Goal: Task Accomplishment & Management: Manage account settings

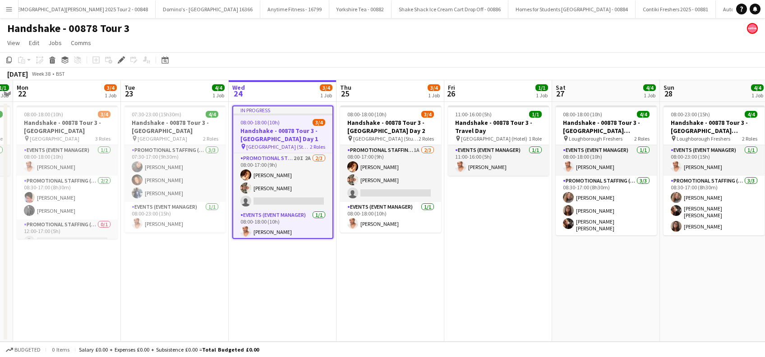
click at [290, 289] on app-date-cell "In progress 08:00-18:00 (10h) 3/4 Handshake - 00878 Tour 3 - Newcastle Universi…" at bounding box center [283, 222] width 108 height 240
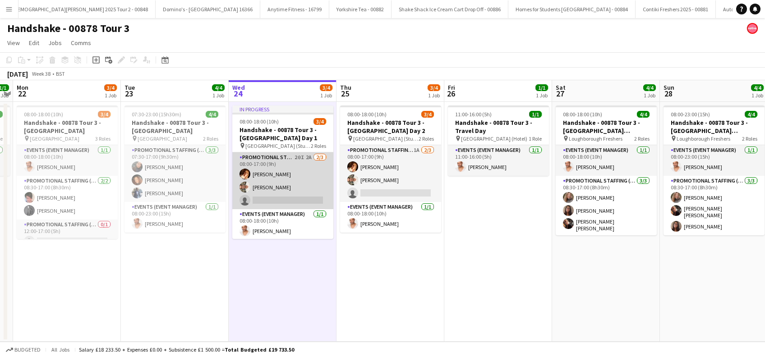
click at [280, 199] on app-card-role "Promotional Staffing (Brand Ambassadors) 20I 2A 2/3 08:00-17:00 (9h) Sam Soulsb…" at bounding box center [282, 181] width 101 height 57
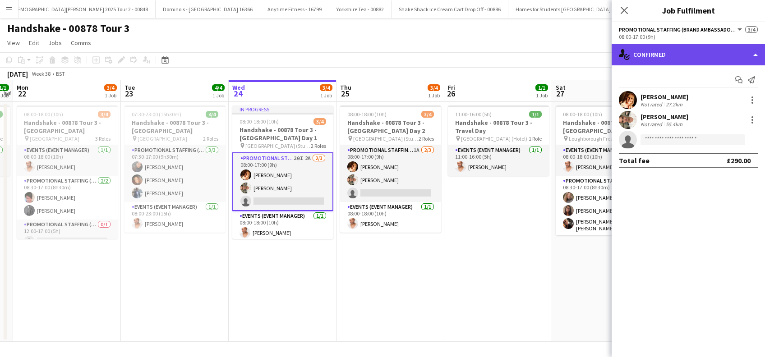
click at [675, 53] on div "single-neutral-actions-check-2 Confirmed" at bounding box center [688, 55] width 153 height 22
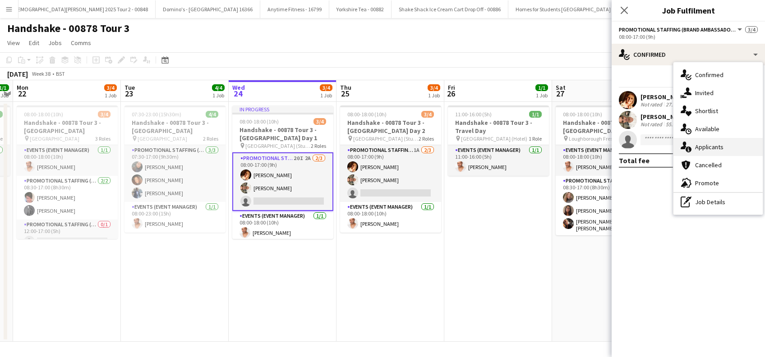
click at [719, 149] on span "Applicants" at bounding box center [710, 147] width 28 height 8
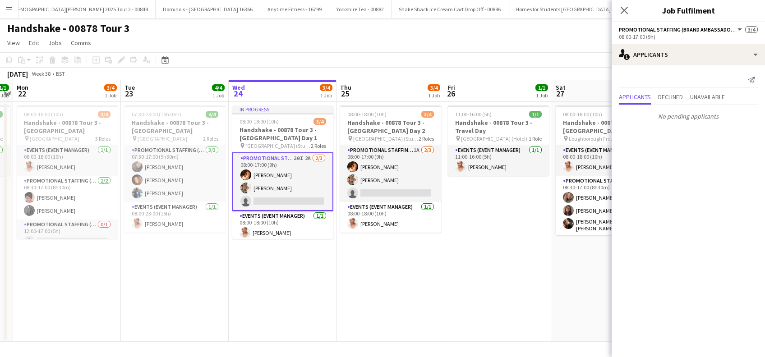
click at [624, 9] on icon "Close pop-in" at bounding box center [624, 10] width 7 height 7
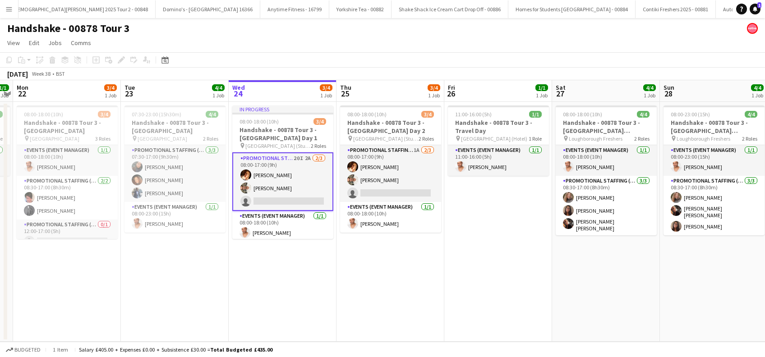
click at [285, 274] on app-date-cell "In progress 08:00-18:00 (10h) 3/4 Handshake - 00878 Tour 3 - Newcastle Universi…" at bounding box center [283, 222] width 108 height 240
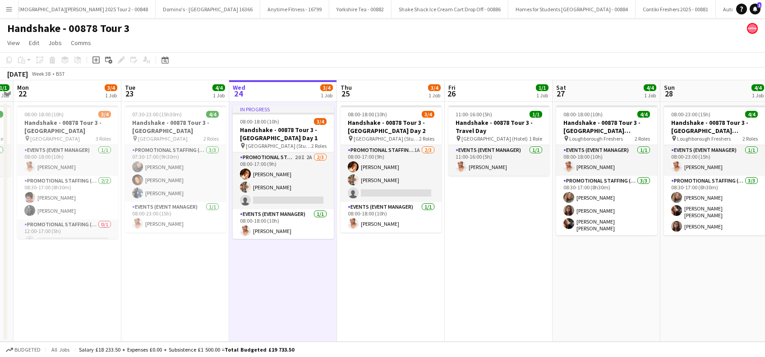
click at [763, 8] on div "Help Notifications 1" at bounding box center [751, 9] width 29 height 11
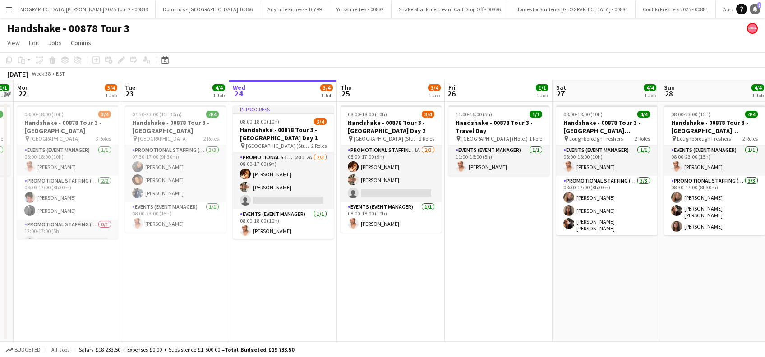
click at [755, 8] on icon at bounding box center [755, 8] width 5 height 5
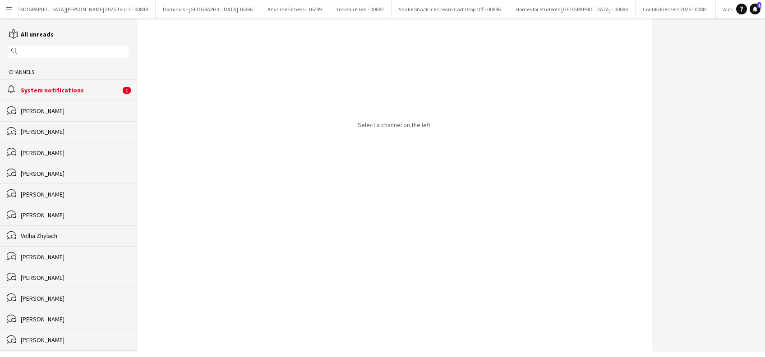
click at [53, 85] on div "alarm System notifications 1" at bounding box center [69, 89] width 138 height 21
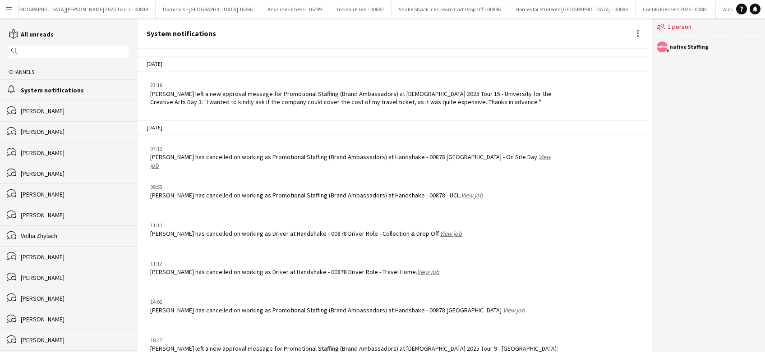
scroll to position [1076, 0]
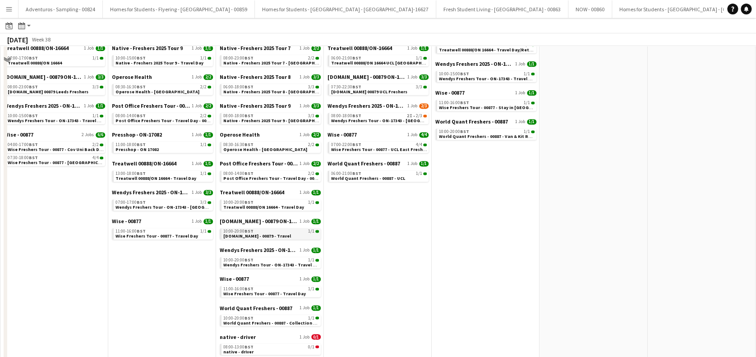
scroll to position [522, 0]
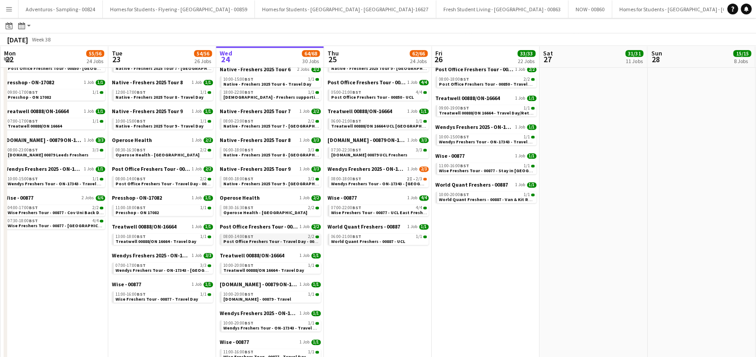
click at [275, 240] on span "Post Office Freshers Tour - Travel Day - 00850" at bounding box center [271, 242] width 97 height 6
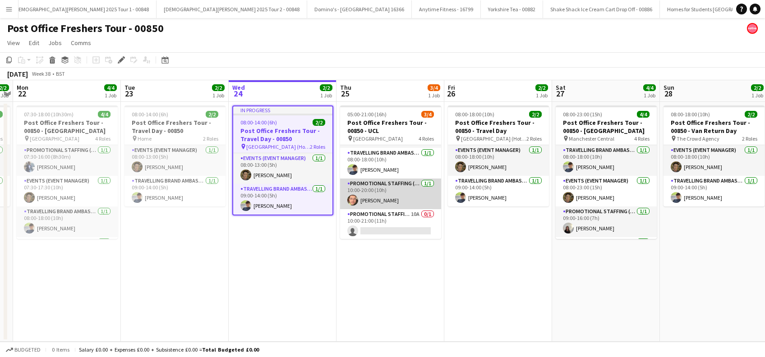
scroll to position [29, 0]
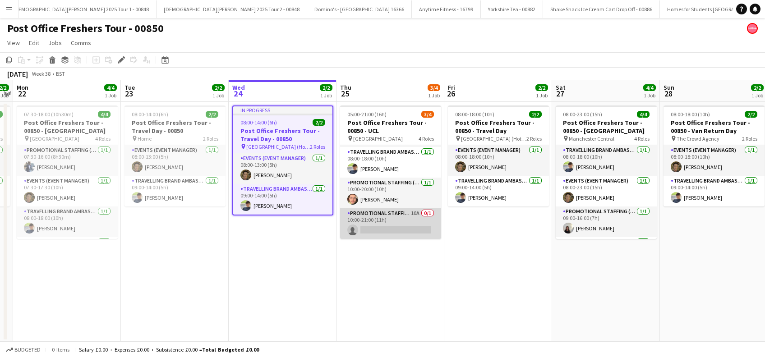
click at [397, 231] on app-card-role "Promotional Staffing (Brand Ambassadors) 10A 0/1 10:00-21:00 (11h) single-neutr…" at bounding box center [390, 224] width 101 height 31
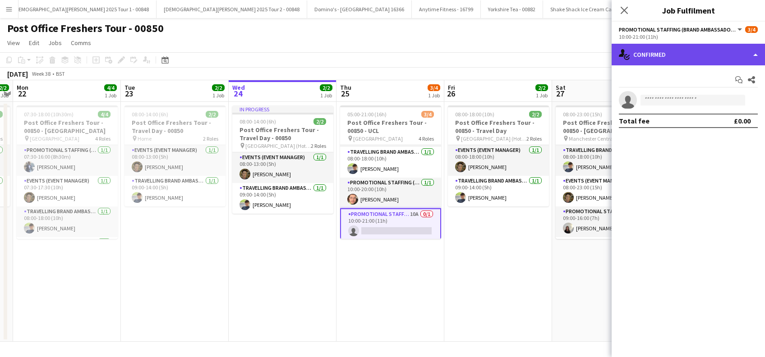
click at [692, 54] on div "single-neutral-actions-check-2 Confirmed" at bounding box center [688, 55] width 153 height 22
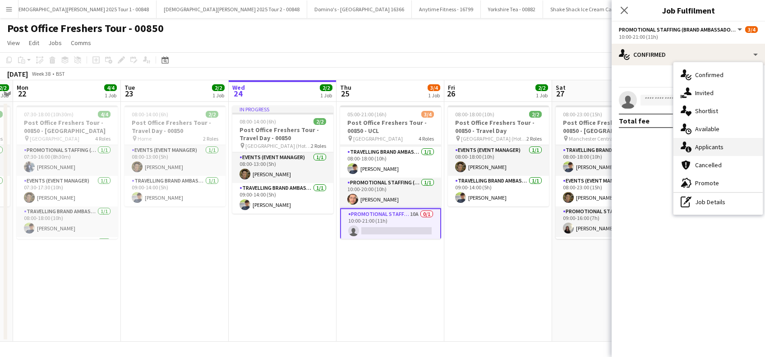
click at [710, 148] on span "Applicants" at bounding box center [710, 147] width 28 height 8
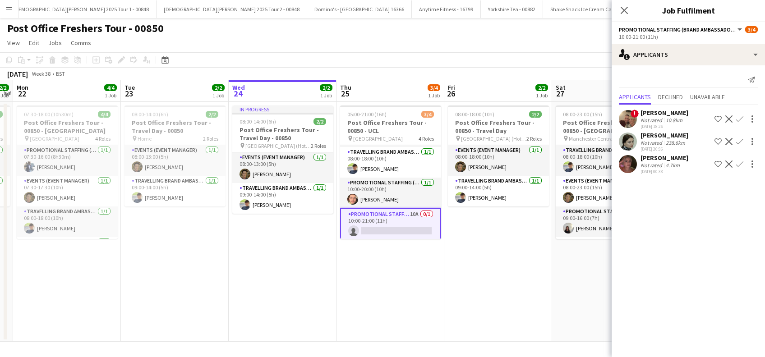
click at [647, 157] on div "Sara Lala" at bounding box center [665, 158] width 48 height 8
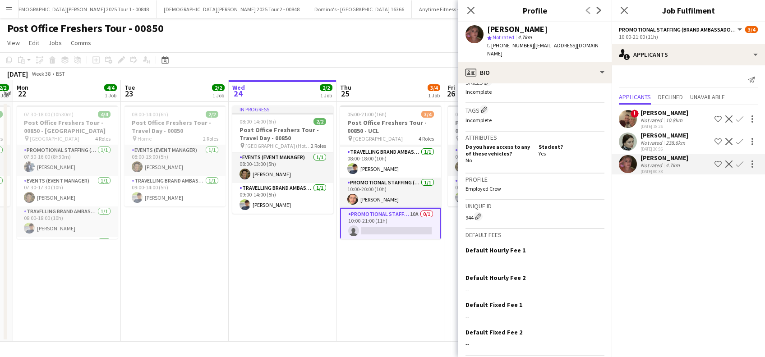
scroll to position [368, 0]
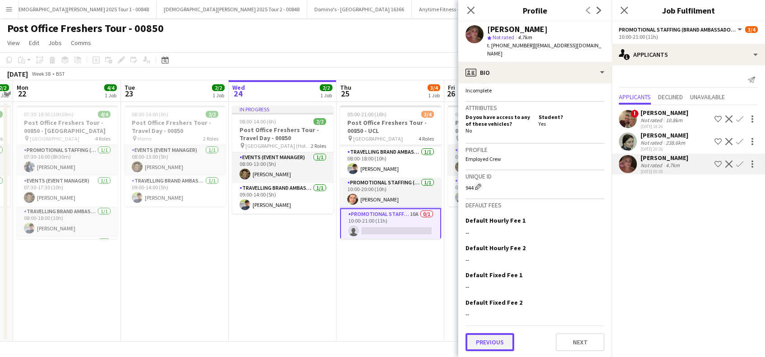
click at [493, 348] on button "Previous" at bounding box center [490, 343] width 49 height 18
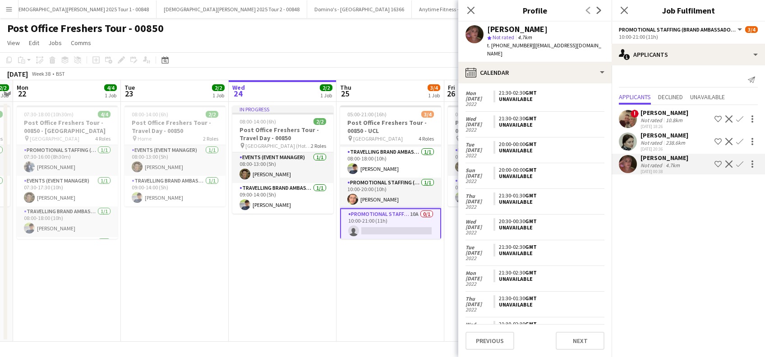
scroll to position [711, 0]
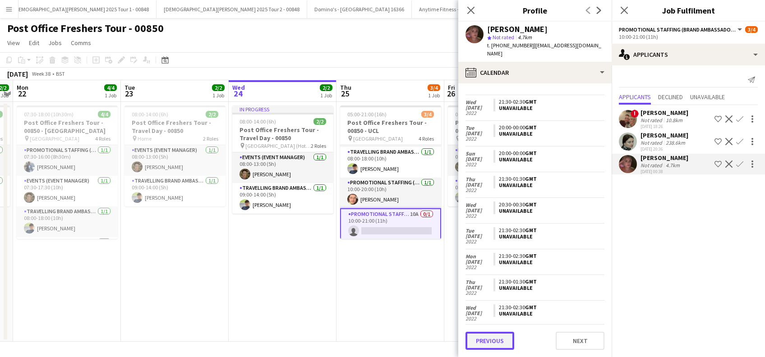
click at [487, 343] on button "Previous" at bounding box center [490, 341] width 49 height 18
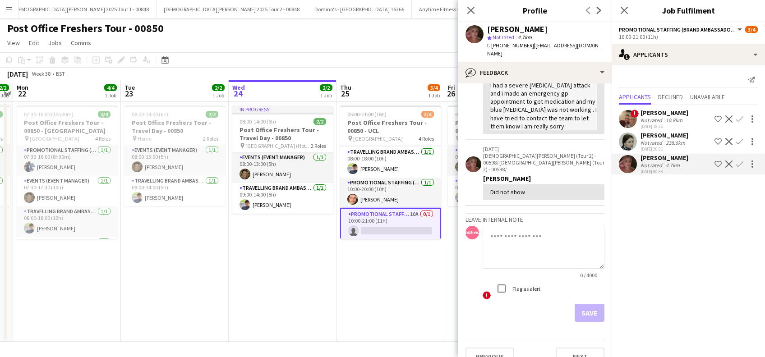
scroll to position [0, 0]
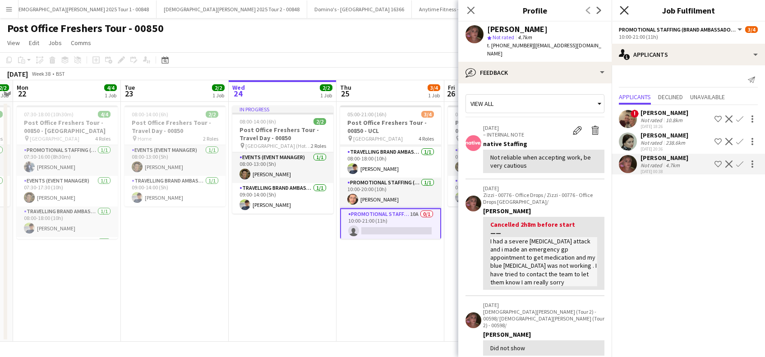
click at [626, 6] on app-icon "Close pop-in" at bounding box center [624, 10] width 13 height 13
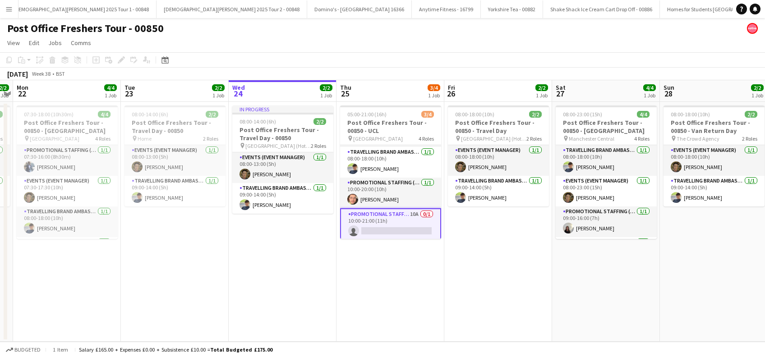
click at [457, 254] on app-date-cell "08:00-18:00 (10h) 2/2 Post Office Freshers Tour - 00850 - Travel Day pin Manche…" at bounding box center [499, 222] width 108 height 240
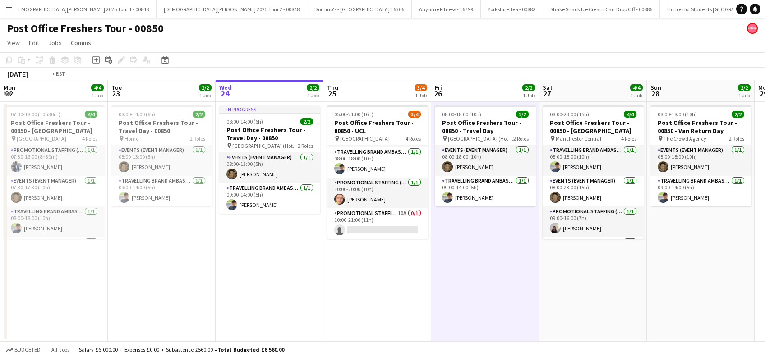
scroll to position [0, 329]
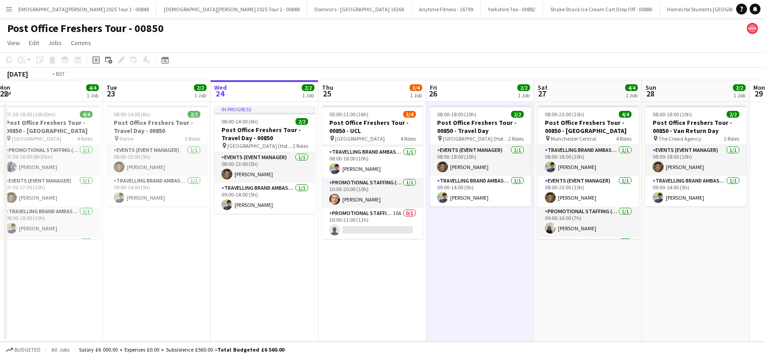
drag, startPoint x: 463, startPoint y: 275, endPoint x: 451, endPoint y: 284, distance: 14.8
click at [451, 284] on app-calendar-viewport "Fri 19 2/2 1 Job Sat 20 4/4 1 Job Sun 21 2/2 1 Job Mon 22 4/4 1 Job Tue 23 2/2 …" at bounding box center [382, 211] width 765 height 262
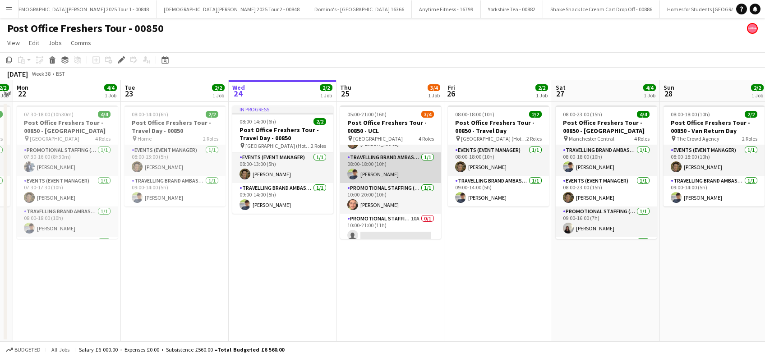
scroll to position [29, 0]
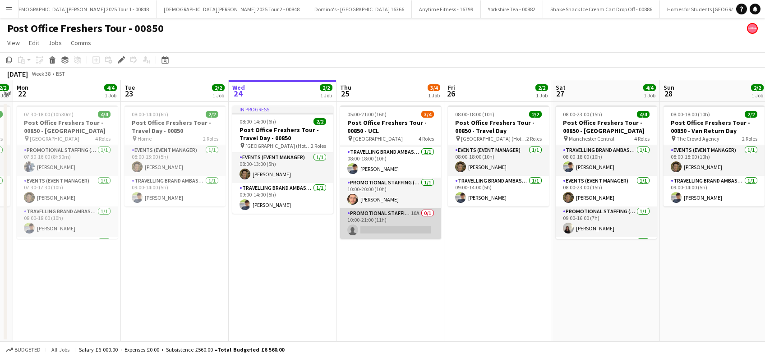
click at [392, 231] on app-card-role "Promotional Staffing (Brand Ambassadors) 10A 0/1 10:00-21:00 (11h) single-neutr…" at bounding box center [390, 224] width 101 height 31
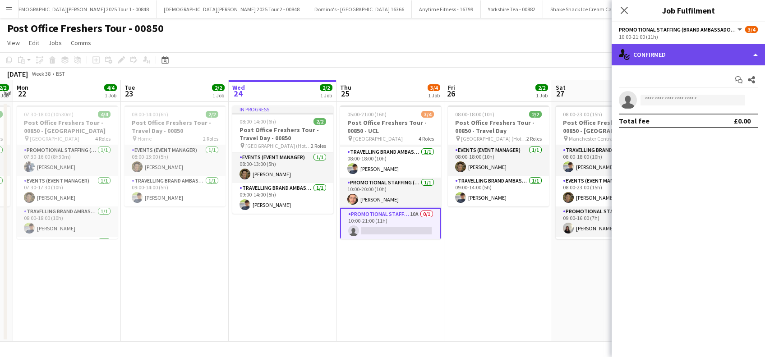
click at [682, 47] on div "single-neutral-actions-check-2 Confirmed" at bounding box center [688, 55] width 153 height 22
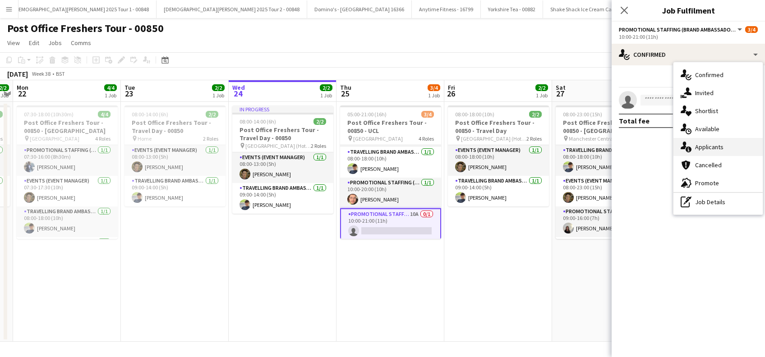
click at [708, 149] on span "Applicants" at bounding box center [710, 147] width 28 height 8
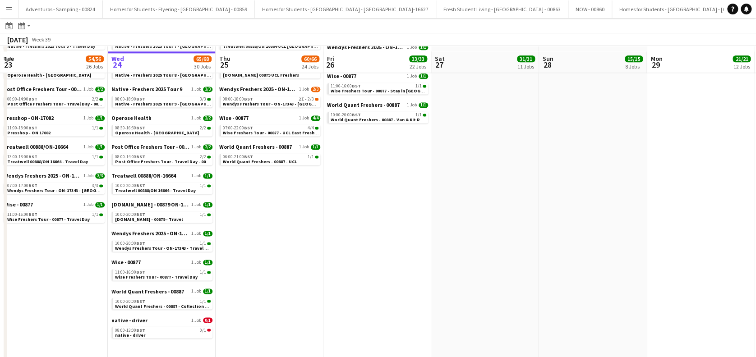
scroll to position [642, 0]
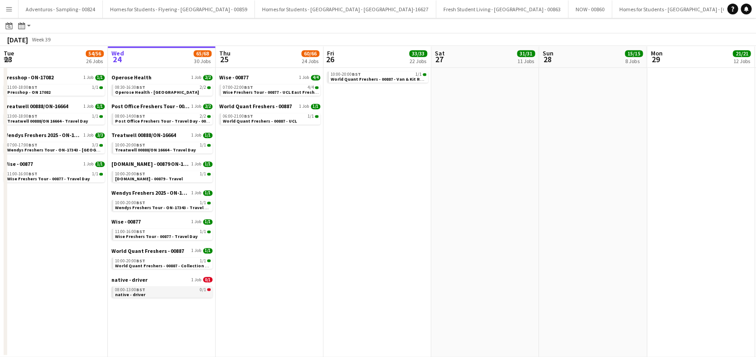
click at [164, 292] on link "08:00-13:00 BST 0/1 native - driver" at bounding box center [163, 292] width 96 height 10
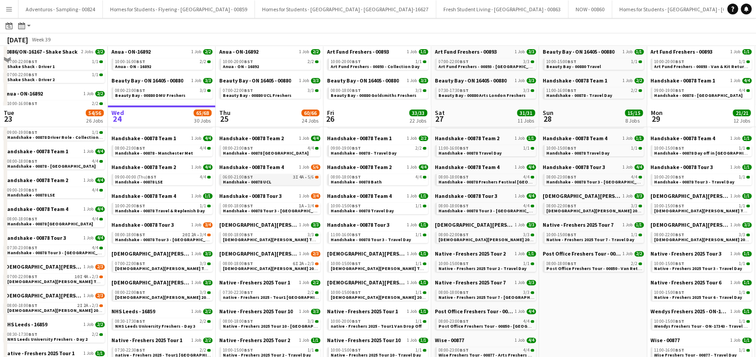
scroll to position [0, 0]
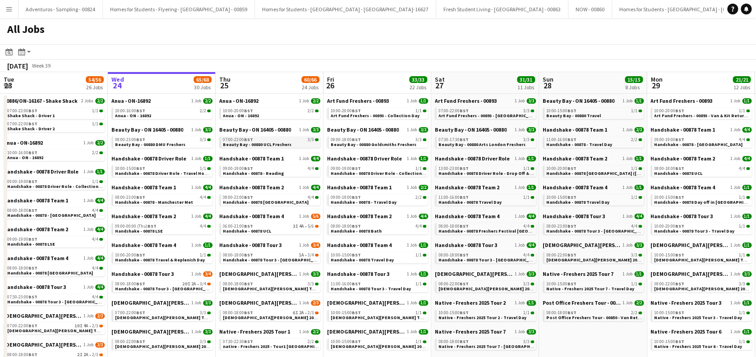
click at [278, 146] on span "Beauty Bay - 00880 UCL Freshers" at bounding box center [257, 145] width 69 height 6
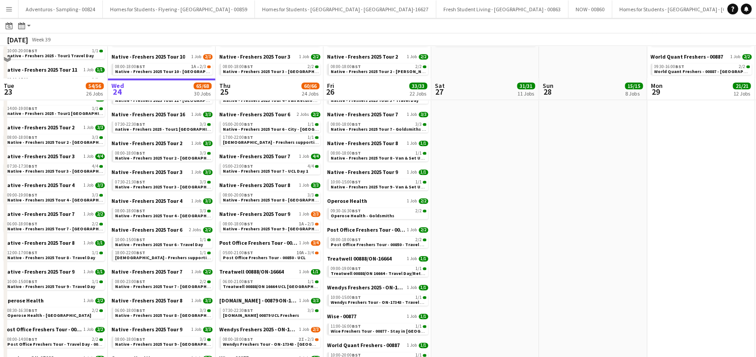
scroll to position [421, 0]
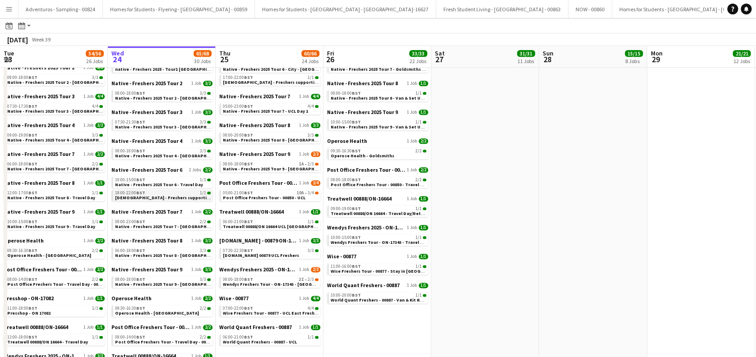
click at [172, 198] on span "Native - Freshers supporting Event Manager/Rigger" at bounding box center [189, 198] width 148 height 6
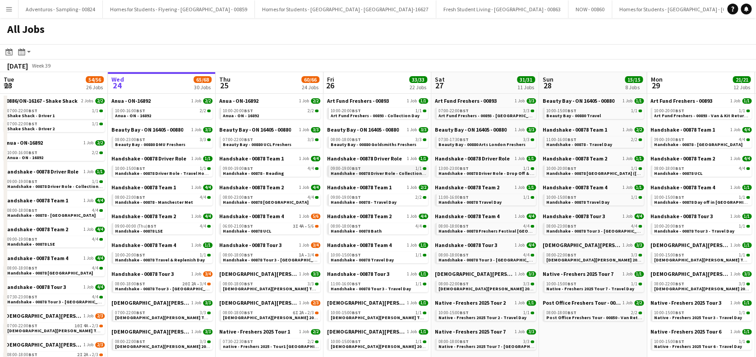
scroll to position [0, 0]
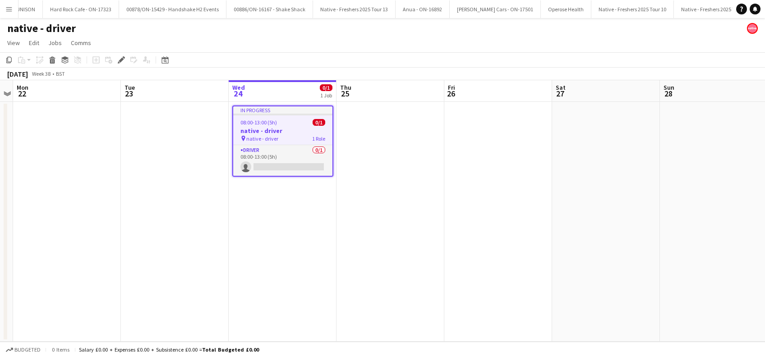
scroll to position [0, 5232]
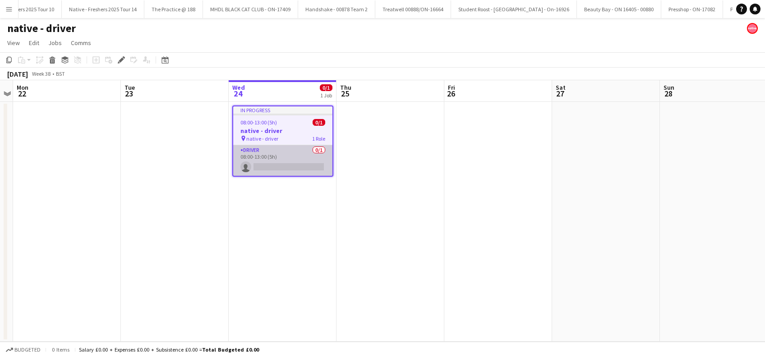
click at [301, 165] on app-card-role "Driver 0/1 08:00-13:00 (5h) single-neutral-actions" at bounding box center [282, 160] width 99 height 31
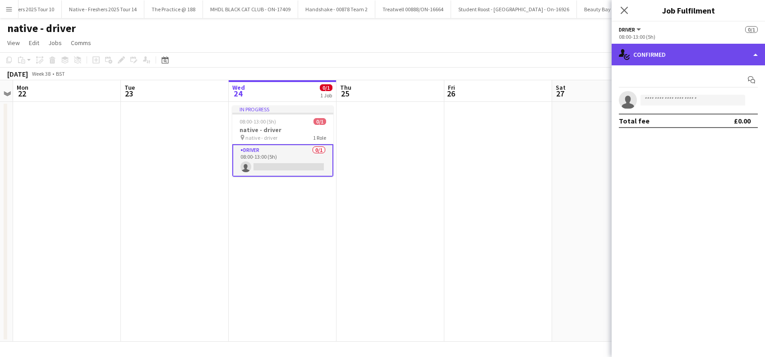
click at [689, 49] on div "single-neutral-actions-check-2 Confirmed" at bounding box center [688, 55] width 153 height 22
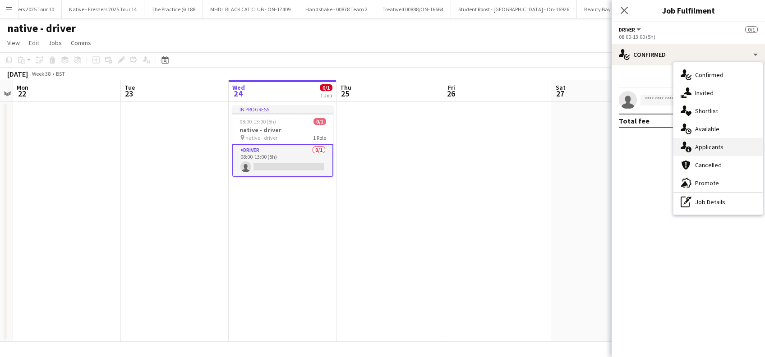
click at [707, 146] on span "Applicants" at bounding box center [710, 147] width 28 height 8
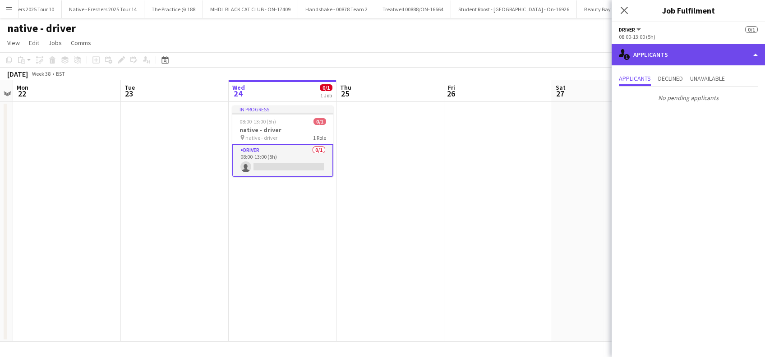
click at [691, 53] on div "single-neutral-actions-information Applicants" at bounding box center [688, 55] width 153 height 22
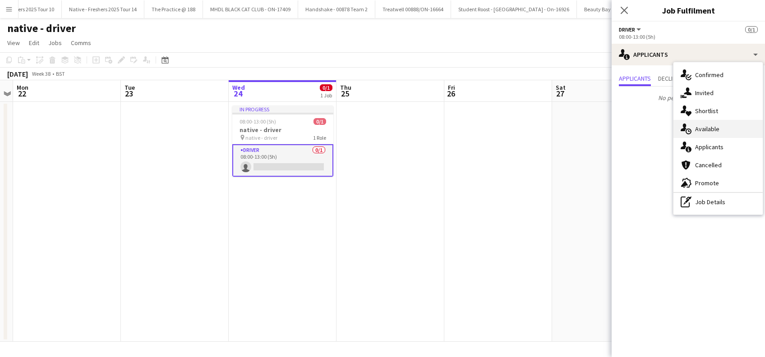
click at [708, 129] on span "Available" at bounding box center [708, 129] width 24 height 8
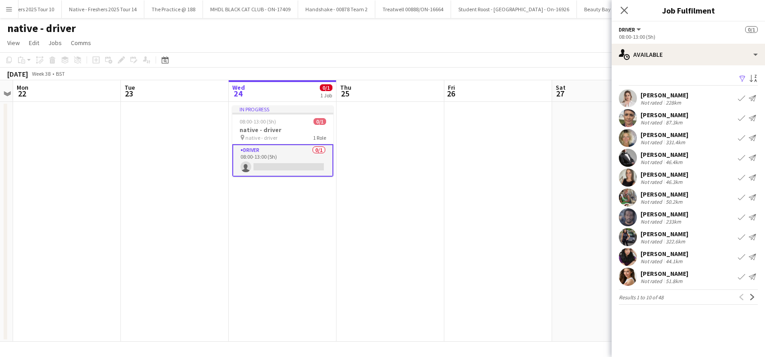
click at [743, 79] on app-icon "Filter" at bounding box center [742, 79] width 7 height 9
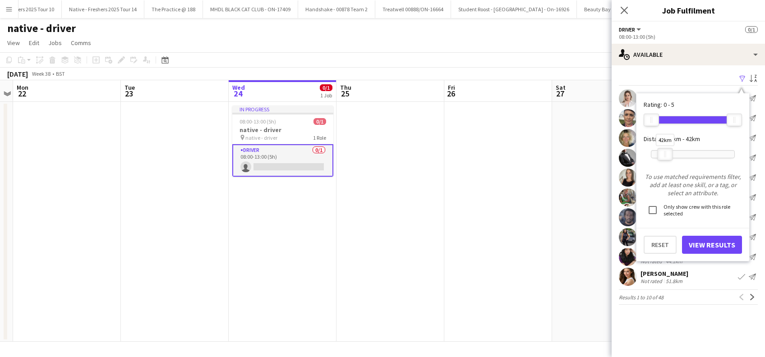
drag, startPoint x: 733, startPoint y: 158, endPoint x: 664, endPoint y: 161, distance: 69.1
click at [664, 161] on div "42km" at bounding box center [693, 154] width 84 height 23
click at [708, 241] on button "View Results" at bounding box center [712, 245] width 60 height 18
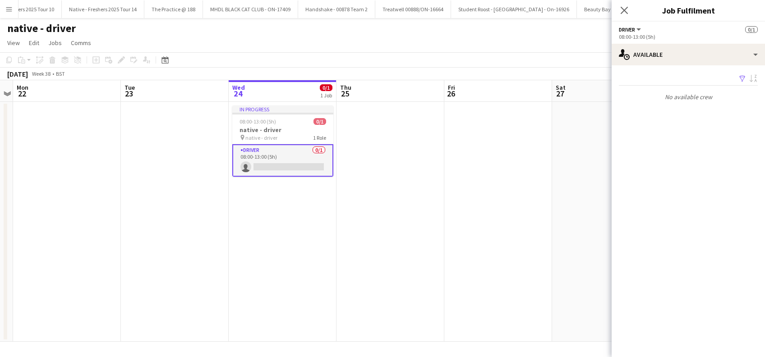
click at [623, 7] on icon "Close pop-in" at bounding box center [624, 10] width 7 height 7
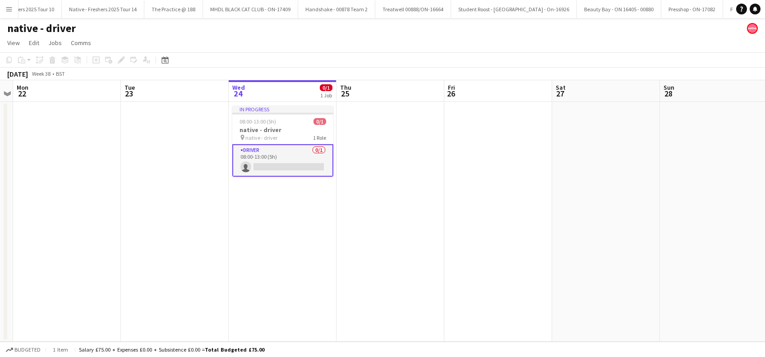
click at [399, 165] on app-date-cell at bounding box center [391, 222] width 108 height 240
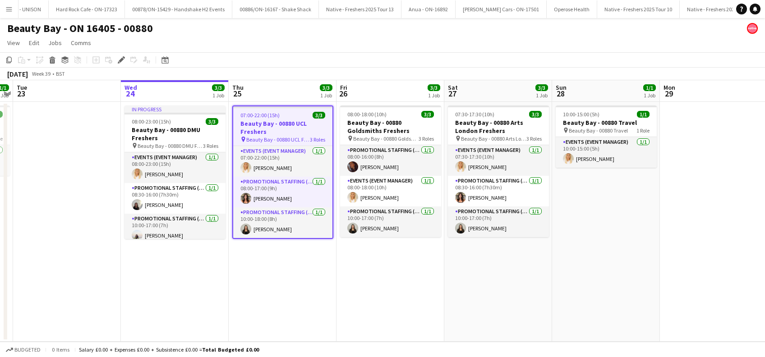
click at [257, 130] on h3 "Beauty Bay - 00880 UCL Freshers" at bounding box center [282, 128] width 99 height 16
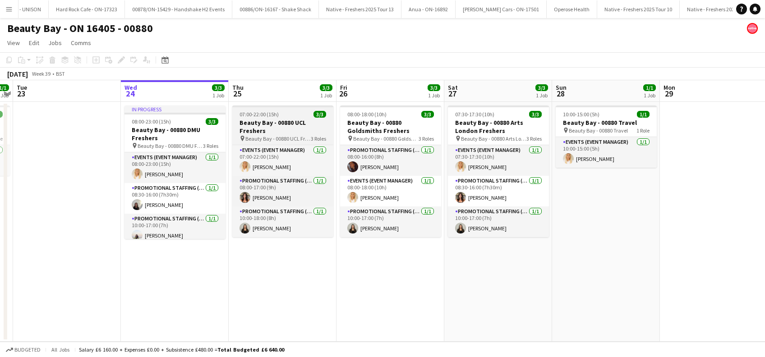
click at [257, 130] on h3 "Beauty Bay - 00880 UCL Freshers" at bounding box center [282, 127] width 101 height 16
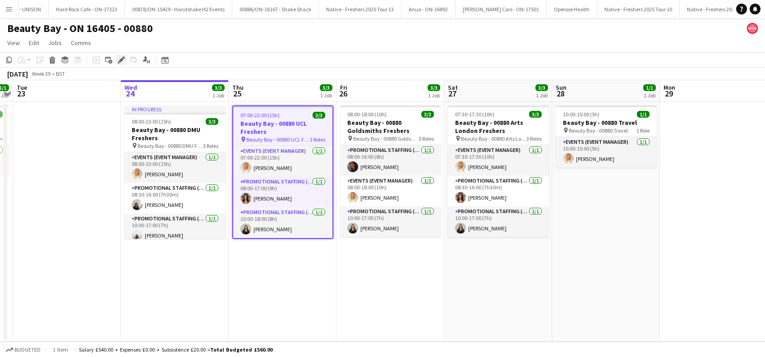
click at [123, 58] on icon "Edit" at bounding box center [121, 59] width 7 height 7
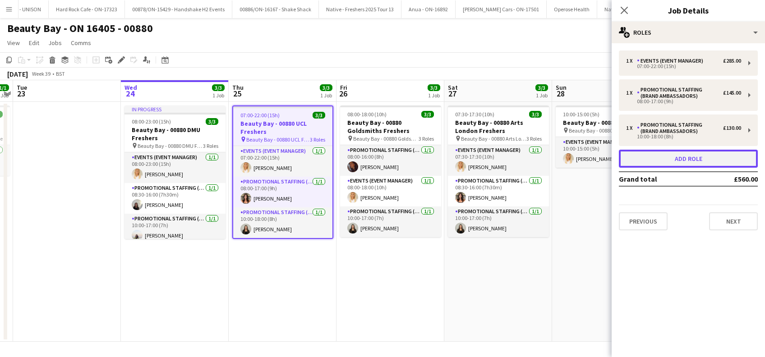
click at [693, 158] on button "Add role" at bounding box center [688, 159] width 139 height 18
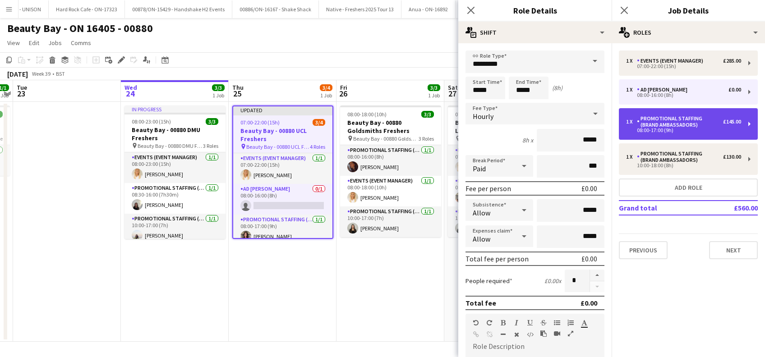
click at [661, 124] on div "Promotional Staffing (Brand Ambassadors)" at bounding box center [680, 122] width 86 height 13
type input "**********"
type input "*****"
type input "******"
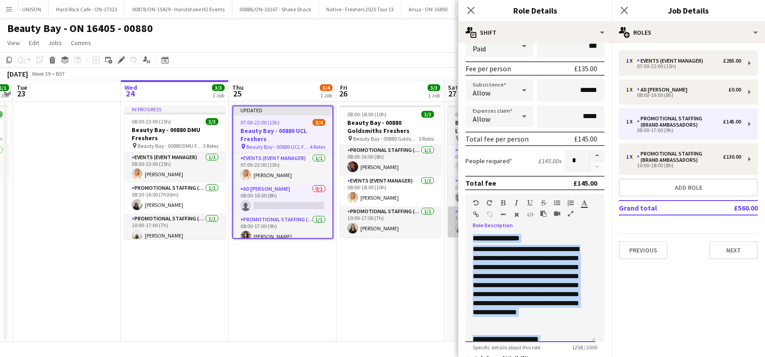
drag, startPoint x: 576, startPoint y: 334, endPoint x: 454, endPoint y: 236, distance: 157.6
click at [441, 223] on body "Menu Boards Boards Boards All jobs Status Workforce Workforce My Workforce Recr…" at bounding box center [382, 178] width 765 height 357
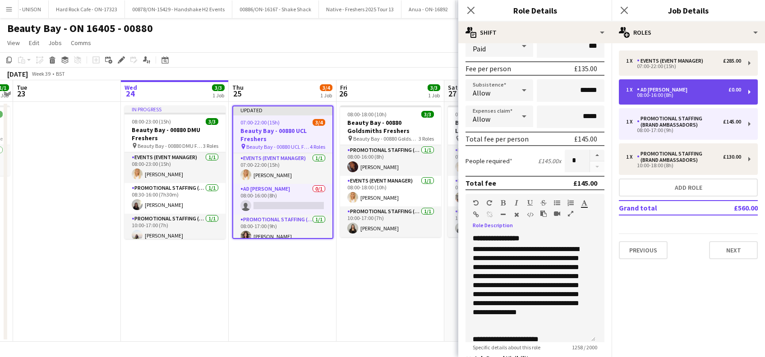
click at [682, 85] on div "1 x AD Walker £0.00 08:00-16:00 (8h)" at bounding box center [688, 91] width 139 height 25
type input "*********"
type input "*****"
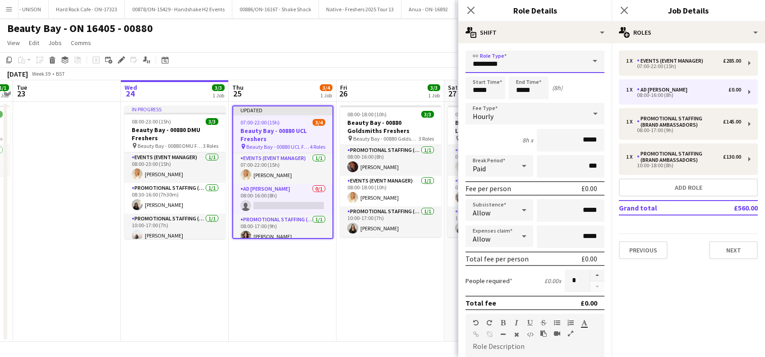
click at [521, 62] on input "*********" at bounding box center [535, 62] width 139 height 23
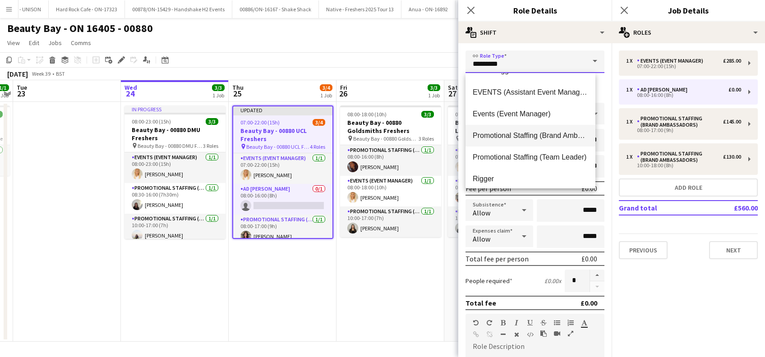
scroll to position [108, 0]
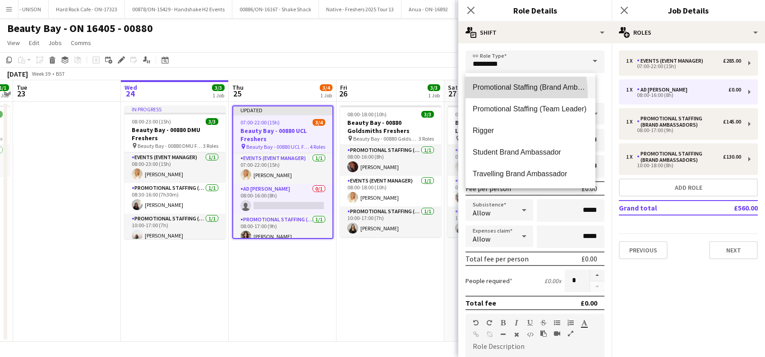
click at [499, 93] on mat-option "Promotional Staffing (Brand Ambassadors)" at bounding box center [531, 88] width 130 height 22
type input "**********"
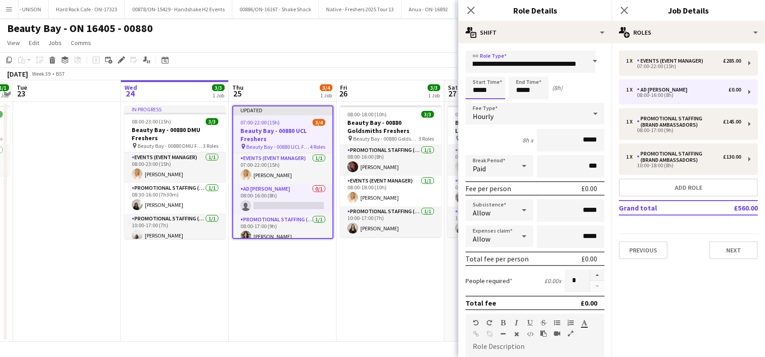
click at [482, 92] on input "*****" at bounding box center [486, 88] width 40 height 23
type input "*****"
click at [478, 74] on div at bounding box center [477, 72] width 18 height 9
click at [531, 87] on input "*****" at bounding box center [529, 88] width 40 height 23
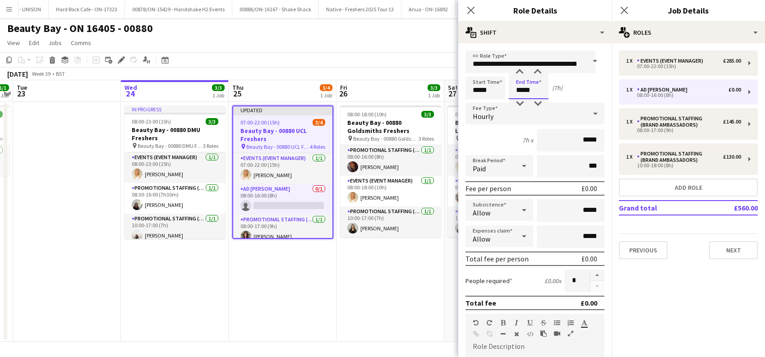
click at [514, 90] on input "*****" at bounding box center [529, 88] width 40 height 23
click at [518, 68] on div at bounding box center [520, 72] width 18 height 9
click at [519, 67] on input "**********" at bounding box center [531, 62] width 130 height 23
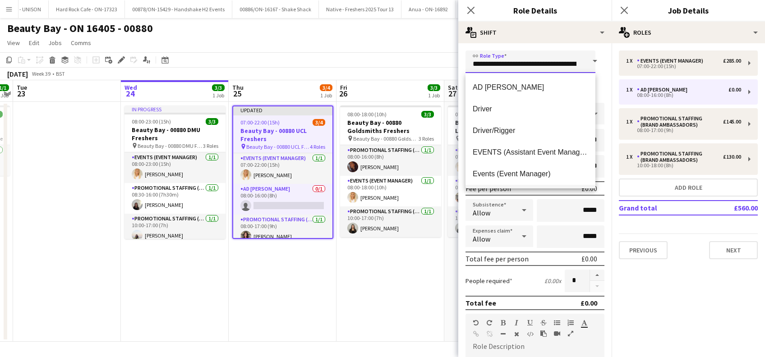
click at [519, 67] on input "**********" at bounding box center [531, 62] width 130 height 23
click at [528, 65] on input "**********" at bounding box center [531, 62] width 130 height 23
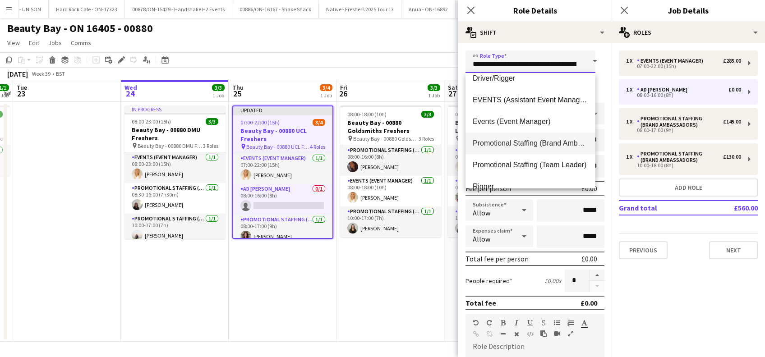
scroll to position [108, 0]
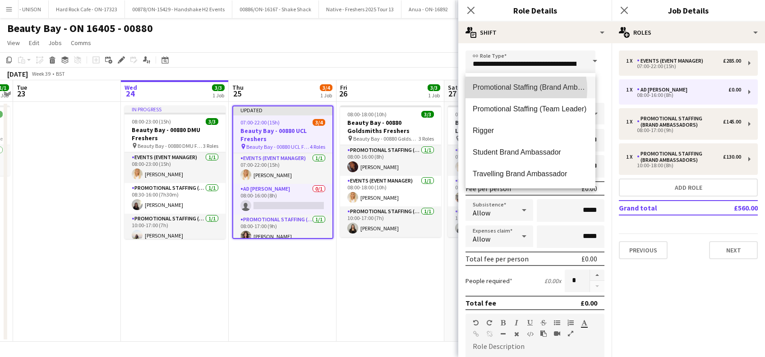
click at [519, 89] on span "Promotional Staffing (Brand Ambassadors)" at bounding box center [531, 87] width 116 height 9
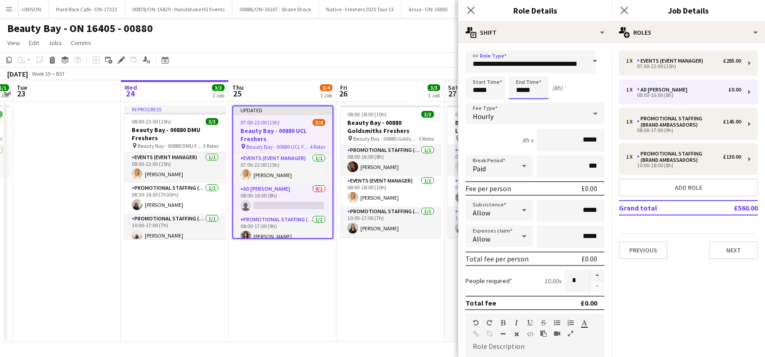
click at [529, 85] on input "*****" at bounding box center [529, 88] width 40 height 23
click at [520, 72] on div at bounding box center [520, 72] width 18 height 9
type input "*****"
click at [520, 72] on div at bounding box center [520, 72] width 18 height 9
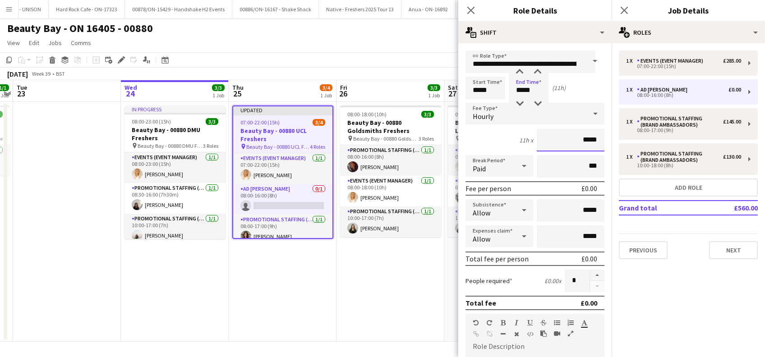
click at [577, 141] on input "*****" at bounding box center [571, 140] width 68 height 23
type input "******"
drag, startPoint x: 576, startPoint y: 213, endPoint x: 577, endPoint y: 204, distance: 9.5
click at [577, 212] on input "*****" at bounding box center [571, 210] width 68 height 23
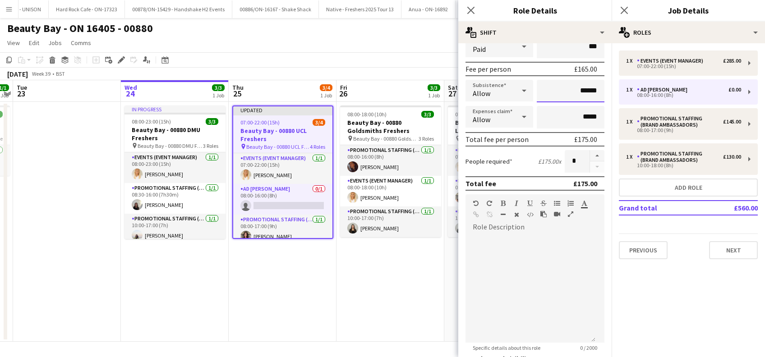
scroll to position [120, 0]
type input "******"
click at [491, 241] on div at bounding box center [531, 288] width 130 height 108
paste div
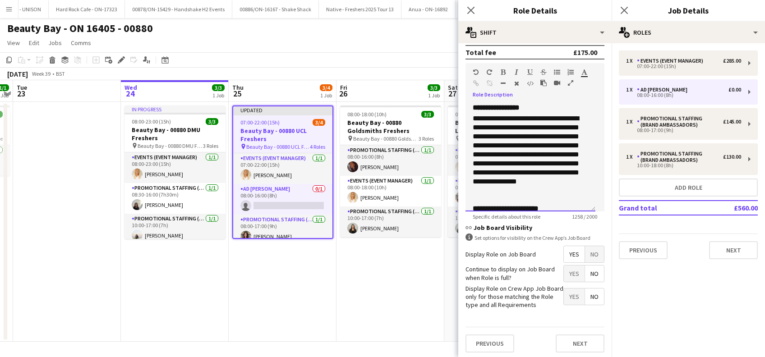
scroll to position [261, 0]
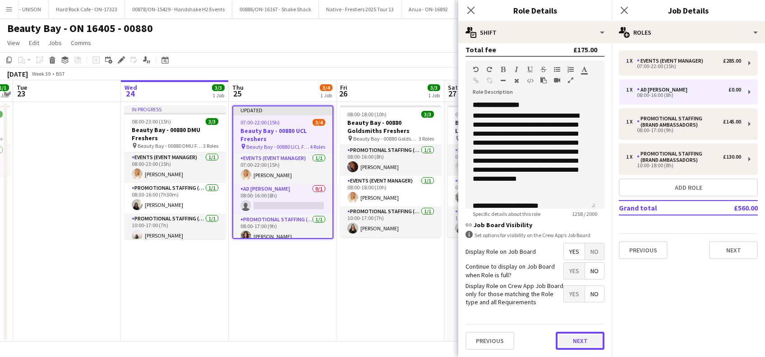
click at [578, 344] on button "Next" at bounding box center [580, 341] width 49 height 18
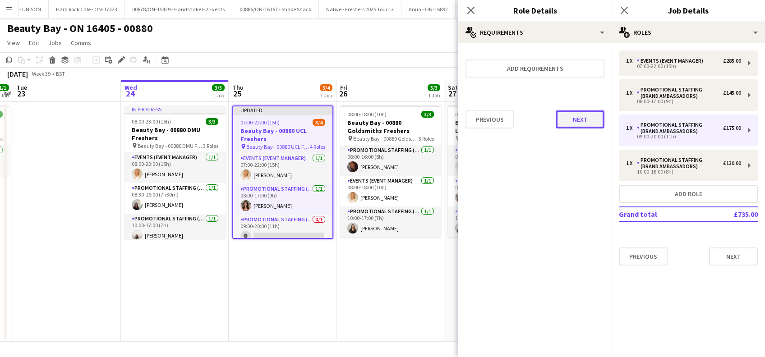
click at [574, 112] on button "Next" at bounding box center [580, 120] width 49 height 18
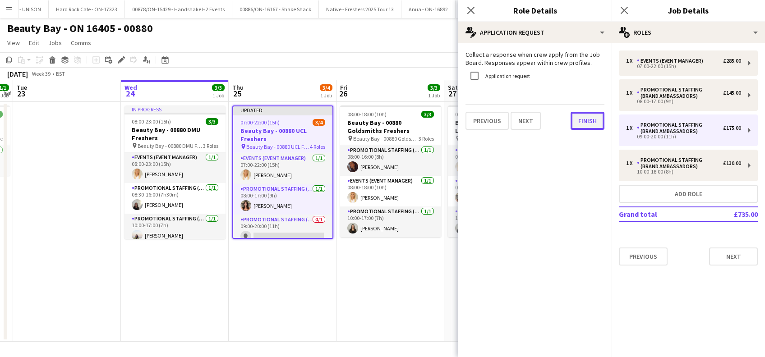
click at [587, 119] on button "Finish" at bounding box center [588, 121] width 34 height 18
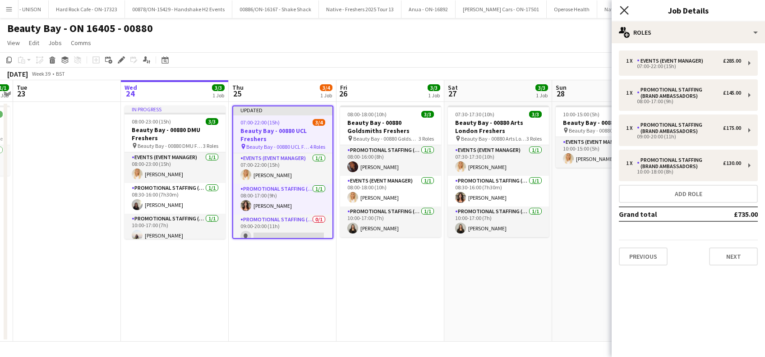
click at [622, 14] on icon "Close pop-in" at bounding box center [624, 10] width 9 height 9
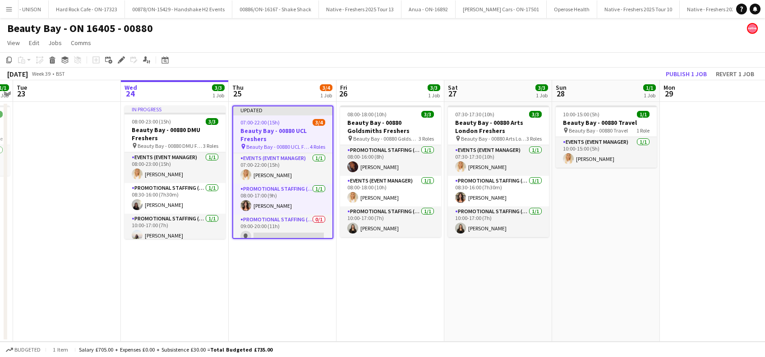
click at [249, 284] on app-date-cell "Updated 07:00-22:00 (15h) 3/4 Beauty Bay - 00880 UCL Freshers pin Beauty Bay - …" at bounding box center [283, 222] width 108 height 240
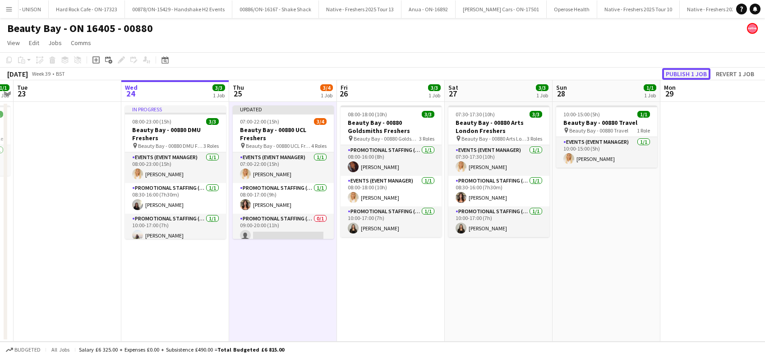
click at [687, 71] on button "Publish 1 job" at bounding box center [687, 74] width 48 height 12
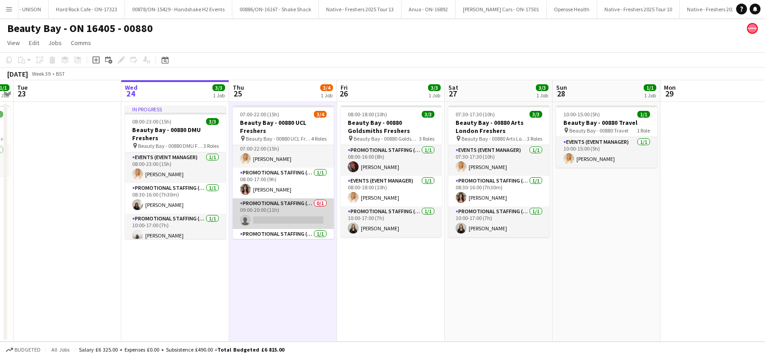
scroll to position [29, 0]
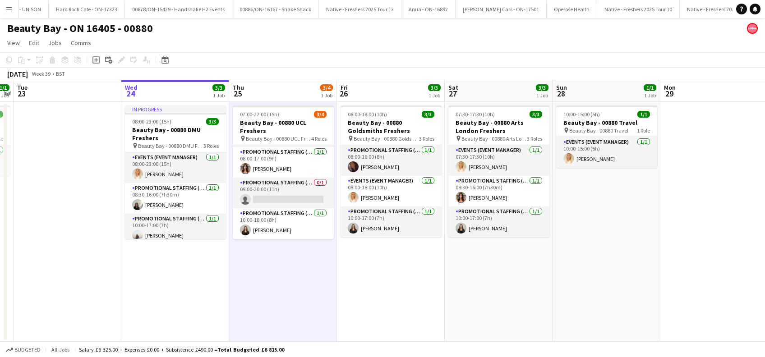
click at [290, 306] on app-date-cell "07:00-22:00 (15h) 3/4 Beauty Bay - 00880 UCL Freshers pin Beauty Bay - 00880 UC…" at bounding box center [283, 222] width 108 height 240
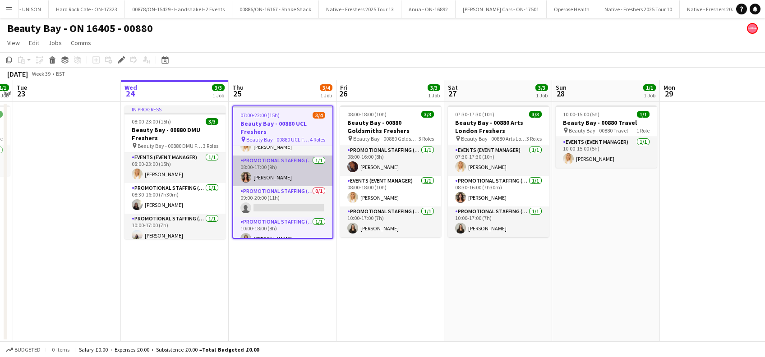
scroll to position [30, 0]
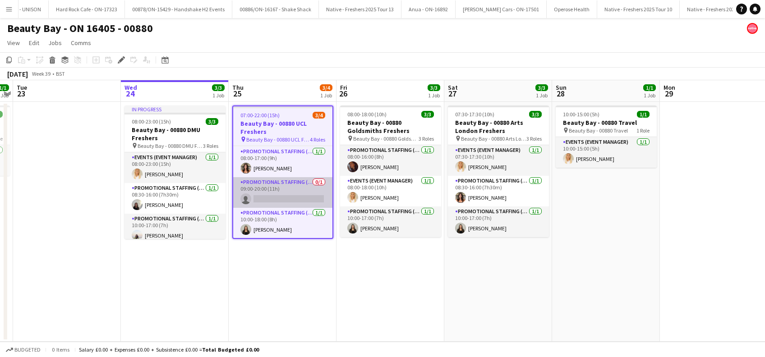
click at [291, 192] on app-card-role "Promotional Staffing (Brand Ambassadors) 0/1 09:00-20:00 (11h) single-neutral-a…" at bounding box center [282, 192] width 99 height 31
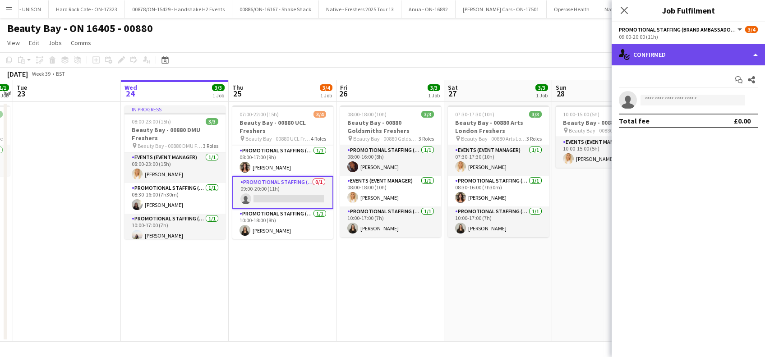
click at [686, 62] on div "single-neutral-actions-check-2 Confirmed" at bounding box center [688, 55] width 153 height 22
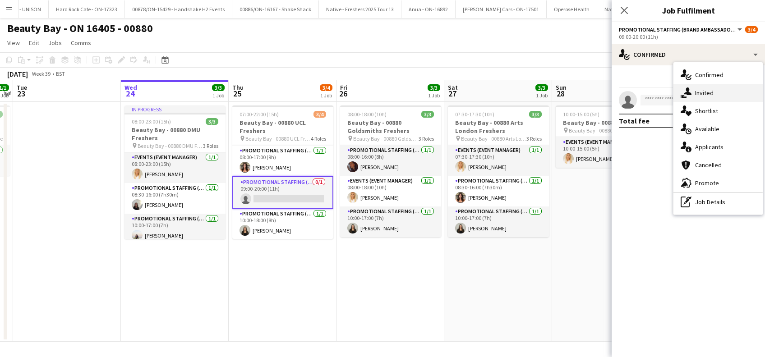
click at [697, 91] on span "Invited" at bounding box center [705, 93] width 19 height 8
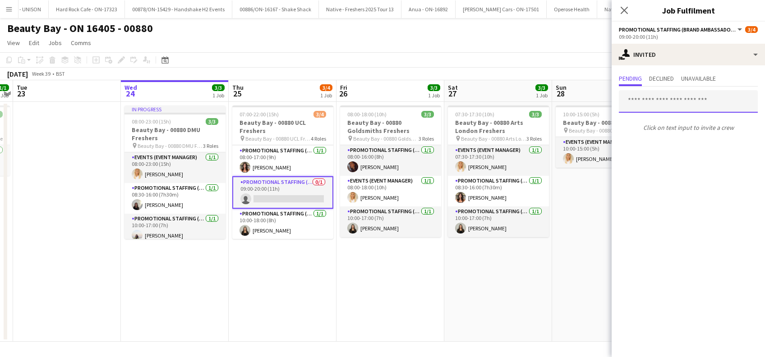
click at [648, 103] on input "text" at bounding box center [688, 101] width 139 height 23
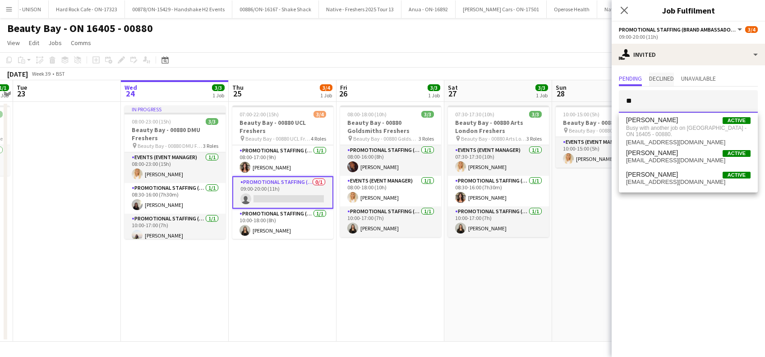
type input "*"
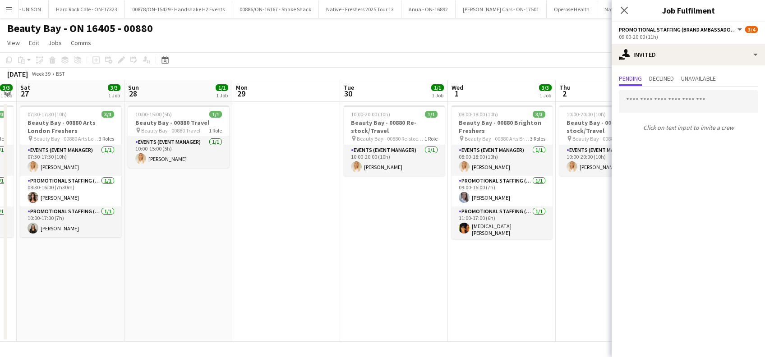
drag, startPoint x: 517, startPoint y: 262, endPoint x: 88, endPoint y: 289, distance: 429.2
click at [88, 289] on app-calendar-viewport "Wed 24 3/3 1 Job Thu 25 3/4 1 Job Fri 26 3/3 1 Job Sat 27 3/3 1 Job Sun 28 1/1 …" at bounding box center [382, 211] width 765 height 262
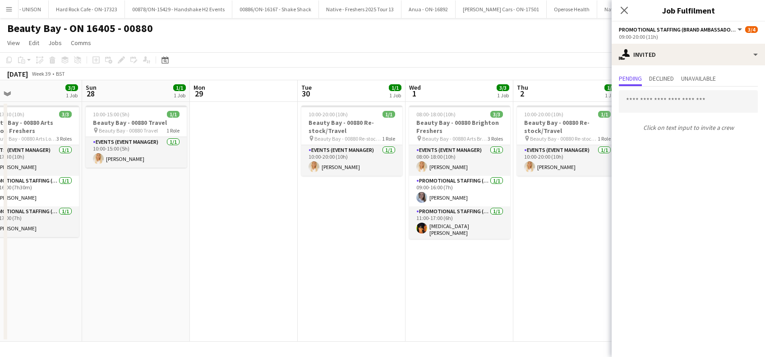
scroll to position [0, 387]
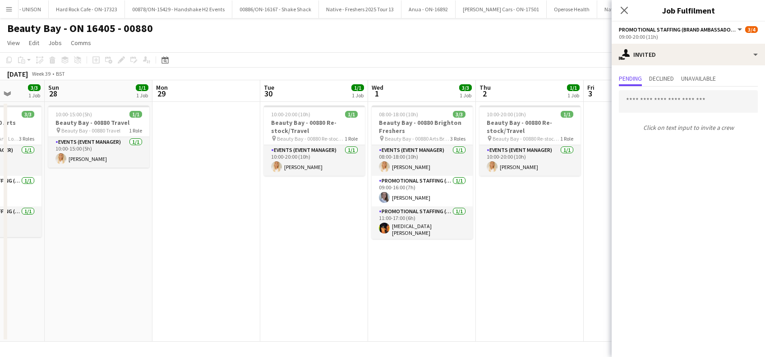
drag, startPoint x: 461, startPoint y: 282, endPoint x: 381, endPoint y: 300, distance: 82.0
click at [381, 300] on app-calendar-viewport "Wed 24 3/3 1 Job Thu 25 3/4 1 Job Fri 26 3/3 1 Job Sat 27 3/3 1 Job Sun 28 1/1 …" at bounding box center [382, 211] width 765 height 262
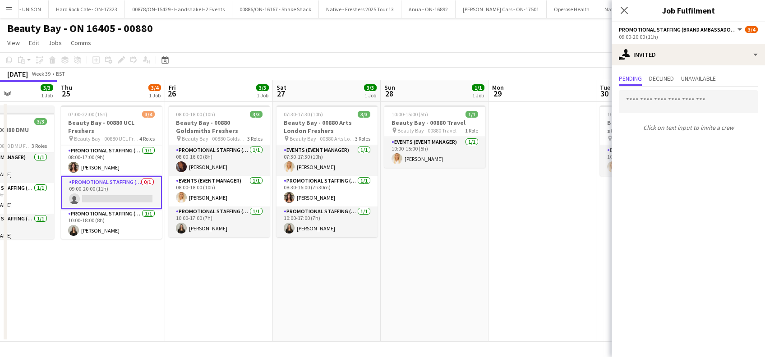
drag, startPoint x: 181, startPoint y: 287, endPoint x: 518, endPoint y: 311, distance: 337.5
click at [518, 311] on app-calendar-viewport "Mon 22 1/1 1 Job Tue 23 Wed 24 3/3 1 Job Thu 25 3/4 1 Job Fri 26 3/3 1 Job Sat …" at bounding box center [382, 211] width 765 height 262
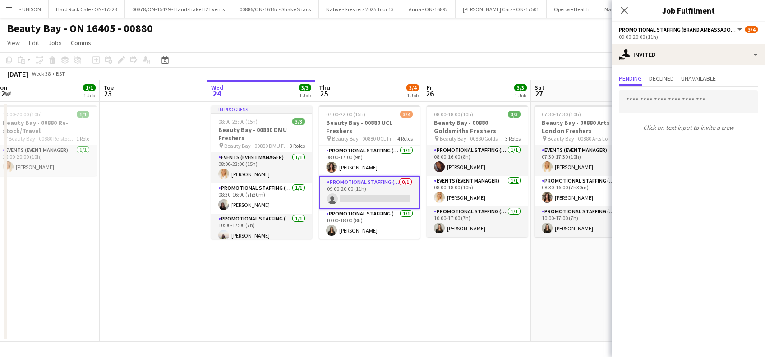
drag, startPoint x: 459, startPoint y: 309, endPoint x: 469, endPoint y: 309, distance: 10.8
click at [469, 309] on app-calendar-viewport "Sat 20 Sun 21 Mon 22 1/1 1 Job Tue 23 Wed 24 3/3 1 Job Thu 25 3/4 1 Job Fri 26 …" at bounding box center [382, 211] width 765 height 262
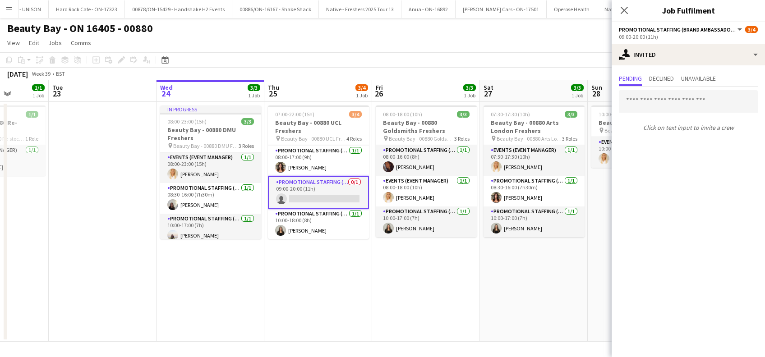
scroll to position [0, 384]
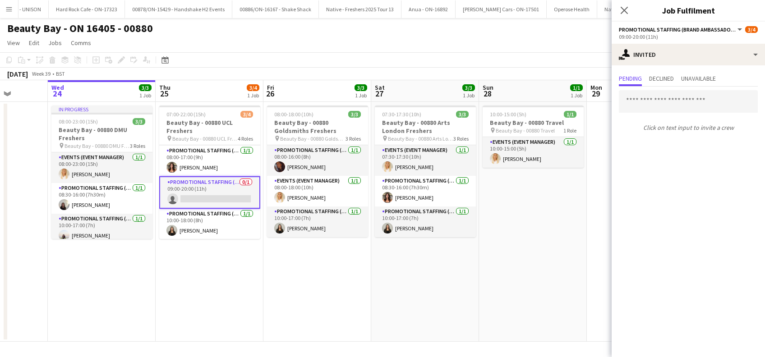
drag, startPoint x: 423, startPoint y: 282, endPoint x: 223, endPoint y: 297, distance: 200.5
click at [224, 297] on app-calendar-viewport "Sat 20 Sun 21 Mon 22 1/1 1 Job Tue 23 Wed 24 3/3 1 Job Thu 25 3/4 1 Job Fri 26 …" at bounding box center [382, 211] width 765 height 262
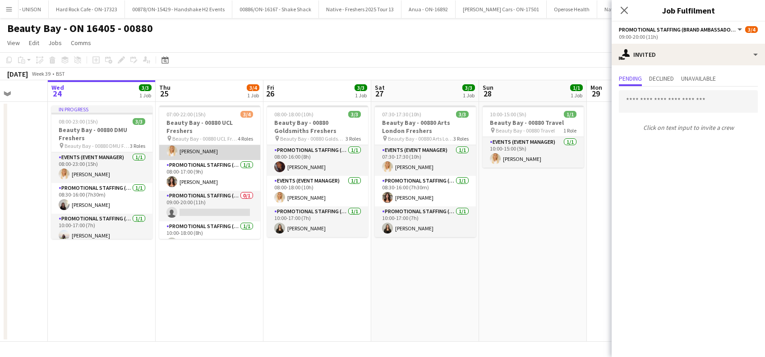
scroll to position [29, 0]
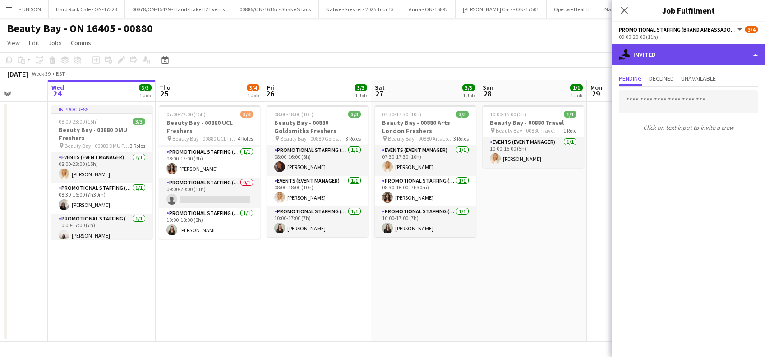
click at [691, 55] on div "single-neutral-actions-share-1 Invited" at bounding box center [688, 55] width 153 height 22
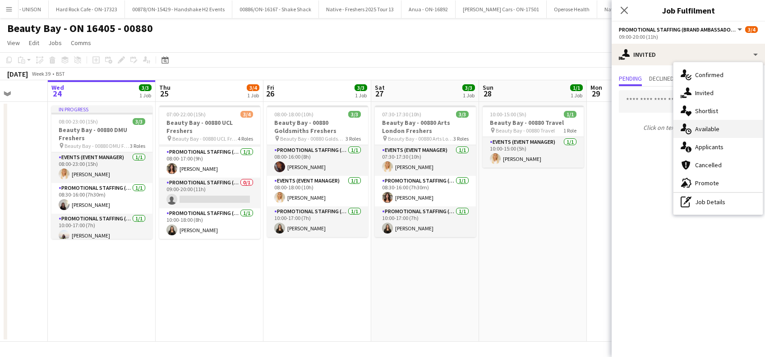
click at [703, 130] on span "Available" at bounding box center [708, 129] width 24 height 8
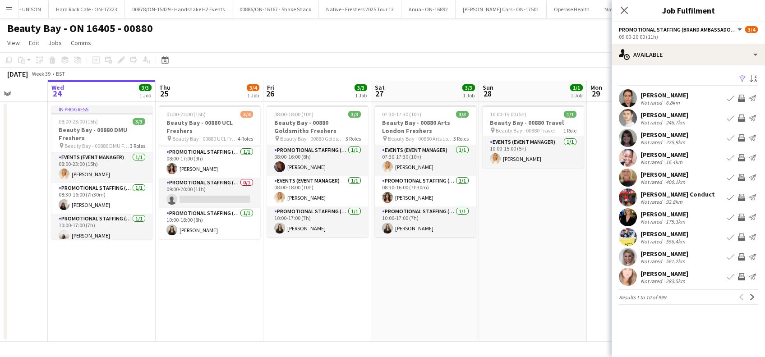
click at [742, 78] on app-icon "Filter" at bounding box center [742, 79] width 7 height 9
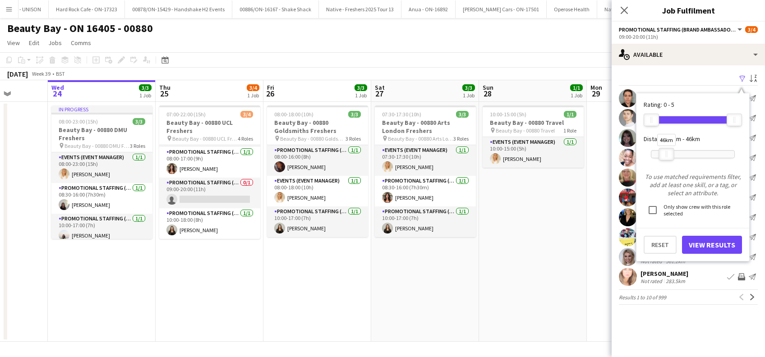
drag, startPoint x: 734, startPoint y: 153, endPoint x: 663, endPoint y: 150, distance: 71.4
click at [666, 153] on div at bounding box center [667, 154] width 14 height 12
click at [714, 246] on button "View Results" at bounding box center [712, 245] width 60 height 18
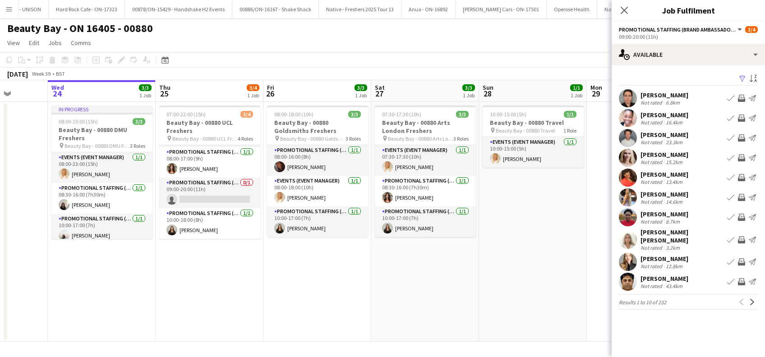
click at [657, 155] on div "Nikki Lee" at bounding box center [665, 155] width 48 height 8
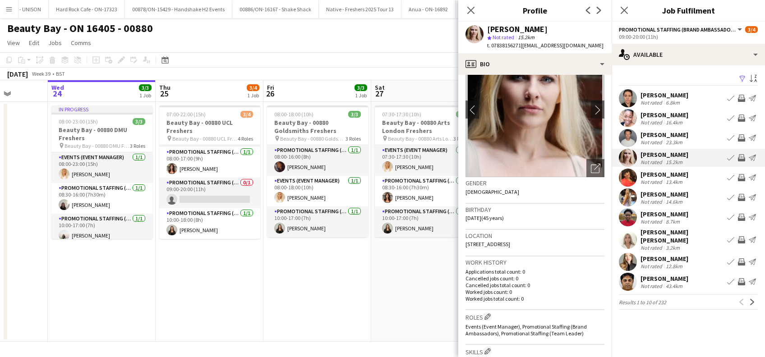
scroll to position [0, 0]
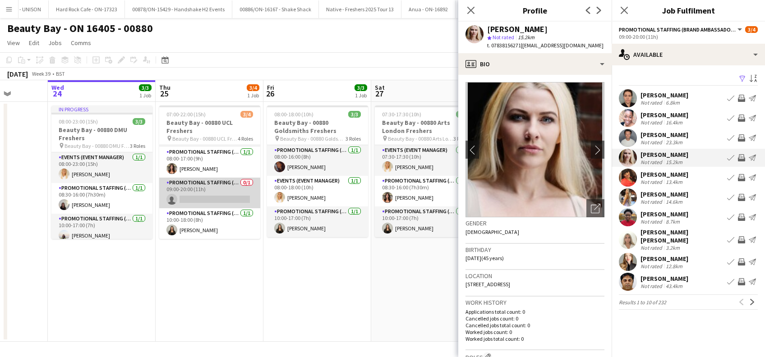
click at [220, 196] on app-card-role "Promotional Staffing (Brand Ambassadors) 0/1 09:00-20:00 (11h) single-neutral-a…" at bounding box center [209, 193] width 101 height 31
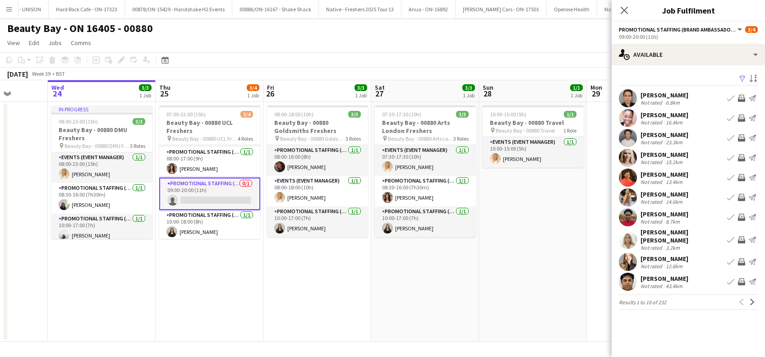
click at [220, 195] on app-card-role "Promotional Staffing (Brand Ambassadors) 0/1 09:00-20:00 (11h) single-neutral-a…" at bounding box center [209, 194] width 101 height 32
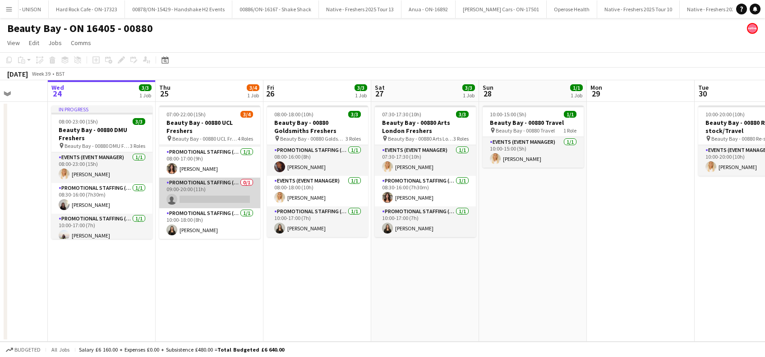
click at [206, 192] on app-card-role "Promotional Staffing (Brand Ambassadors) 0/1 09:00-20:00 (11h) single-neutral-a…" at bounding box center [209, 193] width 101 height 31
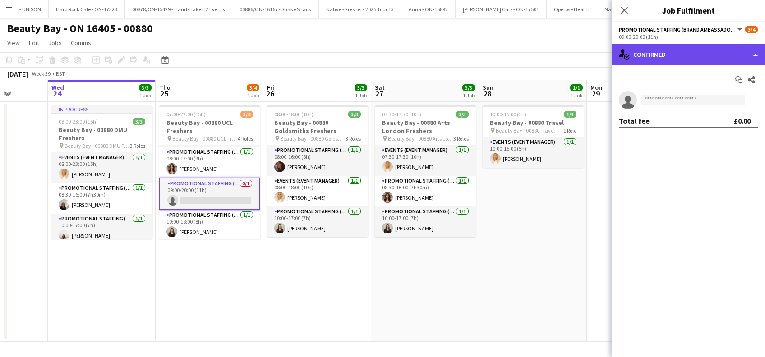
click at [703, 57] on div "single-neutral-actions-check-2 Confirmed" at bounding box center [688, 55] width 153 height 22
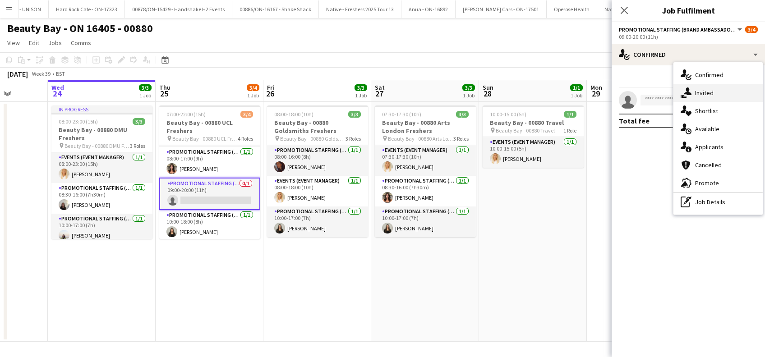
click at [710, 93] on span "Invited" at bounding box center [705, 93] width 19 height 8
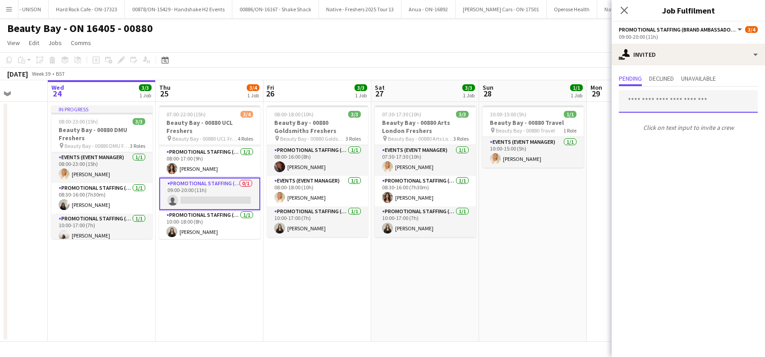
click at [645, 107] on input "text" at bounding box center [688, 101] width 139 height 23
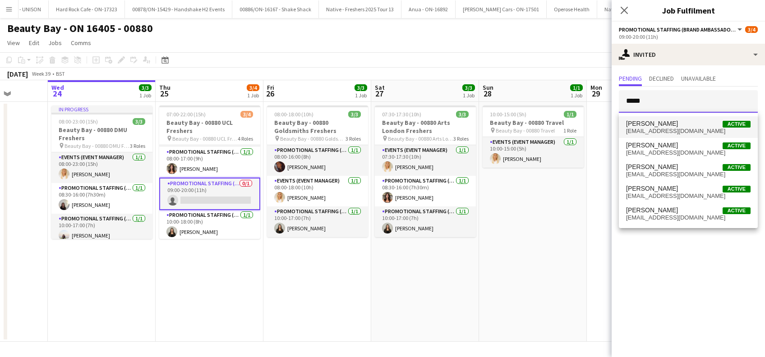
type input "*****"
click at [658, 126] on span "Sarah Cahill" at bounding box center [652, 124] width 52 height 8
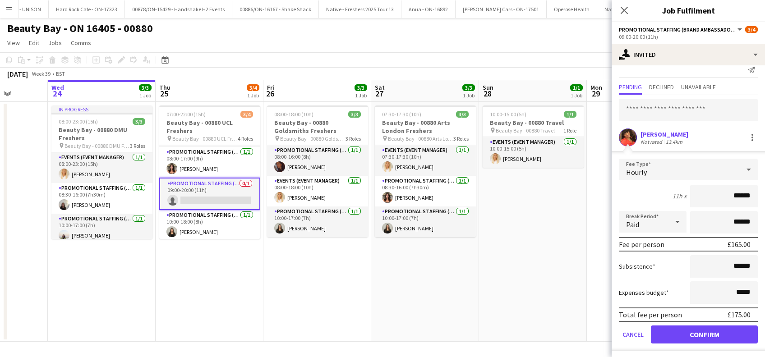
scroll to position [12, 0]
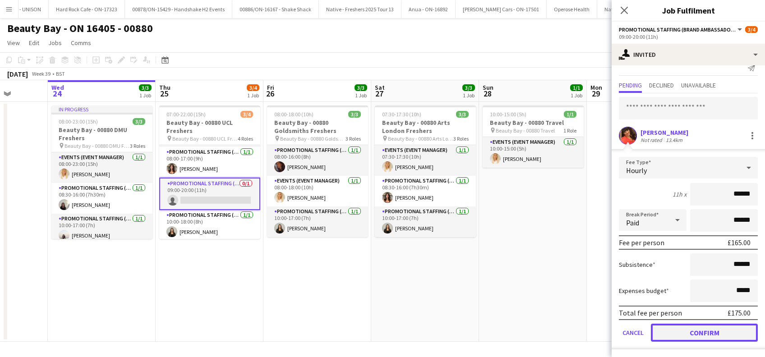
click at [696, 329] on button "Confirm" at bounding box center [704, 333] width 107 height 18
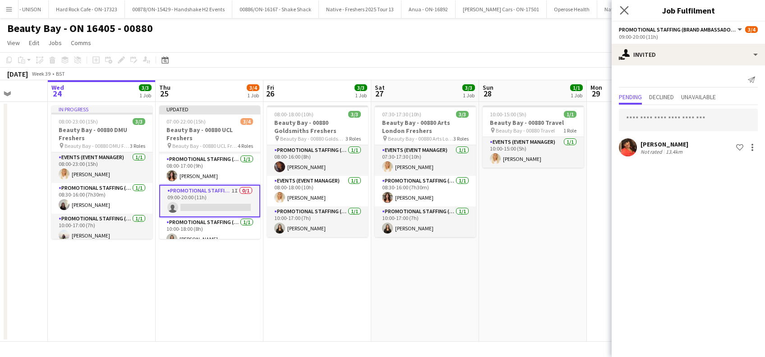
click at [625, 5] on app-icon "Close pop-in" at bounding box center [624, 10] width 13 height 13
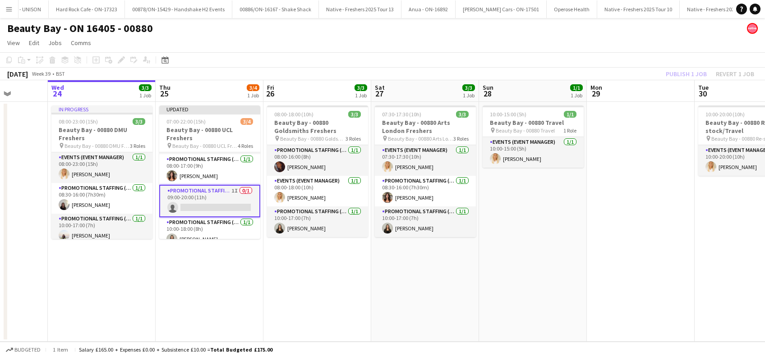
click at [517, 206] on app-date-cell "10:00-15:00 (5h) 1/1 Beauty Bay - 00880 Travel pin Beauty Bay - 00880 Travel 1 …" at bounding box center [533, 222] width 108 height 240
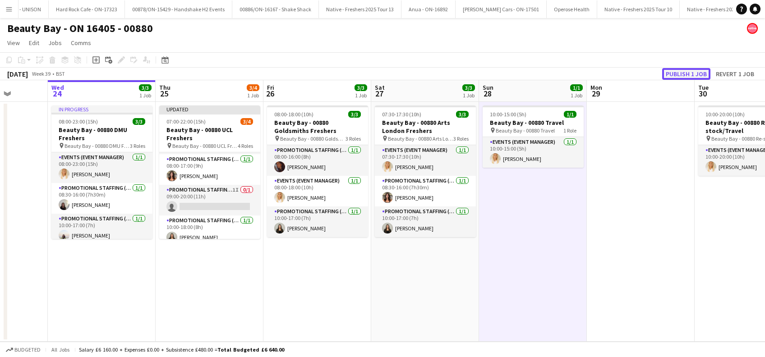
click at [680, 70] on button "Publish 1 job" at bounding box center [687, 74] width 48 height 12
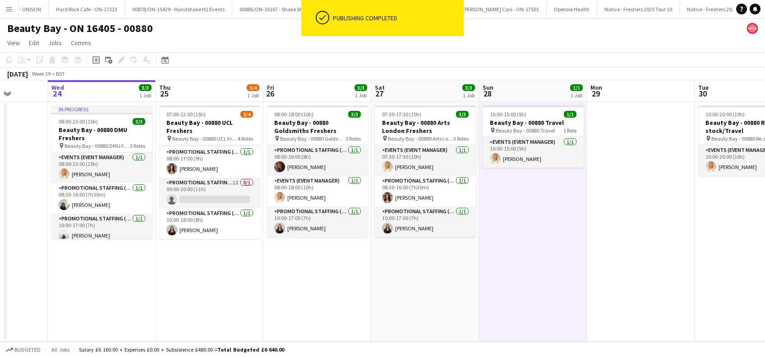
click at [224, 268] on app-date-cell "07:00-22:00 (15h) 3/4 Beauty Bay - 00880 UCL Freshers pin Beauty Bay - 00880 UC…" at bounding box center [210, 222] width 108 height 240
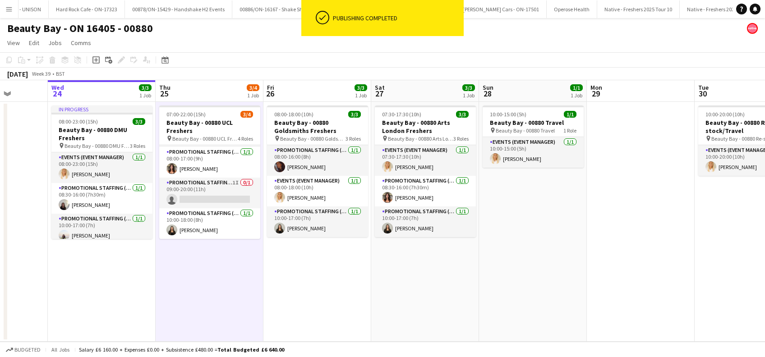
click at [333, 261] on app-date-cell "08:00-18:00 (10h) 3/3 Beauty Bay - 00880 Goldsmiths Freshers pin Beauty Bay - 0…" at bounding box center [318, 222] width 108 height 240
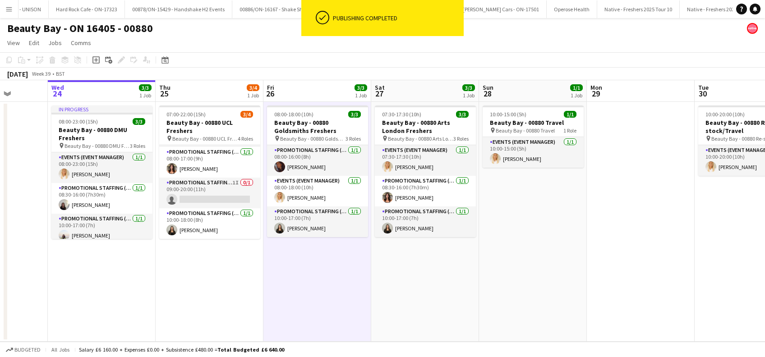
click at [456, 263] on app-date-cell "07:30-17:30 (10h) 3/3 Beauty Bay - 00880 Arts London Freshers pin Beauty Bay - …" at bounding box center [425, 222] width 108 height 240
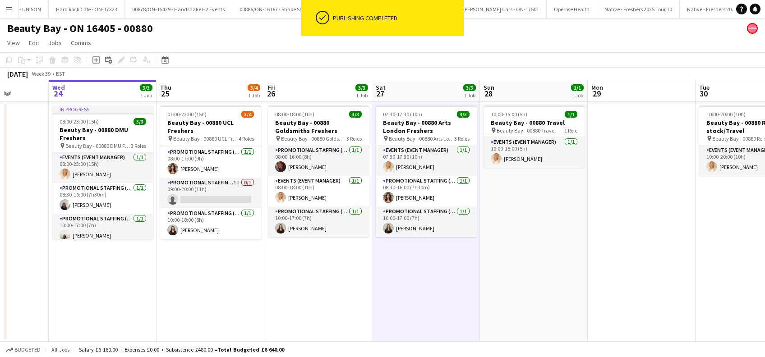
click at [576, 244] on app-date-cell "10:00-15:00 (5h) 1/1 Beauty Bay - 00880 Travel pin Beauty Bay - 00880 Travel 1 …" at bounding box center [534, 222] width 108 height 240
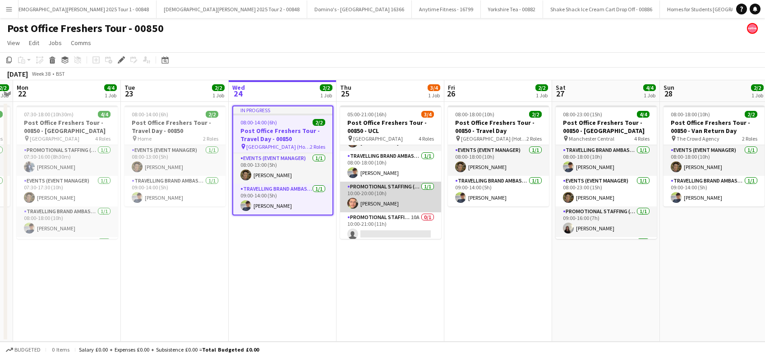
scroll to position [29, 0]
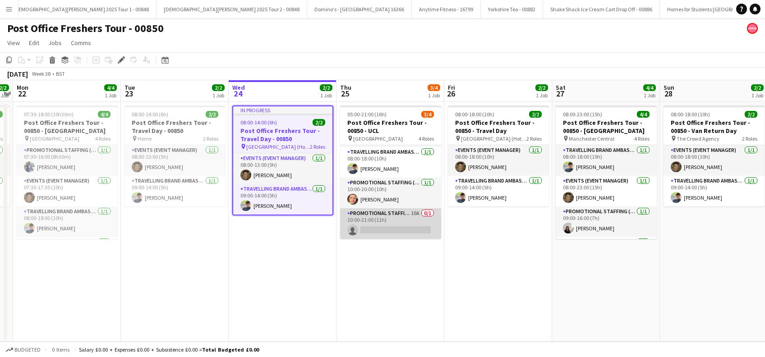
click at [386, 231] on app-card-role "Promotional Staffing (Brand Ambassadors) 10A 0/1 10:00-21:00 (11h) single-neutr…" at bounding box center [390, 224] width 101 height 31
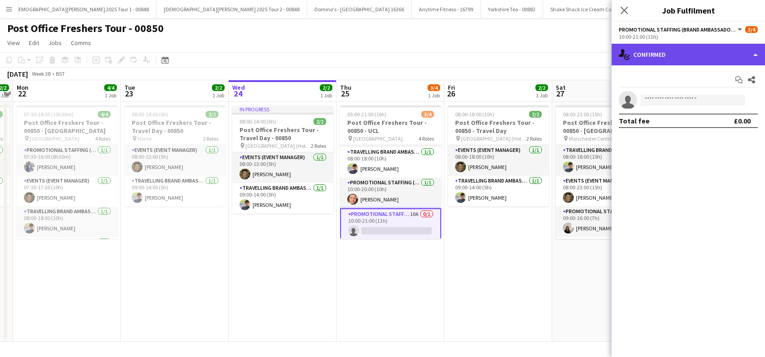
click at [705, 52] on div "single-neutral-actions-check-2 Confirmed" at bounding box center [688, 55] width 153 height 22
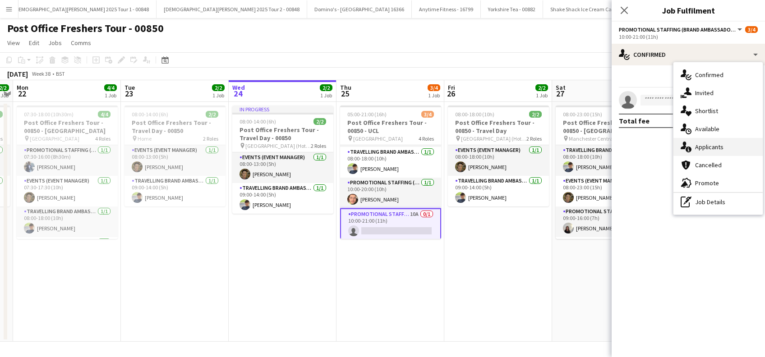
click at [711, 146] on span "Applicants" at bounding box center [710, 147] width 28 height 8
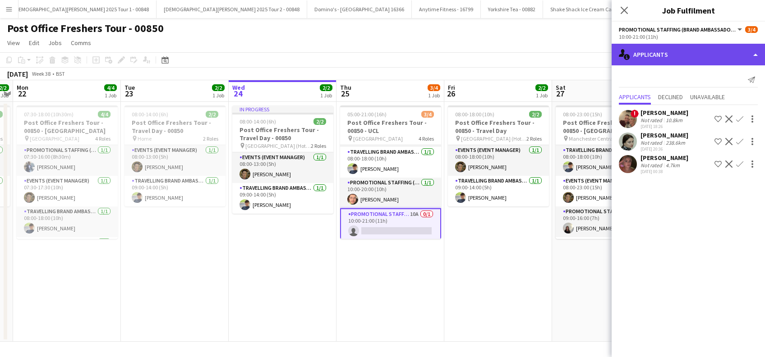
click at [678, 56] on div "single-neutral-actions-information Applicants" at bounding box center [688, 55] width 153 height 22
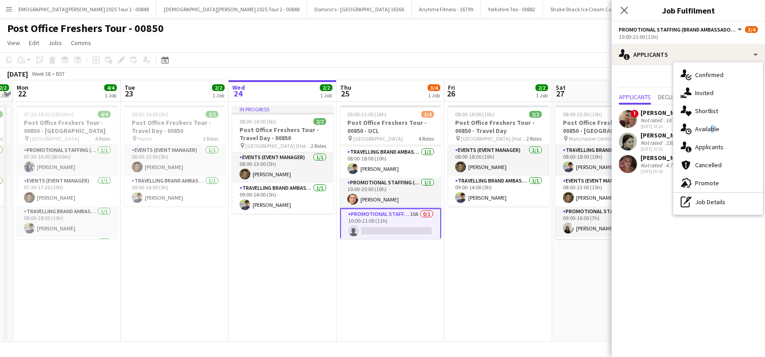
click at [710, 129] on span "Available" at bounding box center [708, 129] width 24 height 8
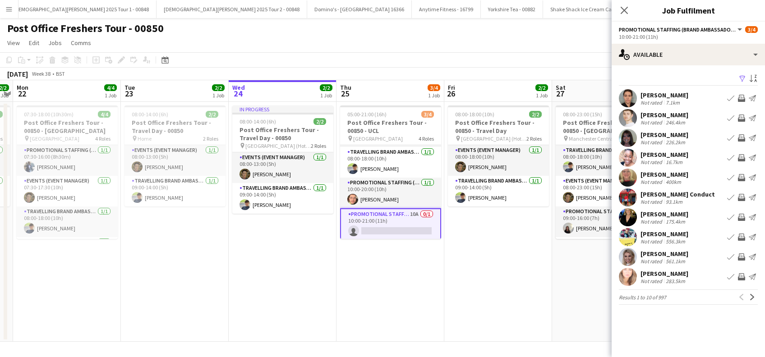
click at [742, 76] on app-icon "Filter" at bounding box center [742, 79] width 7 height 9
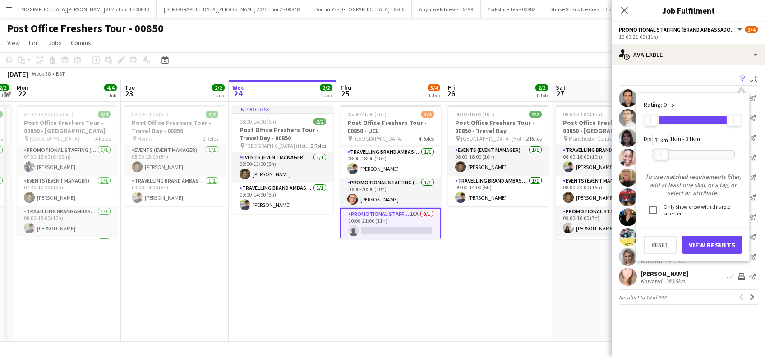
drag, startPoint x: 732, startPoint y: 154, endPoint x: 659, endPoint y: 153, distance: 73.1
click at [659, 153] on div at bounding box center [661, 154] width 14 height 12
click at [711, 245] on button "View Results" at bounding box center [712, 245] width 60 height 18
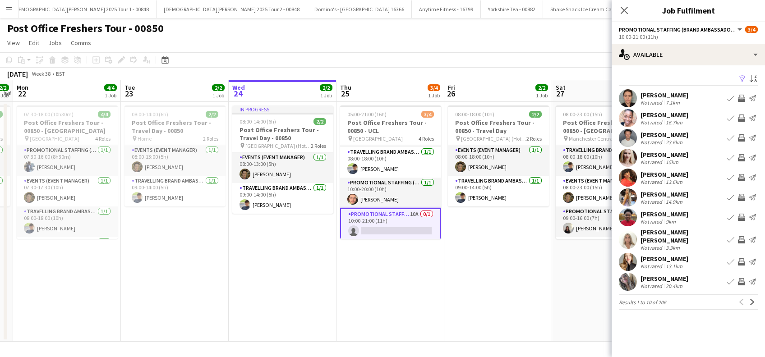
click at [670, 134] on div "Andy Bradley" at bounding box center [665, 135] width 48 height 8
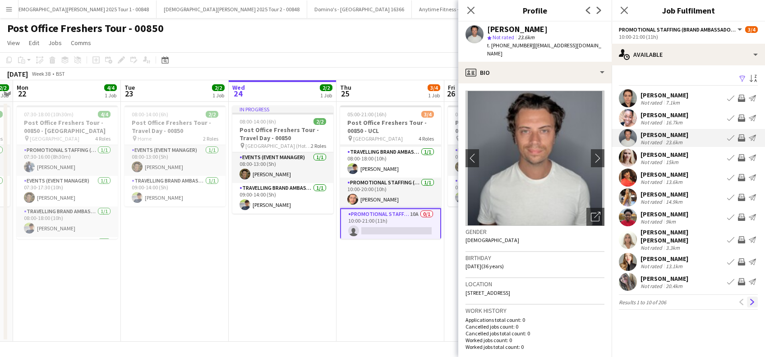
click at [755, 299] on app-icon "Next" at bounding box center [753, 302] width 6 height 6
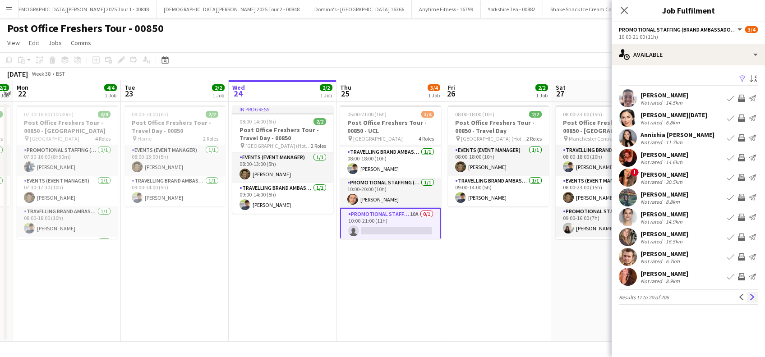
click at [753, 297] on app-icon "Next" at bounding box center [753, 297] width 6 height 6
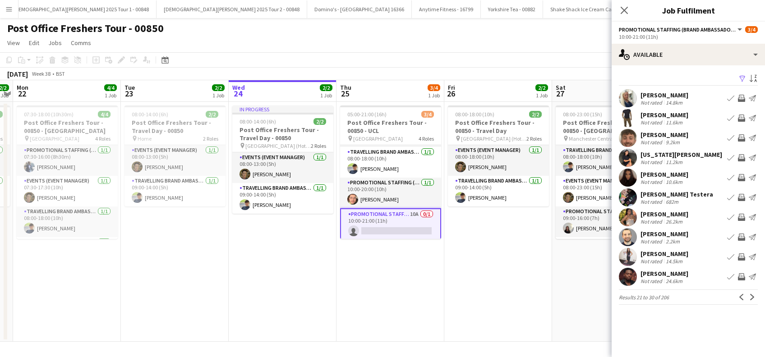
click at [753, 297] on app-icon "Next" at bounding box center [753, 297] width 6 height 6
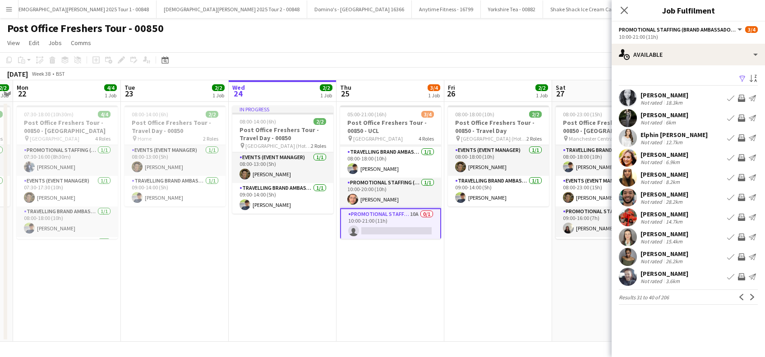
click at [753, 297] on app-icon "Next" at bounding box center [753, 297] width 6 height 6
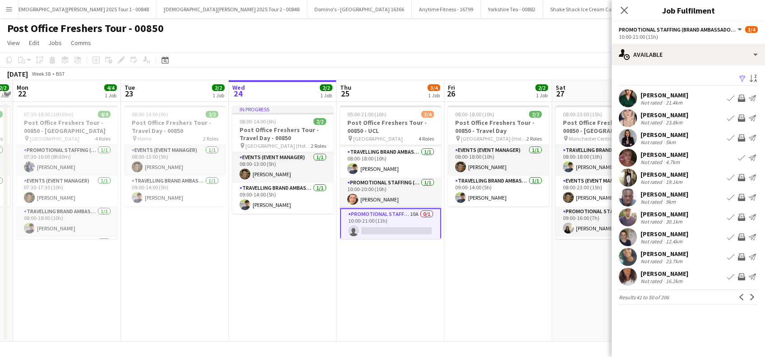
click at [753, 297] on app-icon "Next" at bounding box center [753, 297] width 6 height 6
click at [738, 298] on button "Previous" at bounding box center [742, 297] width 11 height 11
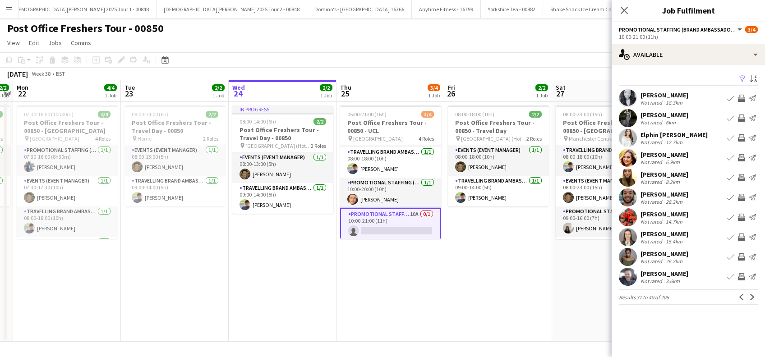
click at [738, 298] on button "Previous" at bounding box center [742, 297] width 11 height 11
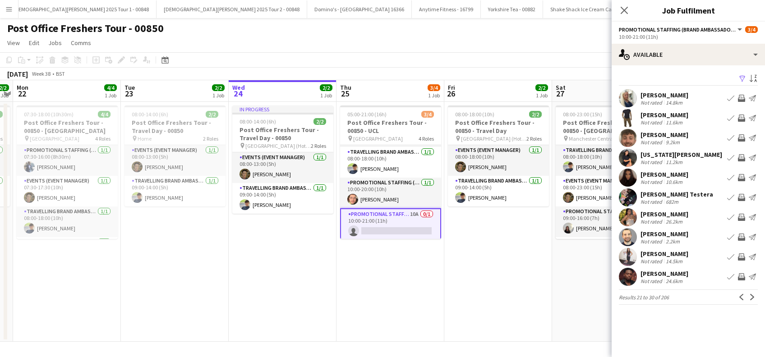
click at [738, 298] on button "Previous" at bounding box center [742, 297] width 11 height 11
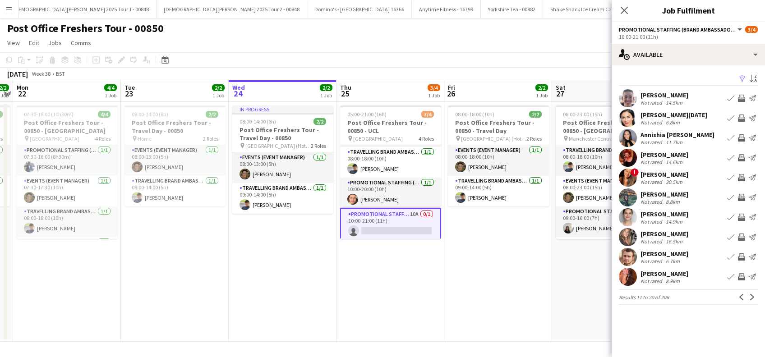
click at [372, 227] on app-card-role "Promotional Staffing (Brand Ambassadors) 10A 0/1 10:00-21:00 (11h) single-neutr…" at bounding box center [390, 225] width 101 height 32
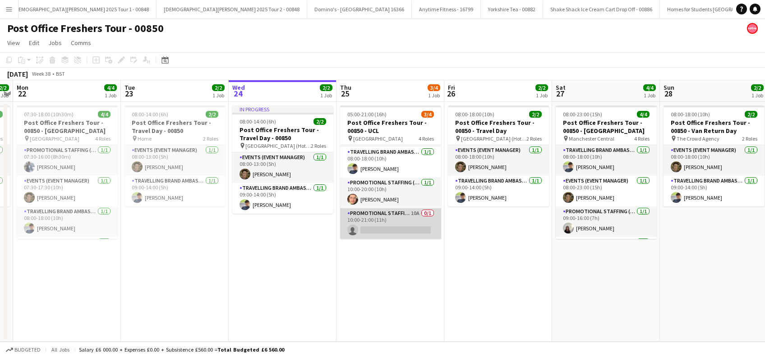
click at [372, 227] on app-card-role "Promotional Staffing (Brand Ambassadors) 10A 0/1 10:00-21:00 (11h) single-neutr…" at bounding box center [390, 224] width 101 height 31
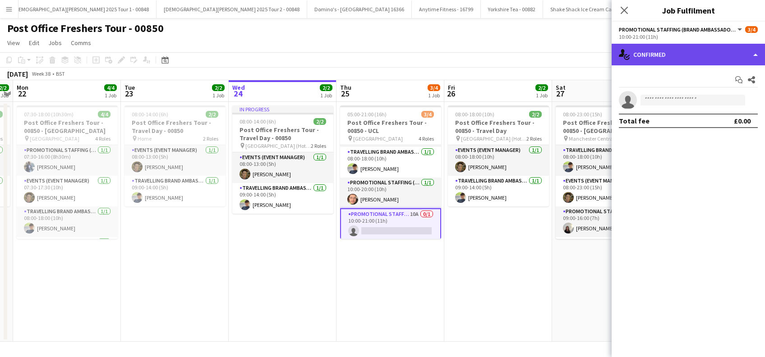
click at [694, 48] on div "single-neutral-actions-check-2 Confirmed" at bounding box center [688, 55] width 153 height 22
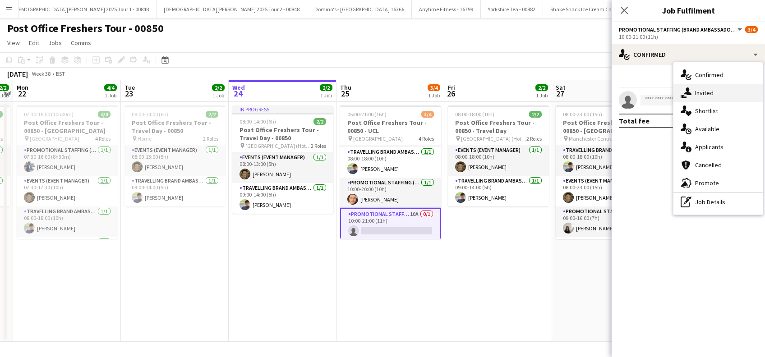
click at [704, 94] on span "Invited" at bounding box center [705, 93] width 19 height 8
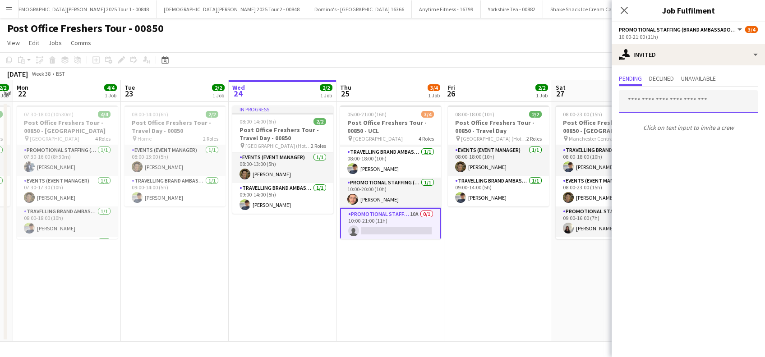
click at [645, 101] on input "text" at bounding box center [688, 101] width 139 height 23
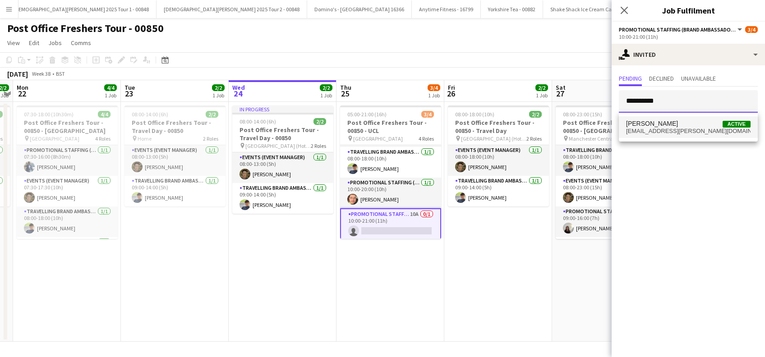
type input "*********"
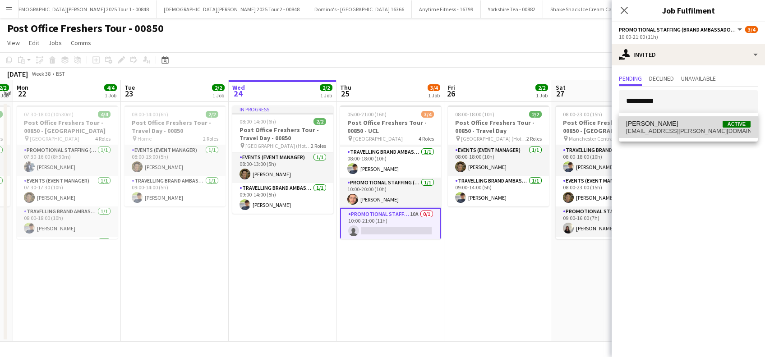
click at [638, 126] on span "Katharina Rauch" at bounding box center [652, 124] width 52 height 8
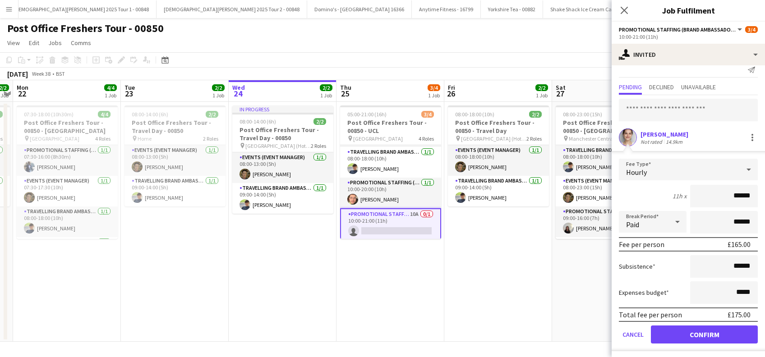
scroll to position [12, 0]
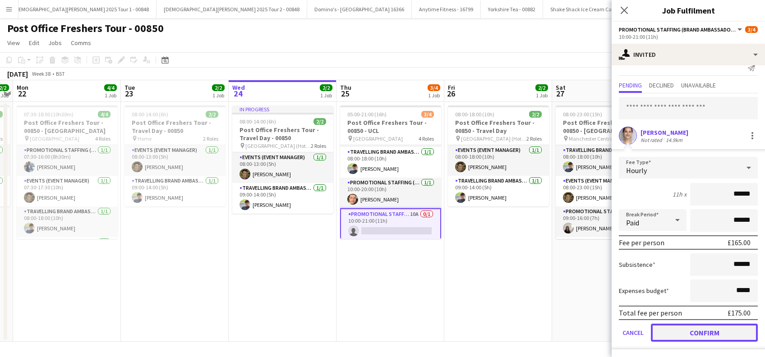
click at [687, 335] on button "Confirm" at bounding box center [704, 333] width 107 height 18
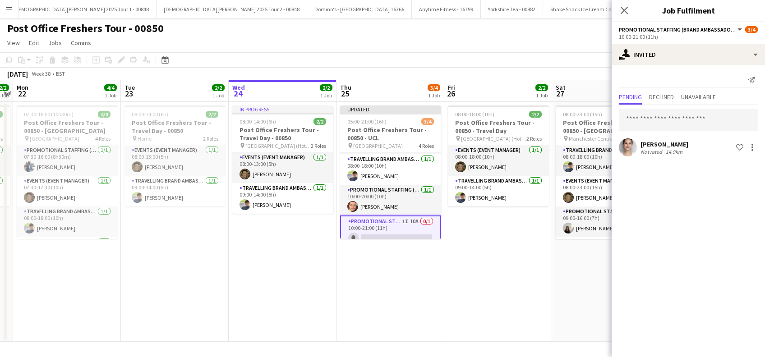
scroll to position [0, 0]
click at [659, 111] on input "text" at bounding box center [688, 120] width 139 height 23
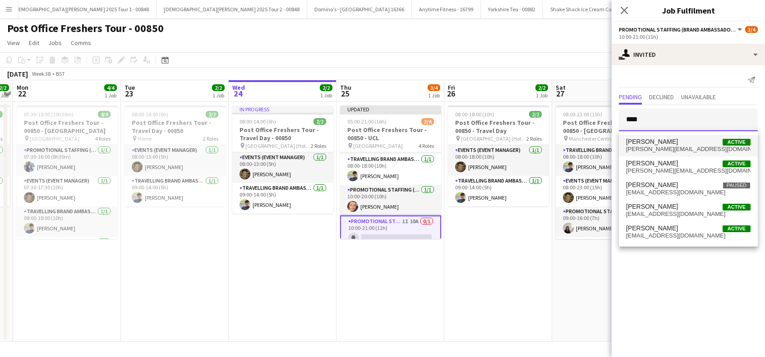
type input "****"
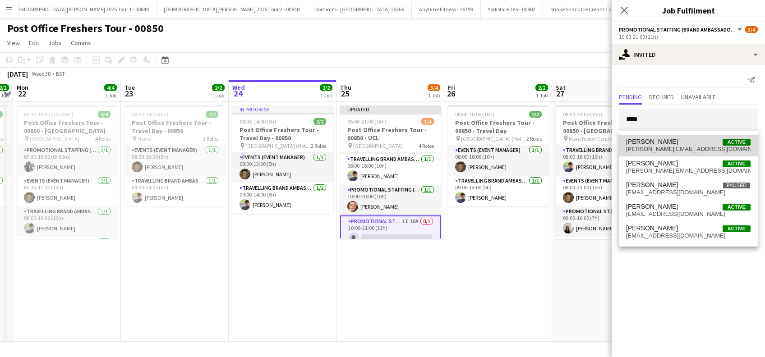
click at [658, 147] on span "annalisa_barresi@hotmail.com" at bounding box center [688, 149] width 125 height 7
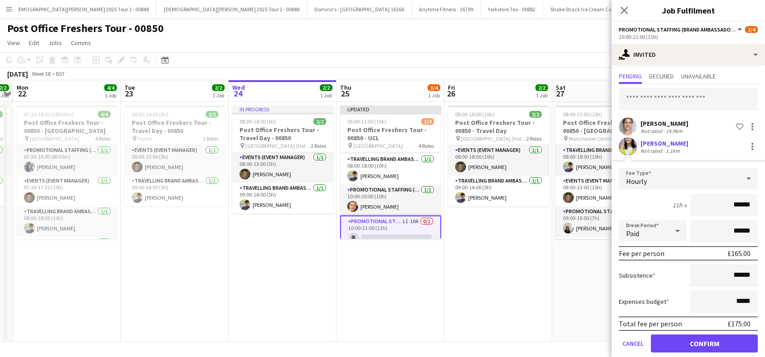
scroll to position [32, 0]
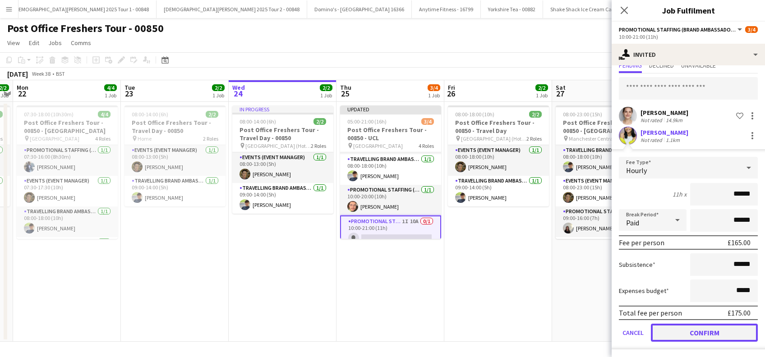
click at [689, 335] on button "Confirm" at bounding box center [704, 333] width 107 height 18
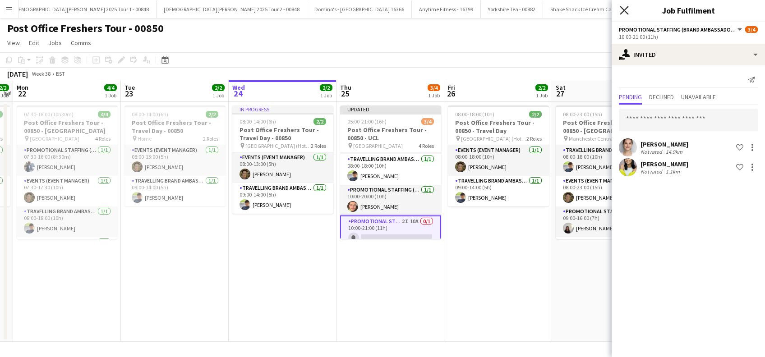
click at [628, 9] on icon "Close pop-in" at bounding box center [624, 10] width 9 height 9
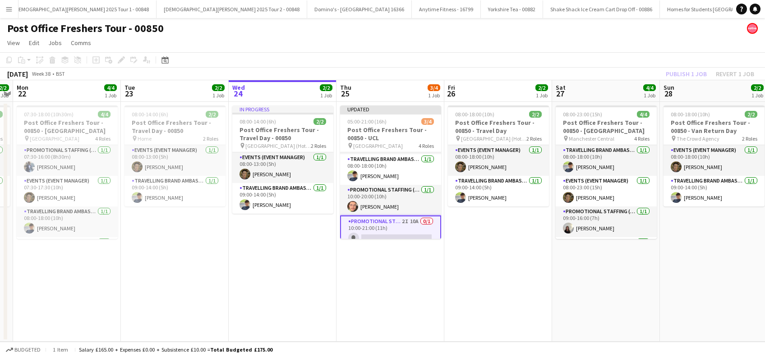
click at [487, 280] on app-date-cell "08:00-18:00 (10h) 2/2 Post Office Freshers Tour - 00850 - Travel Day pin Manche…" at bounding box center [499, 222] width 108 height 240
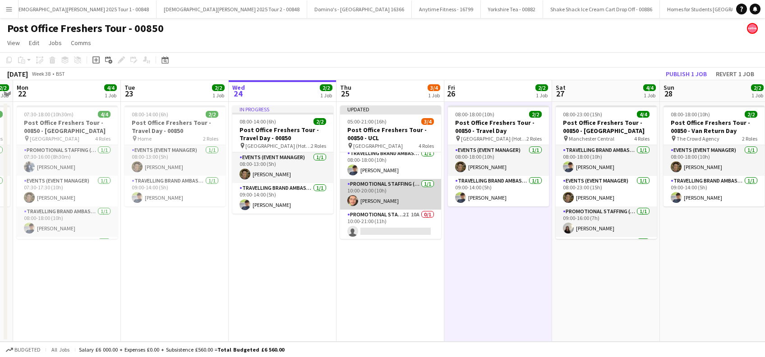
scroll to position [36, 0]
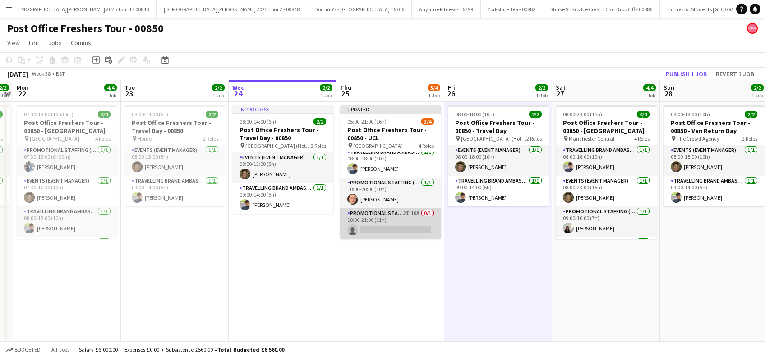
click at [382, 218] on app-card-role "Promotional Staffing (Brand Ambassadors) 2I 10A 0/1 10:00-21:00 (11h) single-ne…" at bounding box center [390, 224] width 101 height 31
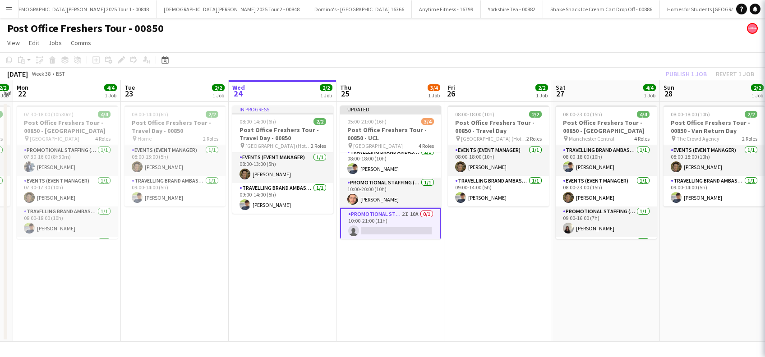
scroll to position [0, 309]
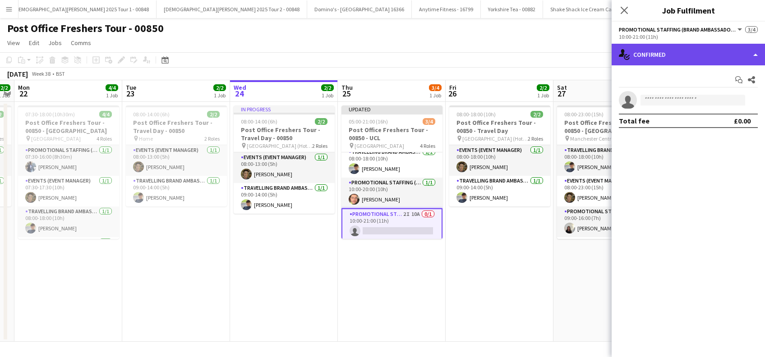
click at [691, 45] on div "single-neutral-actions-check-2 Confirmed" at bounding box center [688, 55] width 153 height 22
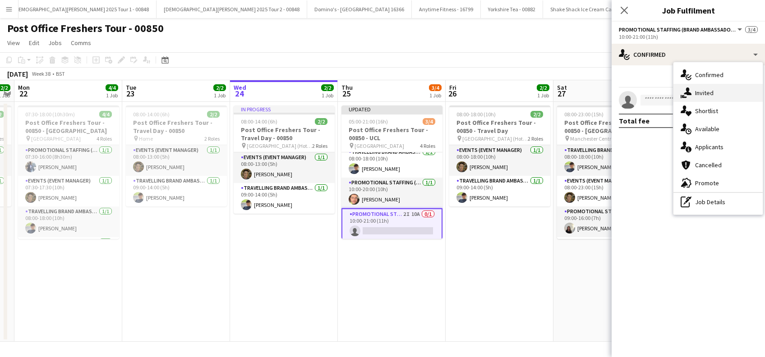
click at [706, 94] on span "Invited" at bounding box center [705, 93] width 19 height 8
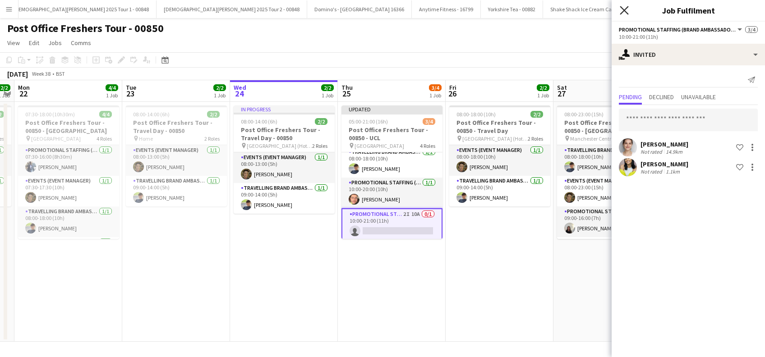
click at [626, 11] on icon at bounding box center [624, 10] width 9 height 9
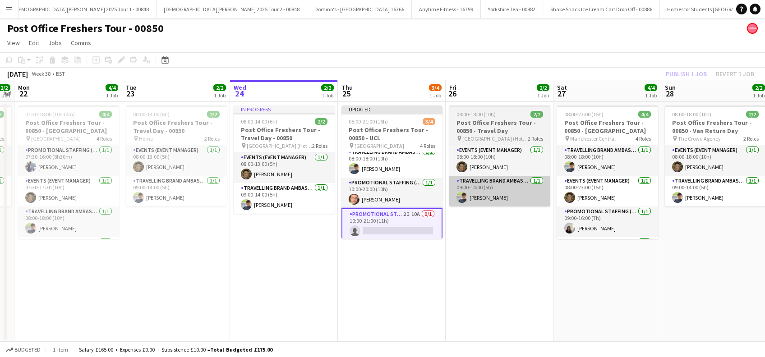
click at [492, 256] on app-date-cell "08:00-18:00 (10h) 2/2 Post Office Freshers Tour - 00850 - Travel Day pin Manche…" at bounding box center [500, 222] width 108 height 240
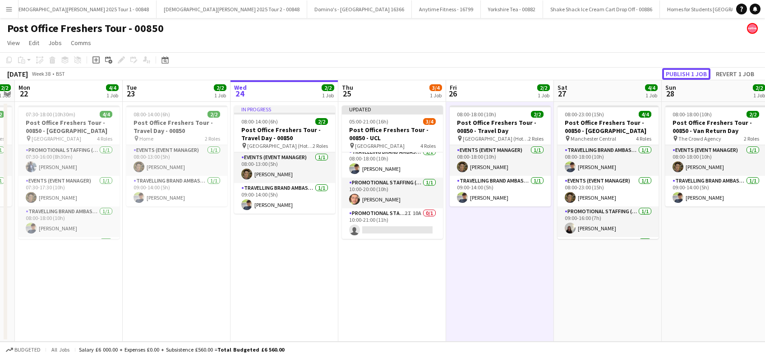
click at [696, 74] on button "Publish 1 job" at bounding box center [687, 74] width 48 height 12
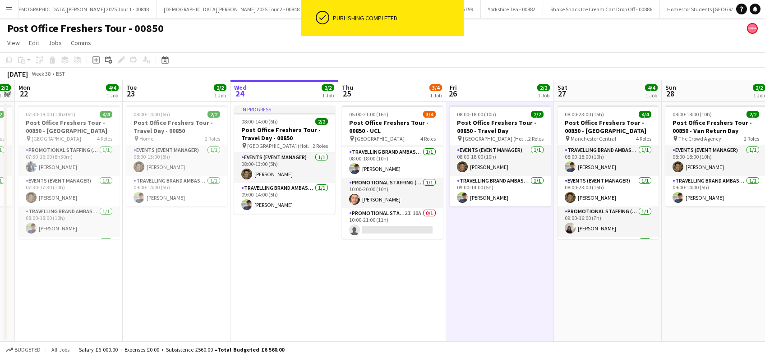
scroll to position [29, 0]
click at [412, 281] on app-date-cell "05:00-21:00 (16h) 3/4 Post Office Freshers Tour - 00850 - UCL pin UCL East 4 Ro…" at bounding box center [393, 222] width 108 height 240
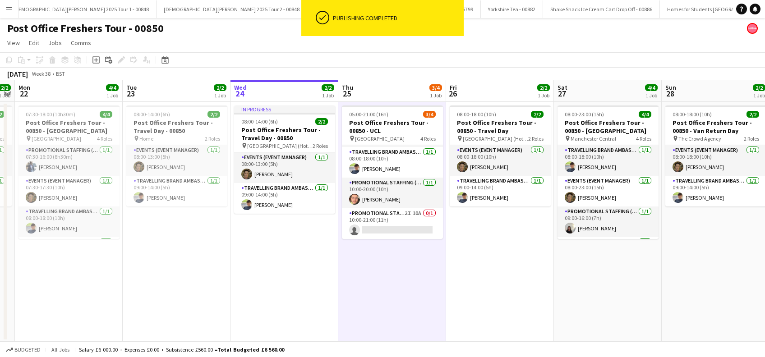
click at [475, 272] on app-date-cell "08:00-18:00 (10h) 2/2 Post Office Freshers Tour - 00850 - Travel Day pin Manche…" at bounding box center [500, 222] width 108 height 240
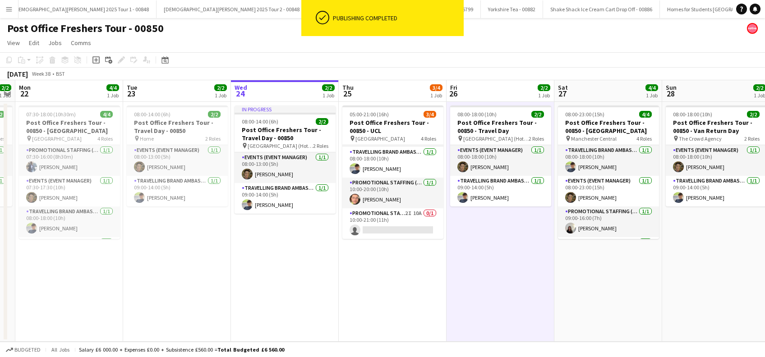
click at [289, 266] on app-date-cell "In progress 08:00-14:00 (6h) 2/2 Post Office Freshers Tour - Travel Day - 00850…" at bounding box center [285, 222] width 108 height 240
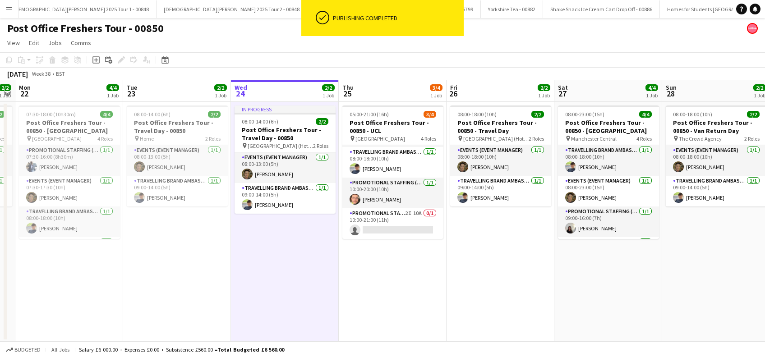
click at [425, 288] on app-date-cell "05:00-21:00 (16h) 3/4 Post Office Freshers Tour - 00850 - UCL pin UCL East 4 Ro…" at bounding box center [393, 222] width 108 height 240
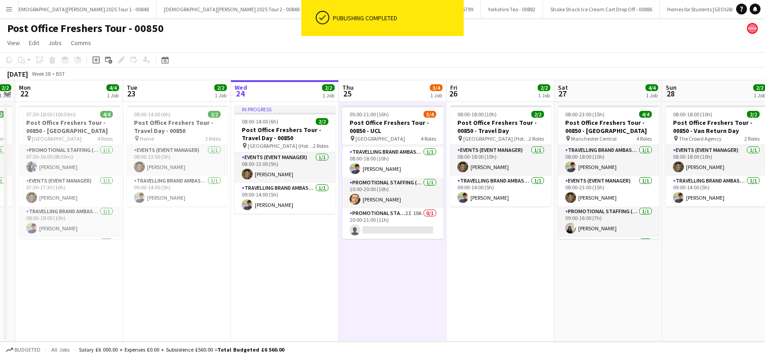
click at [510, 261] on app-date-cell "08:00-18:00 (10h) 2/2 Post Office Freshers Tour - 00850 - Travel Day pin Manche…" at bounding box center [501, 222] width 108 height 240
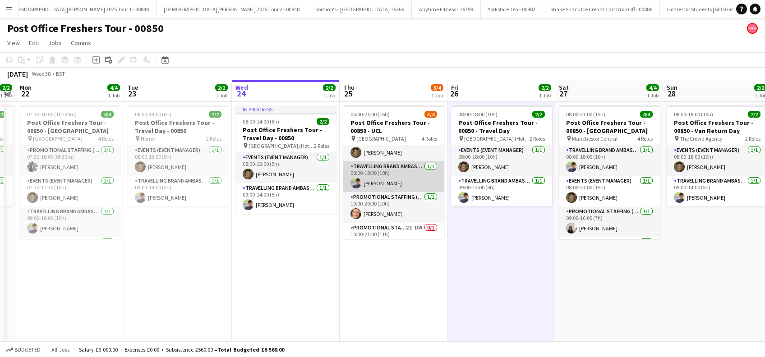
scroll to position [29, 0]
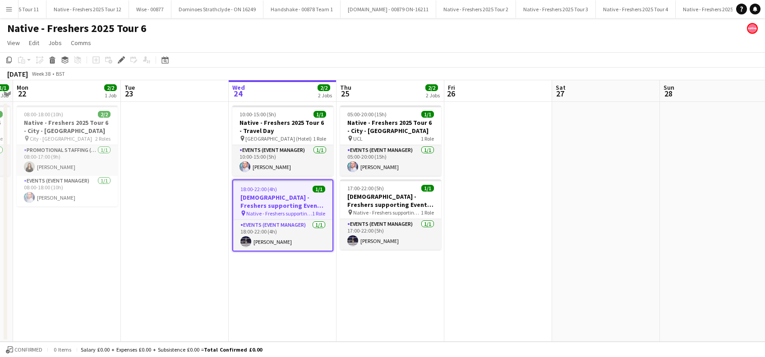
click at [291, 207] on h3 "[DEMOGRAPHIC_DATA] - Freshers supporting Event Manager/Rigger" at bounding box center [282, 202] width 99 height 16
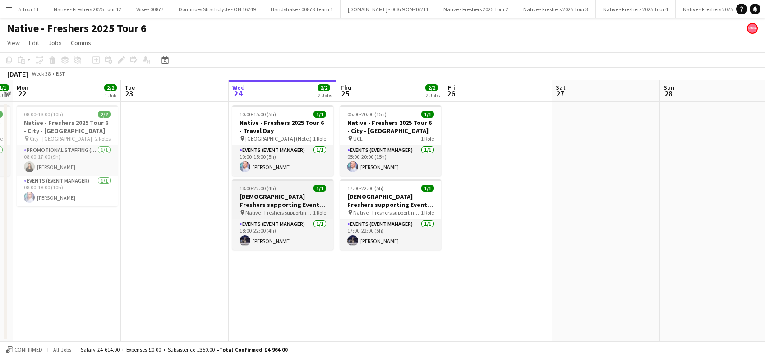
click at [291, 206] on h3 "[DEMOGRAPHIC_DATA] - Freshers supporting Event Manager/Rigger" at bounding box center [282, 201] width 101 height 16
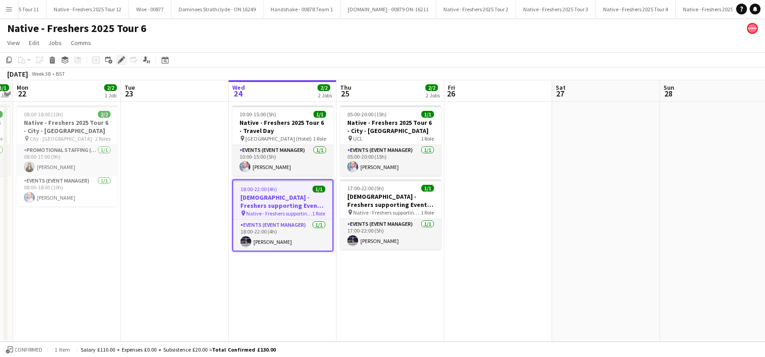
click at [121, 60] on icon at bounding box center [121, 60] width 5 height 5
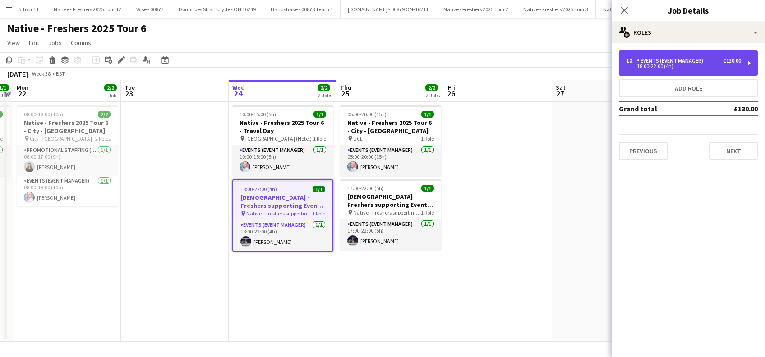
click at [704, 66] on div "18:00-22:00 (4h)" at bounding box center [683, 66] width 115 height 5
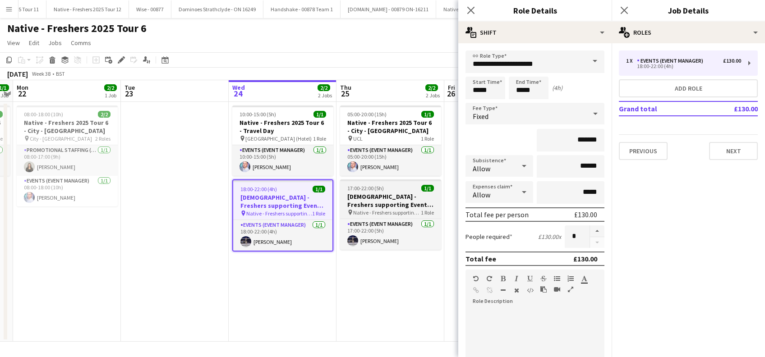
click at [384, 205] on h3 "[DEMOGRAPHIC_DATA] - Freshers supporting Event Manager/Rigger" at bounding box center [390, 201] width 101 height 16
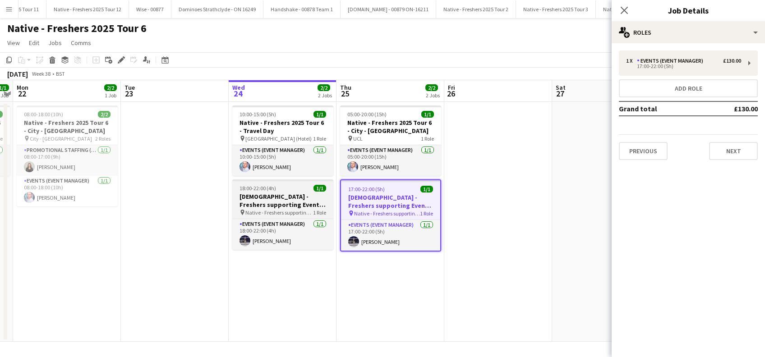
click at [285, 203] on h3 "[DEMOGRAPHIC_DATA] - Freshers supporting Event Manager/Rigger" at bounding box center [282, 201] width 101 height 16
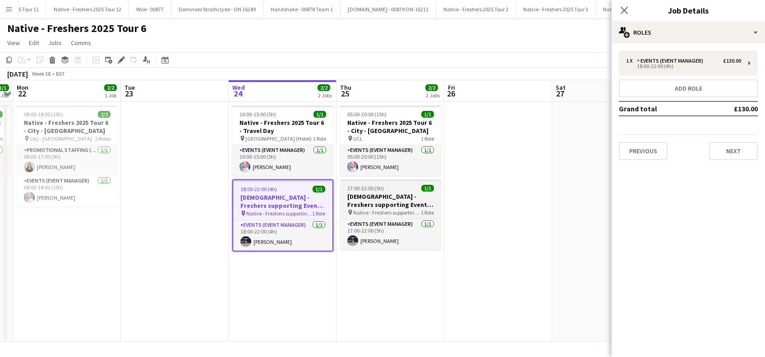
click at [363, 203] on h3 "[DEMOGRAPHIC_DATA] - Freshers supporting Event Manager/Rigger" at bounding box center [390, 201] width 101 height 16
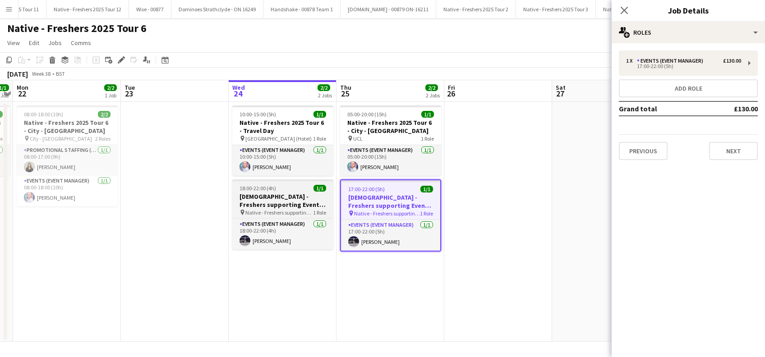
click at [253, 205] on h3 "[DEMOGRAPHIC_DATA] - Freshers supporting Event Manager/Rigger" at bounding box center [282, 201] width 101 height 16
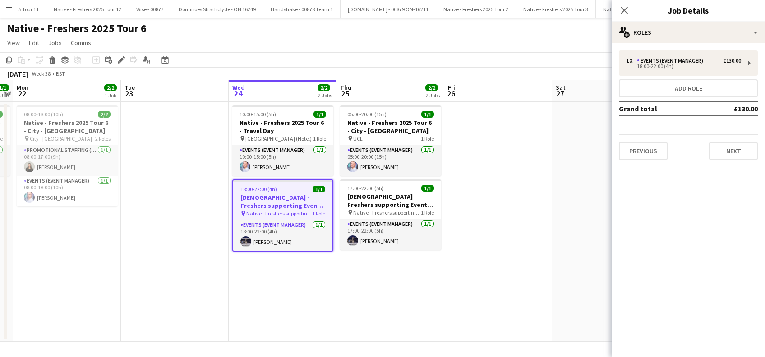
click at [285, 199] on h3 "[DEMOGRAPHIC_DATA] - Freshers supporting Event Manager/Rigger" at bounding box center [282, 202] width 99 height 16
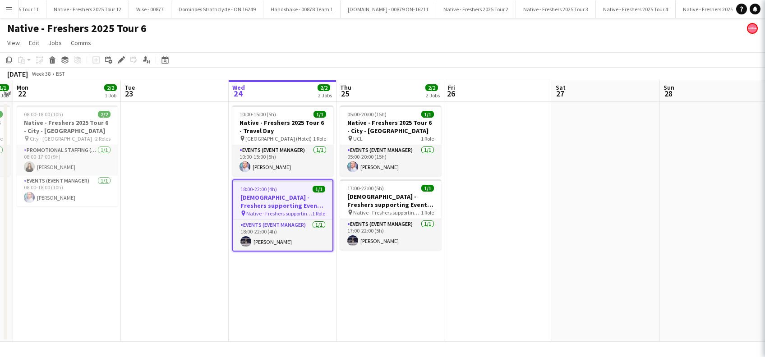
scroll to position [0, 310]
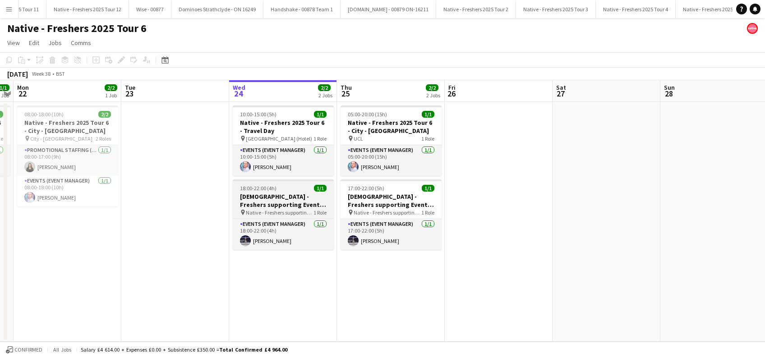
click at [285, 198] on h3 "[DEMOGRAPHIC_DATA] - Freshers supporting Event Manager/Rigger" at bounding box center [283, 201] width 101 height 16
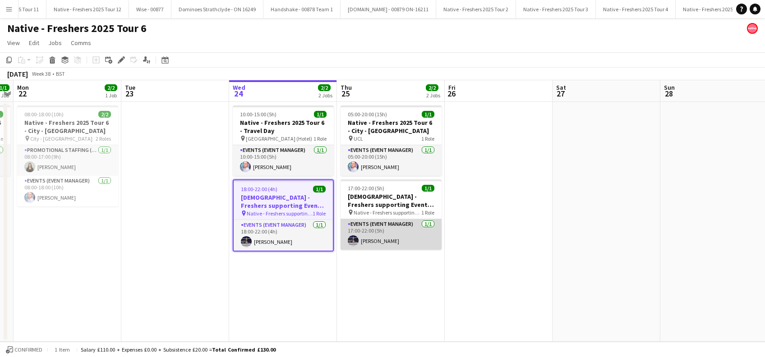
click at [385, 234] on app-card-role "Events (Event Manager) [DATE] 17:00-22:00 (5h) [PERSON_NAME]" at bounding box center [391, 234] width 101 height 31
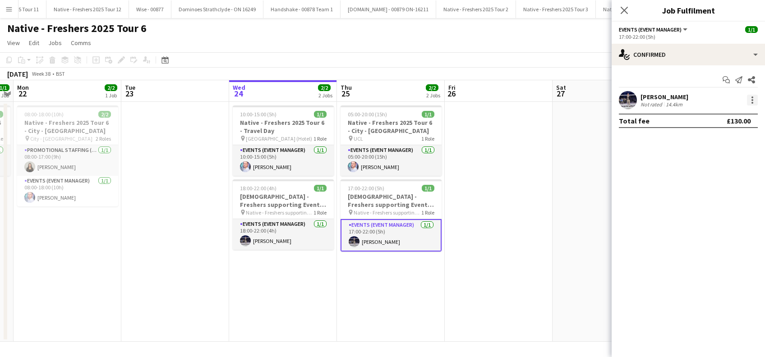
click at [750, 99] on div at bounding box center [752, 100] width 11 height 11
click at [704, 117] on span "Edit fee" at bounding box center [707, 117] width 24 height 8
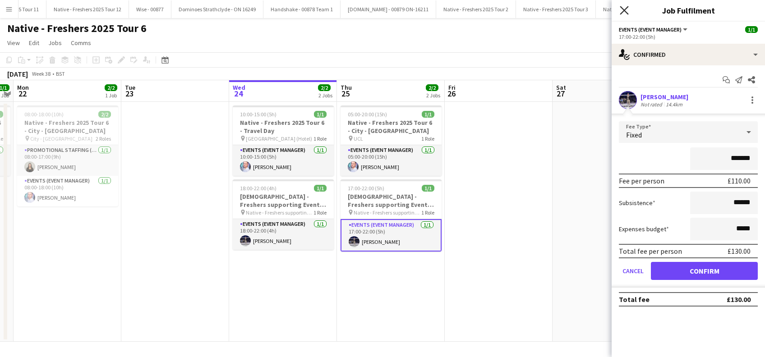
click at [627, 9] on icon "Close pop-in" at bounding box center [624, 10] width 9 height 9
click at [517, 181] on app-date-cell at bounding box center [499, 222] width 108 height 240
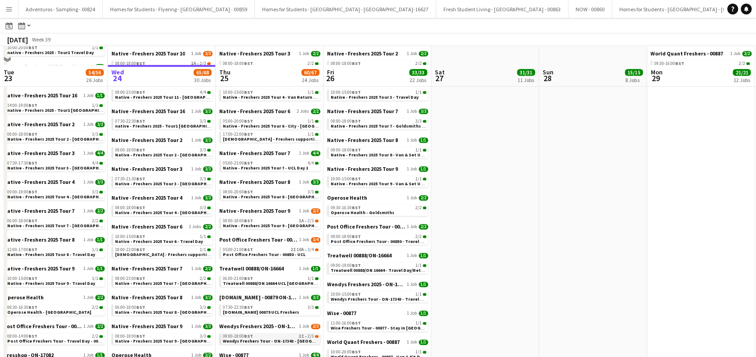
scroll to position [301, 0]
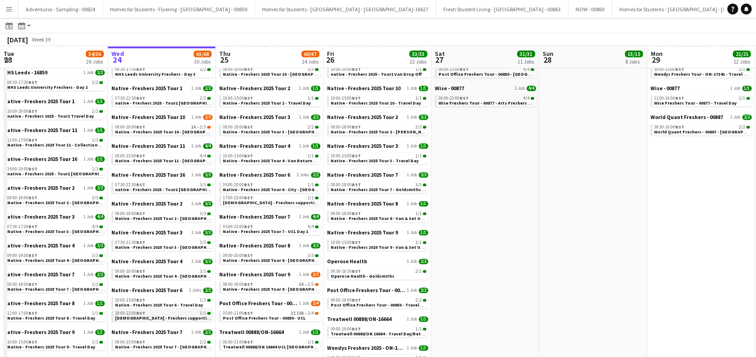
click at [173, 319] on span "[DEMOGRAPHIC_DATA] - Freshers supporting Event Manager/Rigger" at bounding box center [189, 318] width 148 height 6
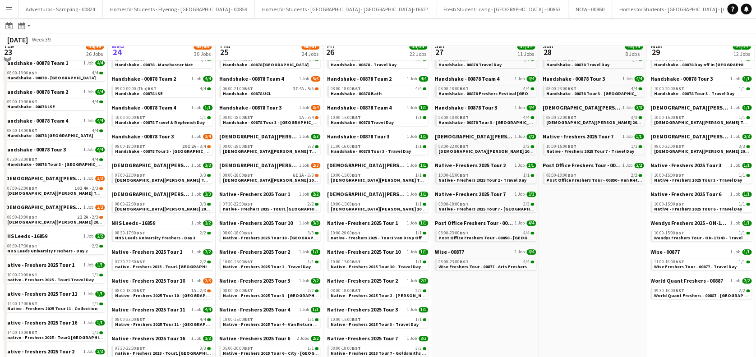
scroll to position [120, 0]
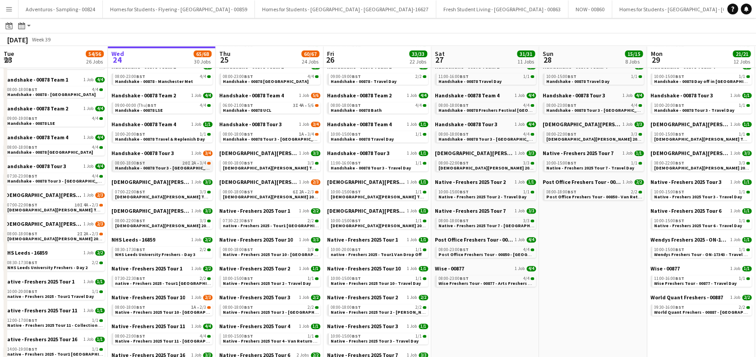
click at [166, 164] on div "08:00-18:00 BST 20I 2A • 3/4" at bounding box center [163, 163] width 96 height 5
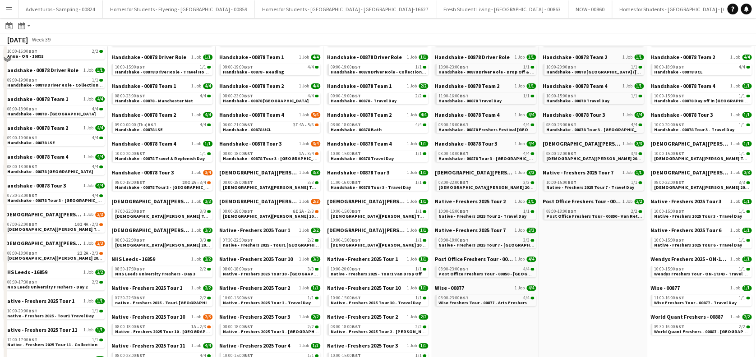
scroll to position [0, 0]
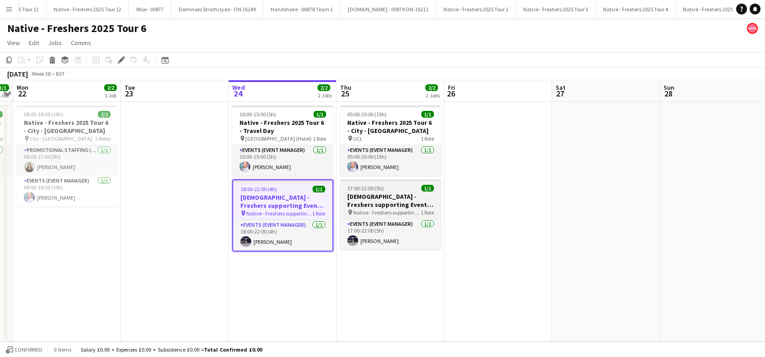
click at [381, 205] on h3 "[DEMOGRAPHIC_DATA] - Freshers supporting Event Manager/Rigger" at bounding box center [390, 201] width 101 height 16
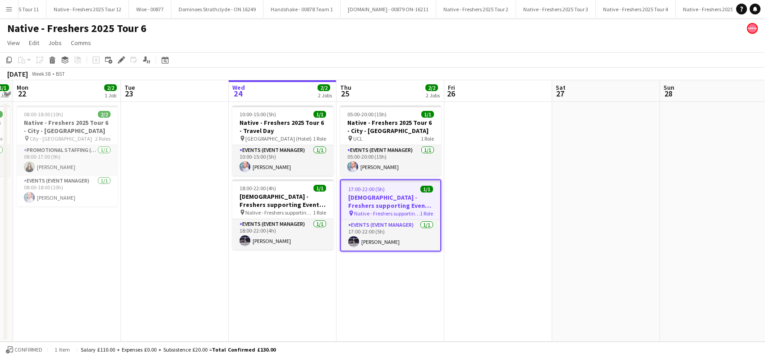
click at [383, 204] on h3 "[DEMOGRAPHIC_DATA] - Freshers supporting Event Manager/Rigger" at bounding box center [390, 202] width 99 height 16
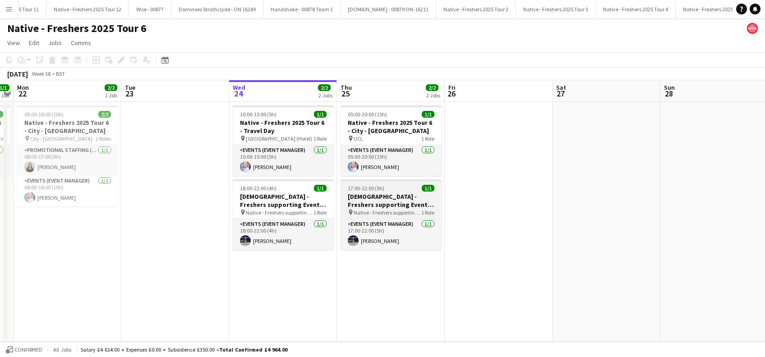
click at [372, 206] on h3 "[DEMOGRAPHIC_DATA] - Freshers supporting Event Manager/Rigger" at bounding box center [391, 201] width 101 height 16
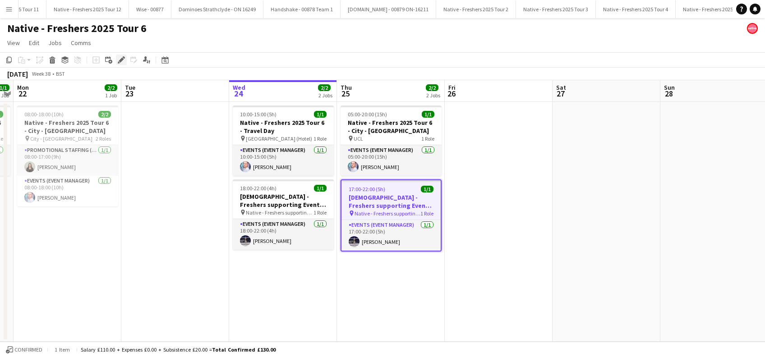
click at [122, 59] on icon "Edit" at bounding box center [121, 59] width 7 height 7
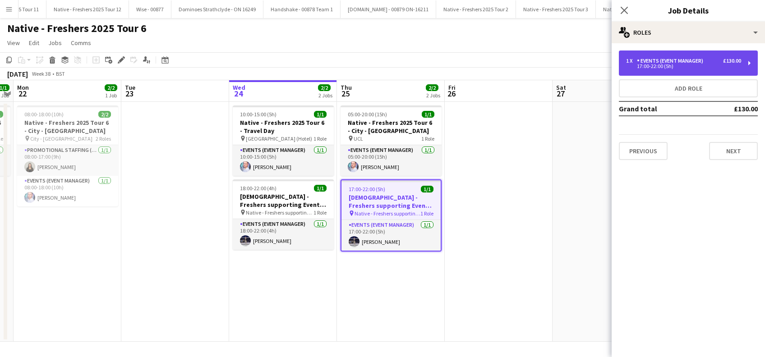
click at [646, 63] on div "Events (Event Manager)" at bounding box center [672, 61] width 70 height 6
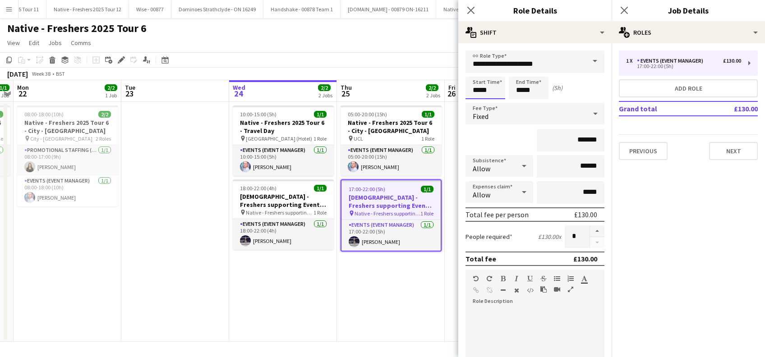
click at [490, 90] on input "*****" at bounding box center [486, 88] width 40 height 23
click at [480, 103] on div at bounding box center [477, 103] width 18 height 9
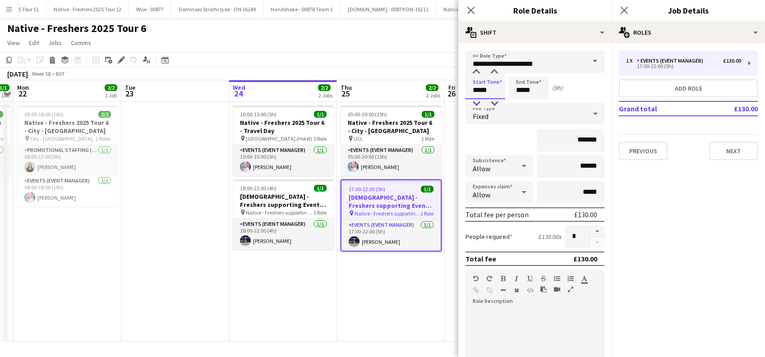
click at [480, 103] on div at bounding box center [477, 103] width 18 height 9
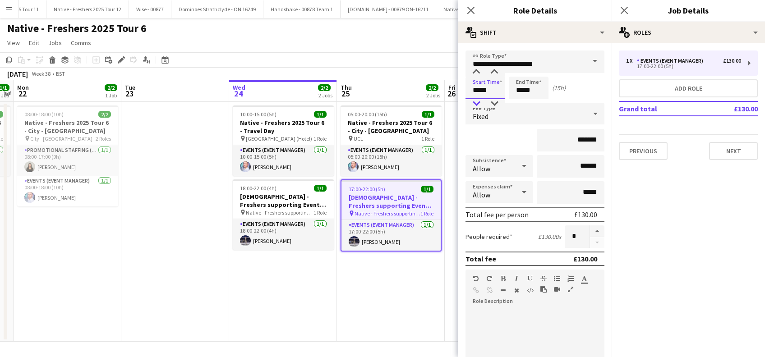
click at [480, 103] on div at bounding box center [477, 103] width 18 height 9
type input "*****"
click at [480, 103] on div at bounding box center [477, 103] width 18 height 9
click at [578, 140] on input "*******" at bounding box center [571, 140] width 68 height 23
type input "**"
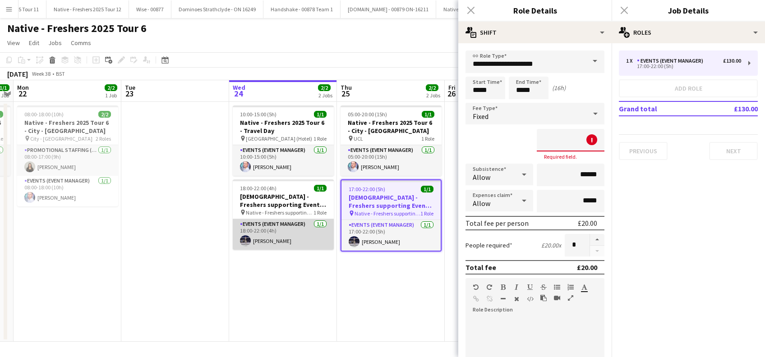
click at [287, 245] on app-card-role "Events (Event Manager) 1/1 18:00-22:00 (4h) Brandon Cooper" at bounding box center [283, 234] width 101 height 31
click at [249, 231] on app-card-role "Events (Event Manager) 1/1 18:00-22:00 (4h) Brandon Cooper" at bounding box center [283, 234] width 101 height 31
click at [557, 140] on input at bounding box center [571, 140] width 68 height 23
drag, startPoint x: 519, startPoint y: 137, endPoint x: 516, endPoint y: 141, distance: 4.6
click at [517, 140] on div "! Required field." at bounding box center [535, 144] width 139 height 31
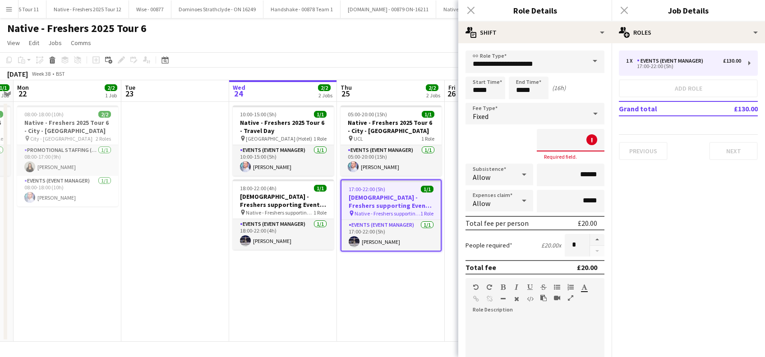
click at [564, 139] on input at bounding box center [571, 140] width 68 height 23
click at [556, 136] on input at bounding box center [571, 140] width 68 height 23
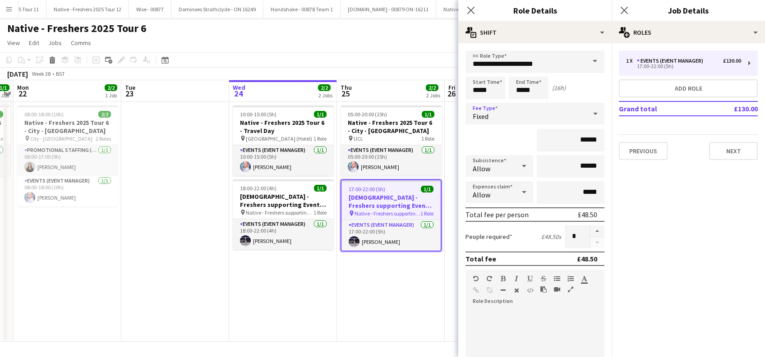
click at [485, 119] on span "Fixed" at bounding box center [481, 116] width 16 height 9
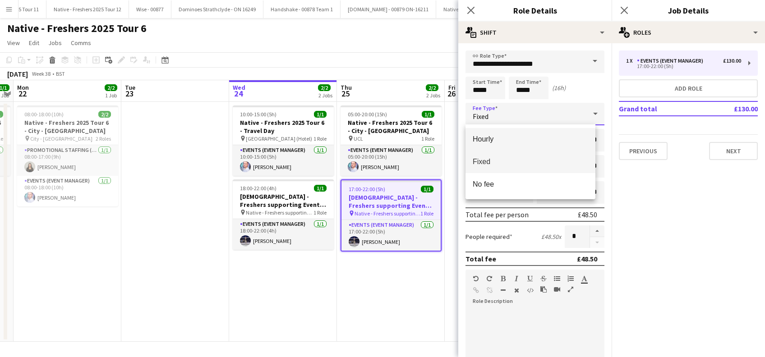
click at [487, 144] on mat-option "Hourly" at bounding box center [531, 139] width 130 height 23
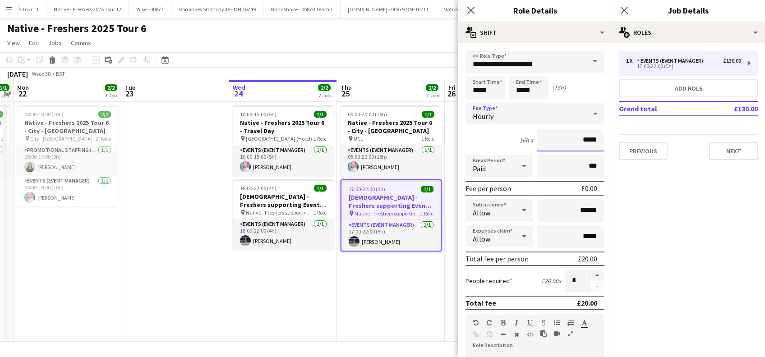
click at [576, 140] on input "*****" at bounding box center [571, 140] width 68 height 23
click at [578, 140] on input "******" at bounding box center [571, 140] width 68 height 23
type input "**"
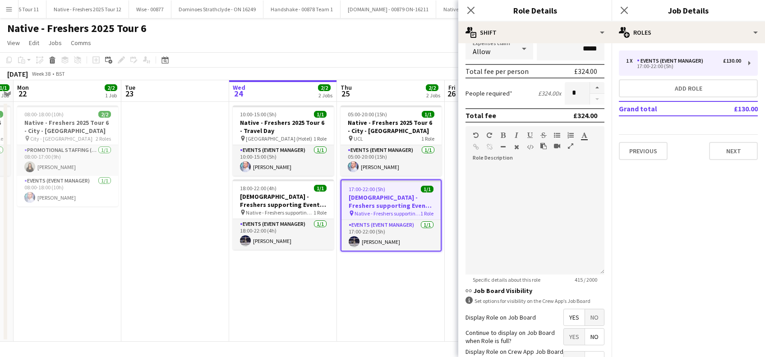
scroll to position [261, 0]
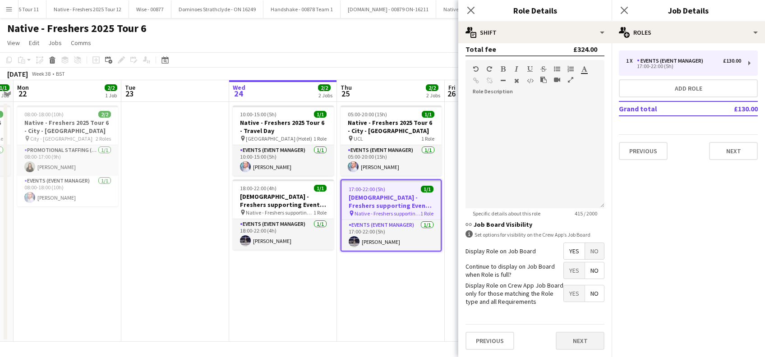
type input "******"
click at [574, 342] on button "Next" at bounding box center [580, 341] width 49 height 18
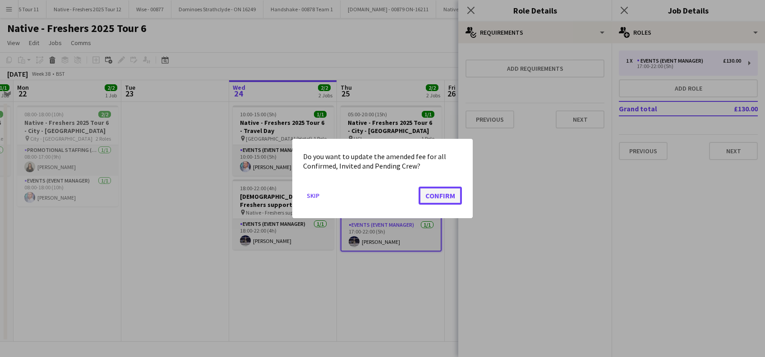
click at [427, 200] on button "Confirm" at bounding box center [440, 196] width 43 height 18
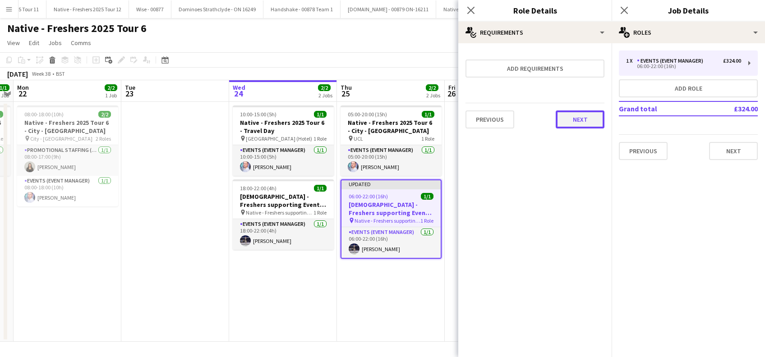
click at [584, 121] on button "Next" at bounding box center [580, 120] width 49 height 18
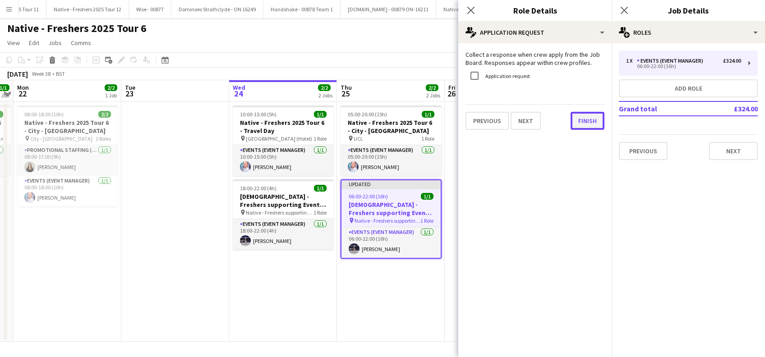
click at [586, 125] on button "Finish" at bounding box center [588, 121] width 34 height 18
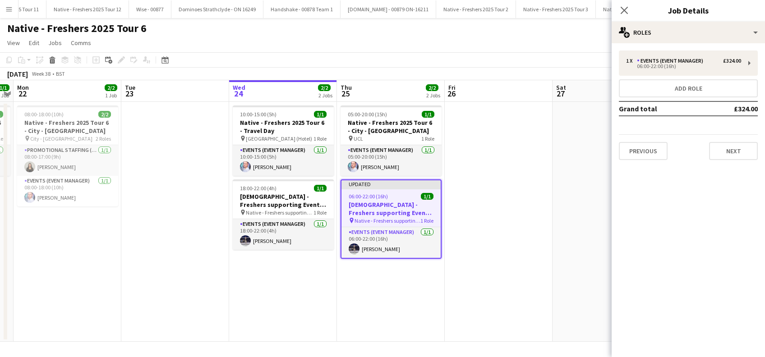
click at [469, 259] on app-date-cell at bounding box center [499, 222] width 108 height 240
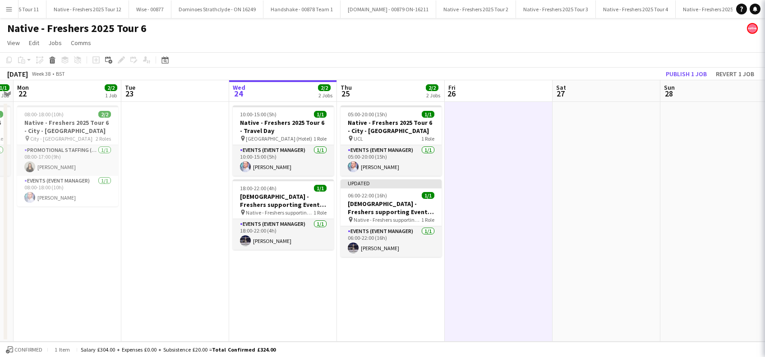
scroll to position [0, 309]
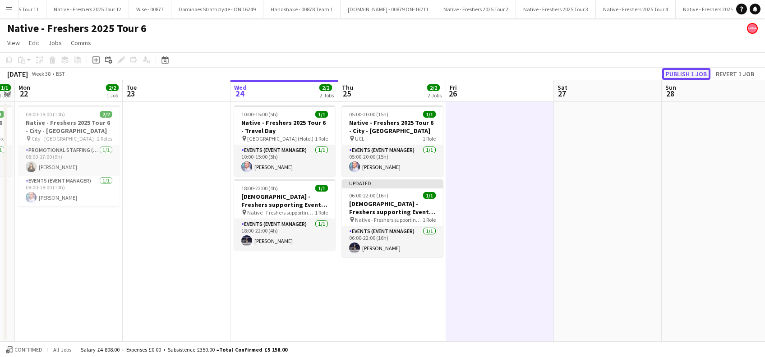
click at [686, 72] on button "Publish 1 job" at bounding box center [687, 74] width 48 height 12
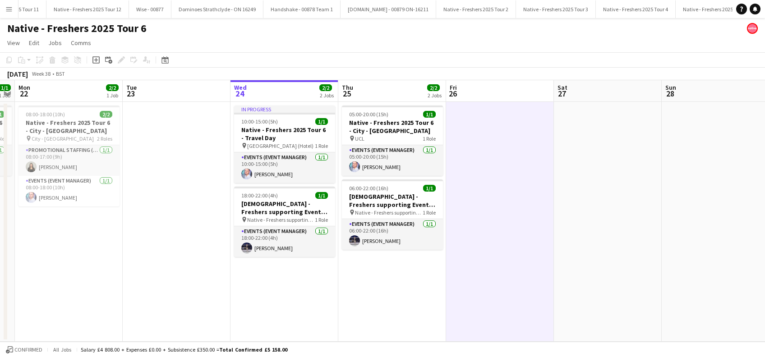
click at [303, 299] on app-date-cell "In progress 10:00-15:00 (5h) 1/1 Native - Freshers 2025 Tour 6 - Travel Day pin…" at bounding box center [285, 222] width 108 height 240
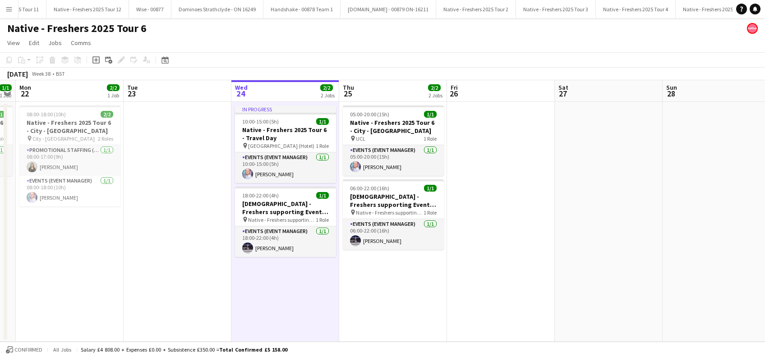
drag, startPoint x: 383, startPoint y: 283, endPoint x: 414, endPoint y: 277, distance: 32.2
click at [383, 283] on app-calendar-viewport "Fri 19 2/2 1 Job Sat 20 Sun 21 1/1 1 Job Mon 22 2/2 1 Job Tue 23 Wed 24 2/2 2 J…" at bounding box center [382, 211] width 765 height 262
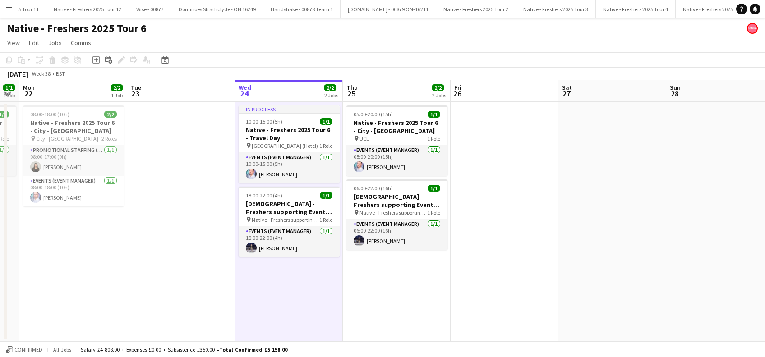
click at [468, 274] on app-date-cell at bounding box center [505, 222] width 108 height 240
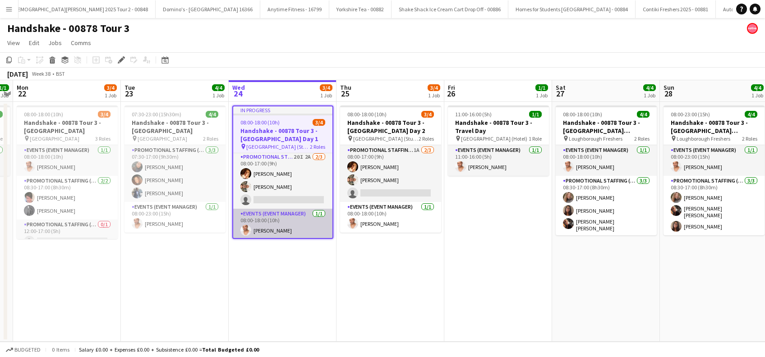
scroll to position [2, 0]
click at [269, 229] on app-card-role "Events (Event Manager) [DATE] 08:00-18:00 (10h) [PERSON_NAME]" at bounding box center [282, 223] width 99 height 31
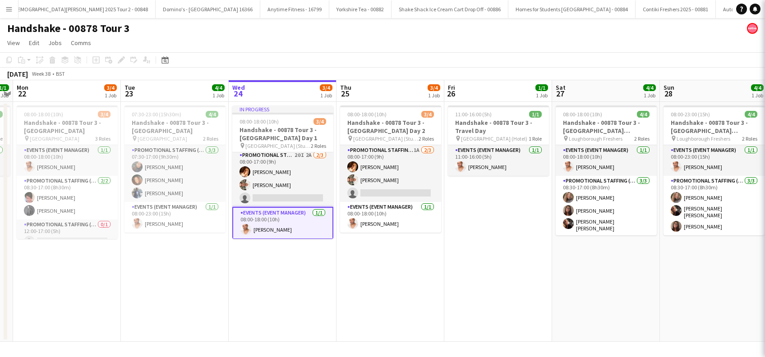
scroll to position [0, 310]
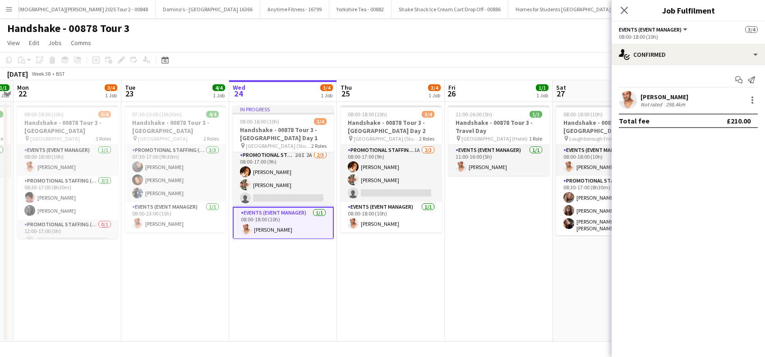
click at [657, 98] on div "[PERSON_NAME]" at bounding box center [665, 97] width 48 height 8
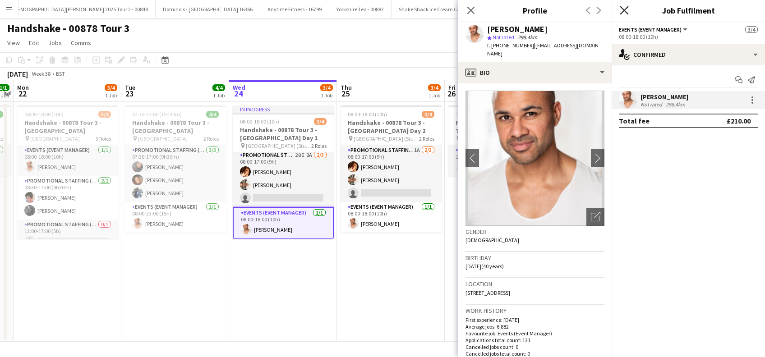
click at [623, 11] on icon "Close pop-in" at bounding box center [624, 10] width 9 height 9
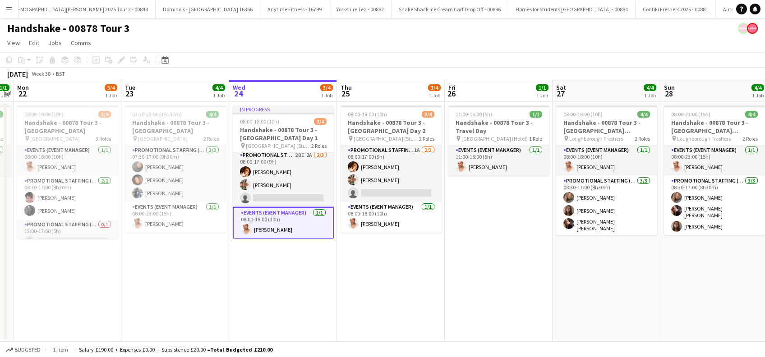
click at [263, 300] on app-date-cell "In progress 08:00-18:00 (10h) 3/4 Handshake - 00878 Tour 3 - [GEOGRAPHIC_DATA] …" at bounding box center [283, 222] width 108 height 240
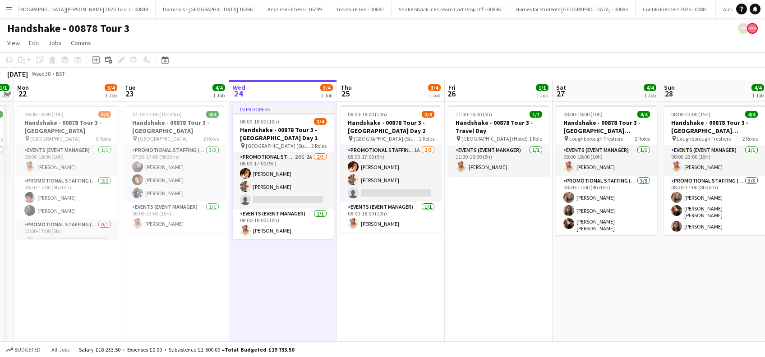
click at [414, 283] on app-date-cell "08:00-18:00 (10h) 3/4 Handshake - 00878 Tour 3 - [GEOGRAPHIC_DATA] Day 2 pin Ne…" at bounding box center [391, 222] width 108 height 240
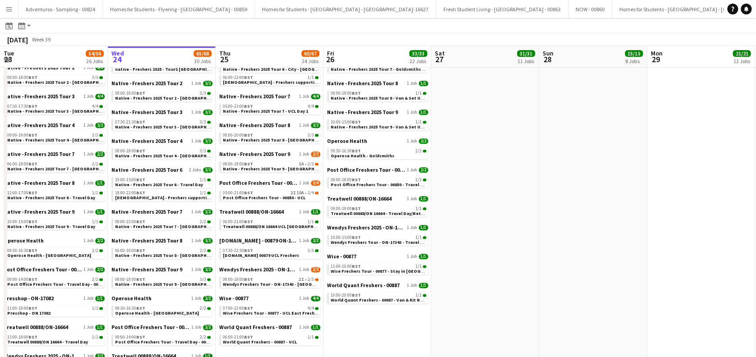
scroll to position [642, 0]
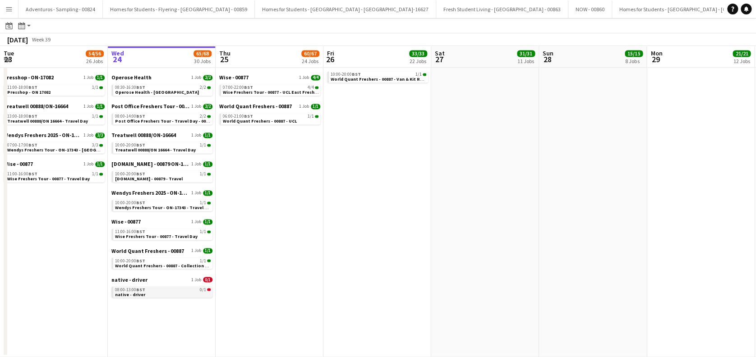
click at [164, 291] on div "08:00-13:00 BST 0/1" at bounding box center [163, 290] width 96 height 5
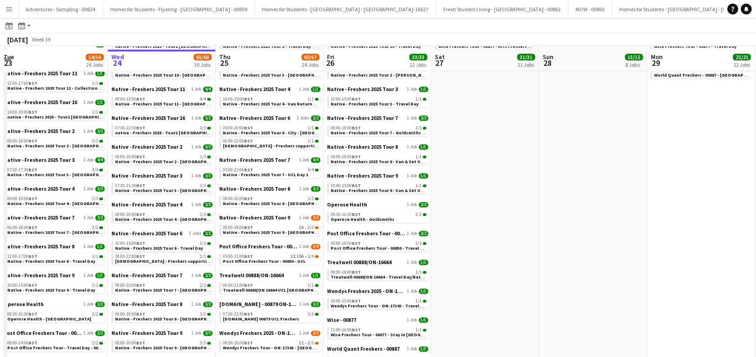
scroll to position [361, 0]
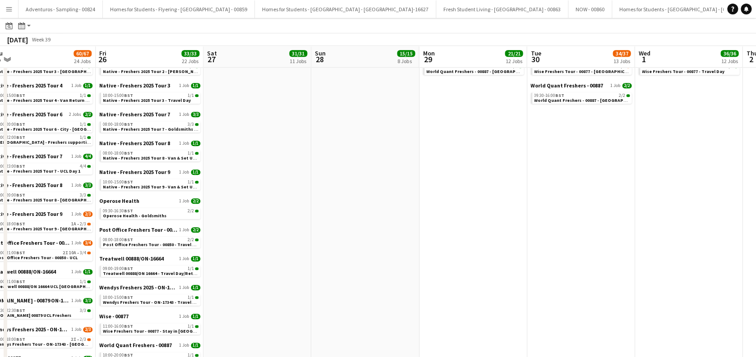
drag, startPoint x: 474, startPoint y: 250, endPoint x: 329, endPoint y: 300, distance: 154.2
click at [265, 324] on app-calendar-viewport "Sun 21 15/15 13 Jobs Mon 22 55/56 24 Jobs Tue 23 54/56 26 Jobs Wed 24 65/68 30 …" at bounding box center [378, 160] width 756 height 955
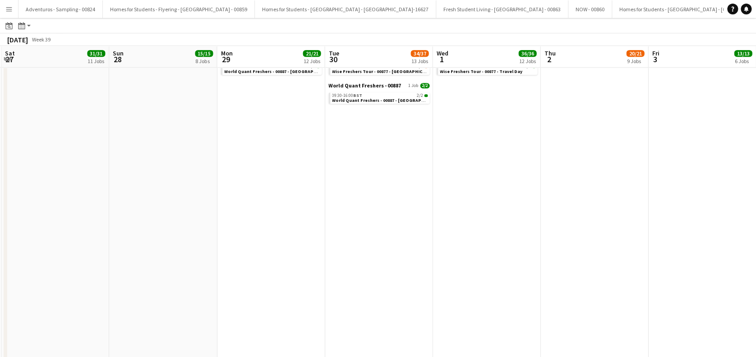
drag, startPoint x: 623, startPoint y: 292, endPoint x: 288, endPoint y: 357, distance: 341.2
click at [288, 357] on html "Menu Boards Boards Boards All jobs Status Workforce Workforce My Workforce Recr…" at bounding box center [378, 139] width 756 height 1000
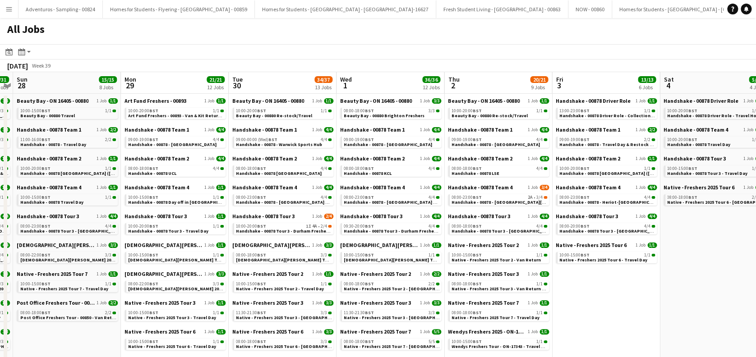
scroll to position [0, 259]
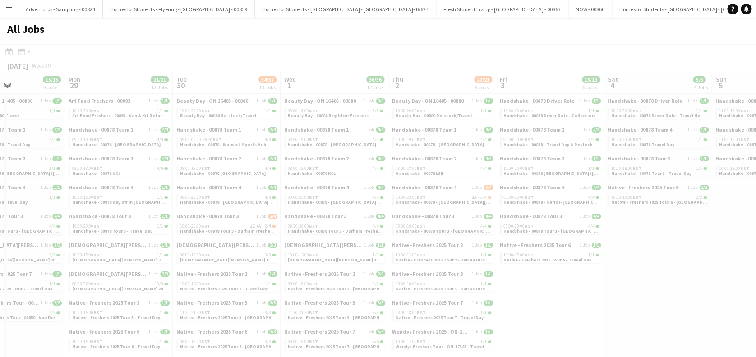
drag, startPoint x: 703, startPoint y: 282, endPoint x: 415, endPoint y: 297, distance: 287.9
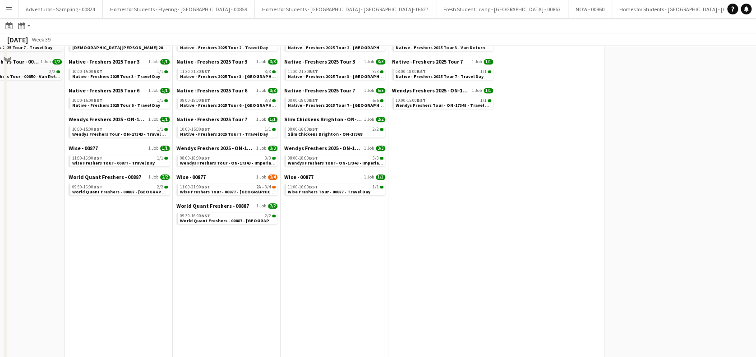
scroll to position [0, 0]
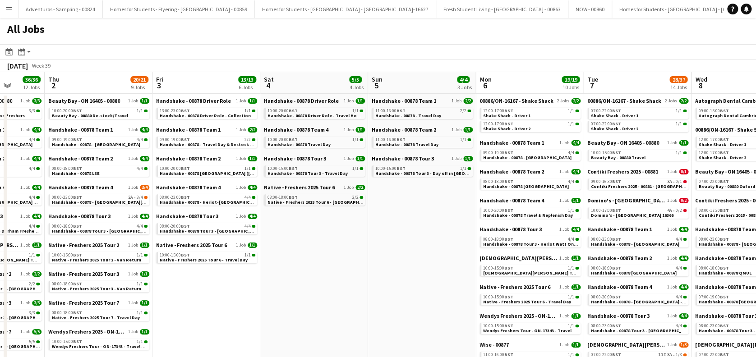
drag, startPoint x: 583, startPoint y: 278, endPoint x: 322, endPoint y: 292, distance: 261.3
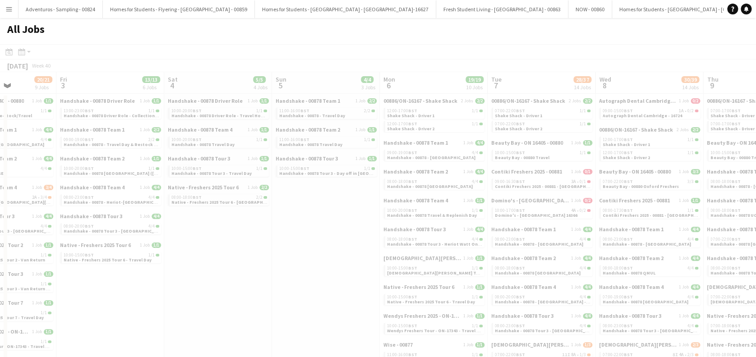
scroll to position [0, 287]
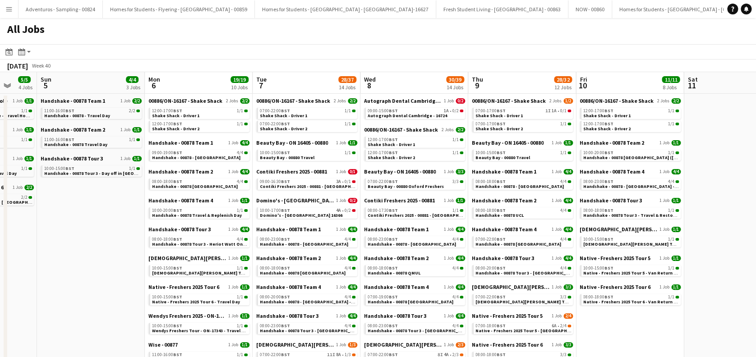
drag, startPoint x: 430, startPoint y: 273, endPoint x: 101, endPoint y: 293, distance: 329.2
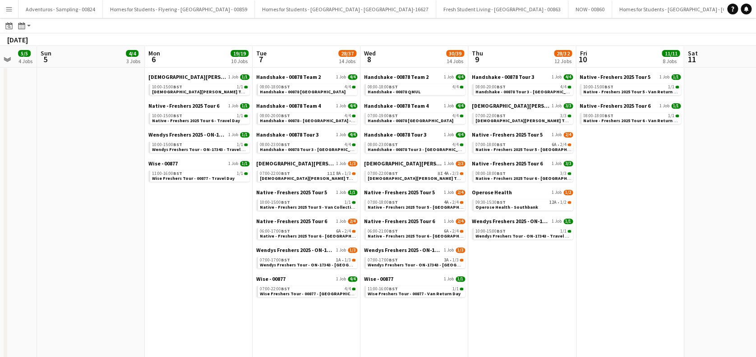
scroll to position [0, 269]
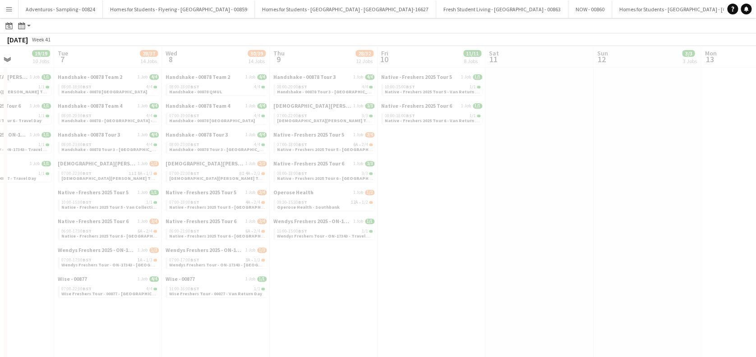
drag, startPoint x: 431, startPoint y: 290, endPoint x: 331, endPoint y: 296, distance: 100.4
click at [331, 296] on app-all-jobs "All Jobs Date picker SEP 2025 SEP 2025 Monday M Tuesday T Wednesday W Thursday …" at bounding box center [378, 329] width 756 height 982
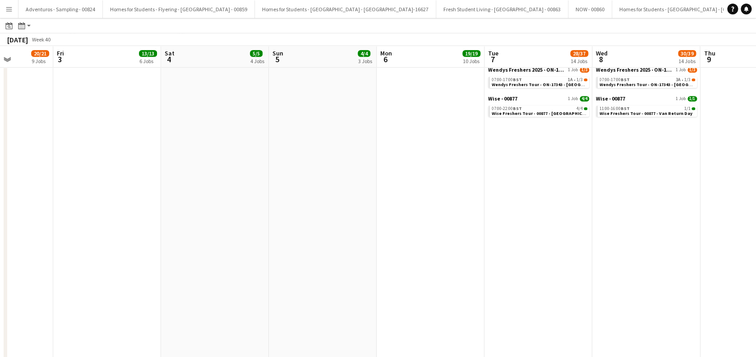
scroll to position [0, 190]
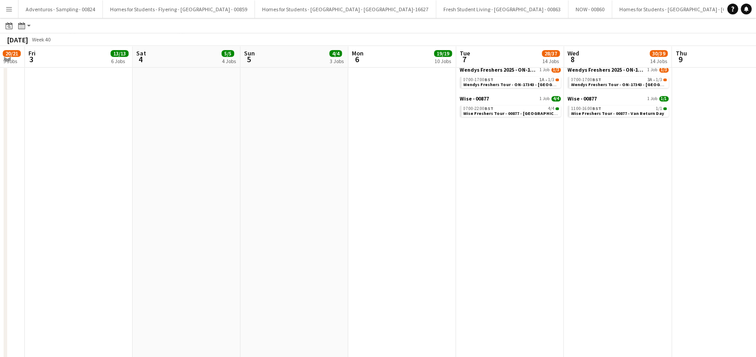
drag, startPoint x: 268, startPoint y: 269, endPoint x: 589, endPoint y: 251, distance: 321.4
click at [624, 250] on app-calendar-viewport "Wed 1 36/36 12 Jobs Thu 2 20/21 9 Jobs Fri 3 13/13 6 Jobs Sat 4 5/5 4 Jobs Sun …" at bounding box center [378, 160] width 756 height 955
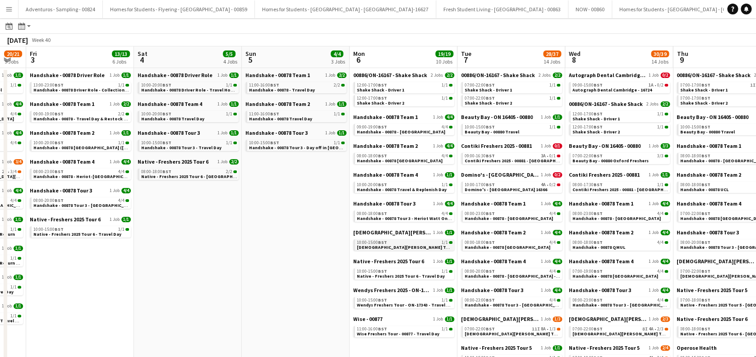
scroll to position [0, 0]
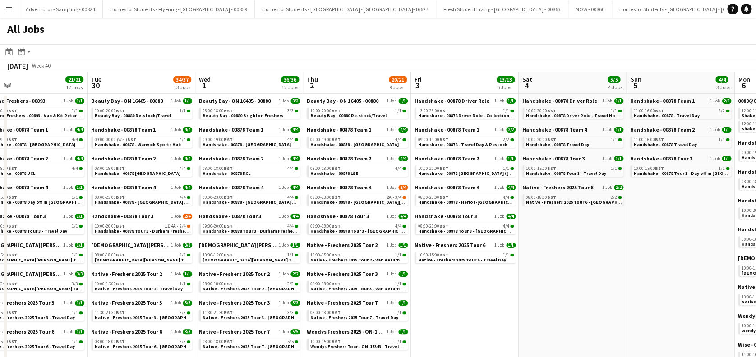
drag, startPoint x: 213, startPoint y: 265, endPoint x: 457, endPoint y: 241, distance: 244.9
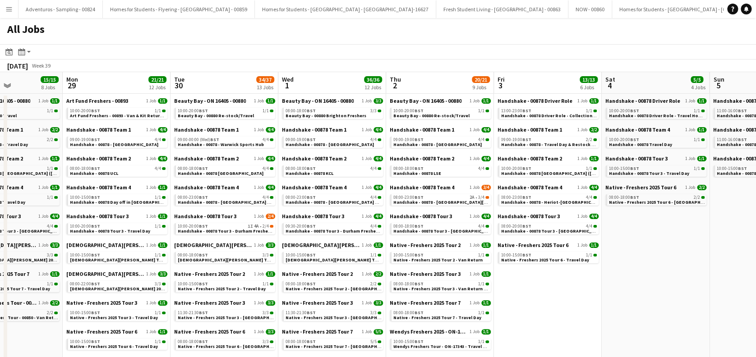
drag, startPoint x: 241, startPoint y: 227, endPoint x: 556, endPoint y: 204, distance: 314.9
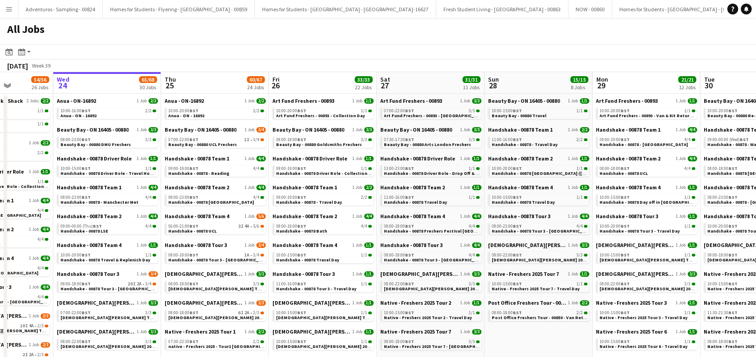
drag, startPoint x: 145, startPoint y: 235, endPoint x: 404, endPoint y: 217, distance: 260.2
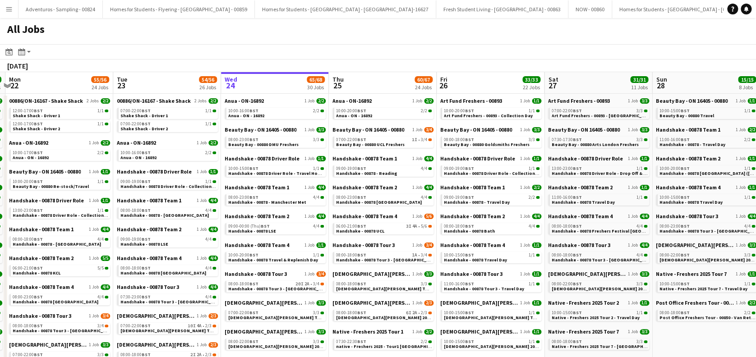
scroll to position [0, 335]
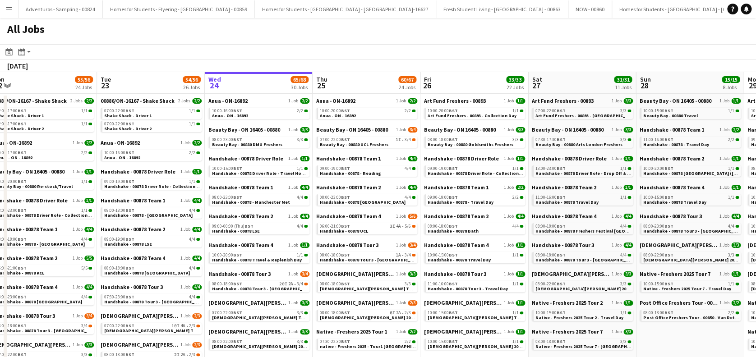
drag, startPoint x: 568, startPoint y: 220, endPoint x: 301, endPoint y: 264, distance: 269.8
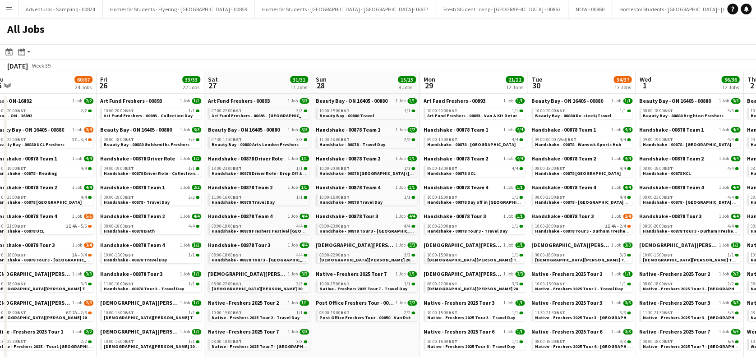
scroll to position [0, 386]
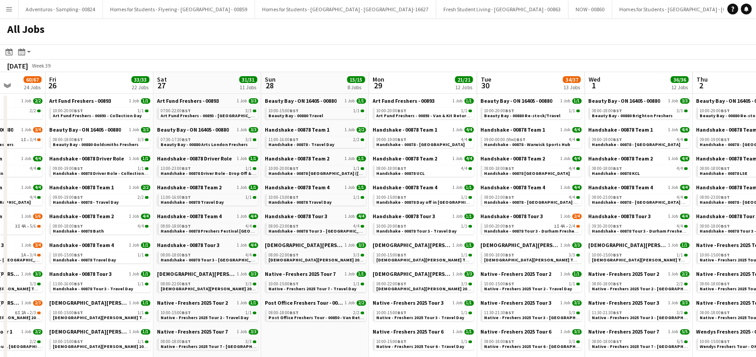
drag, startPoint x: 714, startPoint y: 222, endPoint x: 339, endPoint y: 269, distance: 377.1
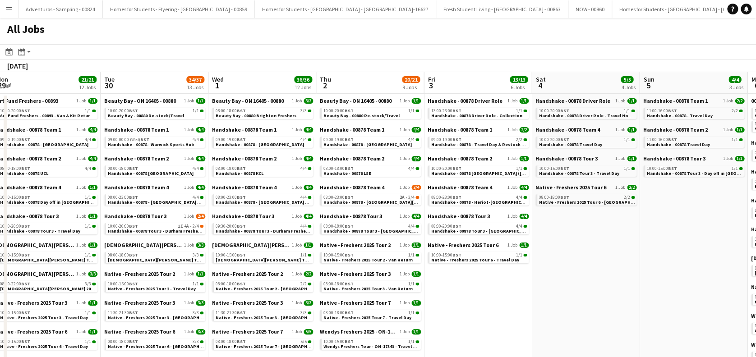
drag, startPoint x: 614, startPoint y: 220, endPoint x: 262, endPoint y: 220, distance: 352.5
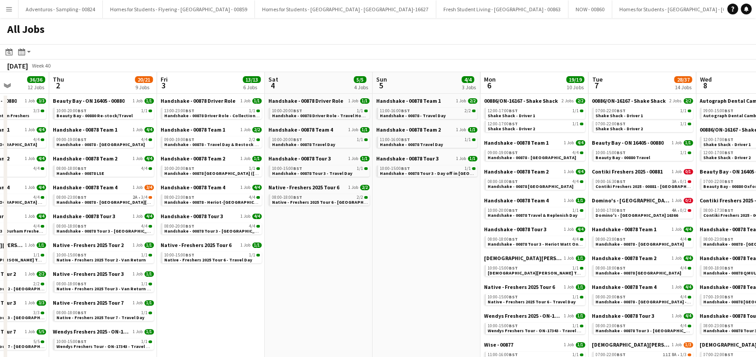
drag, startPoint x: 623, startPoint y: 261, endPoint x: 358, endPoint y: 281, distance: 265.7
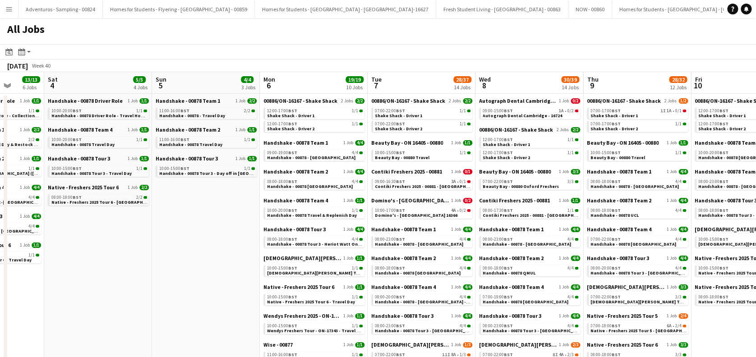
scroll to position [0, 366]
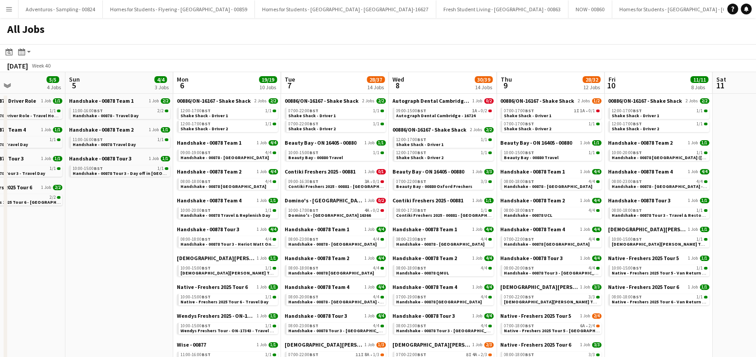
drag, startPoint x: 515, startPoint y: 250, endPoint x: 208, endPoint y: 279, distance: 308.7
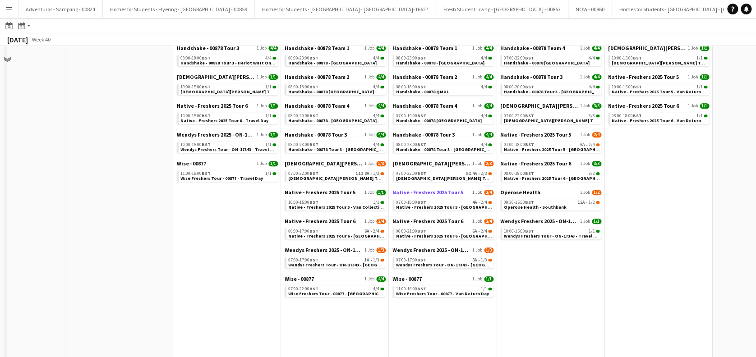
scroll to position [0, 0]
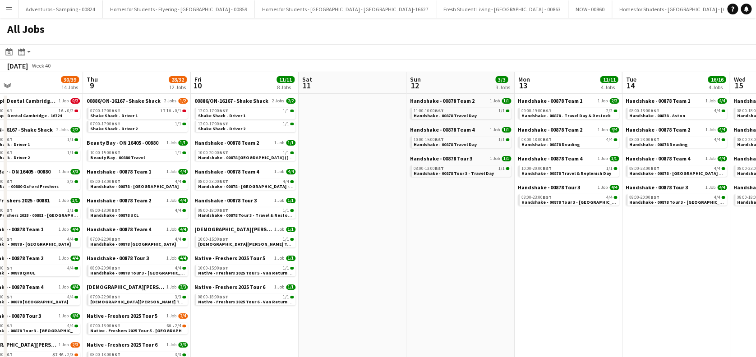
drag, startPoint x: 733, startPoint y: 196, endPoint x: 104, endPoint y: 271, distance: 634.1
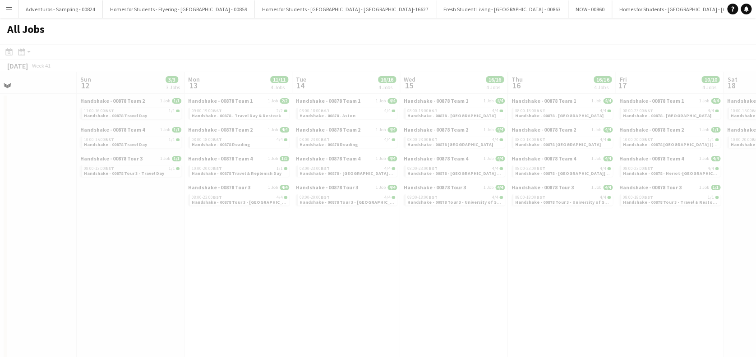
drag, startPoint x: 578, startPoint y: 268, endPoint x: 334, endPoint y: 302, distance: 246.6
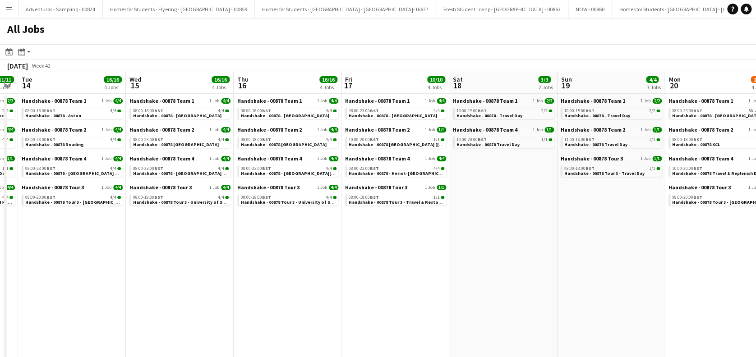
drag, startPoint x: 592, startPoint y: 269, endPoint x: 317, endPoint y: 304, distance: 277.4
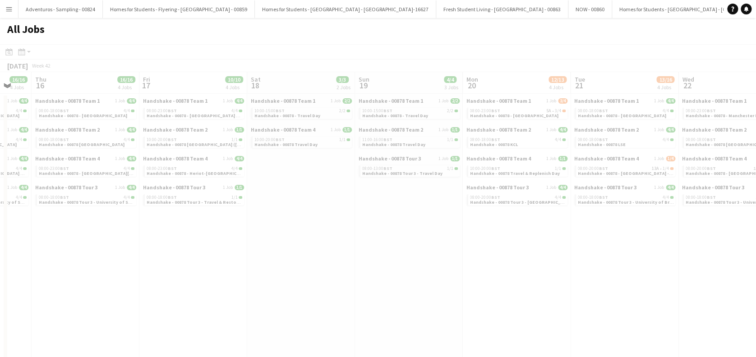
drag, startPoint x: 594, startPoint y: 266, endPoint x: 217, endPoint y: 303, distance: 379.2
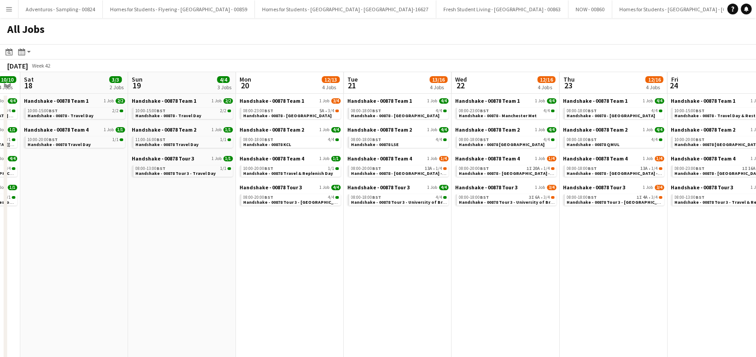
drag, startPoint x: 532, startPoint y: 260, endPoint x: 296, endPoint y: 281, distance: 237.0
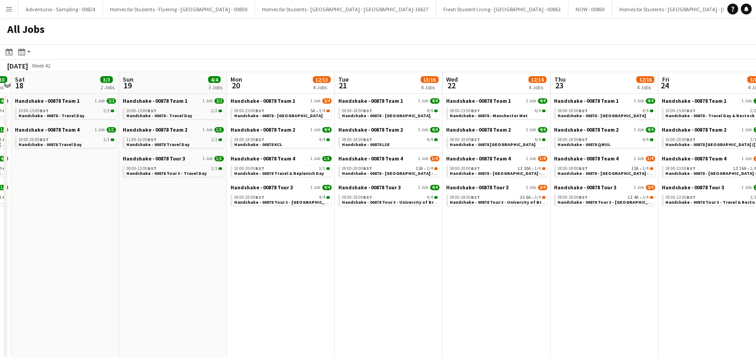
scroll to position [0, 318]
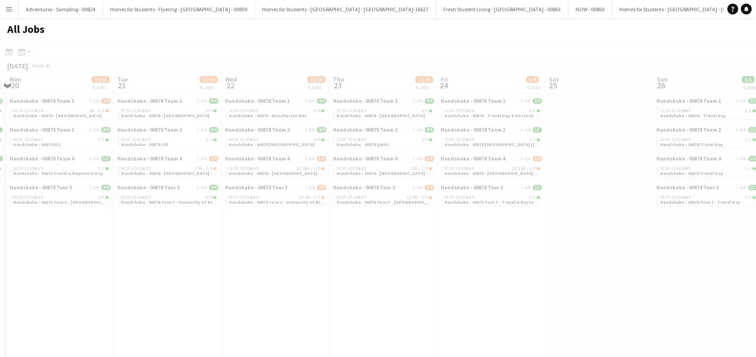
drag, startPoint x: 578, startPoint y: 246, endPoint x: 357, endPoint y: 261, distance: 221.7
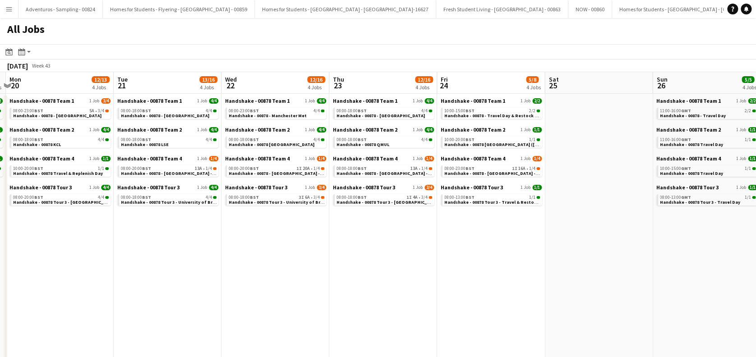
scroll to position [0, 244]
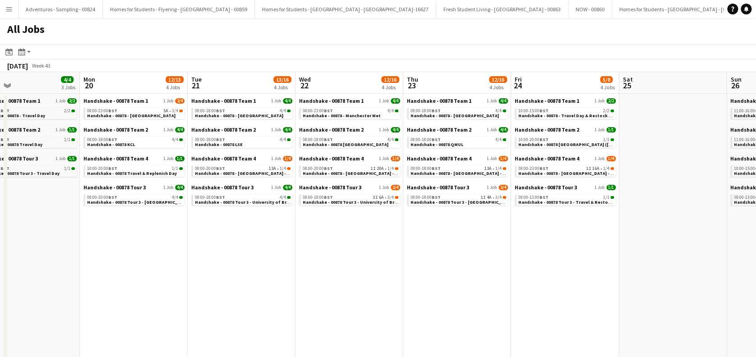
drag, startPoint x: 280, startPoint y: 271, endPoint x: 272, endPoint y: 272, distance: 8.2
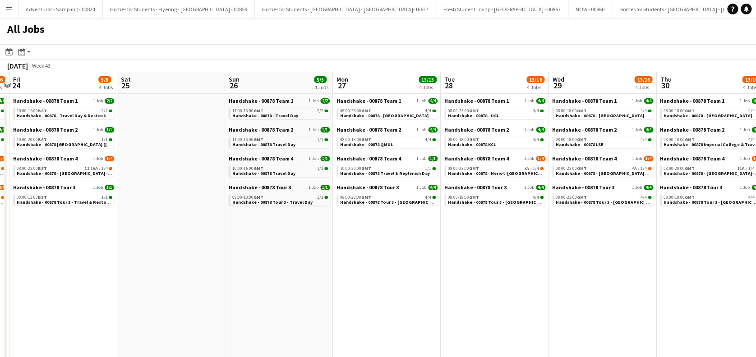
drag, startPoint x: 613, startPoint y: 267, endPoint x: 327, endPoint y: 304, distance: 288.9
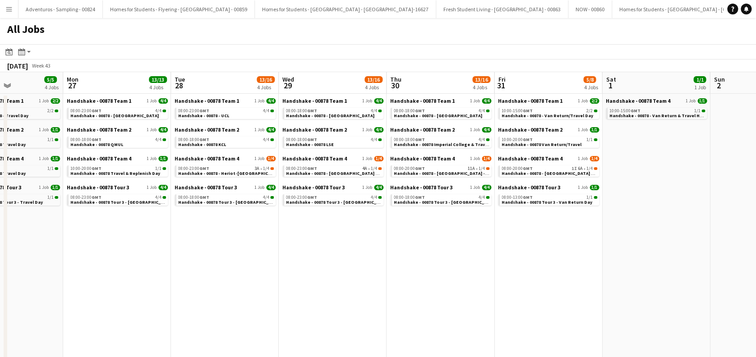
drag, startPoint x: 639, startPoint y: 282, endPoint x: 350, endPoint y: 322, distance: 291.7
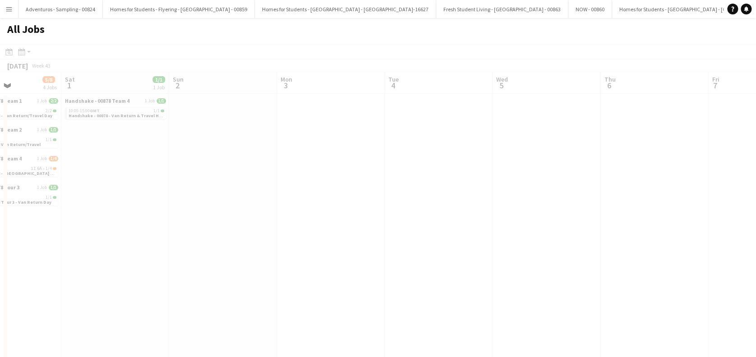
drag, startPoint x: 686, startPoint y: 259, endPoint x: 134, endPoint y: 324, distance: 556.3
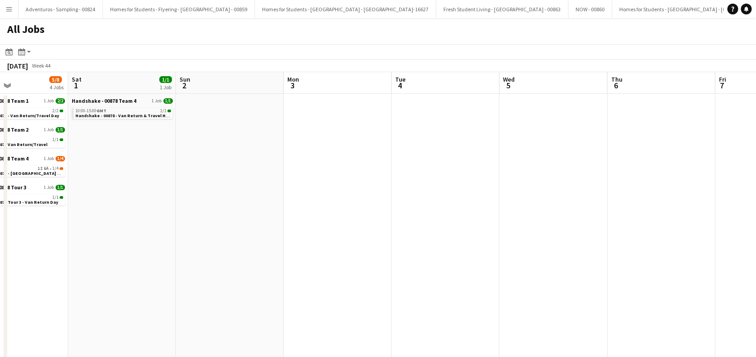
scroll to position [0, 255]
drag, startPoint x: 535, startPoint y: 261, endPoint x: 543, endPoint y: 261, distance: 7.7
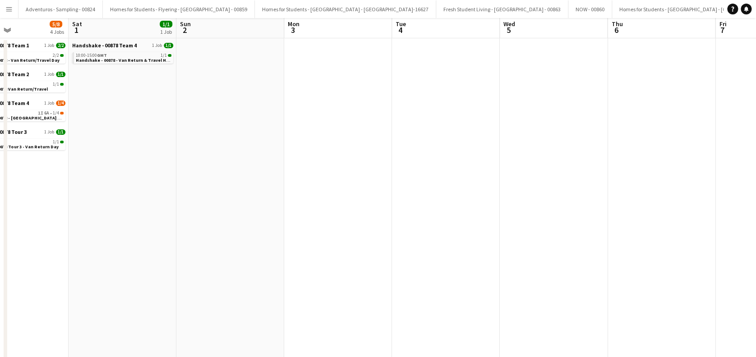
scroll to position [0, 0]
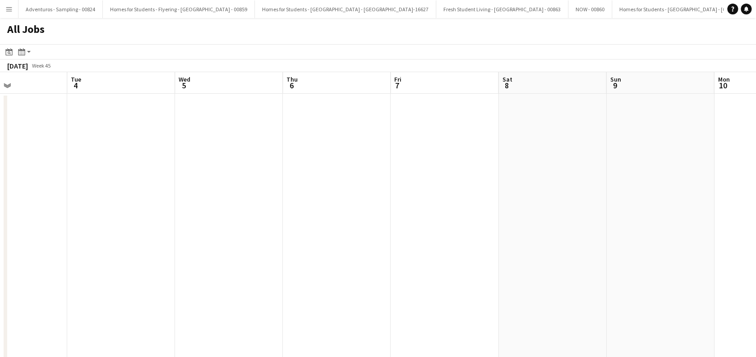
drag, startPoint x: 691, startPoint y: 231, endPoint x: 150, endPoint y: 282, distance: 543.1
drag, startPoint x: 524, startPoint y: 244, endPoint x: 238, endPoint y: 292, distance: 290.3
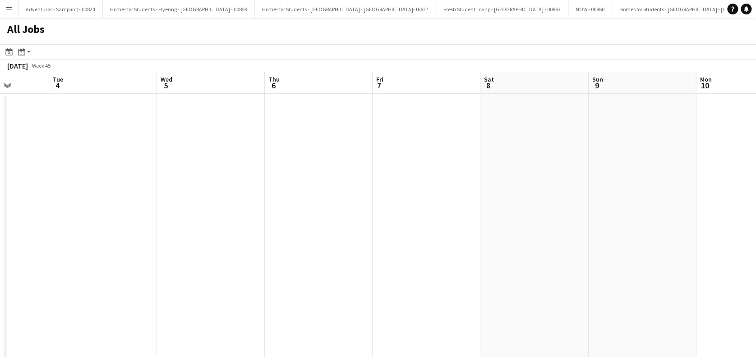
drag, startPoint x: 167, startPoint y: 193, endPoint x: 667, endPoint y: 198, distance: 500.1
drag, startPoint x: 349, startPoint y: 235, endPoint x: 532, endPoint y: 246, distance: 183.1
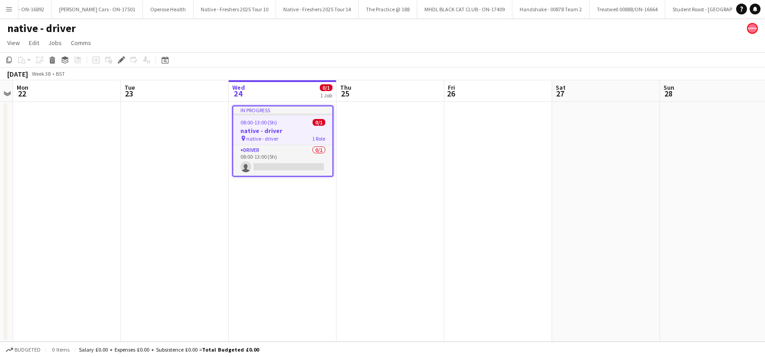
scroll to position [0, 5232]
click at [51, 63] on icon at bounding box center [52, 61] width 5 height 5
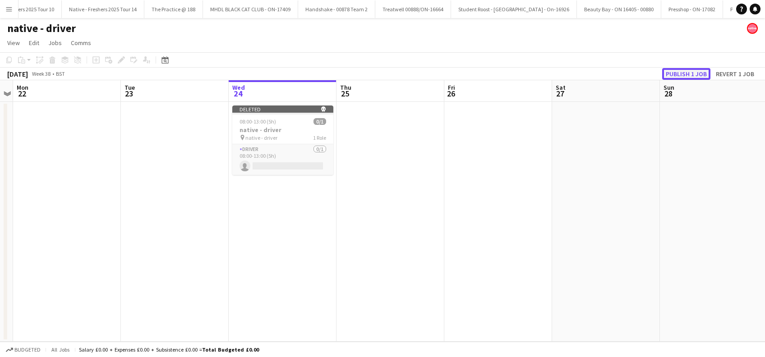
click at [670, 76] on button "Publish 1 job" at bounding box center [687, 74] width 48 height 12
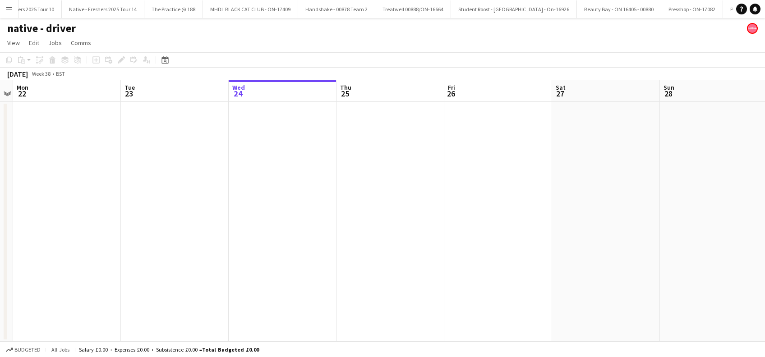
click at [315, 254] on app-calendar-viewport "Fri 19 Sat 20 Sun 21 Mon 22 Tue 23 Wed 24 Thu 25 Fri 26 Sat 27 Sun 28 Mon 29 Tu…" at bounding box center [382, 211] width 765 height 262
click at [443, 227] on app-date-cell at bounding box center [395, 222] width 108 height 240
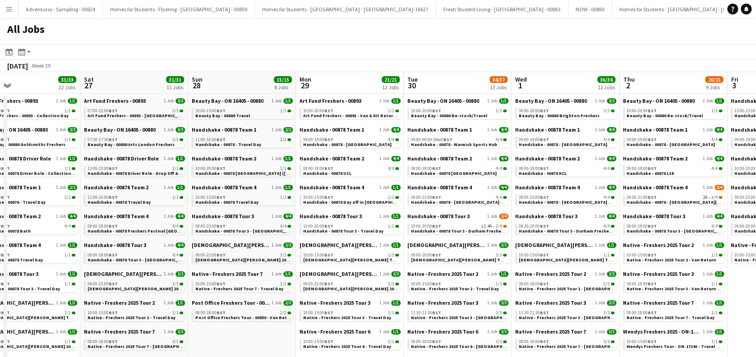
drag, startPoint x: 502, startPoint y: 269, endPoint x: 130, endPoint y: 267, distance: 372.4
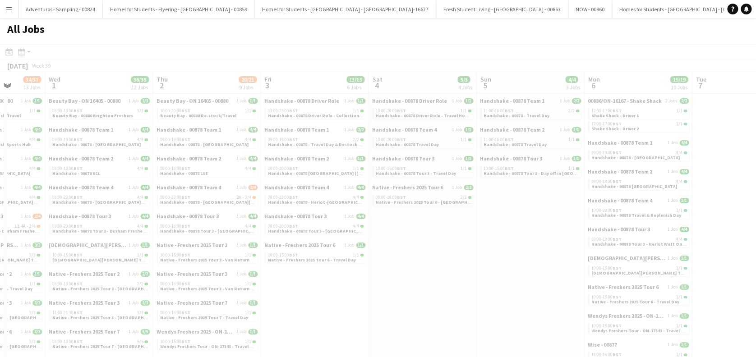
scroll to position [0, 278]
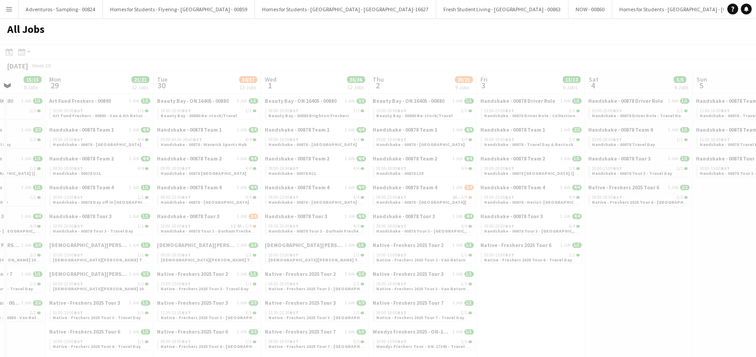
drag, startPoint x: 130, startPoint y: 267, endPoint x: 406, endPoint y: 265, distance: 275.8
drag, startPoint x: 423, startPoint y: 265, endPoint x: 409, endPoint y: 277, distance: 18.3
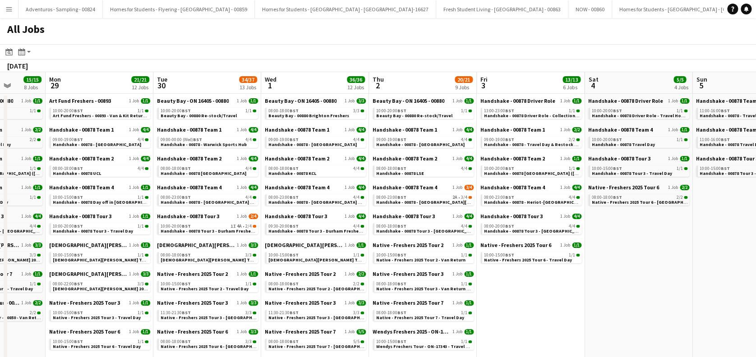
drag, startPoint x: 586, startPoint y: 287, endPoint x: 365, endPoint y: 299, distance: 221.1
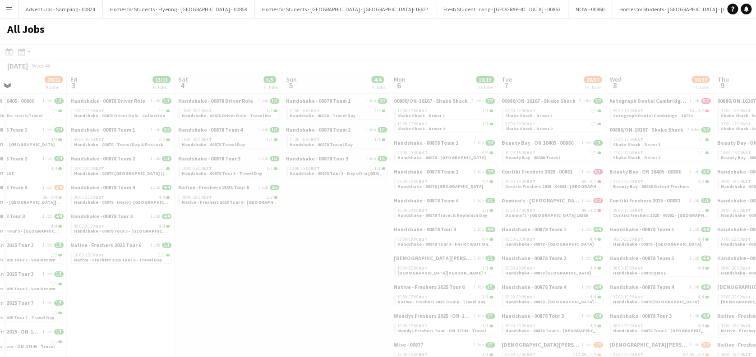
drag, startPoint x: 510, startPoint y: 291, endPoint x: 237, endPoint y: 290, distance: 272.2
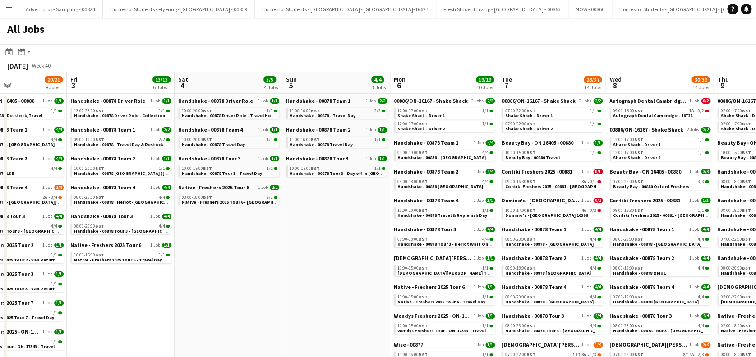
scroll to position [0, 388]
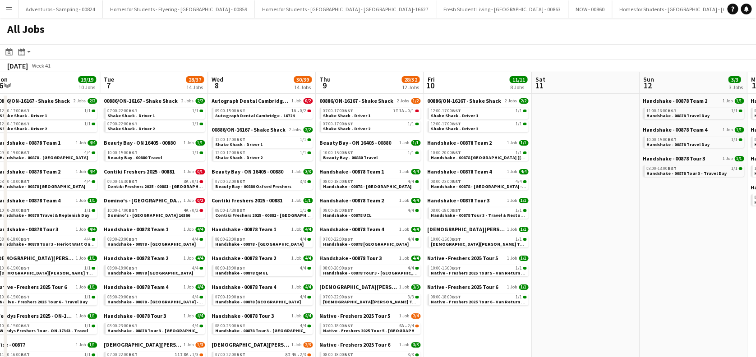
drag, startPoint x: 533, startPoint y: 261, endPoint x: 266, endPoint y: 296, distance: 268.9
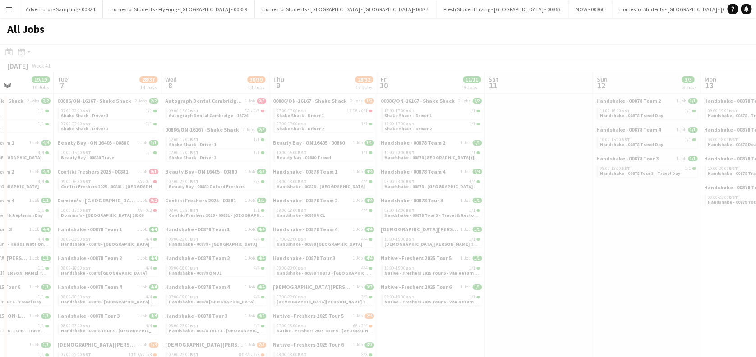
drag, startPoint x: 525, startPoint y: 265, endPoint x: 330, endPoint y: 287, distance: 196.2
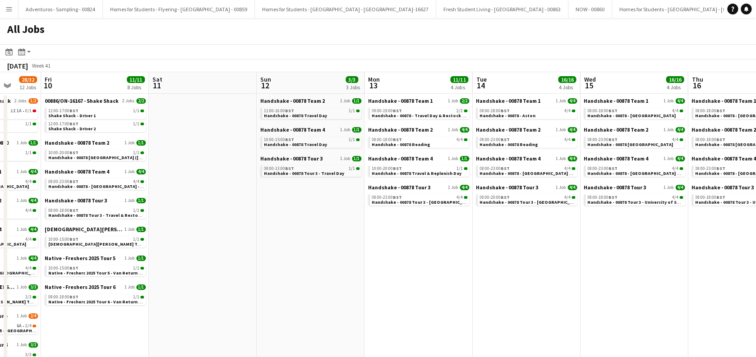
drag, startPoint x: 481, startPoint y: 266, endPoint x: 255, endPoint y: 284, distance: 225.9
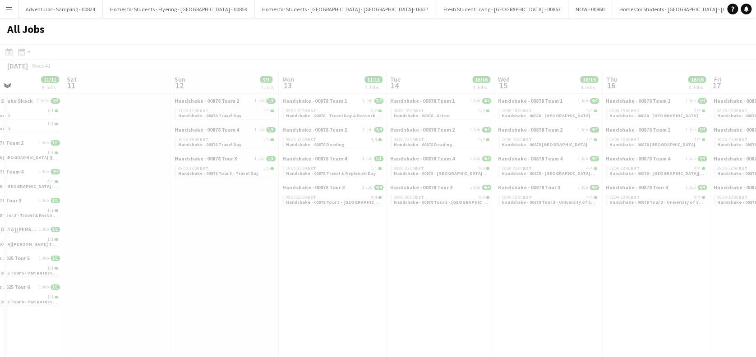
drag, startPoint x: 433, startPoint y: 272, endPoint x: 309, endPoint y: 286, distance: 125.4
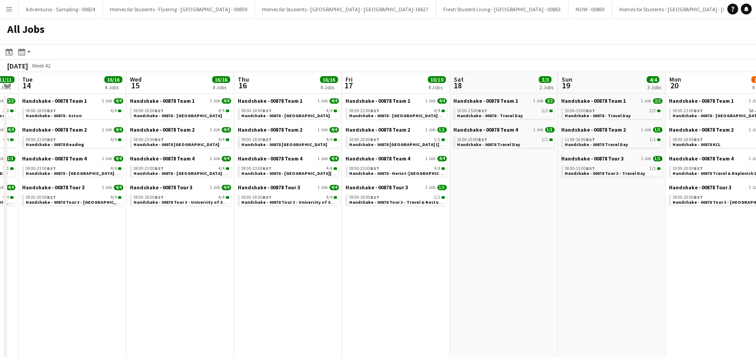
drag, startPoint x: 451, startPoint y: 278, endPoint x: 285, endPoint y: 287, distance: 166.8
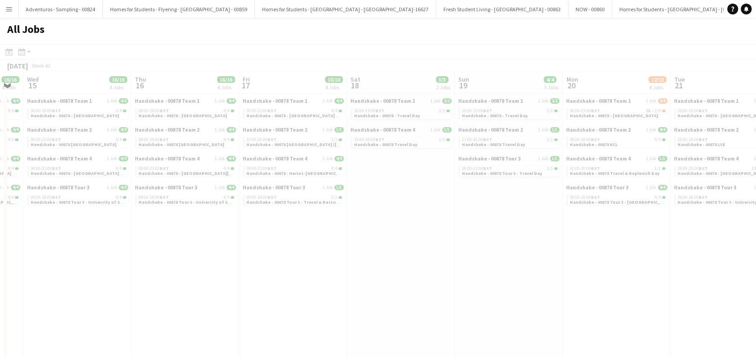
drag, startPoint x: 501, startPoint y: 274, endPoint x: 233, endPoint y: 283, distance: 267.3
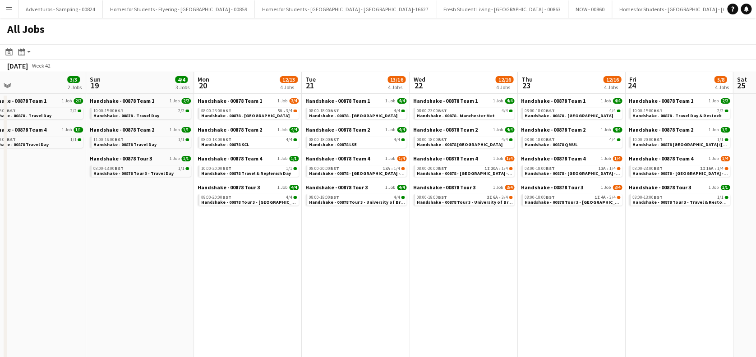
drag, startPoint x: 459, startPoint y: 274, endPoint x: 279, endPoint y: 298, distance: 182.1
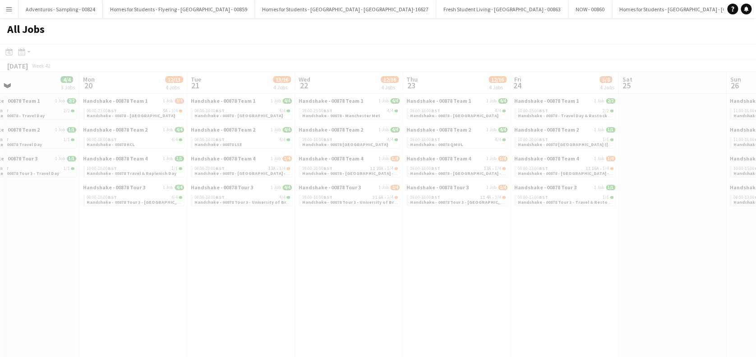
drag, startPoint x: 426, startPoint y: 289, endPoint x: 477, endPoint y: 296, distance: 51.1
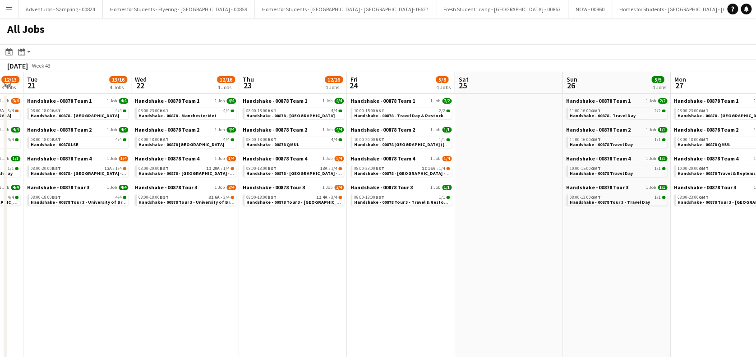
drag, startPoint x: 557, startPoint y: 295, endPoint x: 399, endPoint y: 301, distance: 158.5
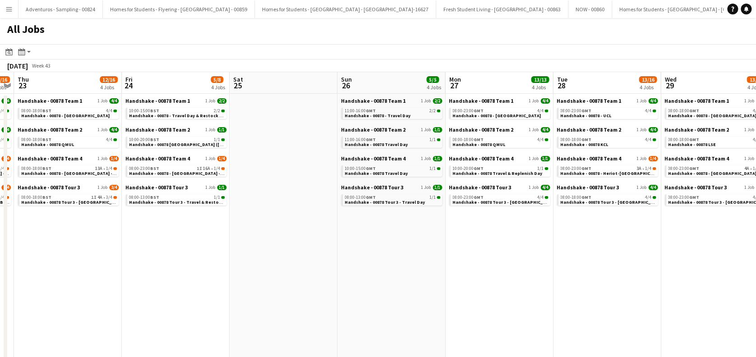
drag, startPoint x: 506, startPoint y: 288, endPoint x: 339, endPoint y: 295, distance: 166.3
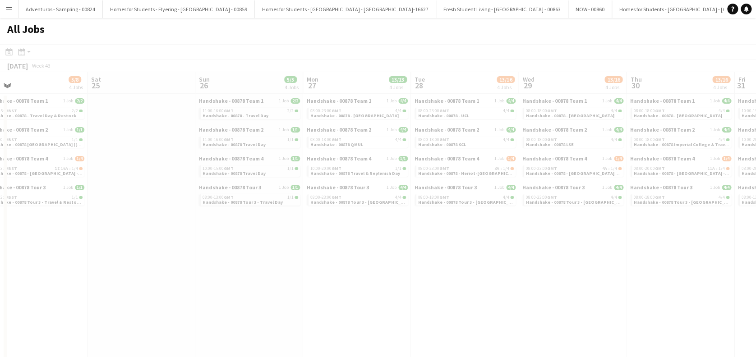
drag, startPoint x: 487, startPoint y: 292, endPoint x: 372, endPoint y: 295, distance: 115.6
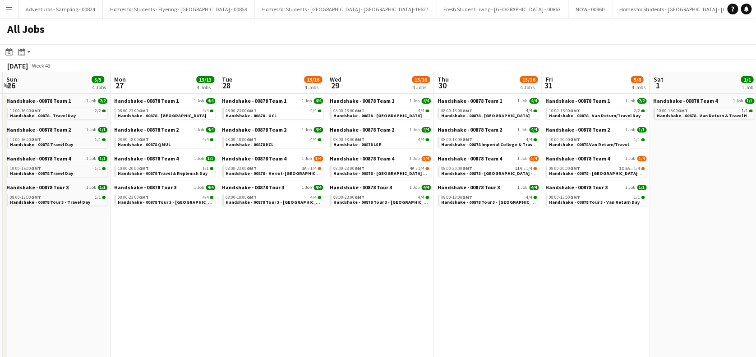
drag, startPoint x: 524, startPoint y: 290, endPoint x: 332, endPoint y: 296, distance: 192.8
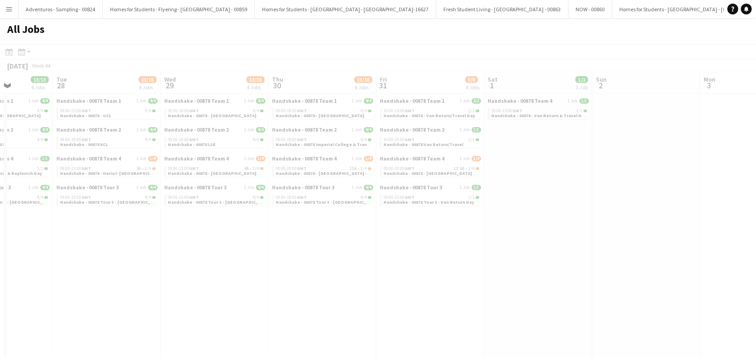
drag, startPoint x: 517, startPoint y: 293, endPoint x: 404, endPoint y: 298, distance: 113.4
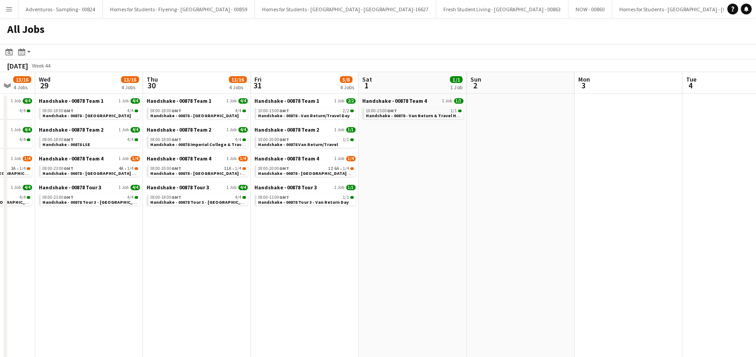
scroll to position [0, 423]
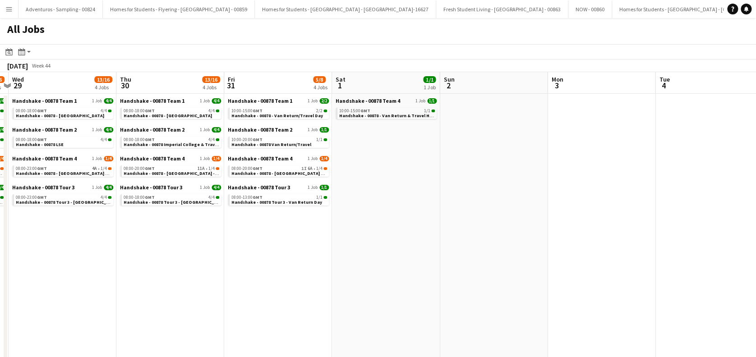
drag, startPoint x: 511, startPoint y: 297, endPoint x: 389, endPoint y: 309, distance: 122.4
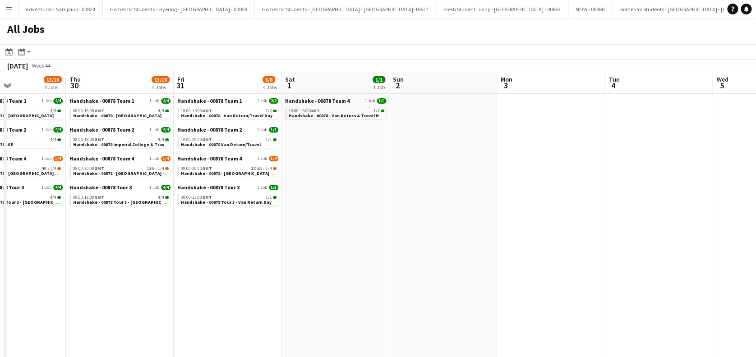
drag, startPoint x: 481, startPoint y: 260, endPoint x: 214, endPoint y: 271, distance: 266.5
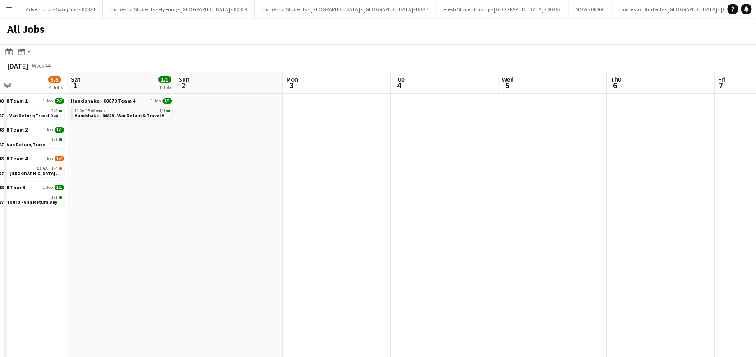
drag, startPoint x: 313, startPoint y: 264, endPoint x: 251, endPoint y: 264, distance: 61.4
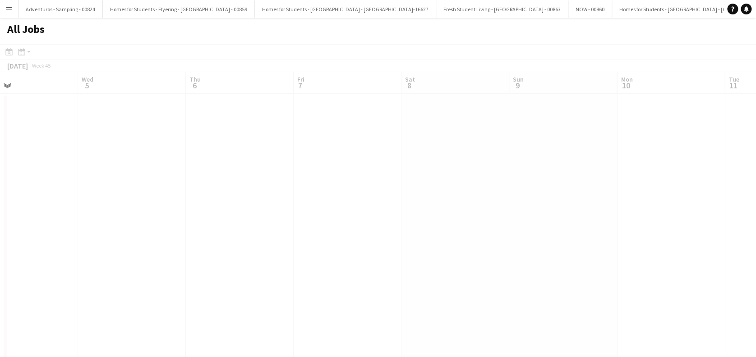
drag, startPoint x: 423, startPoint y: 252, endPoint x: 218, endPoint y: 267, distance: 205.5
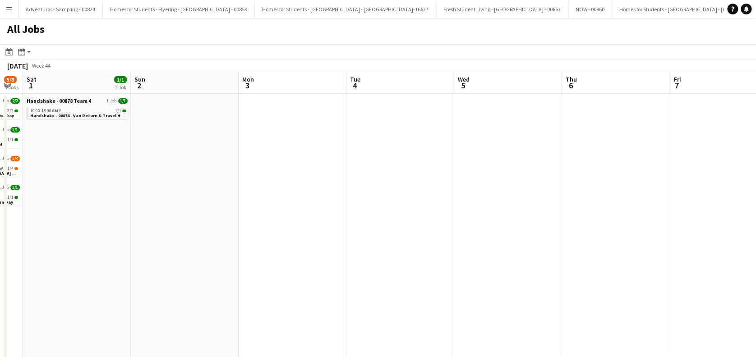
drag, startPoint x: 133, startPoint y: 262, endPoint x: 383, endPoint y: 277, distance: 250.5
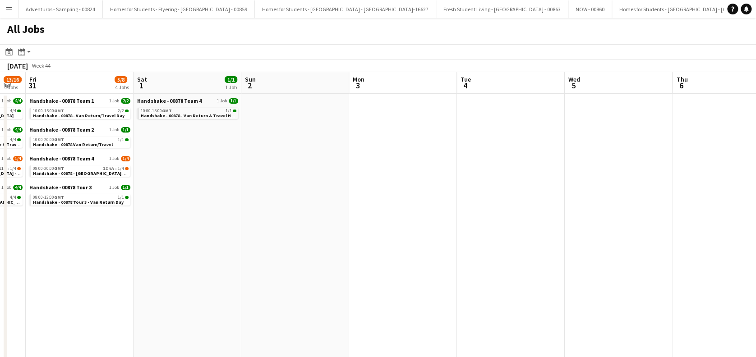
drag, startPoint x: 106, startPoint y: 277, endPoint x: 357, endPoint y: 276, distance: 251.4
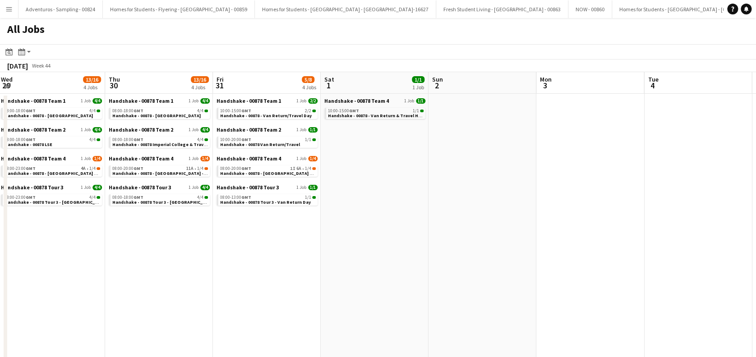
drag, startPoint x: 243, startPoint y: 278, endPoint x: 311, endPoint y: 278, distance: 68.6
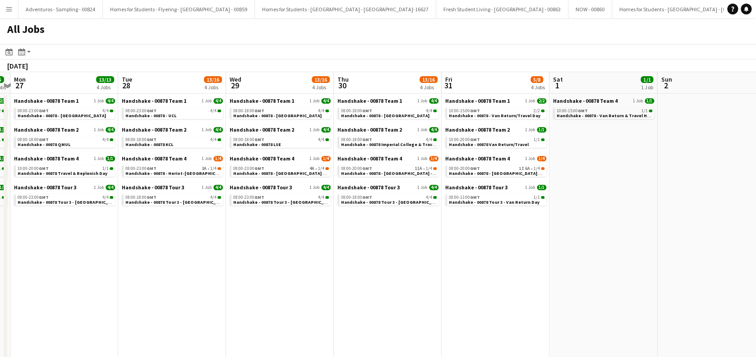
drag, startPoint x: 179, startPoint y: 274, endPoint x: 404, endPoint y: 289, distance: 225.7
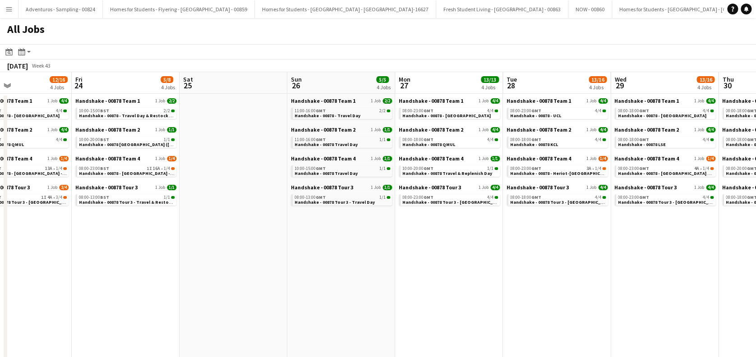
drag, startPoint x: 188, startPoint y: 296, endPoint x: 339, endPoint y: 297, distance: 151.2
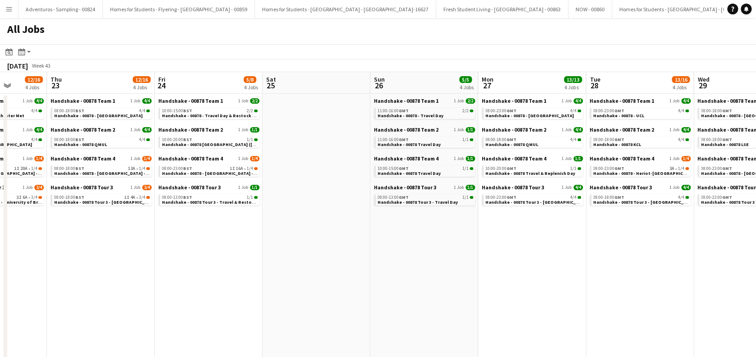
drag, startPoint x: 162, startPoint y: 286, endPoint x: 317, endPoint y: 283, distance: 154.8
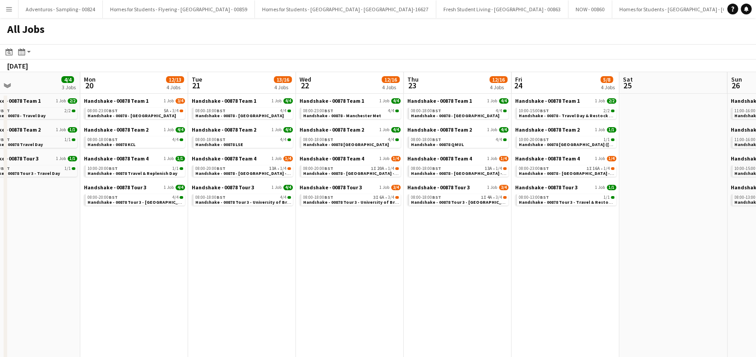
drag, startPoint x: 138, startPoint y: 279, endPoint x: 289, endPoint y: 295, distance: 152.0
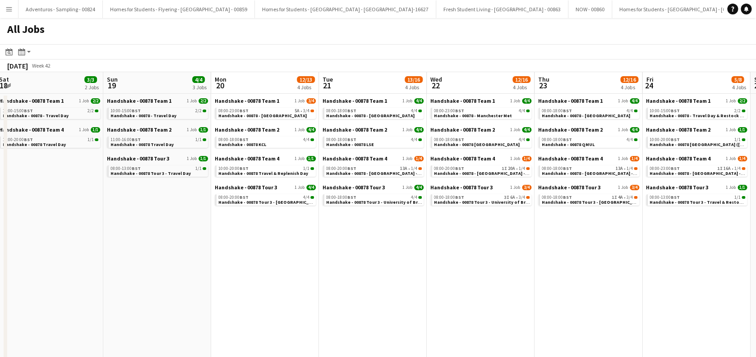
drag, startPoint x: 189, startPoint y: 290, endPoint x: 355, endPoint y: 298, distance: 166.3
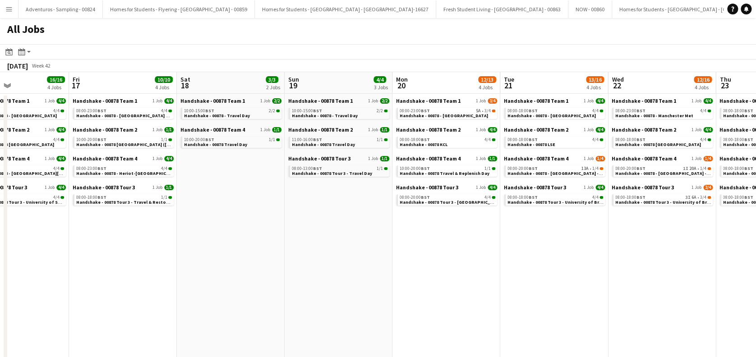
drag
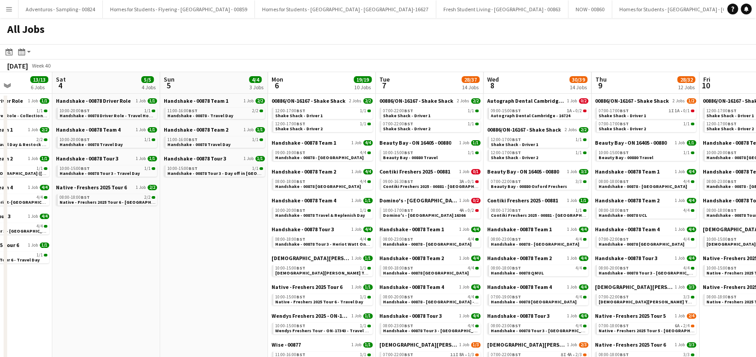
scroll to position [0, 272]
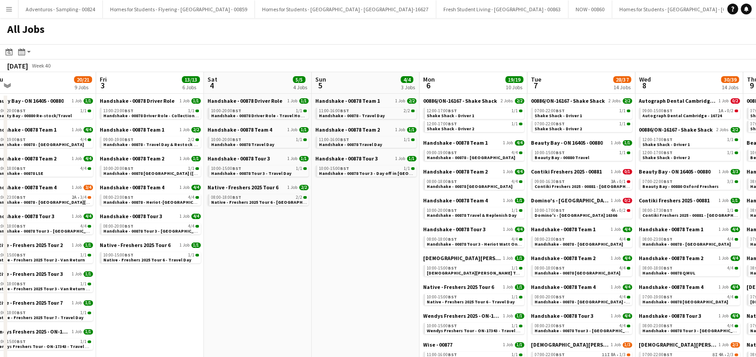
drag, startPoint x: 129, startPoint y: 289, endPoint x: 281, endPoint y: 284, distance: 152.2
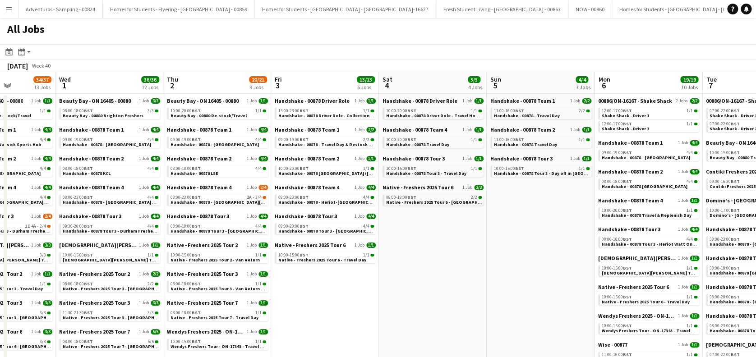
drag, startPoint x: 281, startPoint y: 282, endPoint x: 288, endPoint y: 282, distance: 7.2
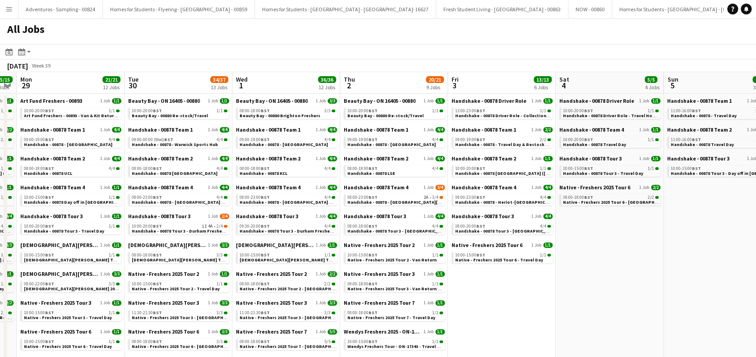
drag, startPoint x: 317, startPoint y: 299, endPoint x: 540, endPoint y: 283, distance: 223.1
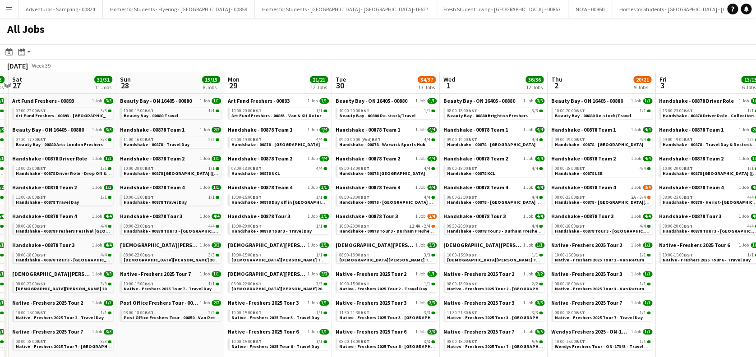
scroll to position [0, 277]
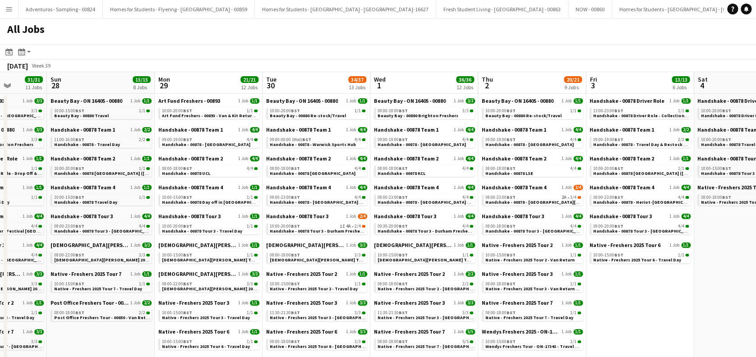
drag, startPoint x: 276, startPoint y: 289, endPoint x: 361, endPoint y: 287, distance: 85.3
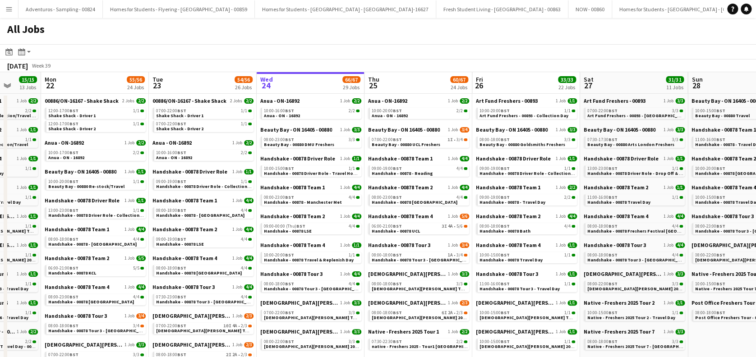
scroll to position [0, 283]
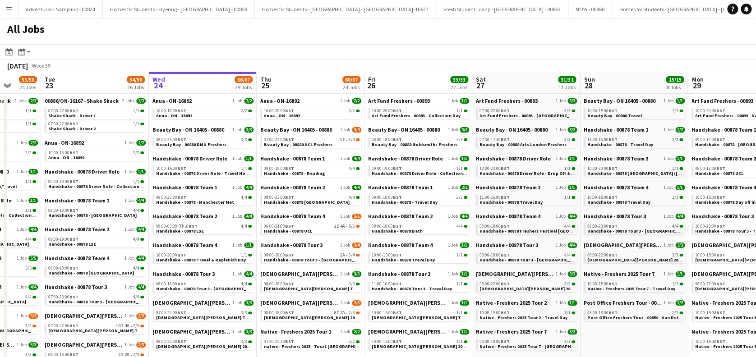
drag, startPoint x: 84, startPoint y: 335, endPoint x: 617, endPoint y: 319, distance: 533.7
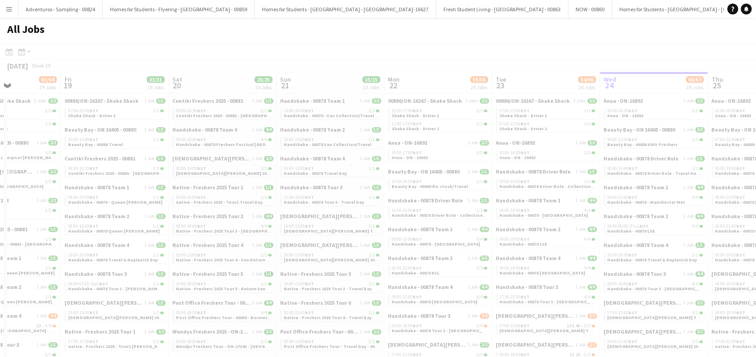
drag, startPoint x: 115, startPoint y: 206, endPoint x: 459, endPoint y: 204, distance: 343.9
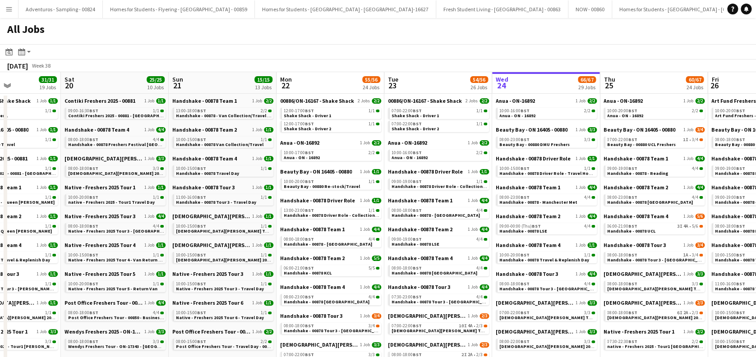
drag, startPoint x: 171, startPoint y: 218, endPoint x: 329, endPoint y: 219, distance: 157.5
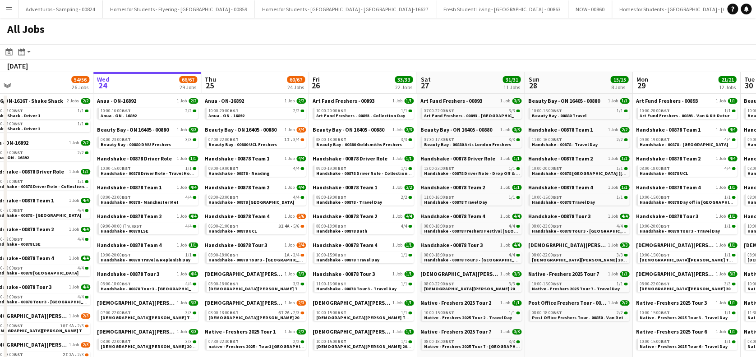
scroll to position [0, 339]
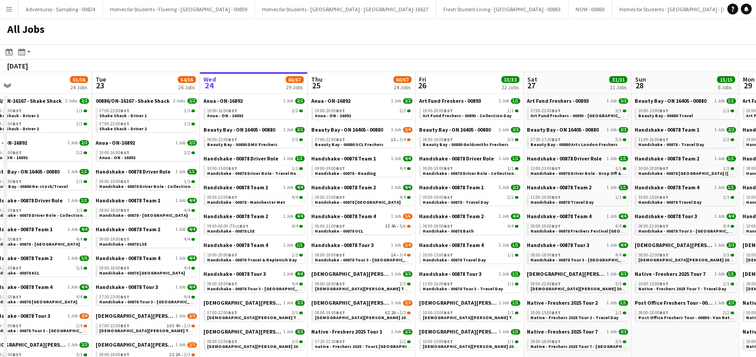
drag, startPoint x: 443, startPoint y: 230, endPoint x: 162, endPoint y: 253, distance: 281.7
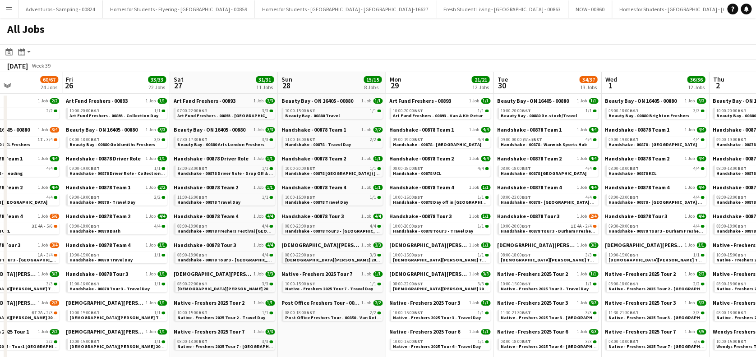
scroll to position [0, 449]
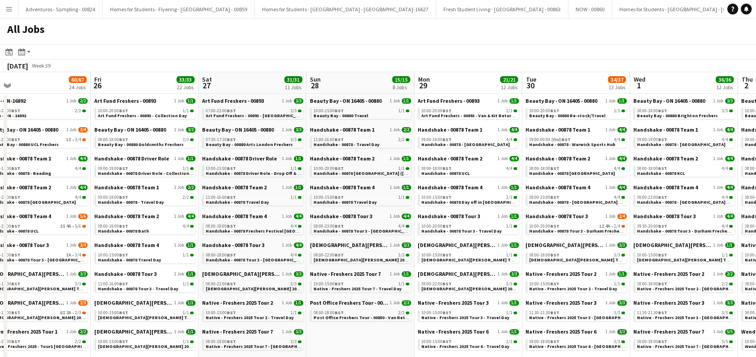
drag, startPoint x: 346, startPoint y: 244, endPoint x: 155, endPoint y: 238, distance: 190.6
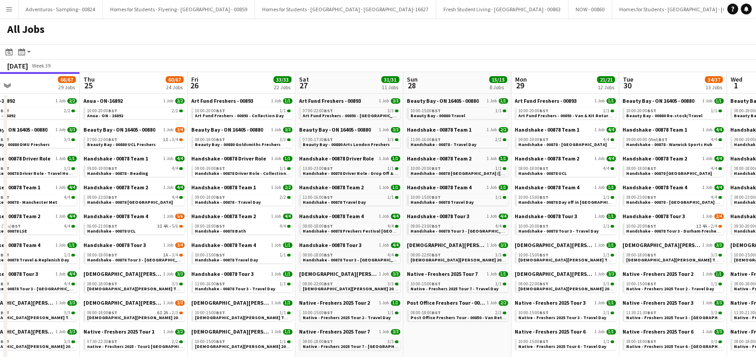
drag, startPoint x: 334, startPoint y: 334, endPoint x: 397, endPoint y: 293, distance: 75.1
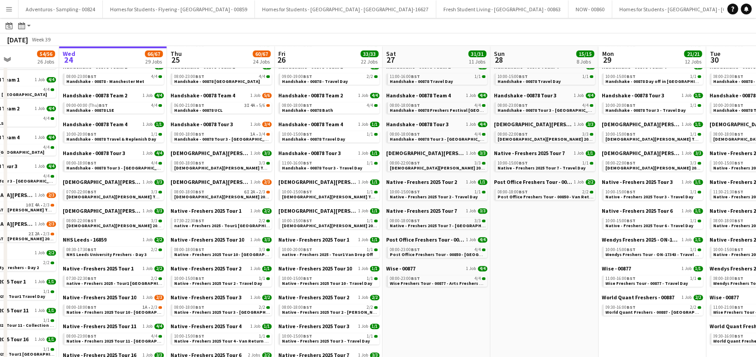
scroll to position [0, 245]
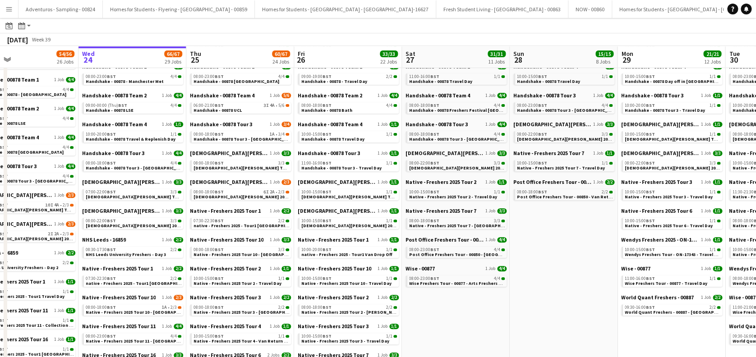
drag, startPoint x: 341, startPoint y: 313, endPoint x: 448, endPoint y: 309, distance: 106.6
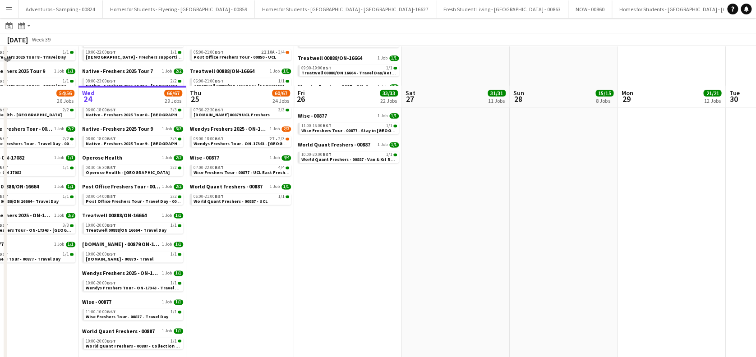
scroll to position [602, 0]
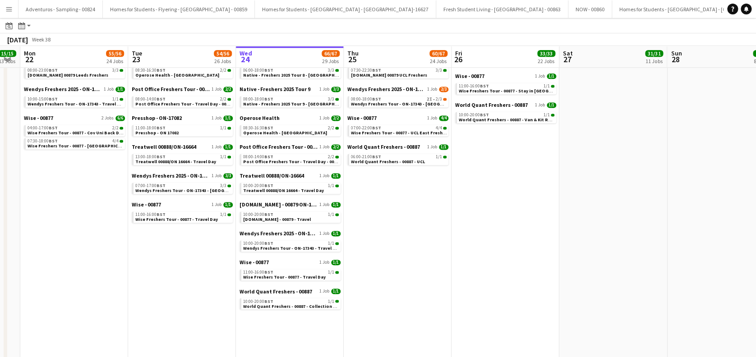
drag, startPoint x: 263, startPoint y: 228, endPoint x: 390, endPoint y: 246, distance: 128.2
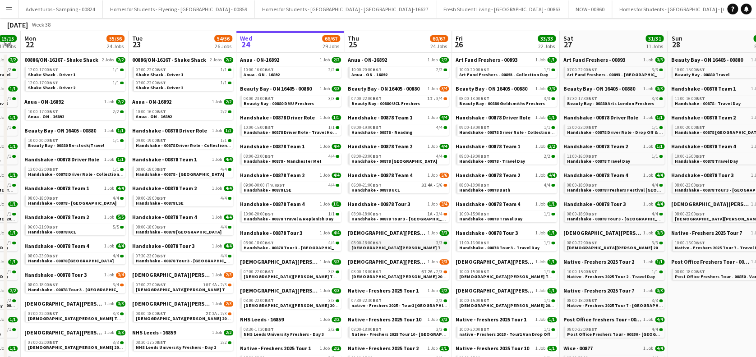
scroll to position [0, 0]
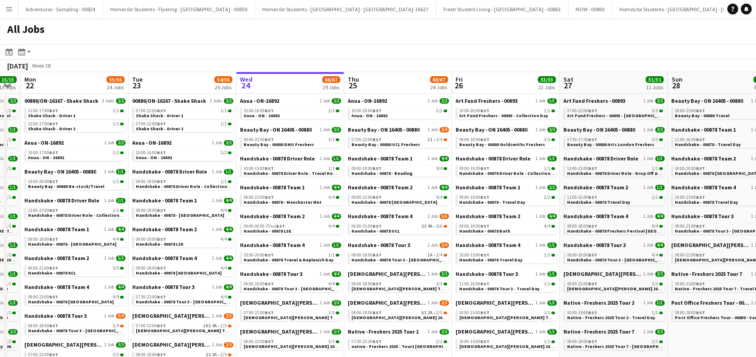
click at [408, 37] on div "All Jobs" at bounding box center [378, 31] width 756 height 26
click at [411, 146] on span "Beauty Bay - 00880 UCL Freshers" at bounding box center [386, 145] width 69 height 6
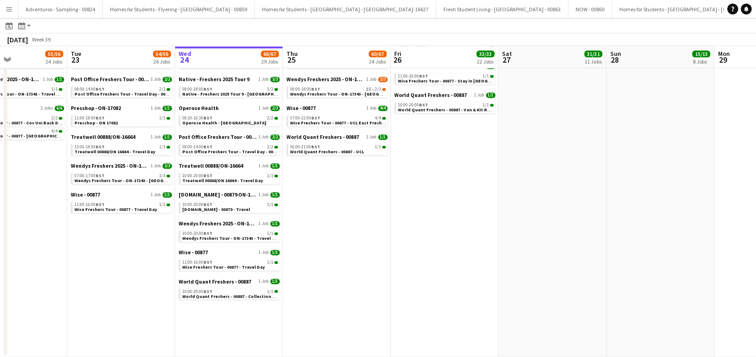
scroll to position [0, 253]
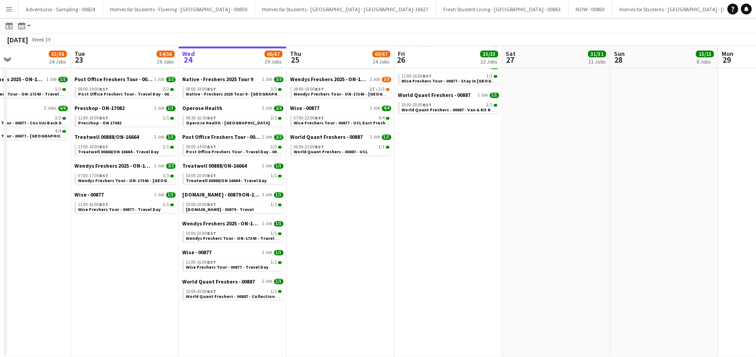
drag, startPoint x: 295, startPoint y: 325, endPoint x: 237, endPoint y: 326, distance: 58.2
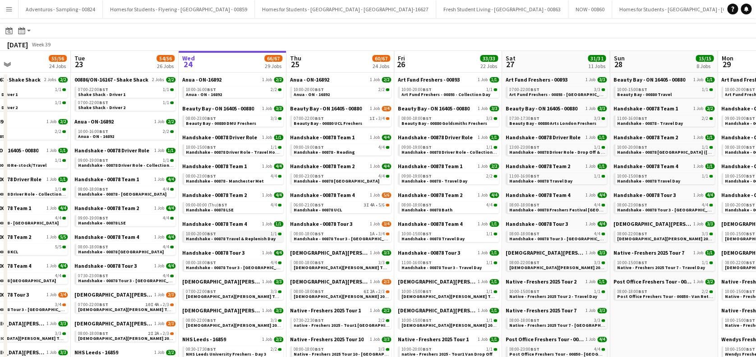
scroll to position [0, 0]
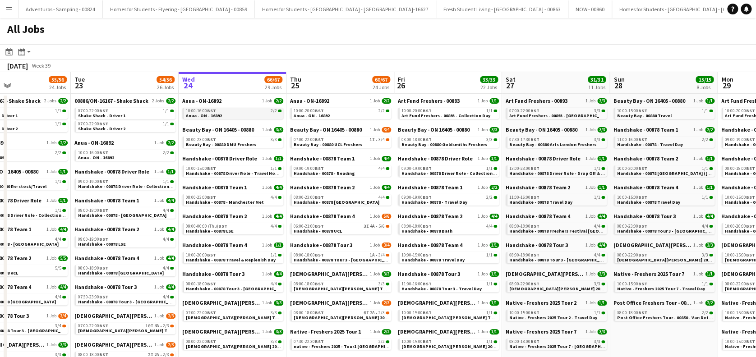
click at [247, 116] on link "10:00-16:00 BST 2/2 Anua - ON - 16892" at bounding box center [234, 113] width 96 height 10
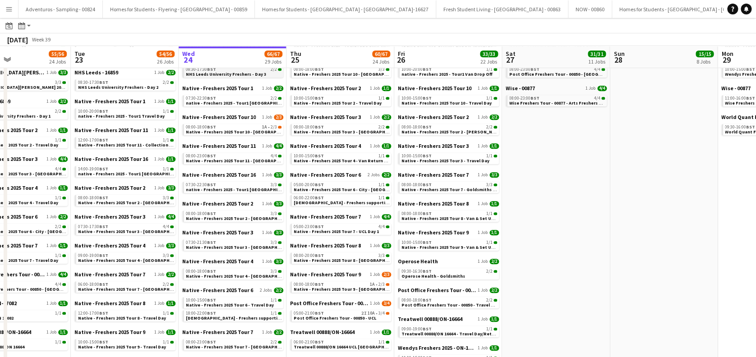
scroll to position [481, 0]
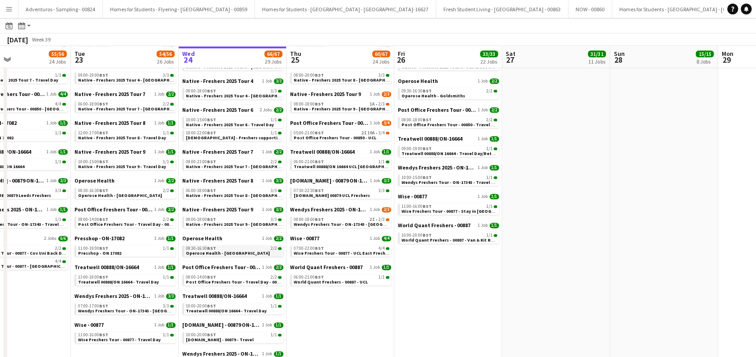
click at [237, 253] on span "Operose Health - Leeds Uni" at bounding box center [228, 253] width 84 height 6
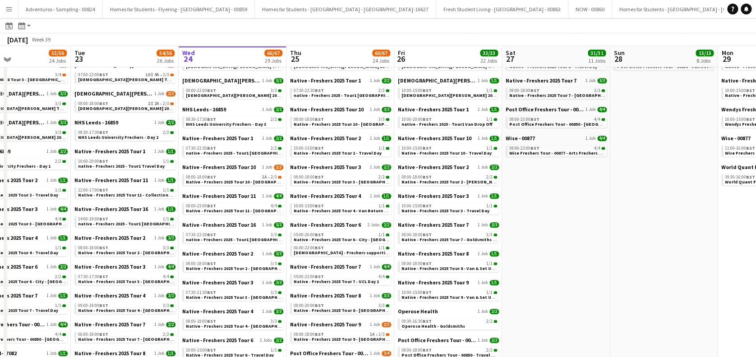
scroll to position [190, 0]
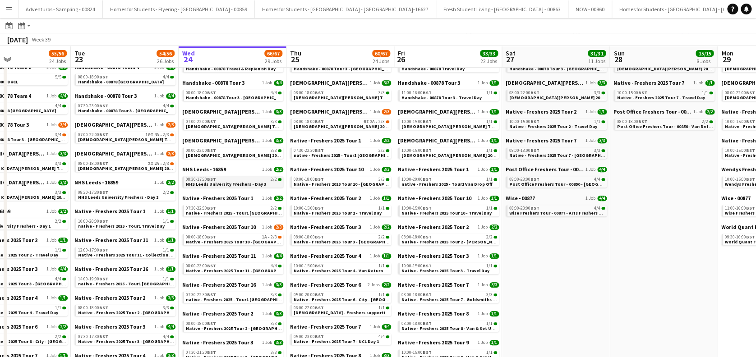
click at [258, 186] on span "NHS Leeds University Freshers - Day 3" at bounding box center [226, 184] width 80 height 6
drag, startPoint x: 220, startPoint y: 224, endPoint x: 148, endPoint y: 214, distance: 72.1
click at [284, 224] on app-calendar-viewport "Sat 20 25/25 10 Jobs Sun 21 15/15 13 Jobs Mon 22 55/56 24 Jobs Tue 23 54/56 26 …" at bounding box center [378, 316] width 756 height 925
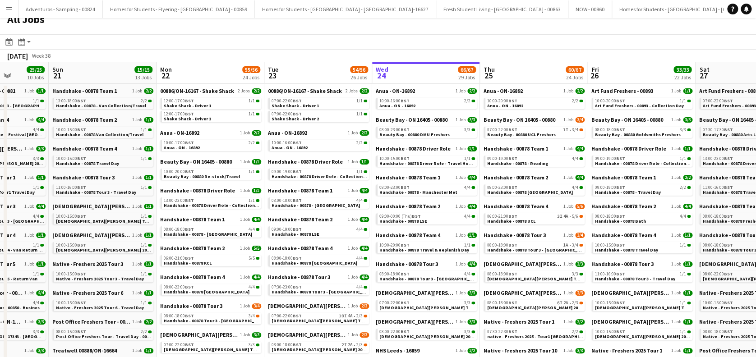
scroll to position [0, 0]
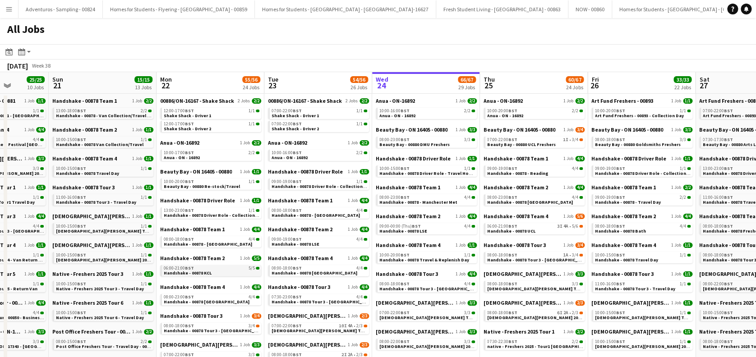
click at [221, 274] on link "06:00-21:00 BST 5/5 Handshake - 00878 KCL" at bounding box center [212, 270] width 96 height 10
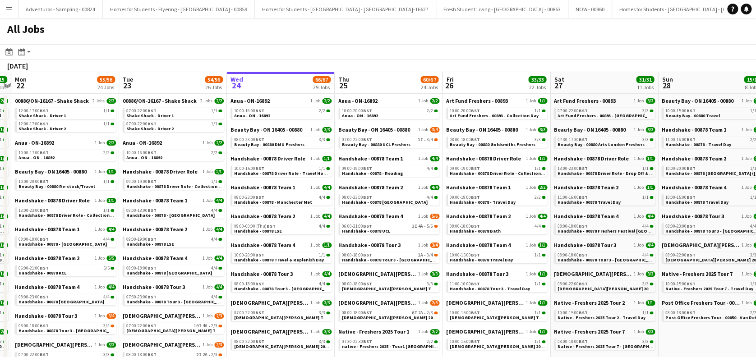
drag, startPoint x: 420, startPoint y: 269, endPoint x: 279, endPoint y: 237, distance: 144.2
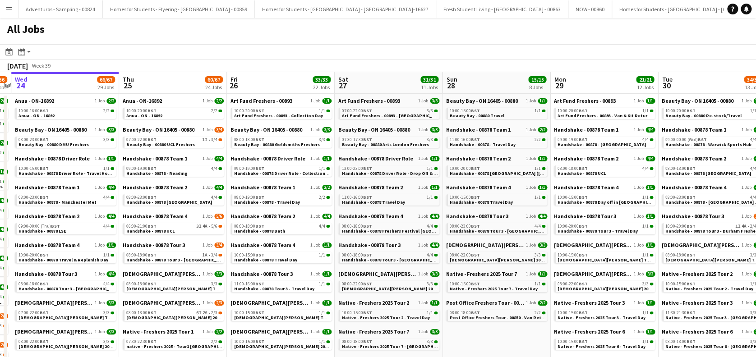
scroll to position [0, 255]
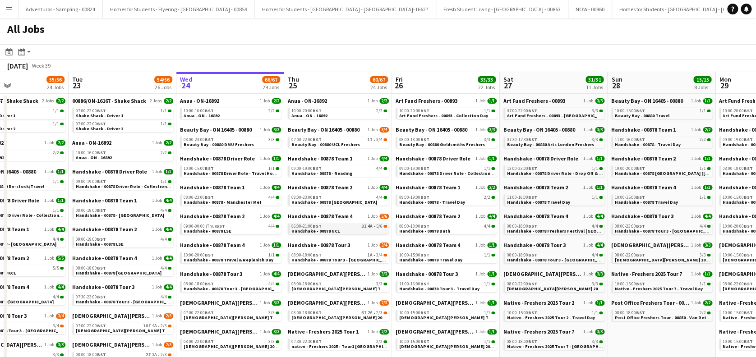
click at [347, 228] on link "06:00-21:00 BST 3I 4A • 5/6 Handshake - 00878 UCL" at bounding box center [340, 228] width 96 height 10
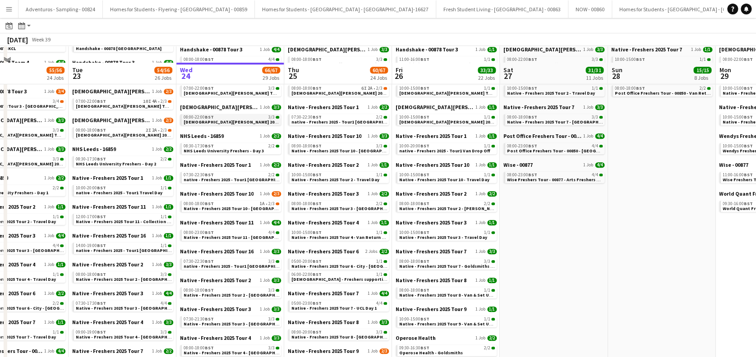
scroll to position [241, 0]
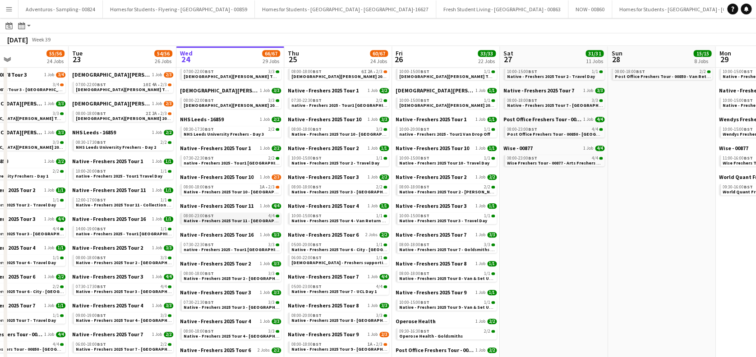
click at [248, 222] on span "Native - Freshers 2025 Tour 11 - Cardiff Met" at bounding box center [245, 221] width 122 height 6
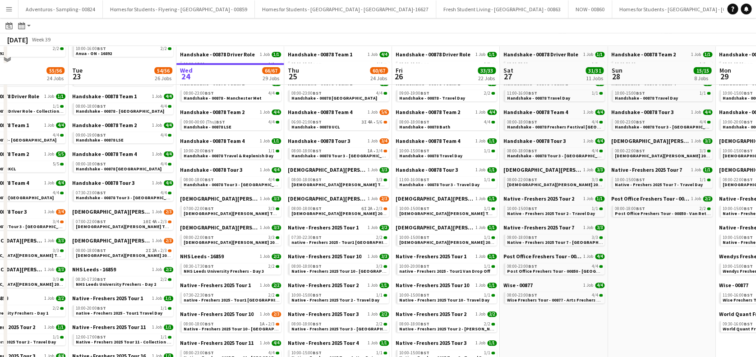
scroll to position [120, 0]
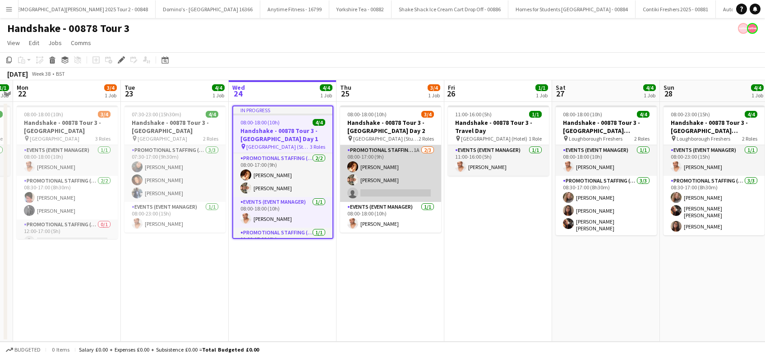
click at [385, 190] on app-card-role "Promotional Staffing (Brand Ambassadors) 1A [DATE] 08:00-17:00 (9h) [PERSON_NAM…" at bounding box center [390, 173] width 101 height 57
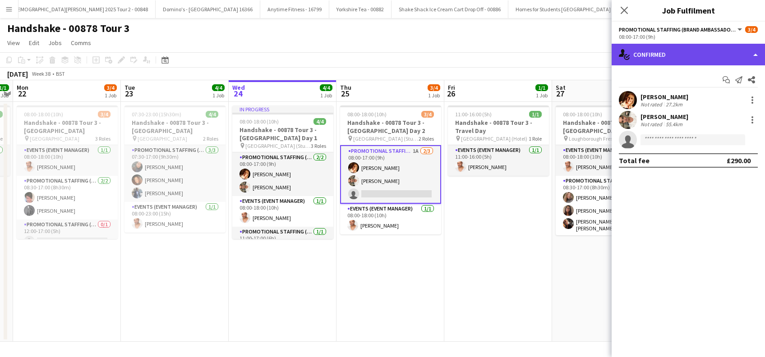
click at [669, 58] on div "single-neutral-actions-check-2 Confirmed" at bounding box center [688, 55] width 153 height 22
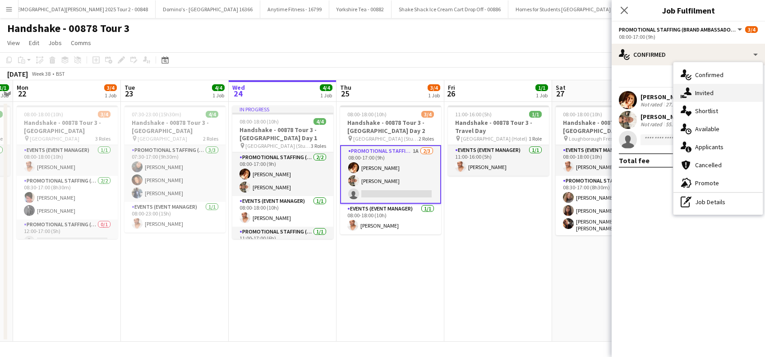
click at [713, 93] on span "Invited" at bounding box center [705, 93] width 19 height 8
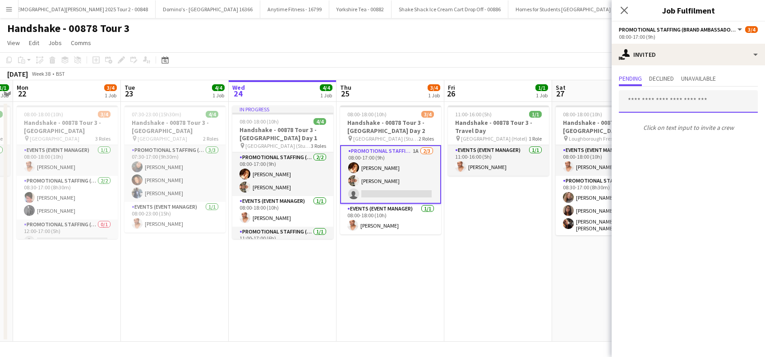
click at [648, 94] on input "text" at bounding box center [688, 101] width 139 height 23
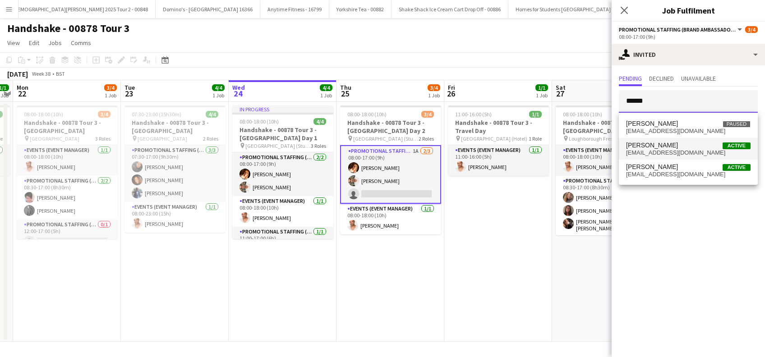
type input "******"
click at [660, 142] on span "[PERSON_NAME]" at bounding box center [652, 146] width 52 height 8
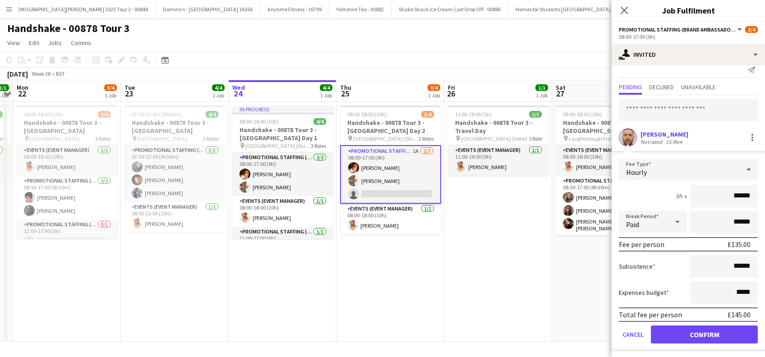
scroll to position [12, 0]
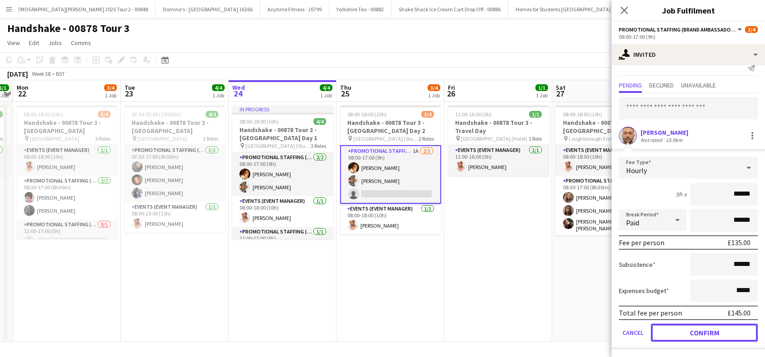
click at [704, 331] on button "Confirm" at bounding box center [704, 333] width 107 height 18
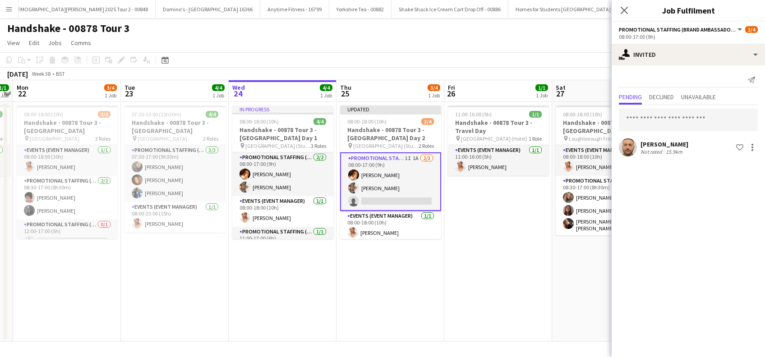
scroll to position [0, 0]
click at [626, 11] on icon at bounding box center [624, 10] width 9 height 9
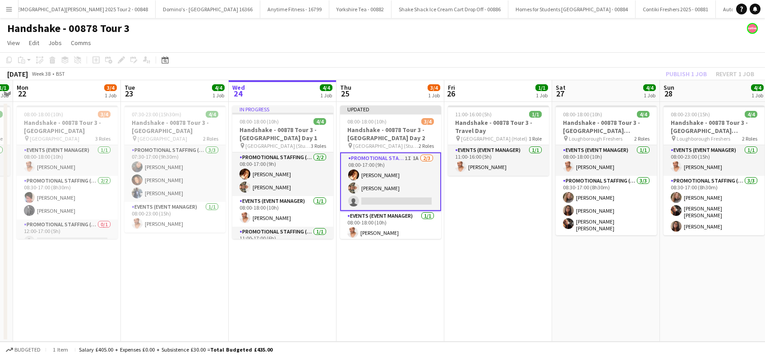
click at [506, 227] on app-date-cell "11:00-16:00 (5h) 1/1 Handshake - 00878 Tour 3 - Travel Day pin [GEOGRAPHIC_DATA…" at bounding box center [499, 222] width 108 height 240
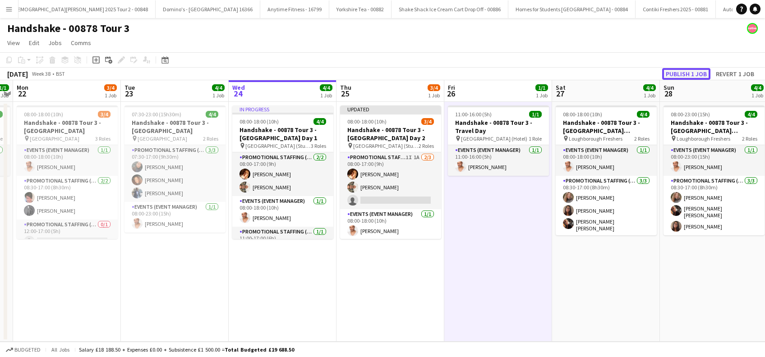
click at [682, 70] on button "Publish 1 job" at bounding box center [687, 74] width 48 height 12
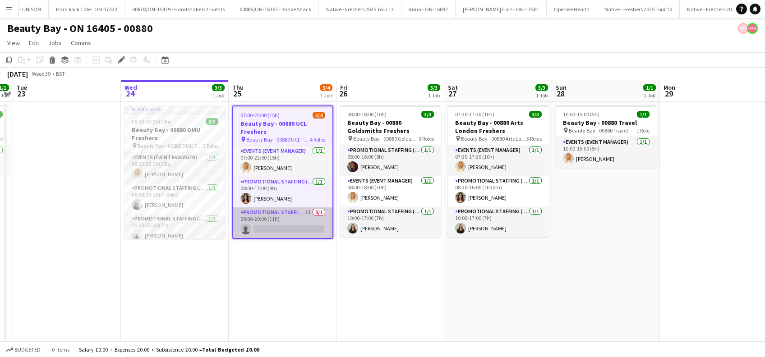
click at [283, 227] on app-card-role "Promotional Staffing (Brand Ambassadors) 1I 0/1 09:00-20:00 (11h) single-neutra…" at bounding box center [282, 223] width 99 height 31
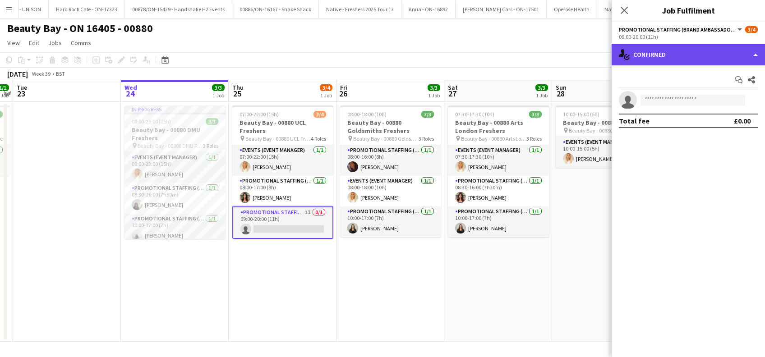
click at [703, 53] on div "single-neutral-actions-check-2 Confirmed" at bounding box center [688, 55] width 153 height 22
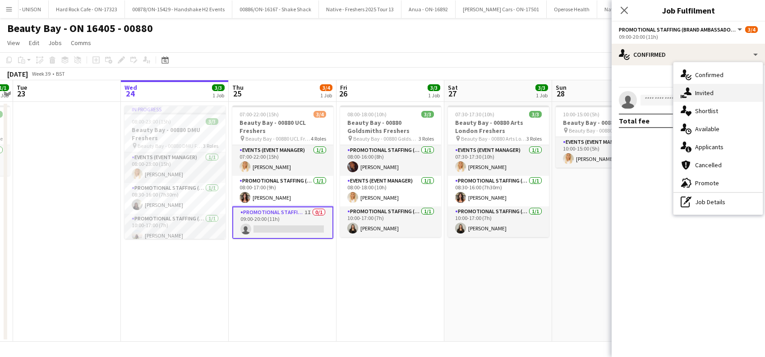
click at [705, 89] on span "Invited" at bounding box center [705, 93] width 19 height 8
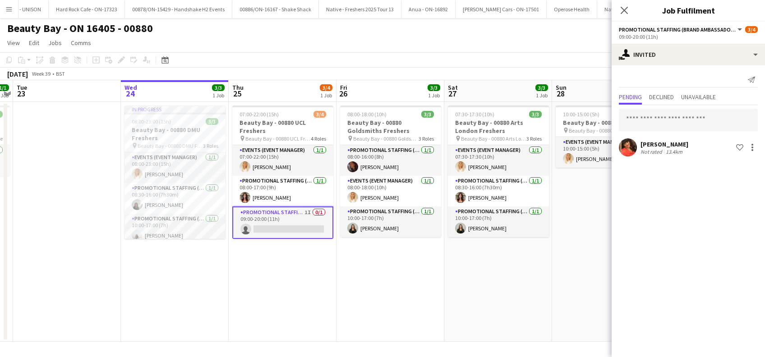
click at [654, 144] on div "[PERSON_NAME]" at bounding box center [665, 144] width 48 height 8
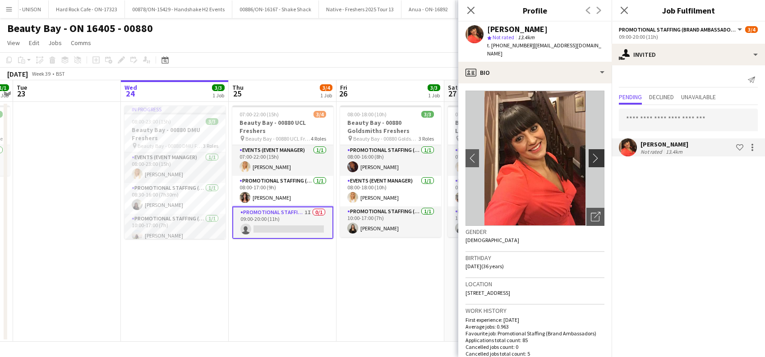
click at [591, 154] on app-icon "chevron-right" at bounding box center [598, 157] width 14 height 9
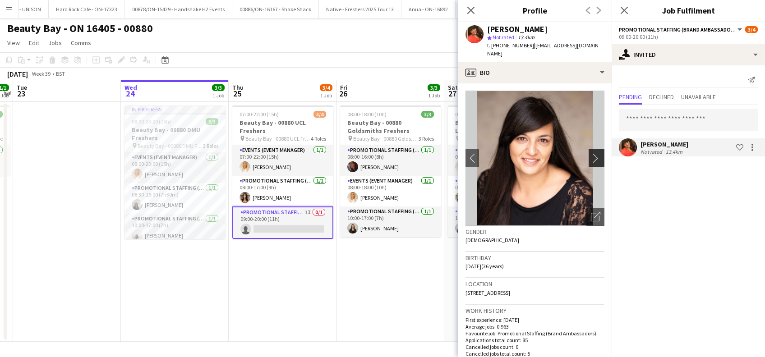
click at [591, 153] on app-icon "chevron-right" at bounding box center [598, 157] width 14 height 9
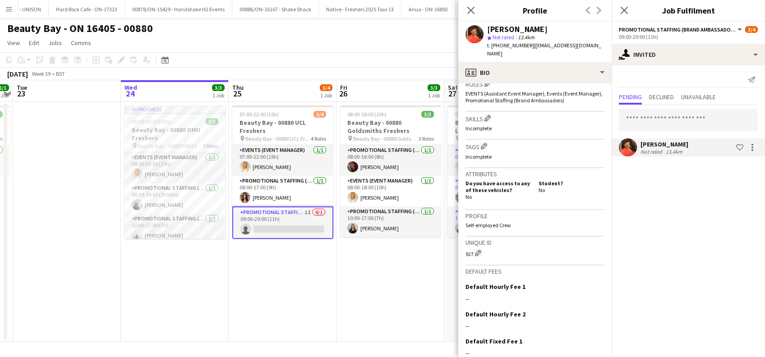
scroll to position [361, 0]
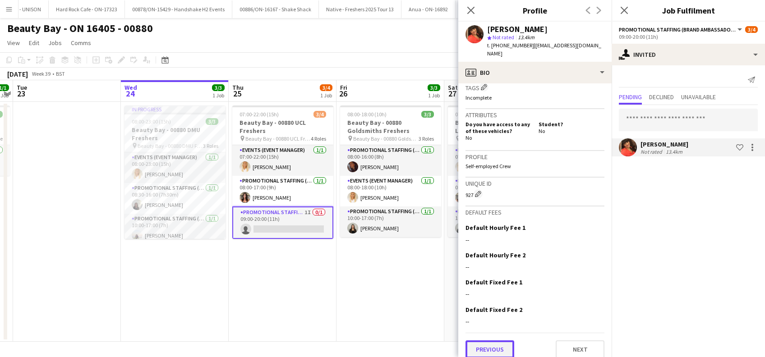
click at [492, 346] on button "Previous" at bounding box center [490, 350] width 49 height 18
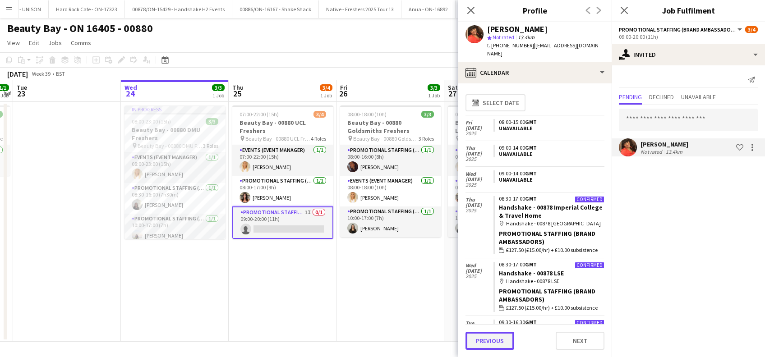
click at [488, 344] on button "Previous" at bounding box center [490, 341] width 49 height 18
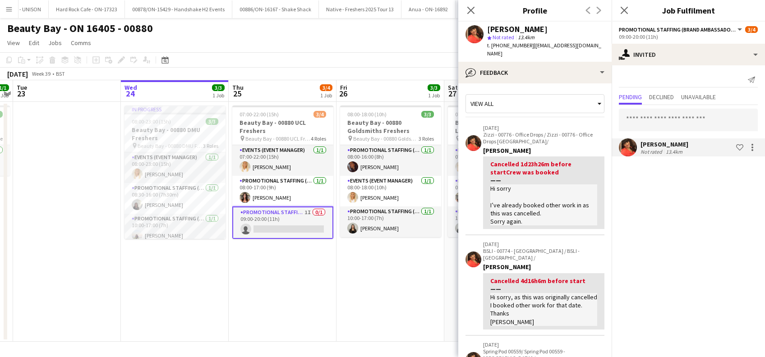
click at [505, 95] on div "View all" at bounding box center [530, 103] width 129 height 17
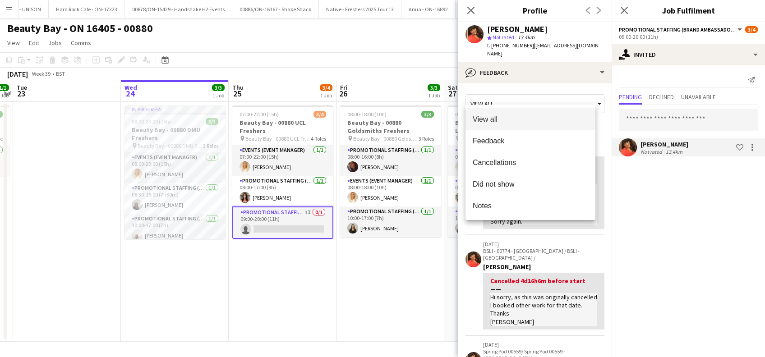
click at [666, 239] on div at bounding box center [382, 178] width 765 height 357
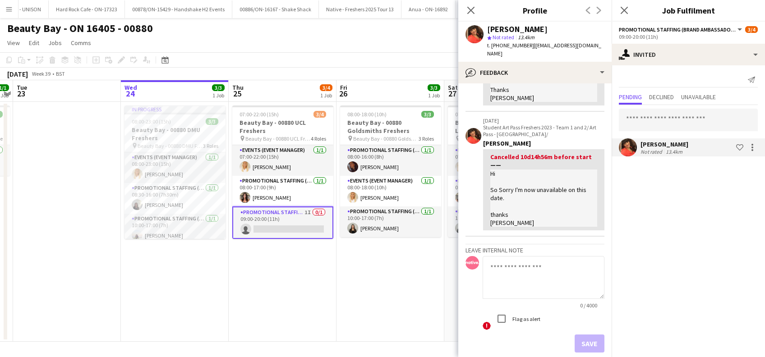
scroll to position [506, 0]
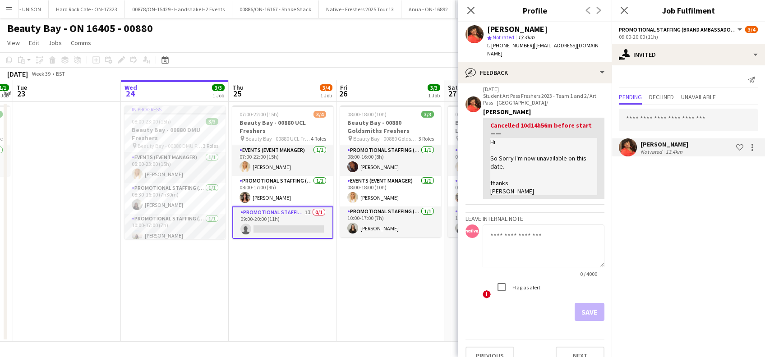
click at [516, 225] on textarea at bounding box center [544, 246] width 122 height 43
type textarea "**********"
click at [582, 303] on button "Save" at bounding box center [590, 312] width 30 height 18
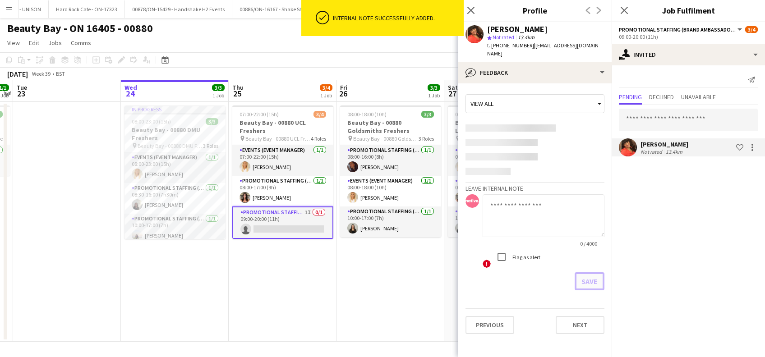
scroll to position [0, 0]
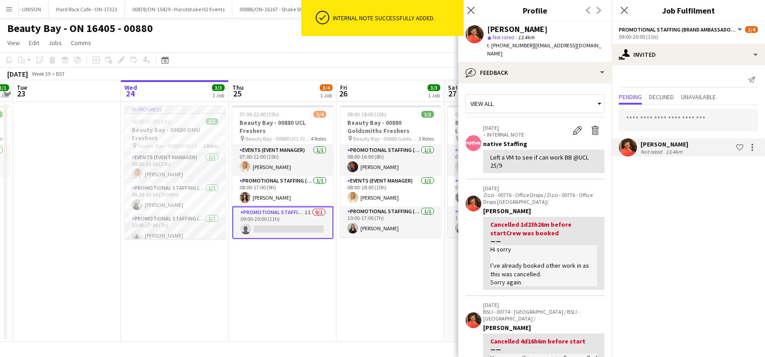
drag, startPoint x: 627, startPoint y: 8, endPoint x: 609, endPoint y: 37, distance: 33.9
click at [628, 8] on icon "Close pop-in" at bounding box center [624, 10] width 7 height 7
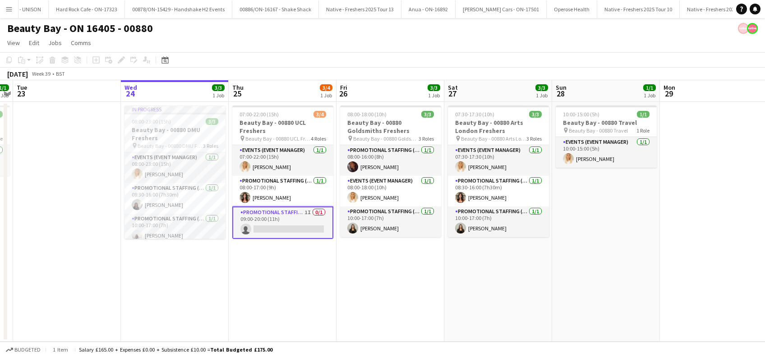
click at [363, 277] on app-date-cell "08:00-18:00 (10h) 3/3 Beauty Bay - 00880 Goldsmiths Freshers pin Beauty Bay - 0…" at bounding box center [391, 222] width 108 height 240
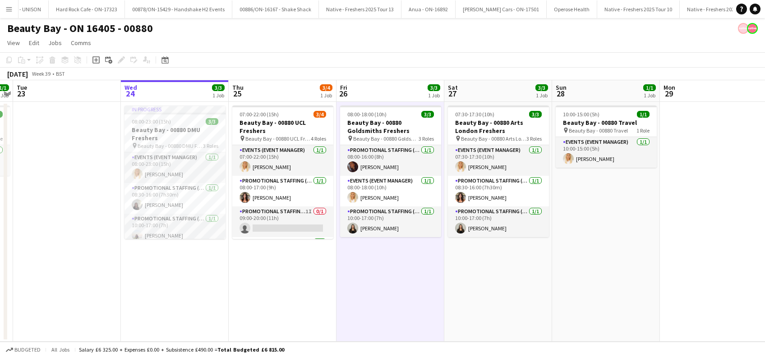
drag, startPoint x: 300, startPoint y: 275, endPoint x: 346, endPoint y: 274, distance: 46.0
click at [300, 274] on app-date-cell "07:00-22:00 (15h) 3/4 Beauty Bay - 00880 UCL Freshers pin Beauty Bay - 00880 UC…" at bounding box center [283, 222] width 108 height 240
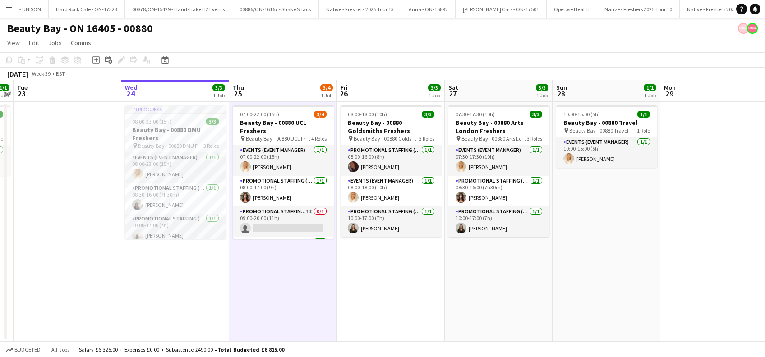
click at [380, 274] on app-date-cell "08:00-18:00 (10h) 3/3 Beauty Bay - 00880 Goldsmiths Freshers pin Beauty Bay - 0…" at bounding box center [391, 222] width 108 height 240
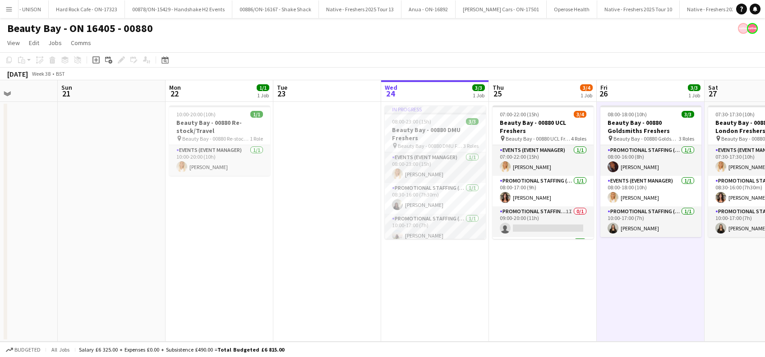
scroll to position [0, 290]
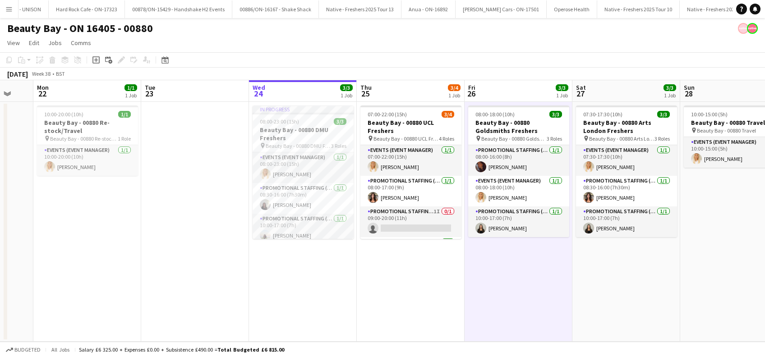
drag, startPoint x: 397, startPoint y: 286, endPoint x: 664, endPoint y: 277, distance: 267.4
click at [661, 286] on app-calendar-viewport "Fri 19 Sat 20 Sun 21 Mon 22 1/1 1 Job Tue 23 Wed 24 3/3 1 Job Thu 25 3/4 1 Job …" at bounding box center [382, 211] width 765 height 262
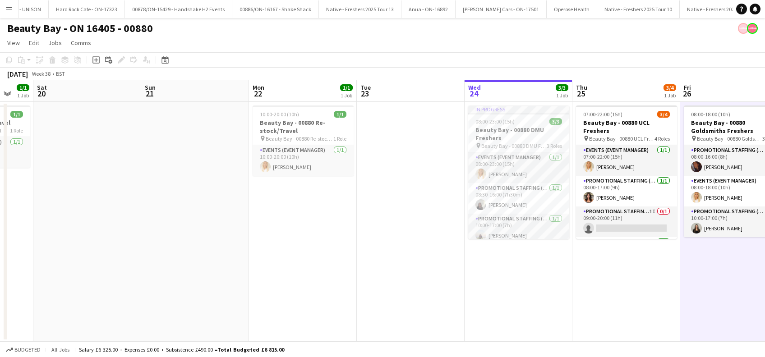
click at [421, 162] on app-date-cell at bounding box center [411, 222] width 108 height 240
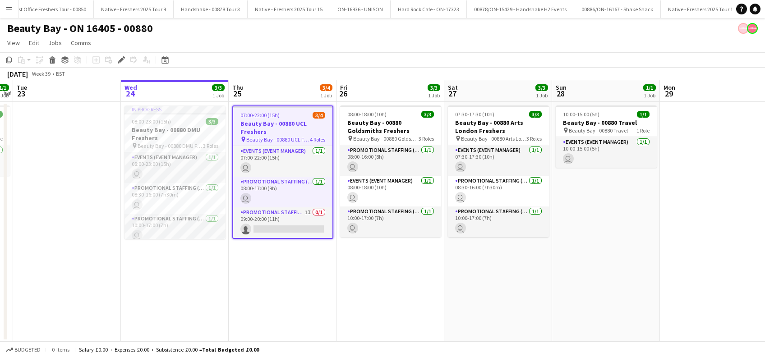
scroll to position [0, 4614]
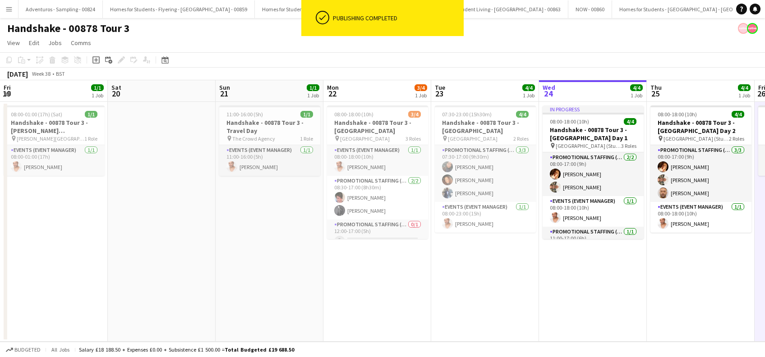
scroll to position [0, 311]
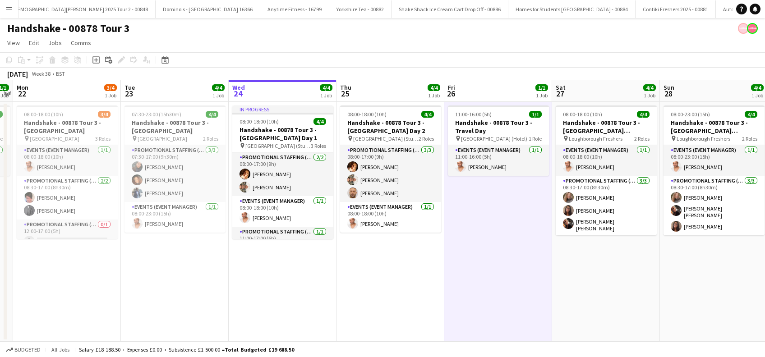
click at [375, 284] on app-date-cell "08:00-18:00 (10h) 4/4 Handshake - 00878 Tour 3 - [GEOGRAPHIC_DATA] Day 2 pin Ne…" at bounding box center [391, 222] width 108 height 240
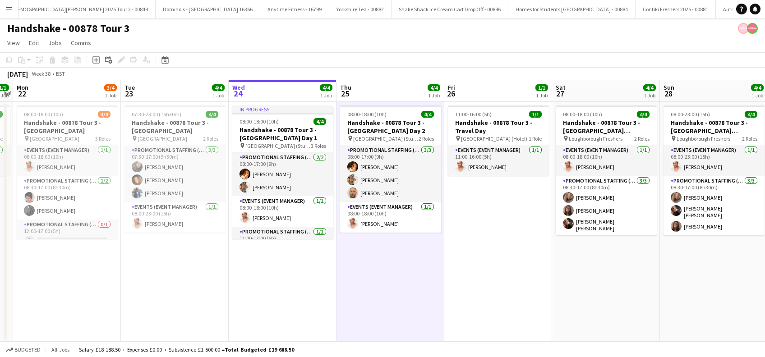
click at [461, 278] on app-date-cell "11:00-16:00 (5h) 1/1 Handshake - 00878 Tour 3 - Travel Day pin [GEOGRAPHIC_DATA…" at bounding box center [499, 222] width 108 height 240
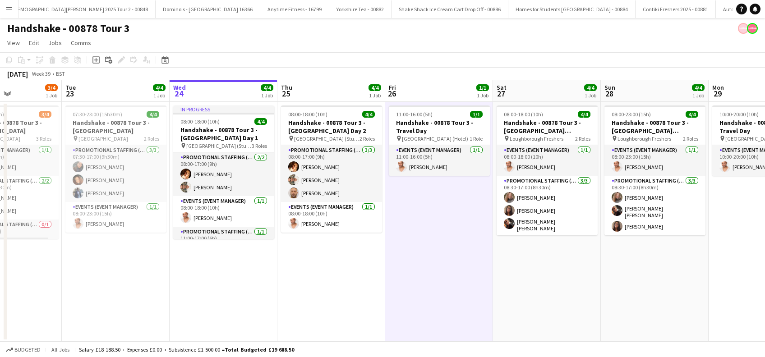
drag, startPoint x: 492, startPoint y: 274, endPoint x: 408, endPoint y: 285, distance: 84.8
click at [417, 309] on app-calendar-viewport "Fri 19 1/1 1 Job Sat 20 Sun 21 1/1 1 Job Mon 22 3/4 1 Job Tue 23 4/4 1 Job Wed …" at bounding box center [382, 211] width 765 height 262
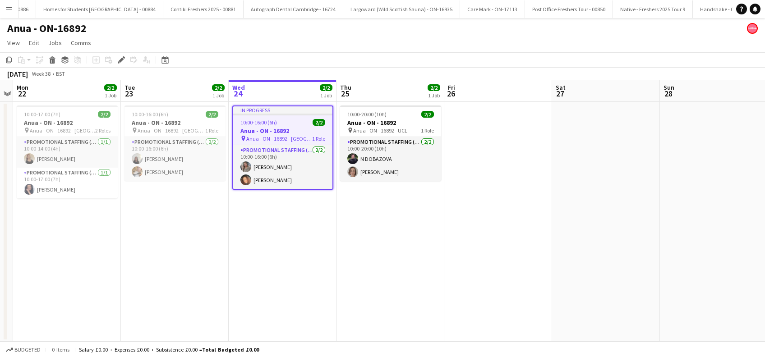
scroll to position [0, 3820]
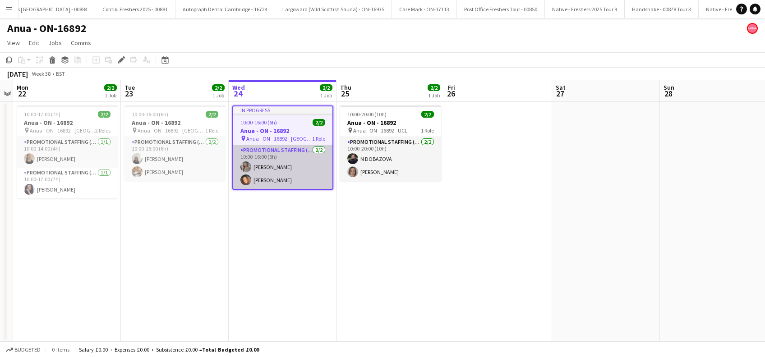
click at [283, 179] on app-card-role "Promotional Staffing (Brand Ambassadors) [DATE] 10:00-16:00 (6h) [PERSON_NAME] …" at bounding box center [282, 167] width 99 height 44
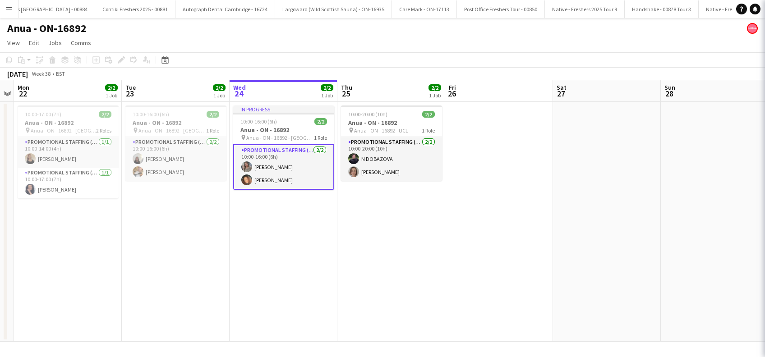
scroll to position [0, 0]
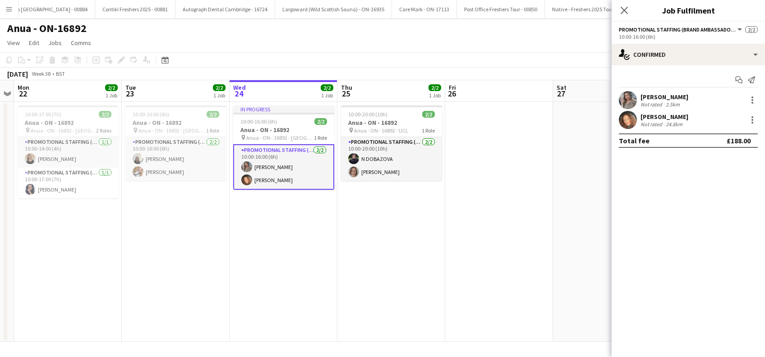
click at [681, 119] on div "Kimberley Osman" at bounding box center [665, 117] width 48 height 8
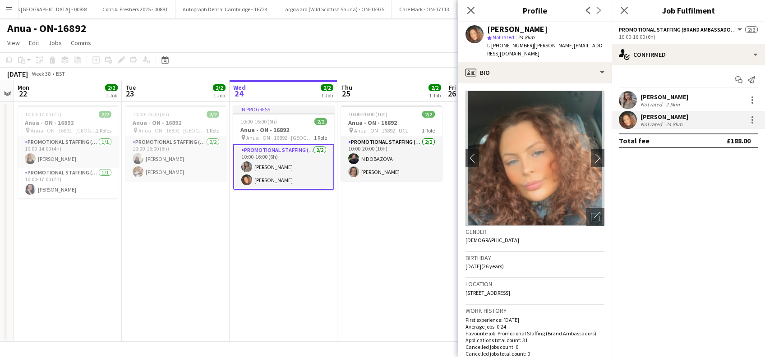
click at [288, 179] on app-card-role "Promotional Staffing (Brand Ambassadors) 2/2 10:00-16:00 (6h) Eima Karim Kimber…" at bounding box center [283, 167] width 101 height 46
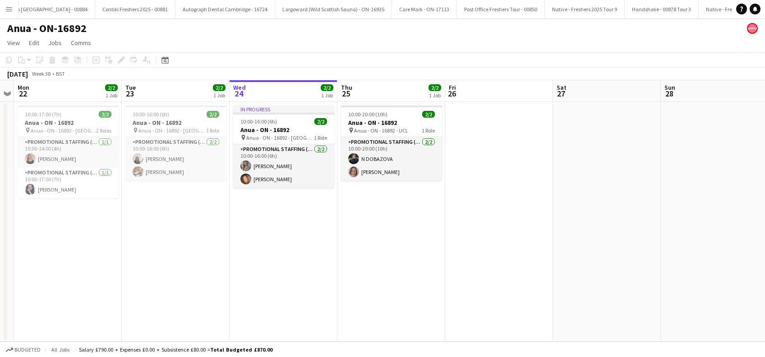
scroll to position [0, 252]
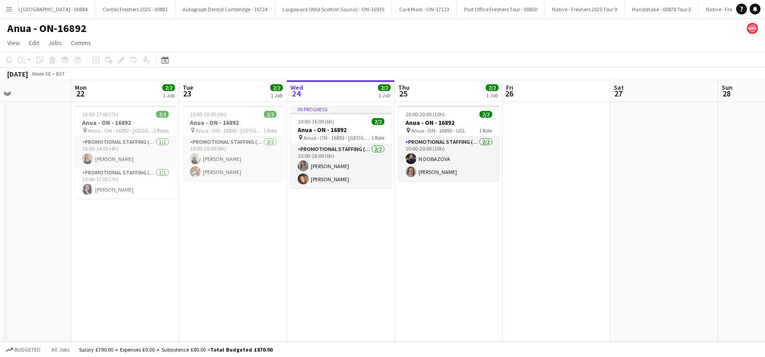
drag, startPoint x: 213, startPoint y: 269, endPoint x: 270, endPoint y: 262, distance: 57.8
click at [270, 262] on app-calendar-viewport "Fri 19 Sat 20 Sun 21 Mon 22 2/2 1 Job Tue 23 2/2 1 Job Wed 24 2/2 1 Job Thu 25 …" at bounding box center [382, 211] width 765 height 262
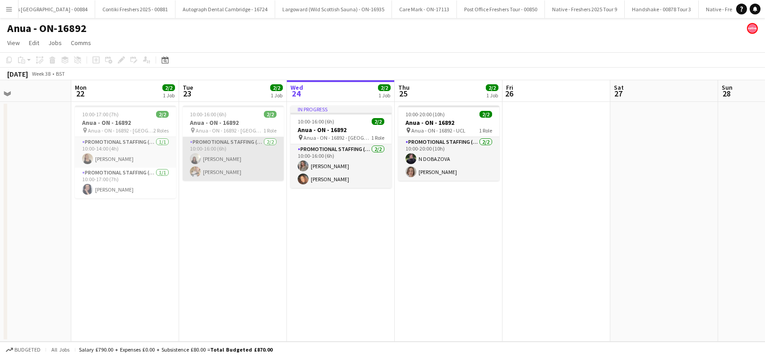
drag, startPoint x: 228, startPoint y: 154, endPoint x: 230, endPoint y: 160, distance: 5.6
click at [228, 154] on app-card-role "Promotional Staffing (Brand Ambassadors) 2/2 10:00-16:00 (6h) marianna matti Em…" at bounding box center [233, 159] width 101 height 44
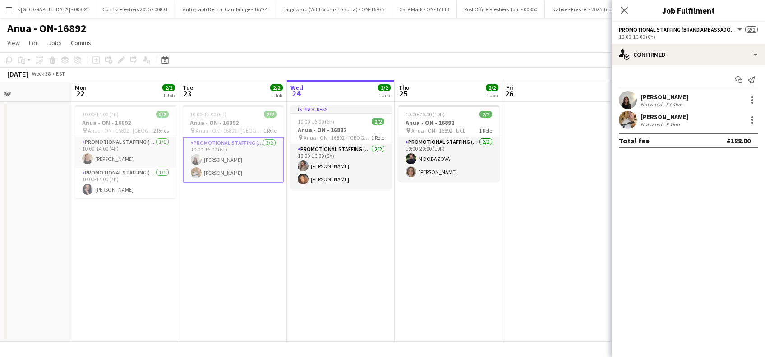
click at [231, 161] on app-card-role "Promotional Staffing (Brand Ambassadors) 2/2 10:00-16:00 (6h) marianna matti Em…" at bounding box center [233, 160] width 101 height 46
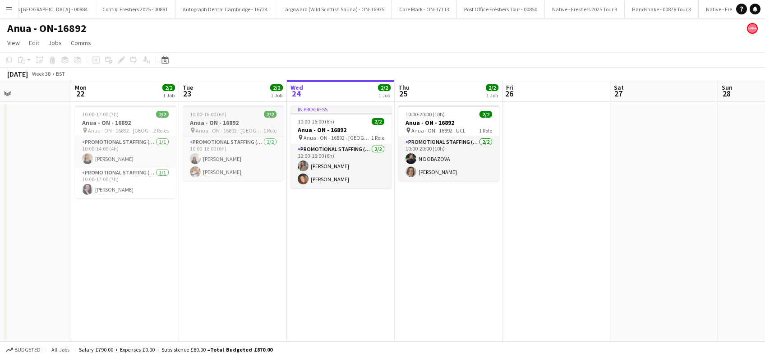
click at [237, 127] on span "Anua - ON - 16892 - Manchester" at bounding box center [230, 130] width 68 height 7
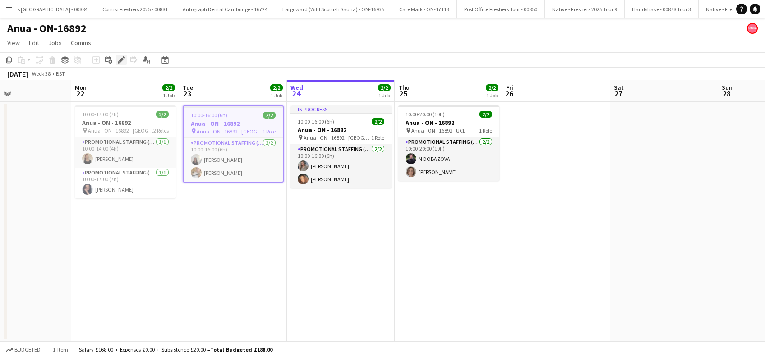
click at [120, 61] on icon at bounding box center [121, 60] width 5 height 5
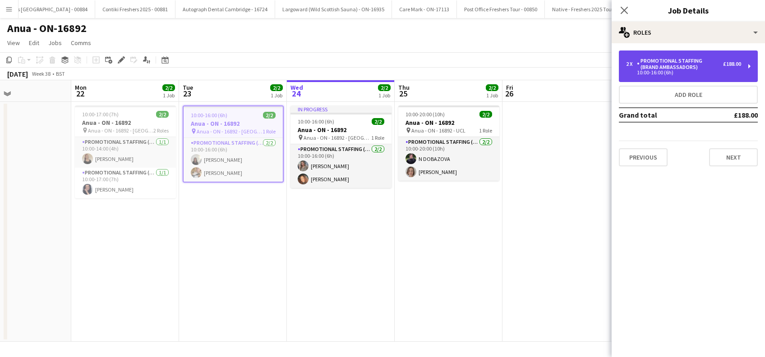
click at [698, 57] on div "2 x Promotional Staffing (Brand Ambassadors) £188.00 10:00-16:00 (6h)" at bounding box center [688, 67] width 139 height 32
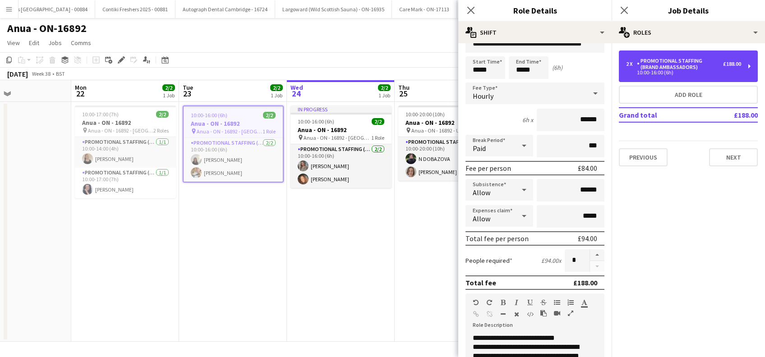
scroll to position [0, 0]
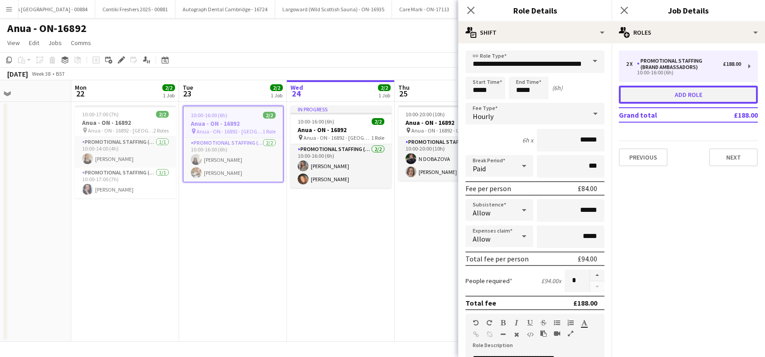
click at [709, 94] on button "Add role" at bounding box center [688, 95] width 139 height 18
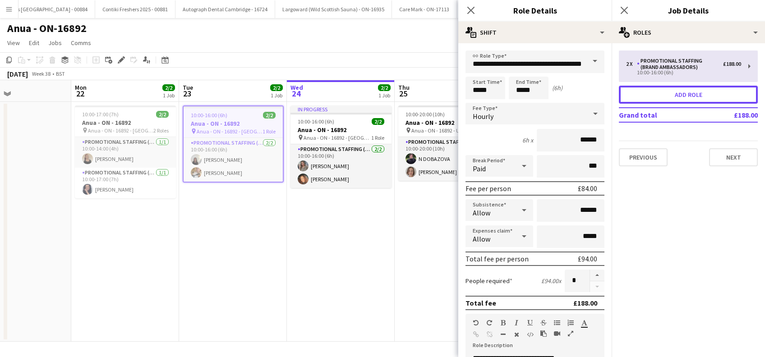
type input "*********"
type input "*****"
type input "*"
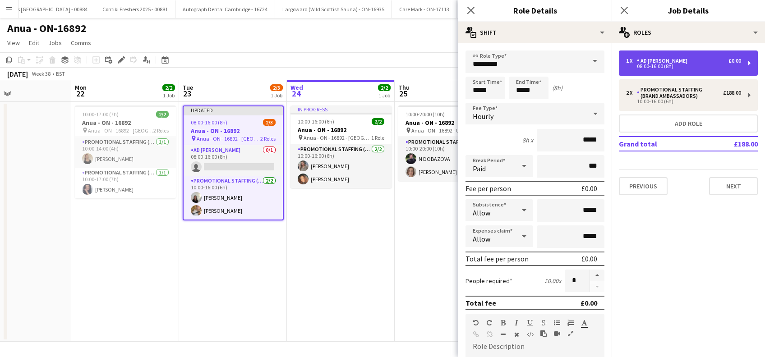
click at [676, 60] on div "1 x AD Walker £0.00" at bounding box center [683, 61] width 115 height 6
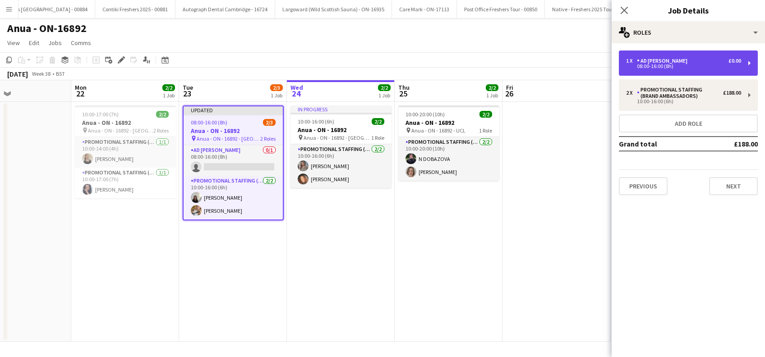
click at [672, 58] on div "AD Walker" at bounding box center [664, 61] width 54 height 6
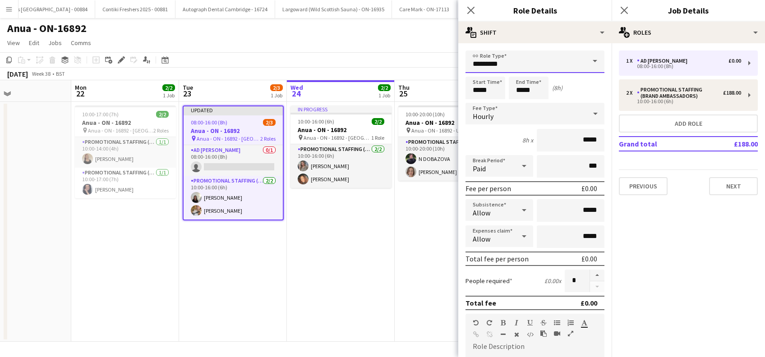
click at [520, 58] on input "*********" at bounding box center [535, 62] width 139 height 23
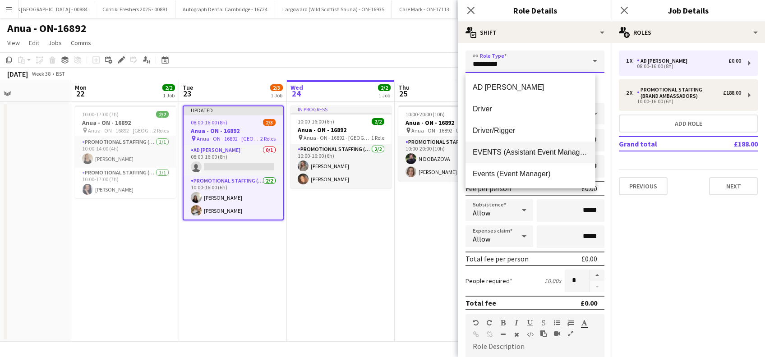
scroll to position [60, 0]
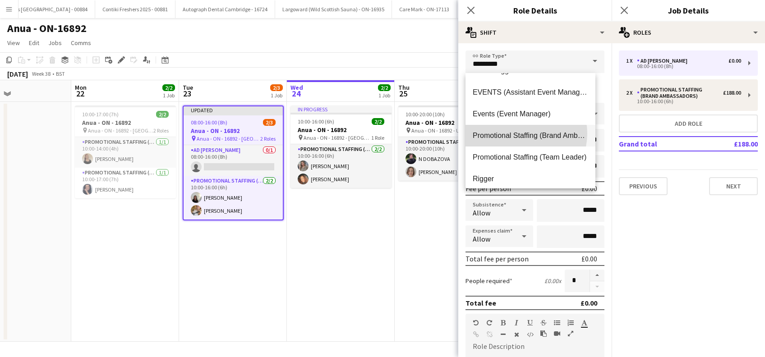
click at [522, 134] on span "Promotional Staffing (Brand Ambassadors)" at bounding box center [531, 135] width 116 height 9
type input "**********"
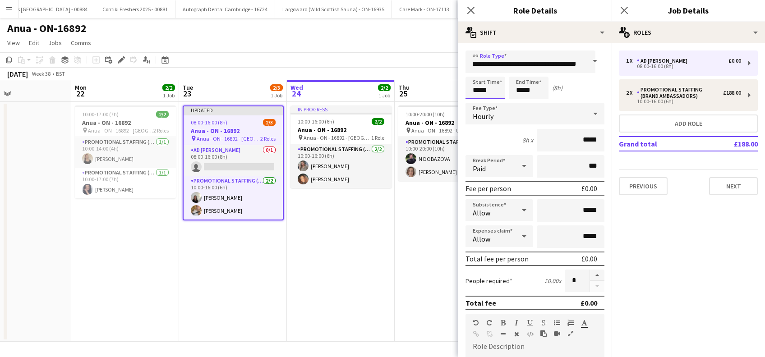
click at [486, 90] on input "*****" at bounding box center [486, 88] width 40 height 23
click at [477, 76] on div at bounding box center [477, 72] width 18 height 9
click at [497, 71] on div at bounding box center [495, 72] width 18 height 9
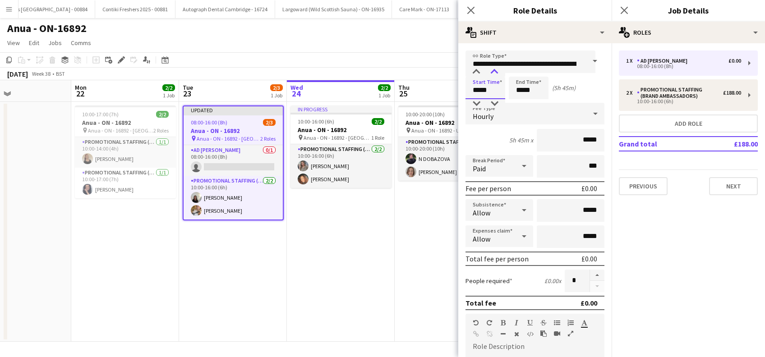
click at [497, 71] on div at bounding box center [495, 72] width 18 height 9
click at [496, 105] on div at bounding box center [495, 103] width 18 height 9
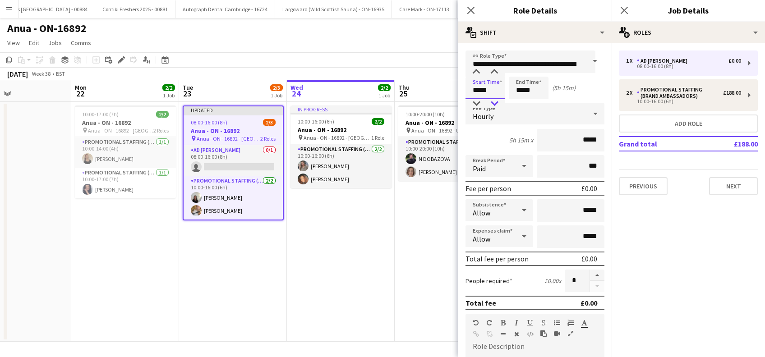
click at [496, 105] on div at bounding box center [495, 103] width 18 height 9
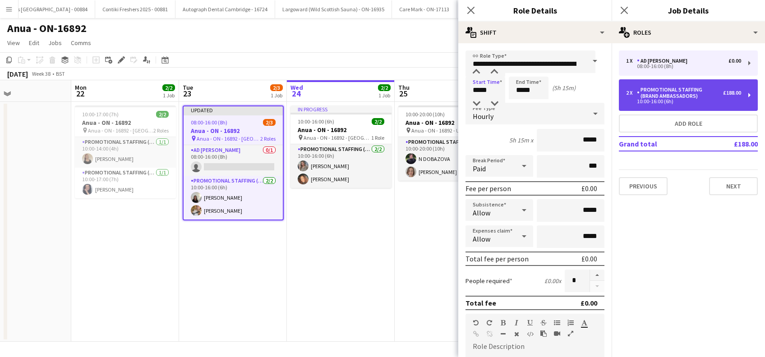
click at [707, 102] on div "10:00-16:00 (6h)" at bounding box center [683, 101] width 115 height 5
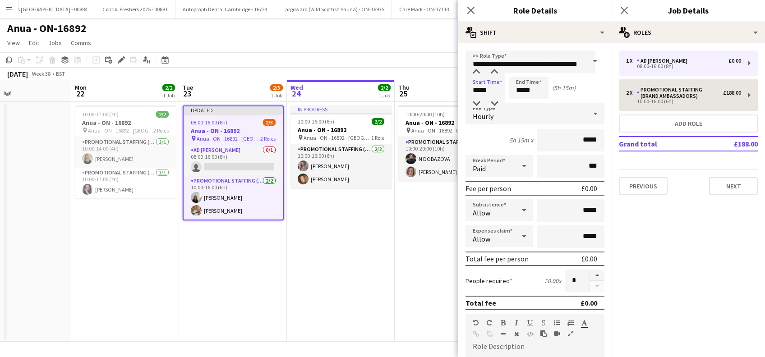
type input "*****"
type input "******"
type input "*"
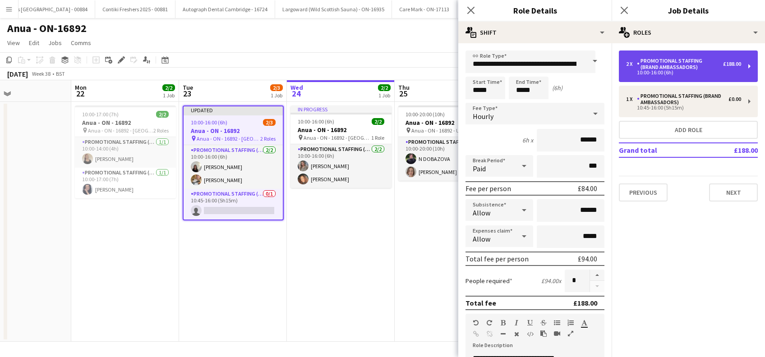
click at [682, 79] on div "2 x Promotional Staffing (Brand Ambassadors) £188.00 10:00-16:00 (6h)" at bounding box center [688, 67] width 139 height 32
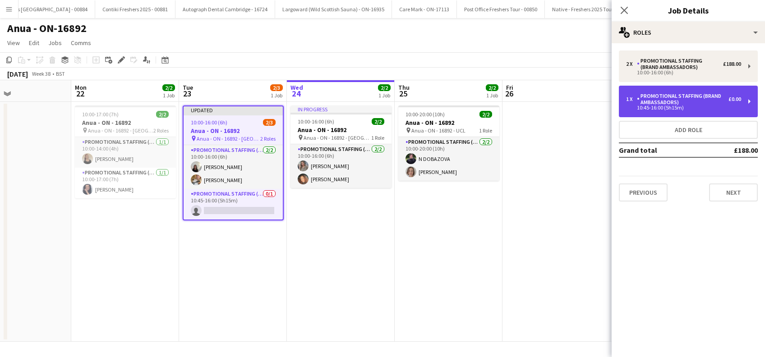
click at [677, 101] on div "Promotional Staffing (Brand Ambassadors)" at bounding box center [683, 99] width 92 height 13
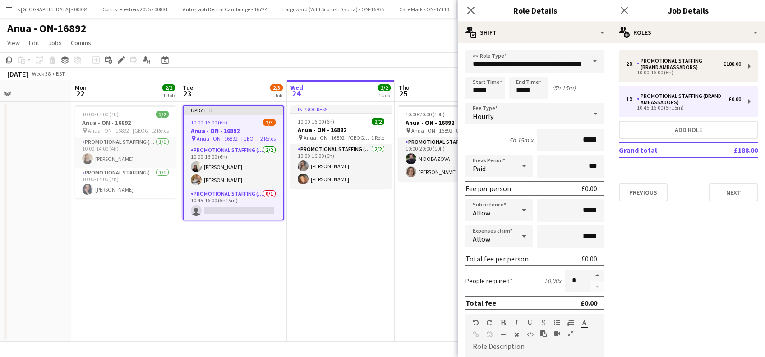
click at [577, 139] on input "*****" at bounding box center [571, 140] width 68 height 23
type input "******"
click at [576, 211] on input "*****" at bounding box center [571, 210] width 68 height 23
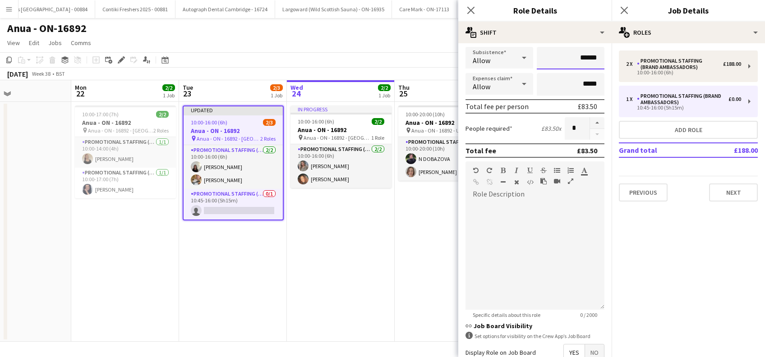
scroll to position [181, 0]
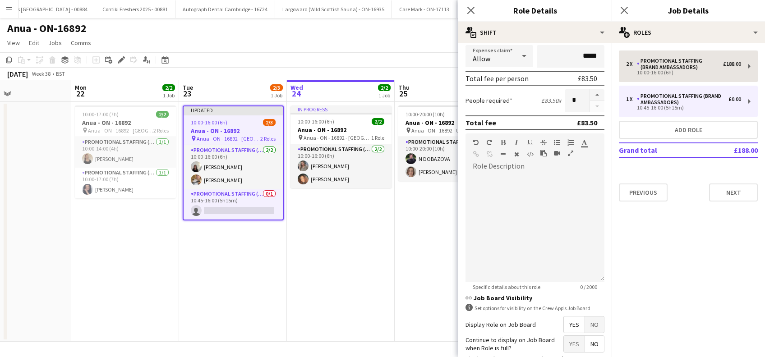
type input "******"
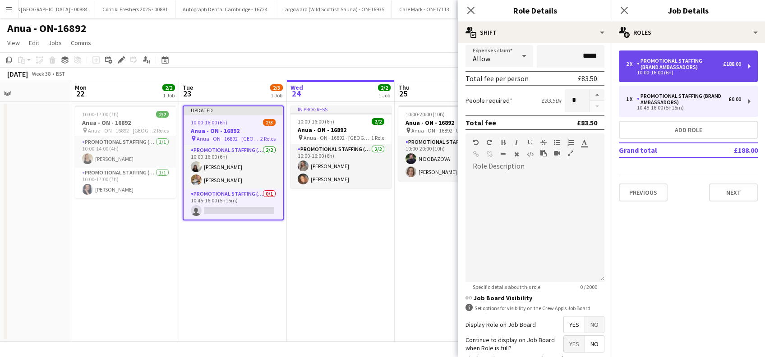
click at [661, 65] on div "Promotional Staffing (Brand Ambassadors)" at bounding box center [680, 64] width 86 height 13
type input "*****"
type input "*"
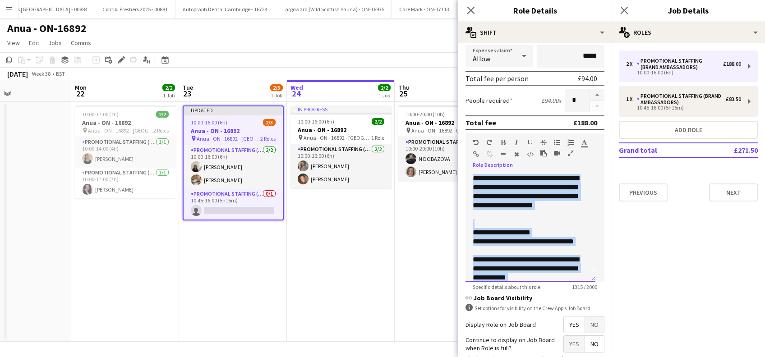
scroll to position [0, 0]
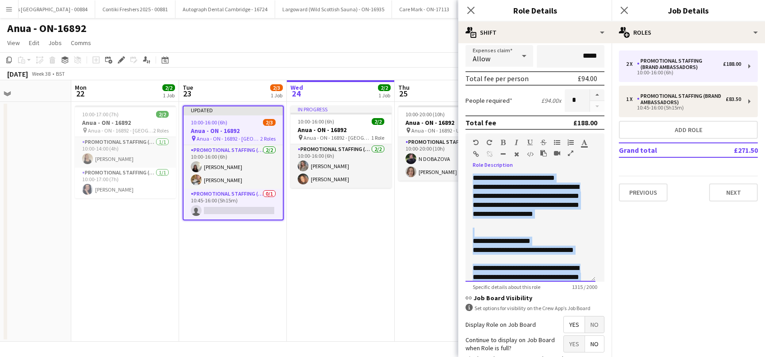
drag, startPoint x: 578, startPoint y: 271, endPoint x: 478, endPoint y: 180, distance: 135.2
click at [468, 174] on div "**********" at bounding box center [531, 228] width 130 height 108
copy div "**********"
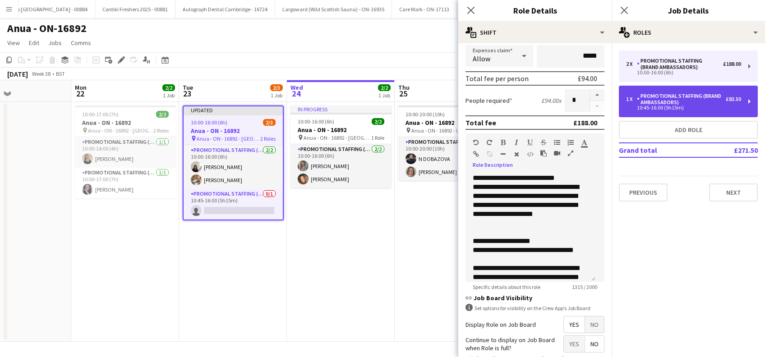
click at [680, 94] on div "Promotional Staffing (Brand Ambassadors)" at bounding box center [681, 99] width 89 height 13
type input "*****"
type input "*"
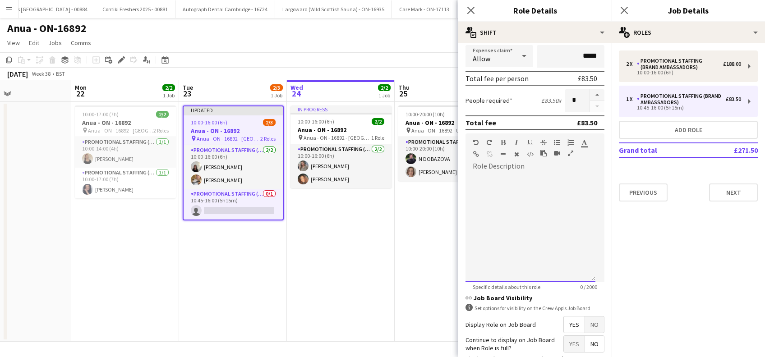
click at [497, 181] on div at bounding box center [531, 228] width 130 height 108
paste div
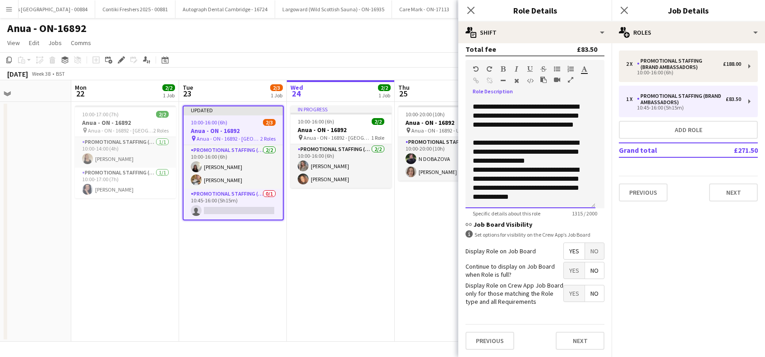
scroll to position [261, 0]
click at [570, 346] on button "Next" at bounding box center [580, 341] width 49 height 18
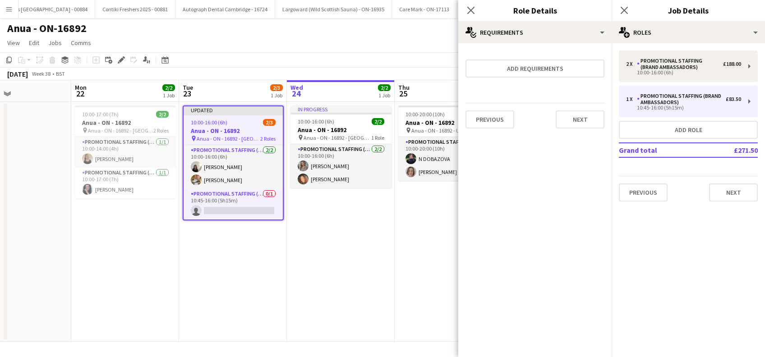
scroll to position [0, 0]
click at [573, 118] on button "Next" at bounding box center [580, 120] width 49 height 18
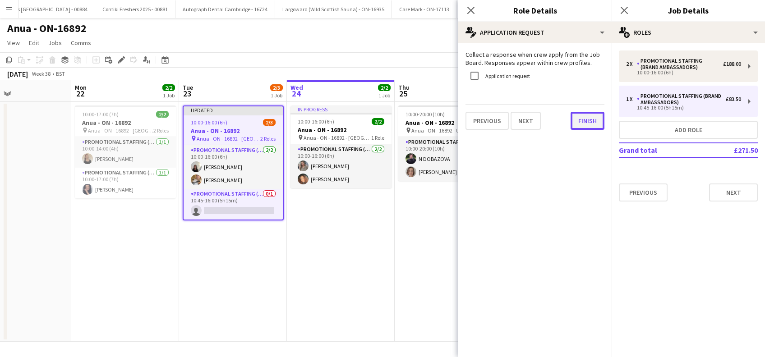
click at [591, 123] on button "Finish" at bounding box center [588, 121] width 34 height 18
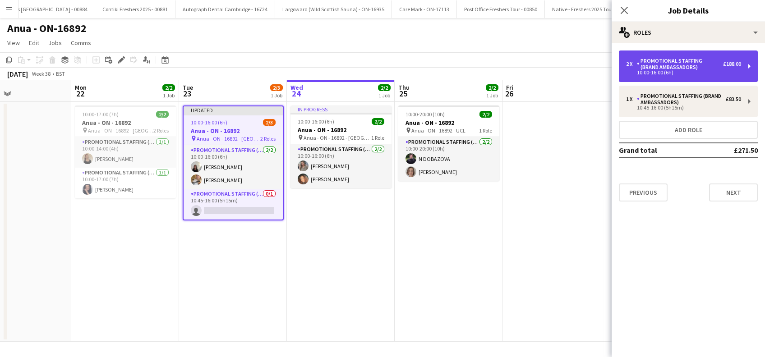
click at [696, 69] on div "Promotional Staffing (Brand Ambassadors)" at bounding box center [680, 64] width 86 height 13
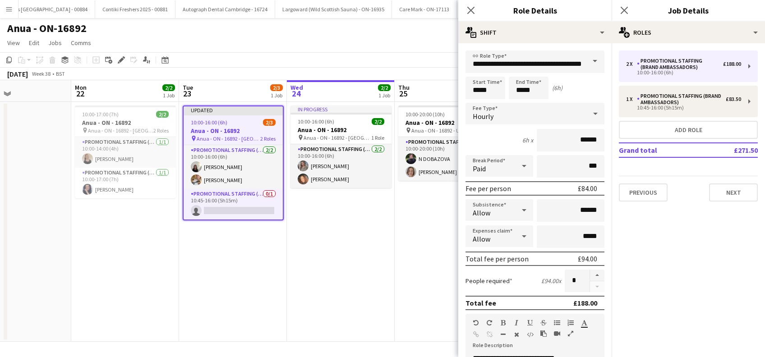
click at [590, 291] on div at bounding box center [597, 281] width 15 height 23
click at [427, 247] on app-date-cell "10:00-20:00 (10h) 2/2 Anua - ON - 16892 pin Anua - ON - 16892 - UCL 1 Role Prom…" at bounding box center [449, 222] width 108 height 240
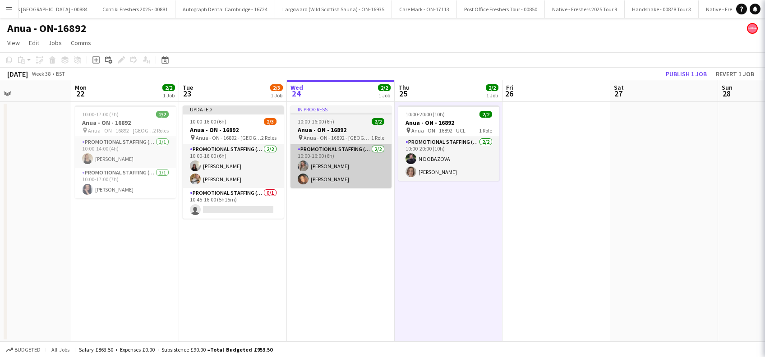
scroll to position [0, 252]
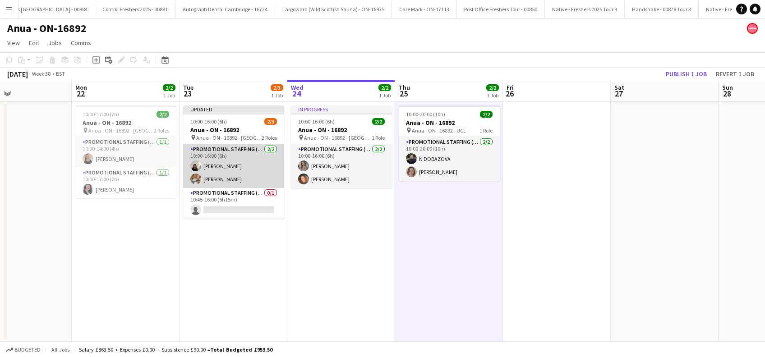
click at [233, 170] on app-card-role "Promotional Staffing (Brand Ambassadors) 2/2 10:00-16:00 (6h) marianna matti Em…" at bounding box center [233, 166] width 101 height 44
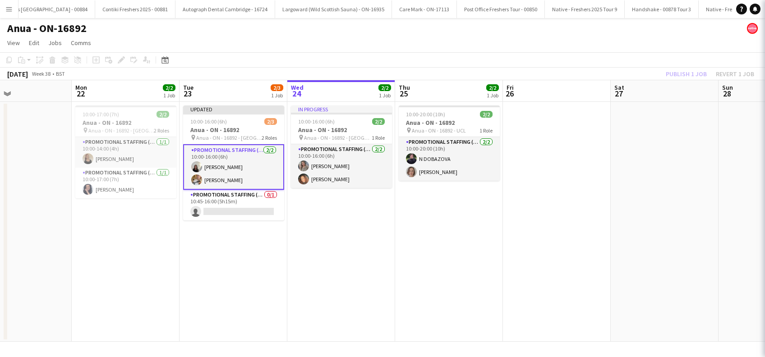
scroll to position [0, 251]
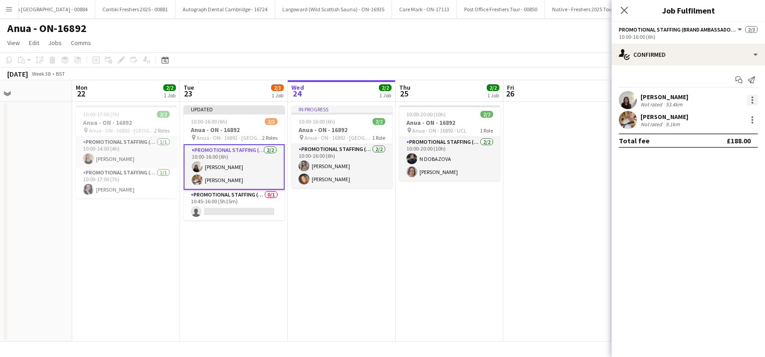
click at [755, 99] on div at bounding box center [752, 100] width 11 height 11
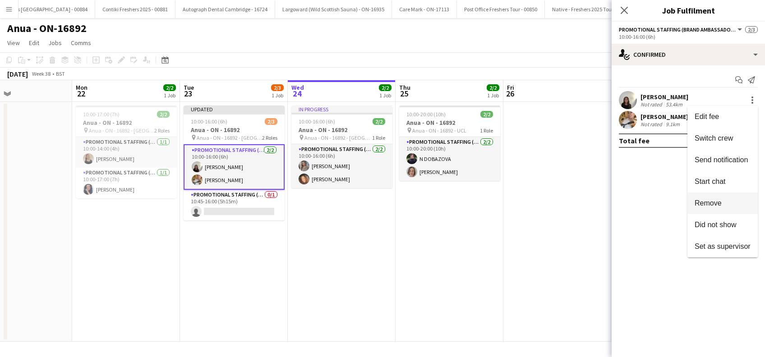
click at [706, 203] on span "Remove" at bounding box center [708, 203] width 27 height 8
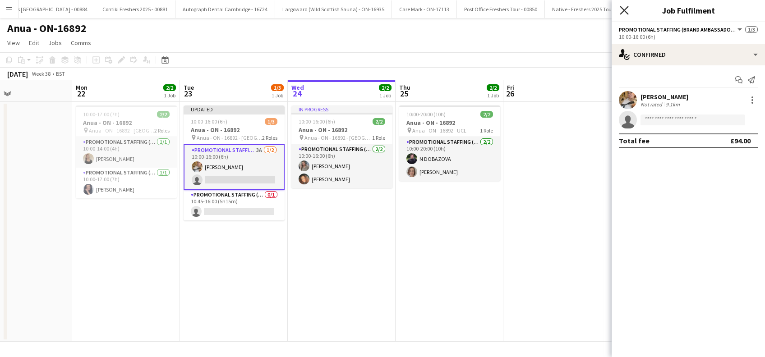
click at [624, 9] on icon at bounding box center [624, 10] width 9 height 9
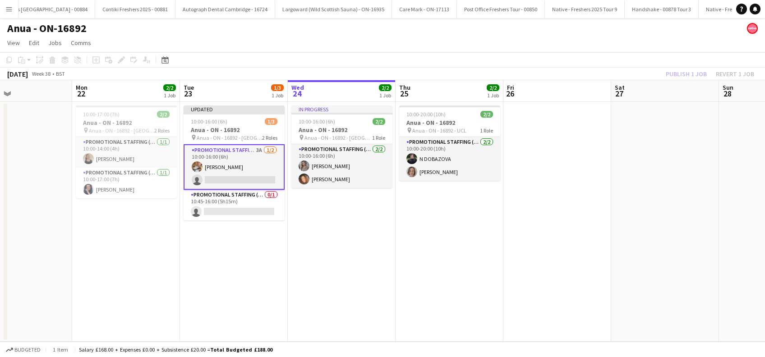
click at [578, 172] on app-date-cell at bounding box center [558, 222] width 108 height 240
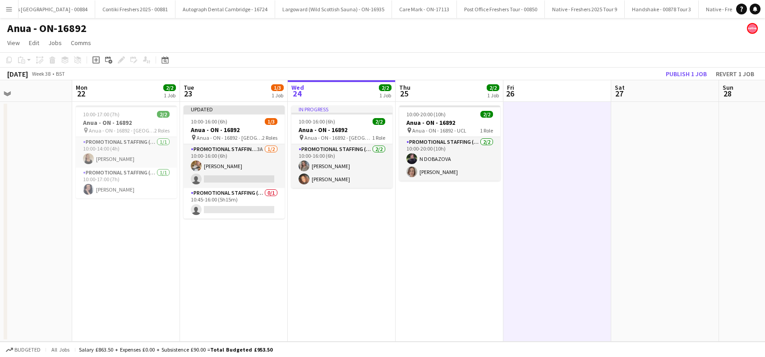
scroll to position [0, 251]
click at [684, 72] on button "Publish 1 job" at bounding box center [687, 74] width 48 height 12
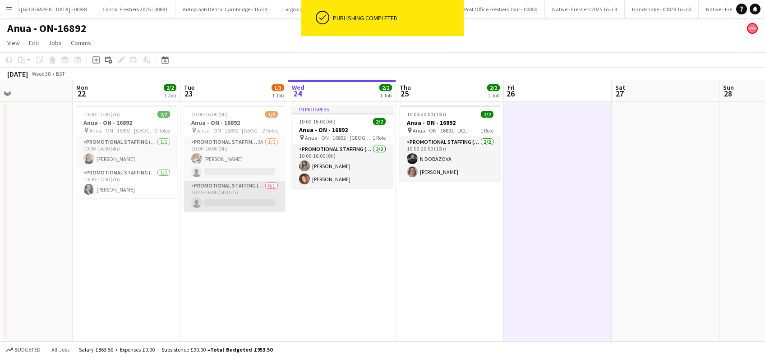
click at [249, 201] on app-card-role "Promotional Staffing (Brand Ambassadors) 0/1 10:45-16:00 (5h15m) single-neutral…" at bounding box center [234, 196] width 101 height 31
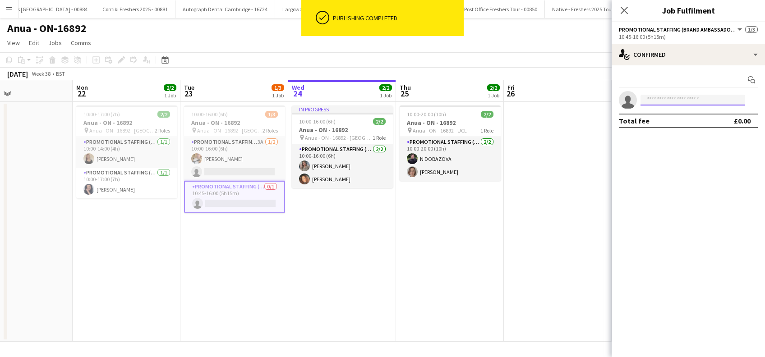
click at [660, 104] on input at bounding box center [693, 100] width 105 height 11
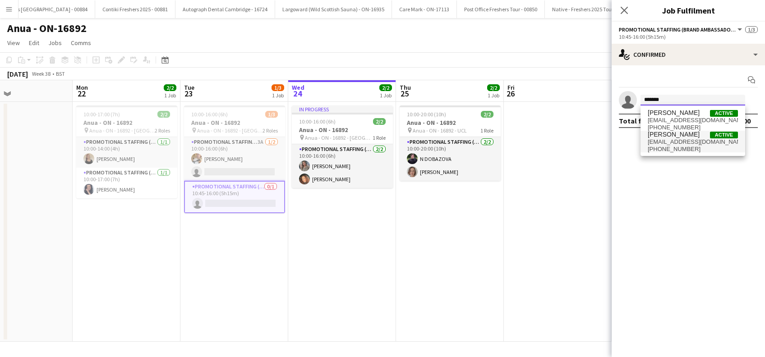
type input "*******"
click at [666, 143] on span "mariannaanis@gmail.com" at bounding box center [693, 142] width 90 height 7
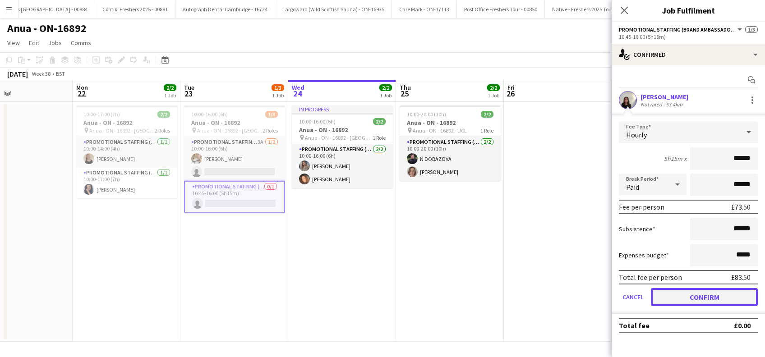
click at [707, 292] on button "Confirm" at bounding box center [704, 297] width 107 height 18
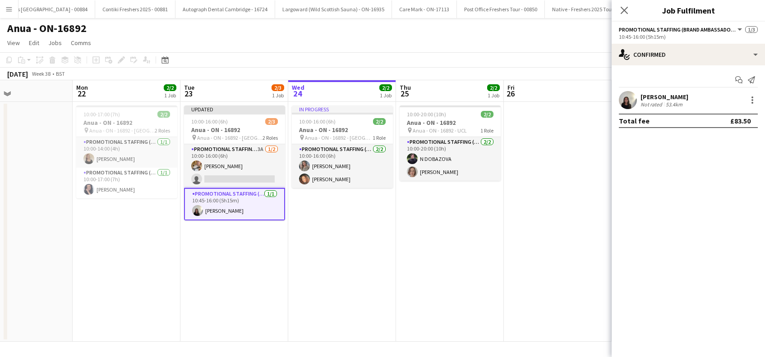
click at [624, 12] on icon "Close pop-in" at bounding box center [624, 10] width 7 height 7
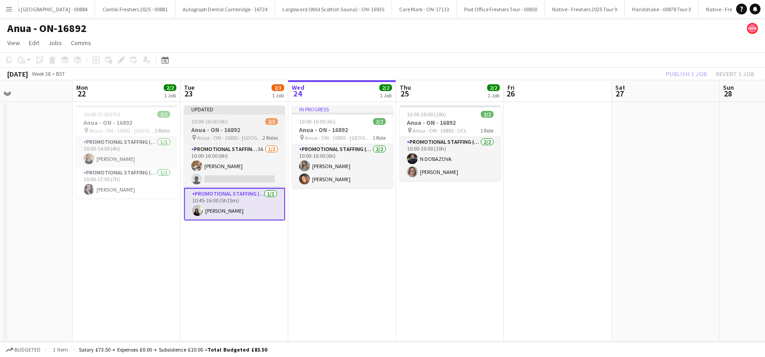
drag, startPoint x: 217, startPoint y: 128, endPoint x: 219, endPoint y: 124, distance: 5.0
click at [217, 128] on h3 "Anua - ON - 16892" at bounding box center [234, 130] width 101 height 8
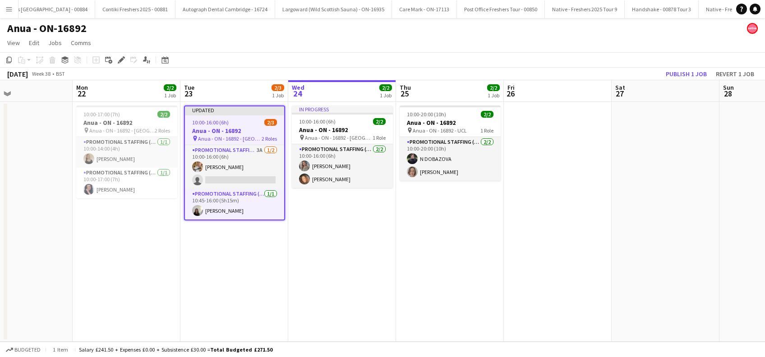
drag, startPoint x: 121, startPoint y: 59, endPoint x: 134, endPoint y: 69, distance: 15.7
click at [121, 60] on icon at bounding box center [121, 60] width 5 height 5
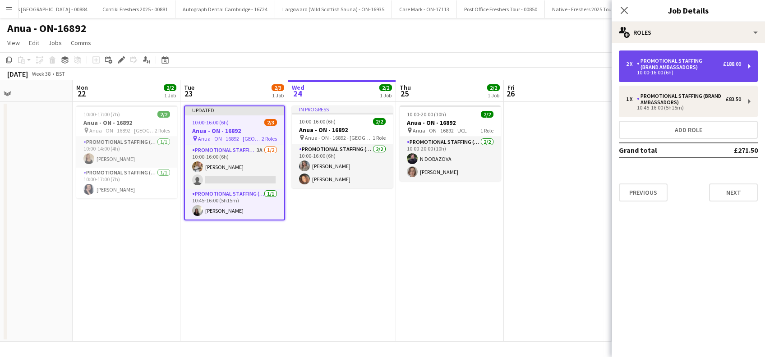
drag, startPoint x: 696, startPoint y: 59, endPoint x: 696, endPoint y: 65, distance: 5.9
click at [696, 59] on div "Promotional Staffing (Brand Ambassadors)" at bounding box center [680, 64] width 86 height 13
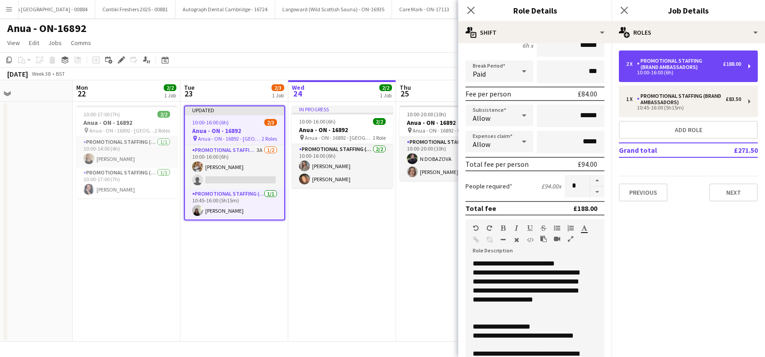
scroll to position [181, 0]
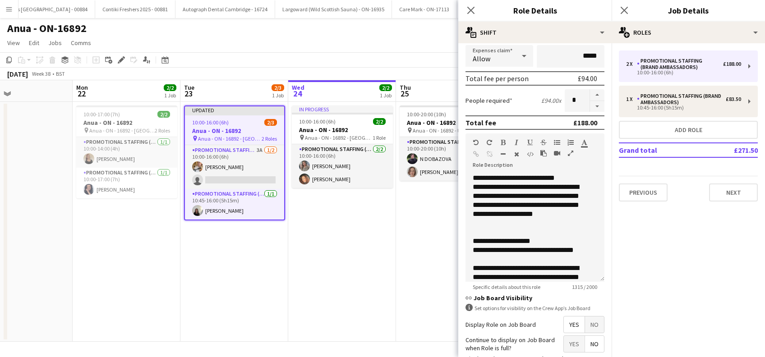
click at [590, 106] on button "button" at bounding box center [597, 106] width 14 height 11
type input "*"
click at [738, 191] on button "Next" at bounding box center [734, 193] width 49 height 18
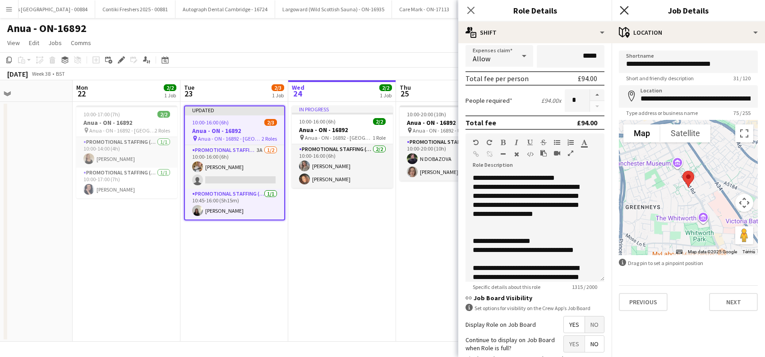
click at [626, 11] on icon "Close pop-in" at bounding box center [624, 10] width 9 height 9
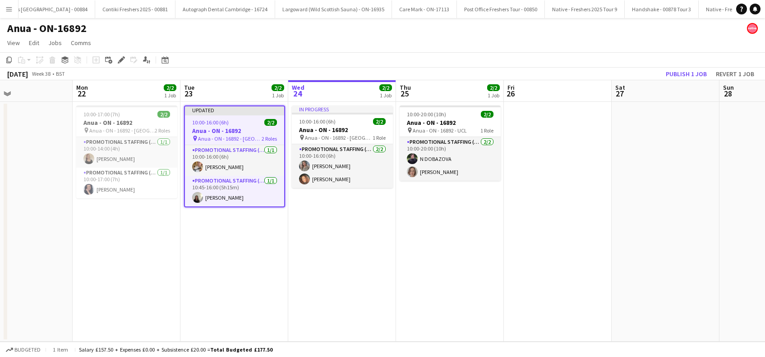
click at [463, 229] on app-date-cell "10:00-20:00 (10h) 2/2 Anua - ON - 16892 pin Anua - ON - 16892 - UCL 1 Role Prom…" at bounding box center [450, 222] width 108 height 240
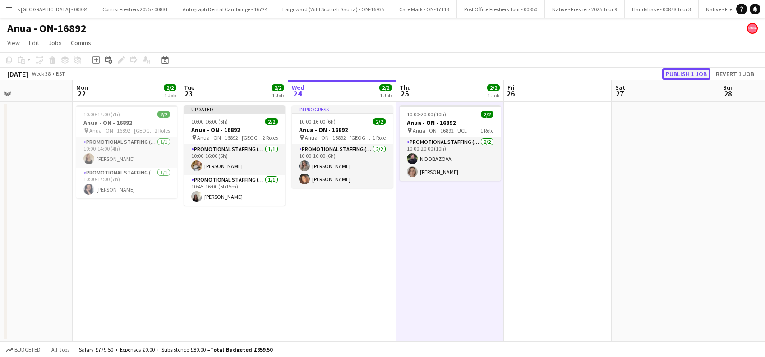
click at [685, 76] on button "Publish 1 job" at bounding box center [687, 74] width 48 height 12
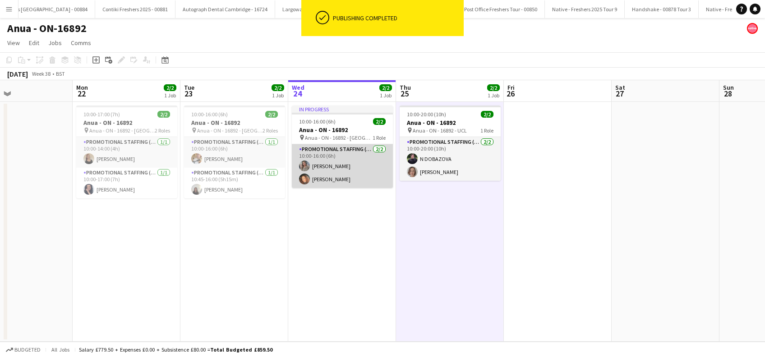
click at [339, 177] on app-card-role "Promotional Staffing (Brand Ambassadors) 2/2 10:00-16:00 (6h) Eima Karim Kimber…" at bounding box center [342, 166] width 101 height 44
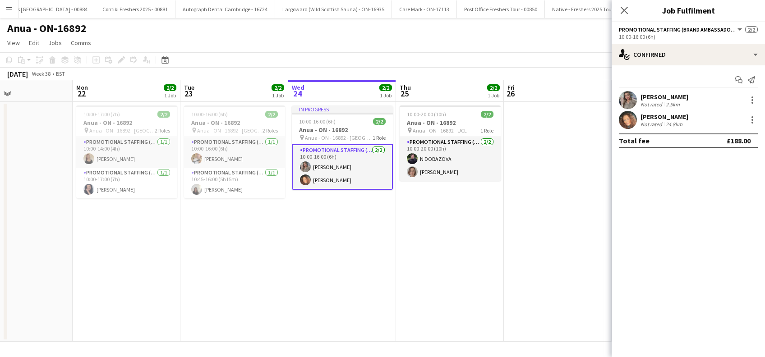
click at [329, 179] on app-card-role "Promotional Staffing (Brand Ambassadors) 2/2 10:00-16:00 (6h) Eima Karim Kimber…" at bounding box center [342, 167] width 101 height 46
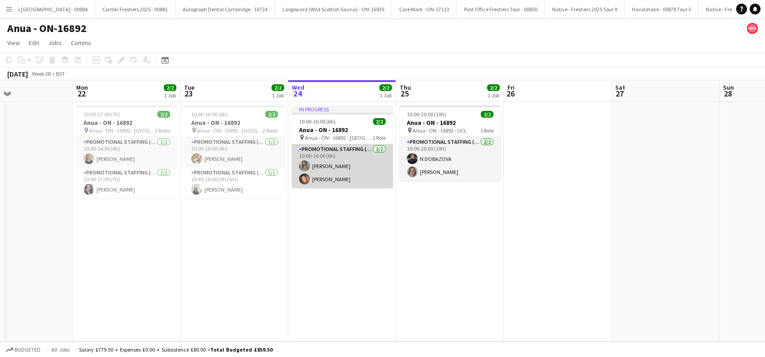
click at [354, 176] on app-card-role "Promotional Staffing (Brand Ambassadors) 2/2 10:00-16:00 (6h) Eima Karim Kimber…" at bounding box center [342, 166] width 101 height 44
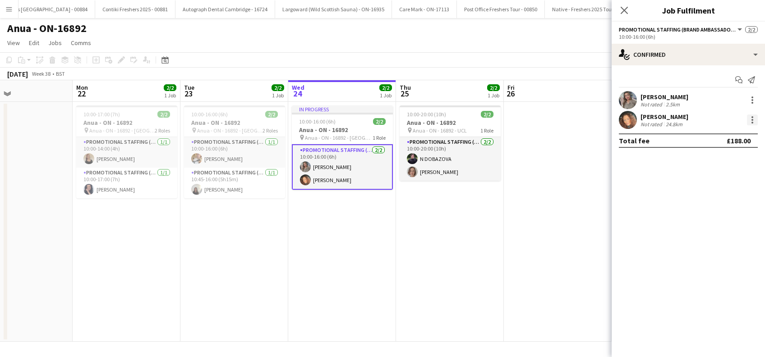
click at [753, 118] on div at bounding box center [752, 120] width 11 height 11
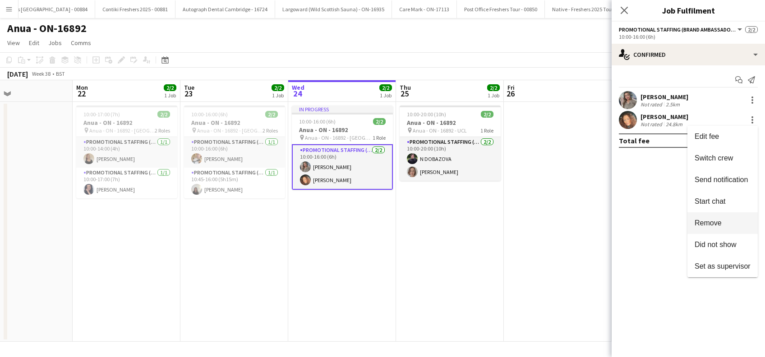
click at [706, 226] on span "Remove" at bounding box center [708, 223] width 27 height 8
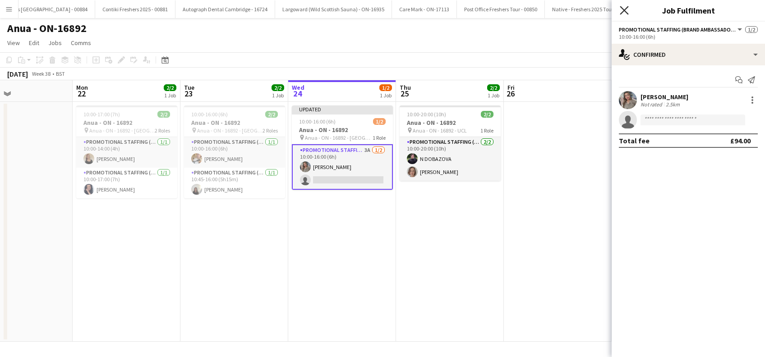
click at [626, 12] on icon at bounding box center [624, 10] width 9 height 9
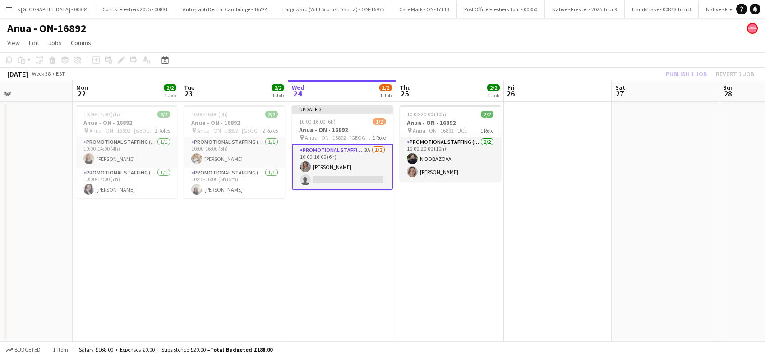
click at [554, 165] on app-date-cell at bounding box center [558, 222] width 108 height 240
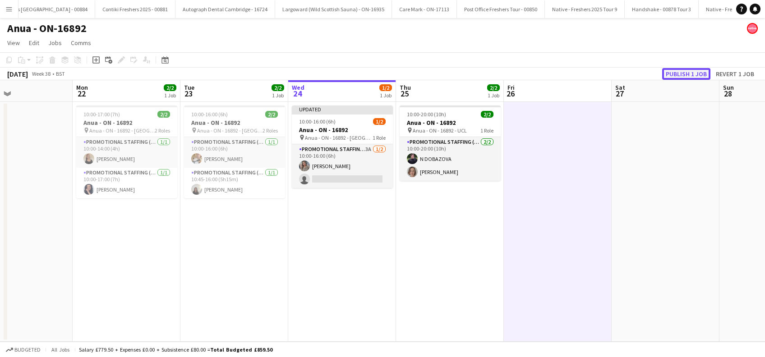
click at [682, 73] on button "Publish 1 job" at bounding box center [687, 74] width 48 height 12
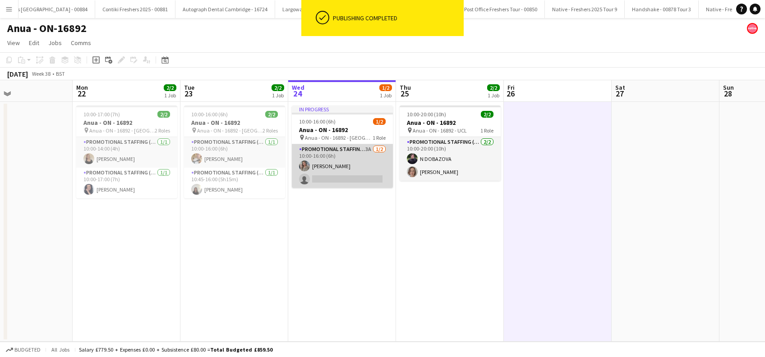
click at [344, 179] on app-card-role "Promotional Staffing (Brand Ambassadors) 3A 1/2 10:00-16:00 (6h) Eima Karim sin…" at bounding box center [342, 166] width 101 height 44
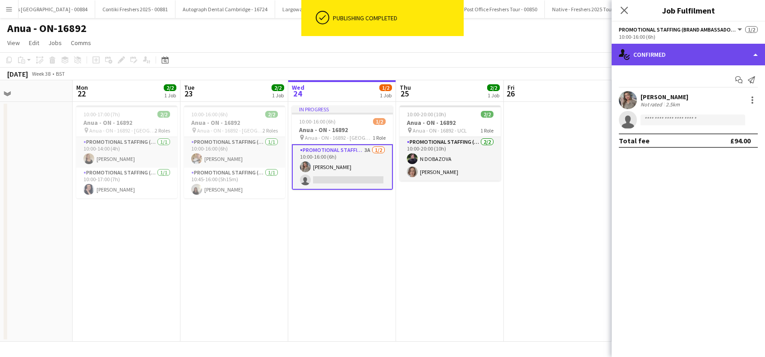
click at [704, 54] on div "single-neutral-actions-check-2 Confirmed" at bounding box center [688, 55] width 153 height 22
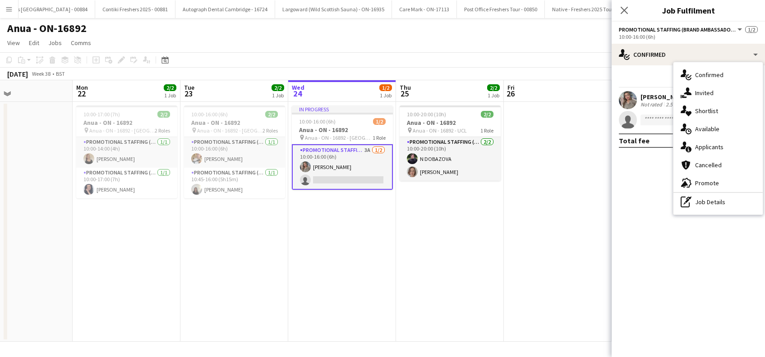
click at [649, 77] on div "Start chat Send notification" at bounding box center [688, 80] width 139 height 15
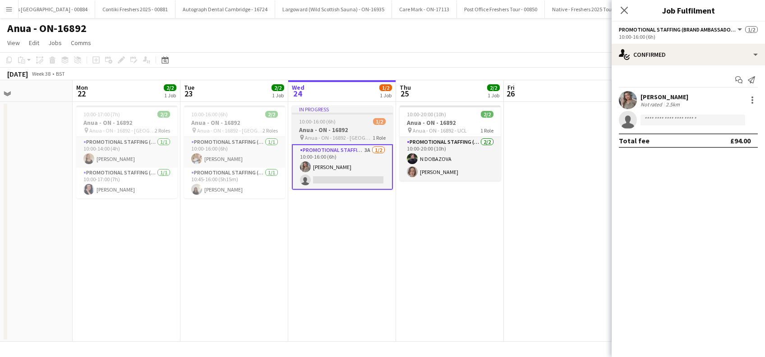
click at [317, 116] on app-job-card "In progress 10:00-16:00 (6h) 1/2 Anua - ON - 16892 pin Anua - ON - 16892 - Leed…" at bounding box center [342, 148] width 101 height 84
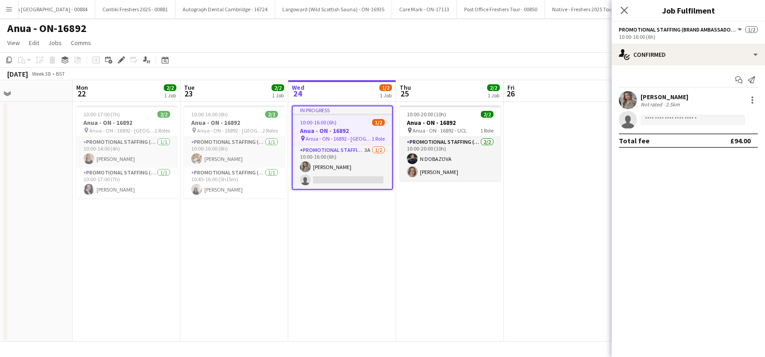
scroll to position [0, 250]
click at [123, 62] on icon "Edit" at bounding box center [121, 59] width 7 height 7
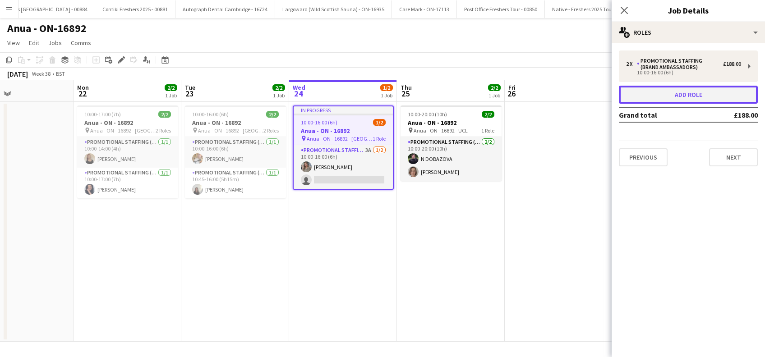
click at [712, 97] on button "Add role" at bounding box center [688, 95] width 139 height 18
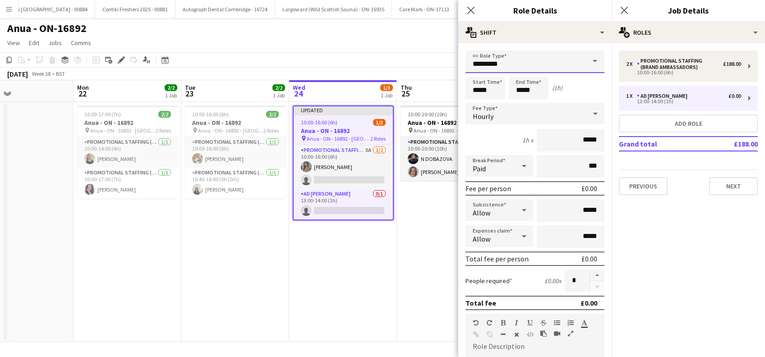
click at [518, 64] on input "*********" at bounding box center [535, 62] width 139 height 23
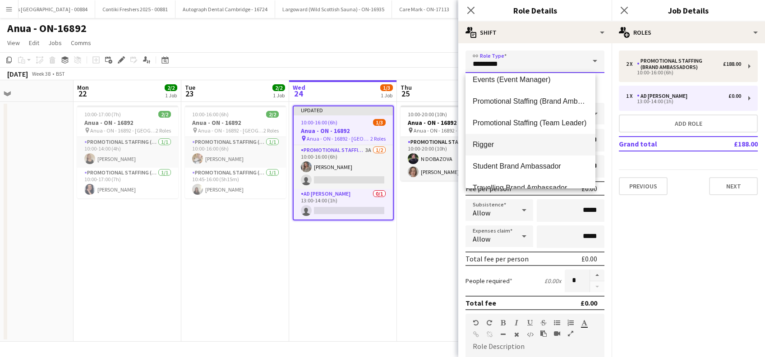
scroll to position [108, 0]
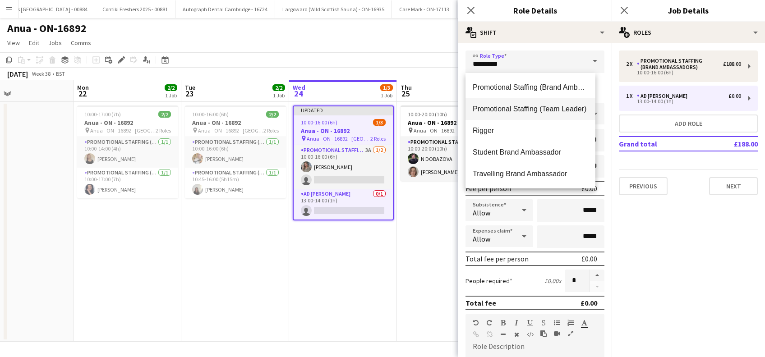
click at [506, 109] on span "Promotional Staffing (Team Leader)" at bounding box center [531, 109] width 116 height 9
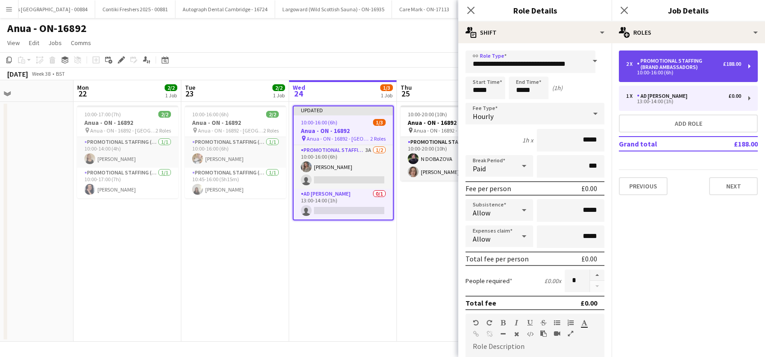
click at [691, 57] on div "2 x Promotional Staffing (Brand Ambassadors) £188.00 10:00-16:00 (6h)" at bounding box center [688, 67] width 139 height 32
type input "**********"
type input "*****"
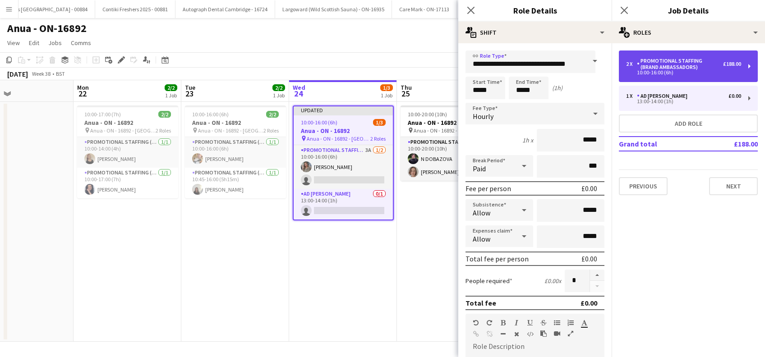
type input "******"
type input "*"
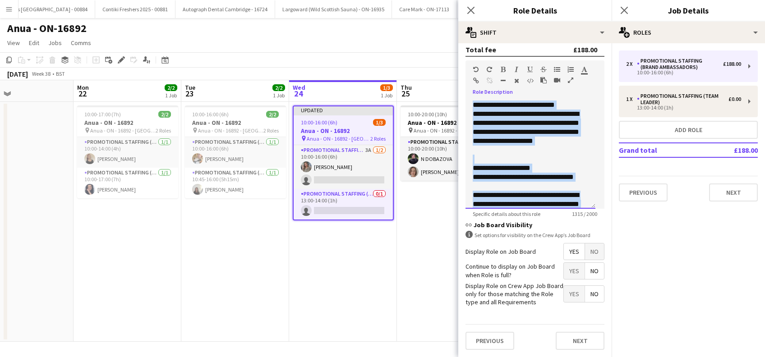
drag, startPoint x: 581, startPoint y: 189, endPoint x: 444, endPoint y: 79, distance: 175.7
click at [437, 68] on body "Menu Boards Boards Boards All jobs Status Workforce Workforce My Workforce Recr…" at bounding box center [382, 178] width 765 height 357
copy div "**********"
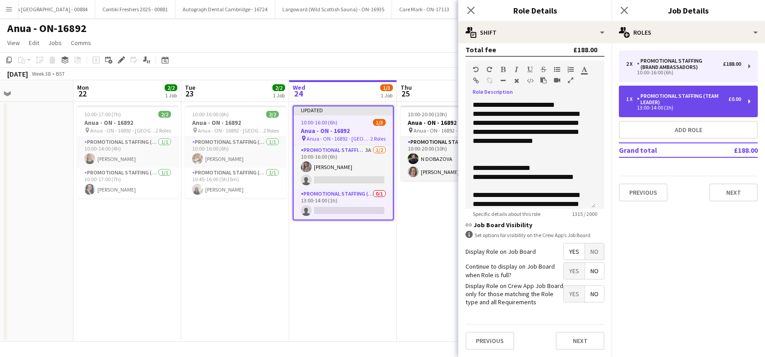
click at [661, 103] on div "Promotional Staffing (Team Leader)" at bounding box center [683, 99] width 92 height 13
type input "**********"
type input "*****"
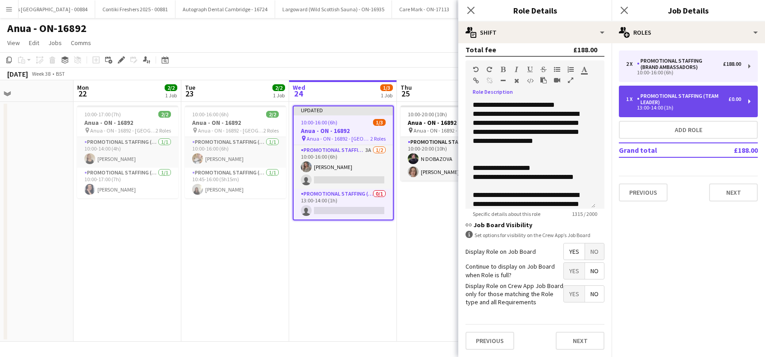
type input "*****"
type input "*"
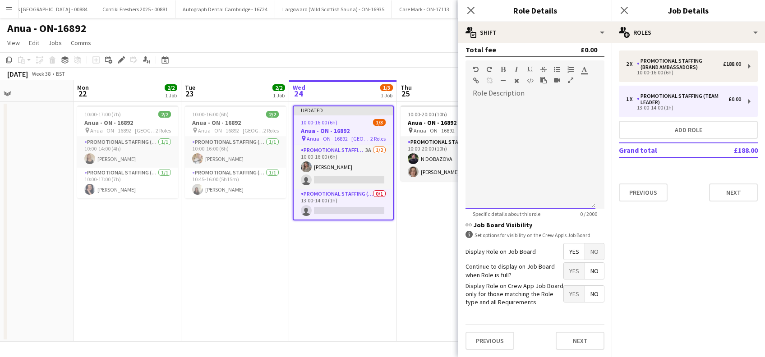
click at [515, 126] on div at bounding box center [531, 155] width 130 height 108
paste div
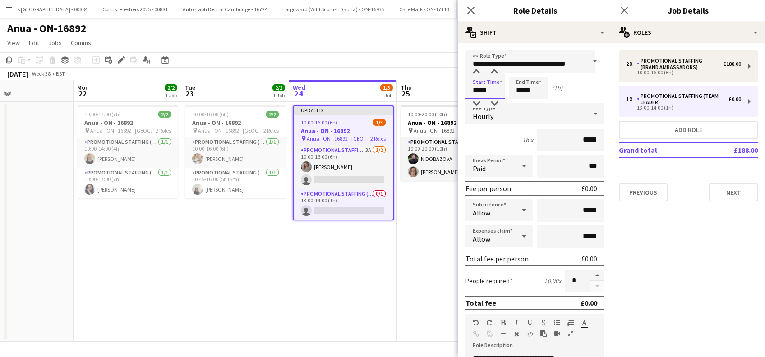
click at [490, 85] on input "*****" at bounding box center [486, 88] width 40 height 23
click at [480, 103] on div at bounding box center [477, 103] width 18 height 9
click at [496, 72] on div at bounding box center [495, 72] width 18 height 9
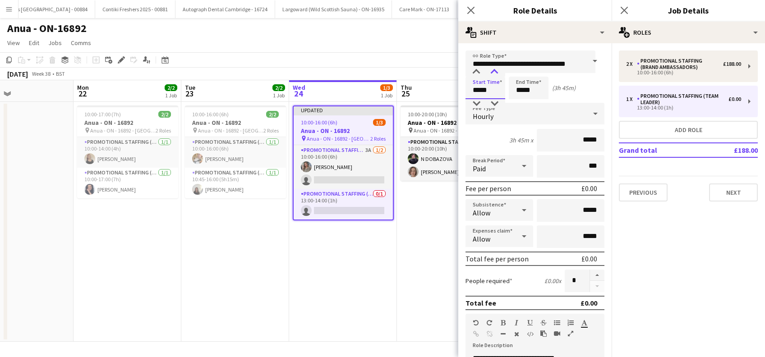
type input "*****"
click at [496, 72] on div at bounding box center [495, 72] width 18 height 9
drag, startPoint x: 529, startPoint y: 94, endPoint x: 522, endPoint y: 87, distance: 9.9
click at [529, 93] on input "*****" at bounding box center [529, 88] width 40 height 23
click at [520, 72] on div at bounding box center [520, 72] width 18 height 9
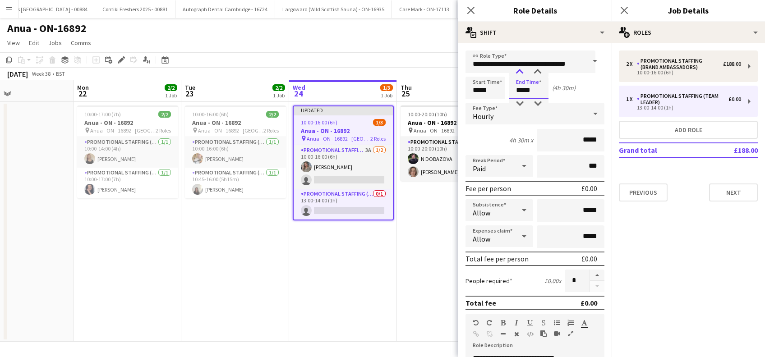
type input "*****"
click at [521, 72] on div at bounding box center [520, 72] width 18 height 9
click at [575, 138] on input "*****" at bounding box center [571, 140] width 68 height 23
type input "******"
click at [575, 211] on input "*****" at bounding box center [571, 210] width 68 height 23
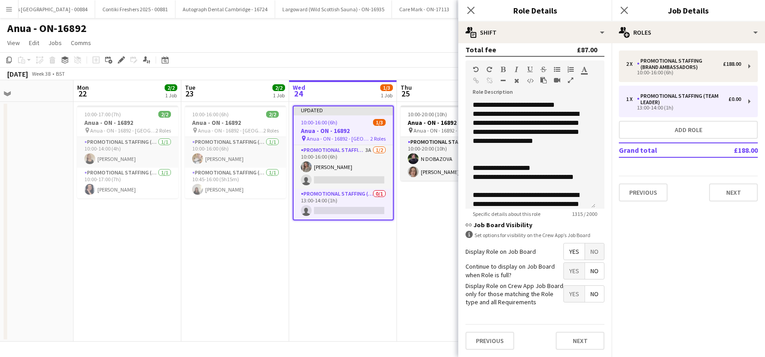
scroll to position [261, 0]
type input "******"
click at [574, 343] on button "Next" at bounding box center [580, 341] width 49 height 18
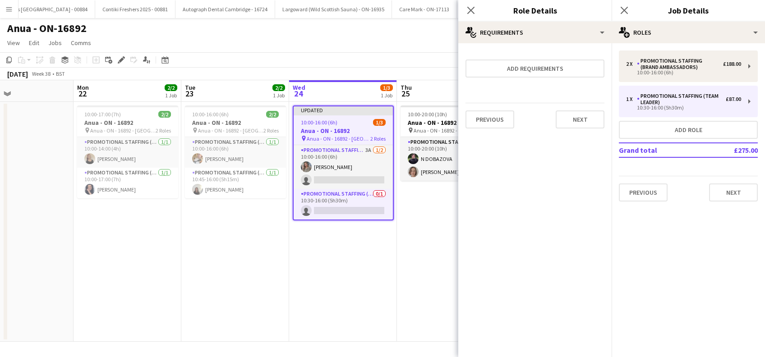
scroll to position [0, 0]
click at [575, 119] on button "Next" at bounding box center [580, 120] width 49 height 18
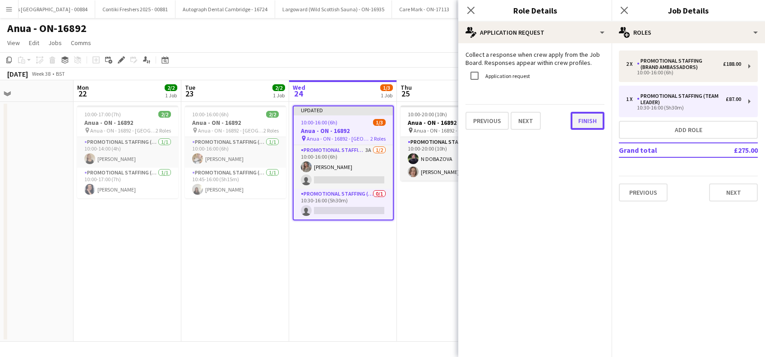
click at [584, 119] on button "Finish" at bounding box center [588, 121] width 34 height 18
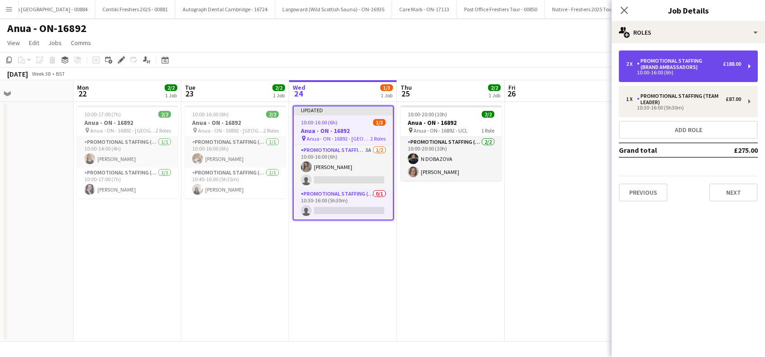
click at [697, 60] on div "Promotional Staffing (Brand Ambassadors)" at bounding box center [680, 64] width 86 height 13
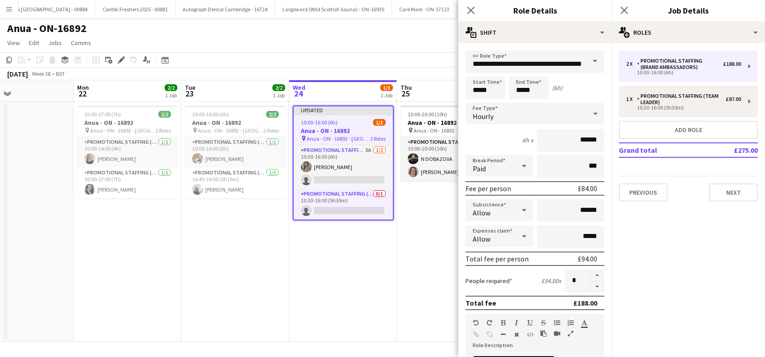
click at [590, 284] on button "button" at bounding box center [597, 287] width 14 height 11
type input "*"
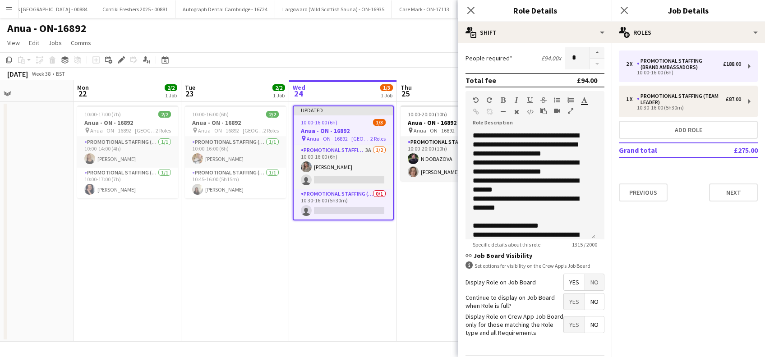
scroll to position [261, 0]
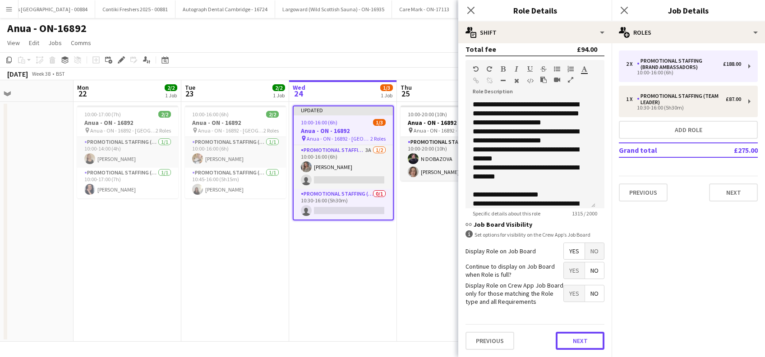
click at [579, 336] on button "Next" at bounding box center [580, 341] width 49 height 18
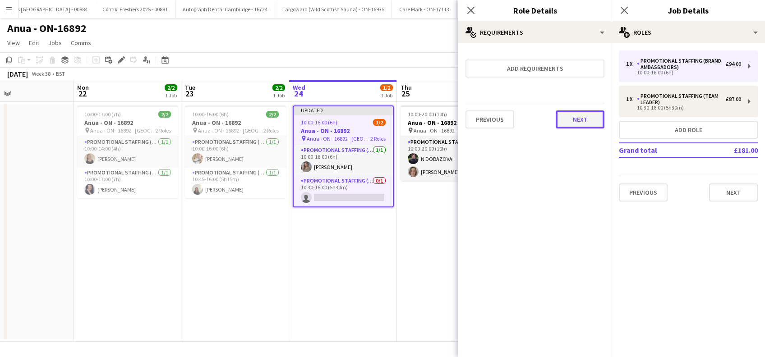
click at [572, 126] on button "Next" at bounding box center [580, 120] width 49 height 18
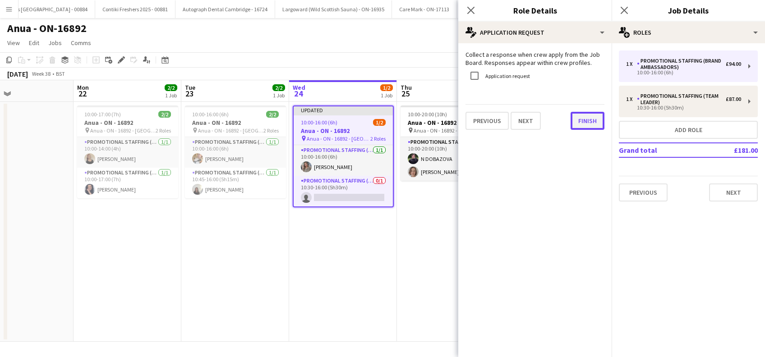
click at [599, 119] on button "Finish" at bounding box center [588, 121] width 34 height 18
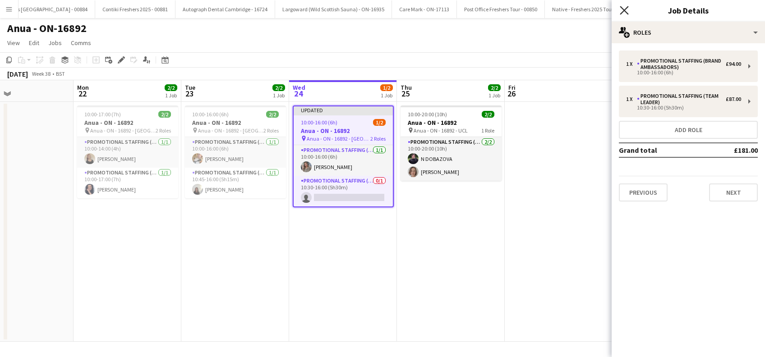
click at [626, 6] on icon "Close pop-in" at bounding box center [624, 10] width 9 height 9
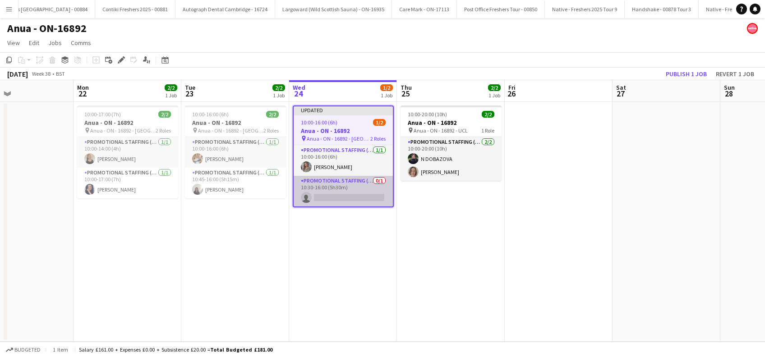
click at [337, 200] on app-card-role "Promotional Staffing (Team Leader) 0/1 10:30-16:00 (5h30m) single-neutral-actio…" at bounding box center [343, 191] width 99 height 31
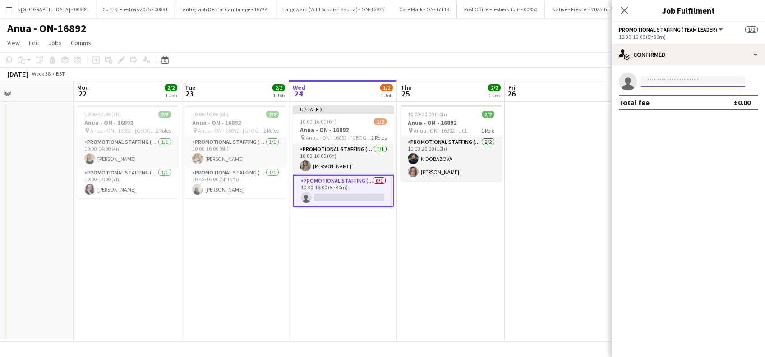
click at [663, 82] on input at bounding box center [693, 81] width 105 height 11
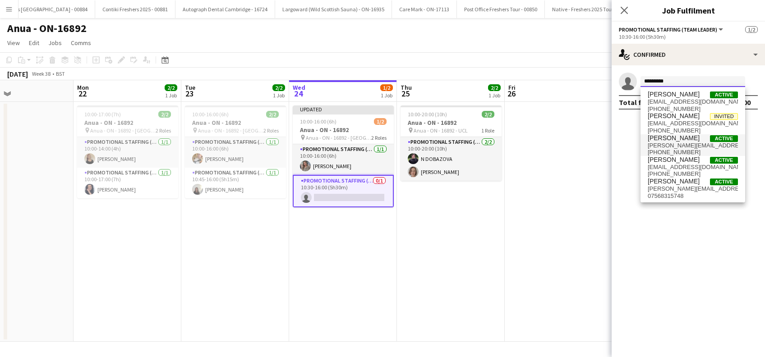
type input "*********"
click at [675, 145] on span "kimberley.ao.98@gmail.com" at bounding box center [693, 145] width 90 height 7
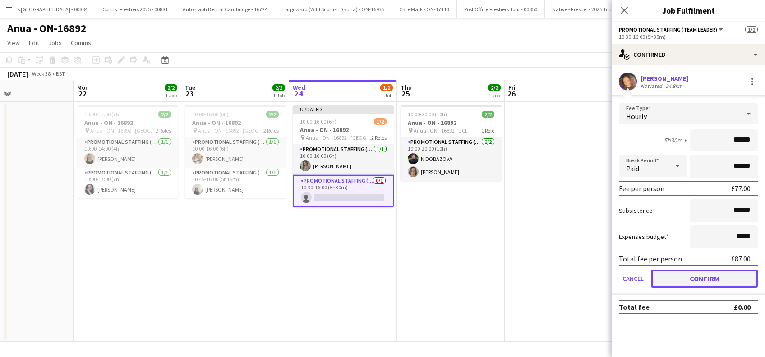
click at [695, 281] on button "Confirm" at bounding box center [704, 279] width 107 height 18
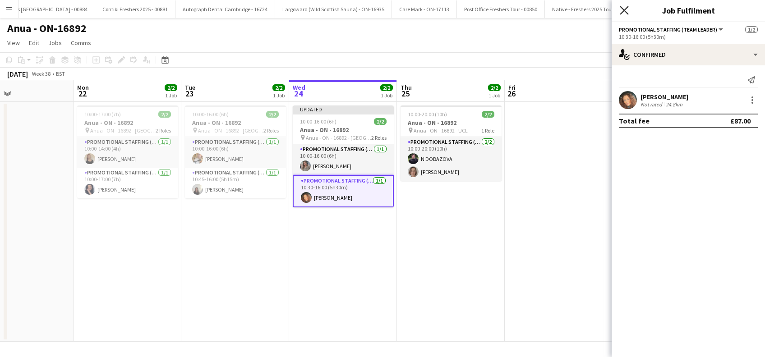
click at [624, 7] on icon "Close pop-in" at bounding box center [624, 10] width 9 height 9
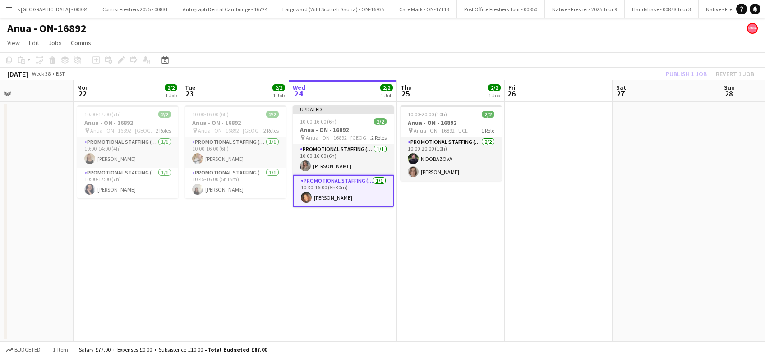
click at [478, 218] on app-date-cell "10:00-20:00 (10h) 2/2 Anua - ON - 16892 pin Anua - ON - 16892 - UCL 1 Role Prom…" at bounding box center [451, 222] width 108 height 240
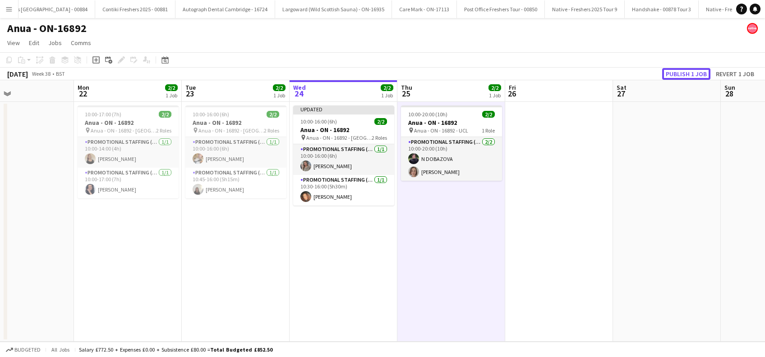
click at [683, 72] on button "Publish 1 job" at bounding box center [687, 74] width 48 height 12
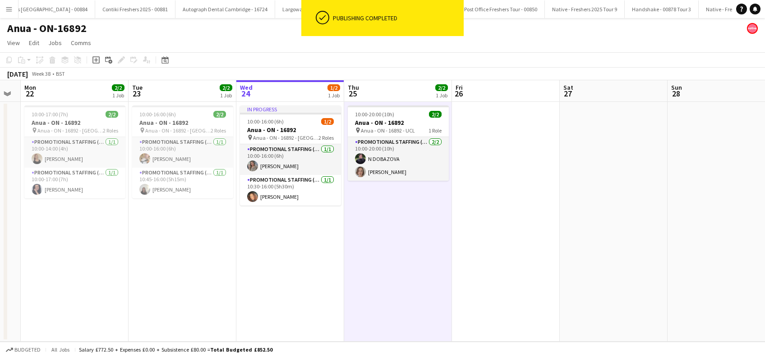
drag, startPoint x: 462, startPoint y: 260, endPoint x: 408, endPoint y: 274, distance: 55.8
click at [408, 274] on app-calendar-viewport "Fri 19 Sat 20 Sun 21 Mon 22 2/2 1 Job Tue 23 2/2 1 Job Wed 24 1/2 1 Job Thu 25 …" at bounding box center [382, 211] width 765 height 262
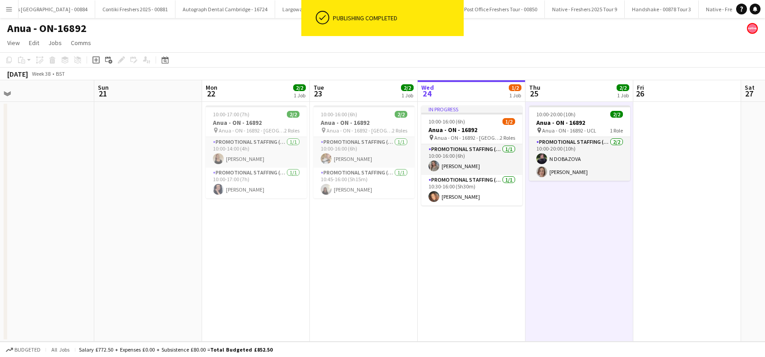
scroll to position [0, 228]
drag, startPoint x: 425, startPoint y: 276, endPoint x: 588, endPoint y: 269, distance: 163.5
click at [588, 269] on app-calendar-viewport "Thu 18 Fri 19 Sat 20 Sun 21 Mon 22 2/2 1 Job Tue 23 2/2 1 Job Wed 24 1/2 1 Job …" at bounding box center [382, 211] width 765 height 262
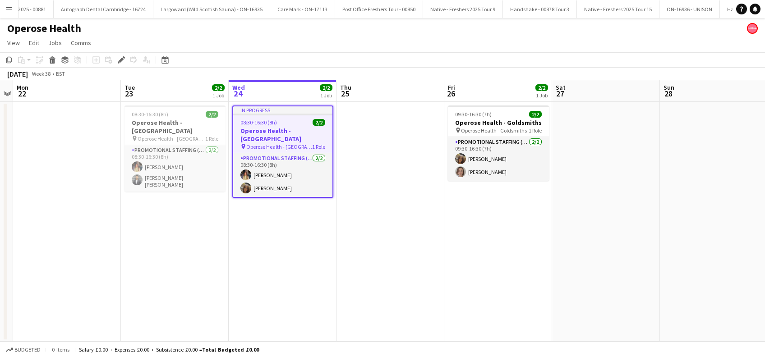
click at [281, 251] on app-date-cell "In progress 08:30-16:30 (8h) 2/2 Operose Health - Leeds Uni pin Operose Health …" at bounding box center [283, 222] width 108 height 240
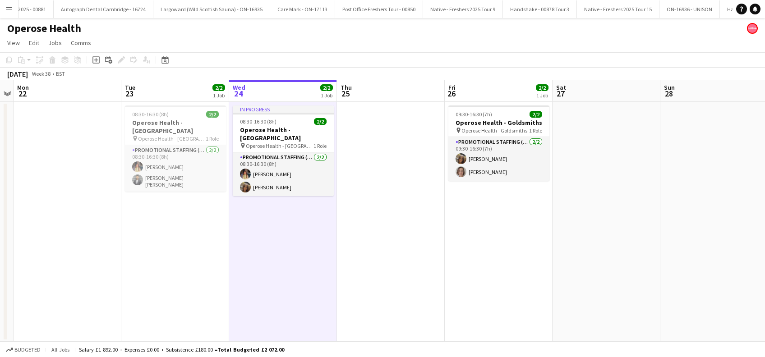
click at [178, 240] on app-date-cell "08:30-16:30 (8h) 2/2 Operose Health - Leeds Uni pin Operose Health - Leeds Uni …" at bounding box center [175, 222] width 108 height 240
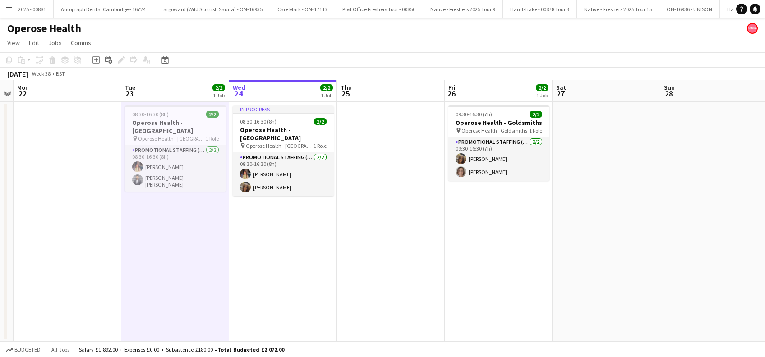
click at [249, 236] on app-date-cell "In progress 08:30-16:30 (8h) 2/2 Operose Health - Leeds Uni pin Operose Health …" at bounding box center [283, 222] width 108 height 240
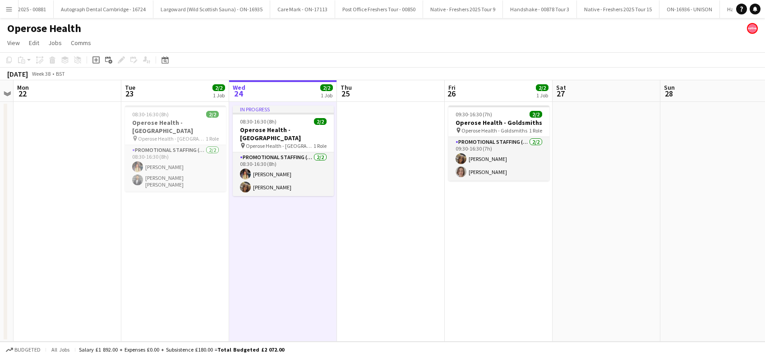
click at [368, 221] on app-date-cell at bounding box center [391, 222] width 108 height 240
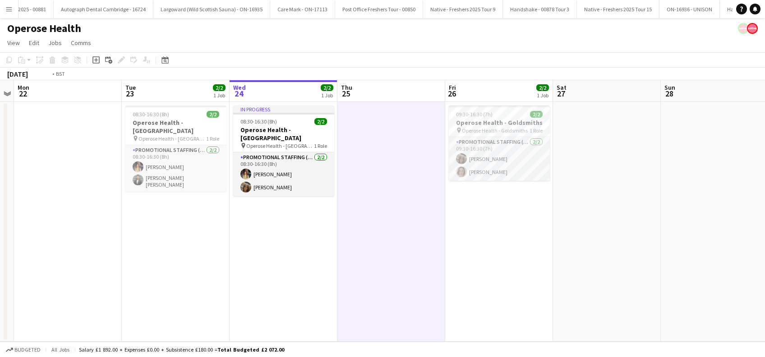
scroll to position [0, 295]
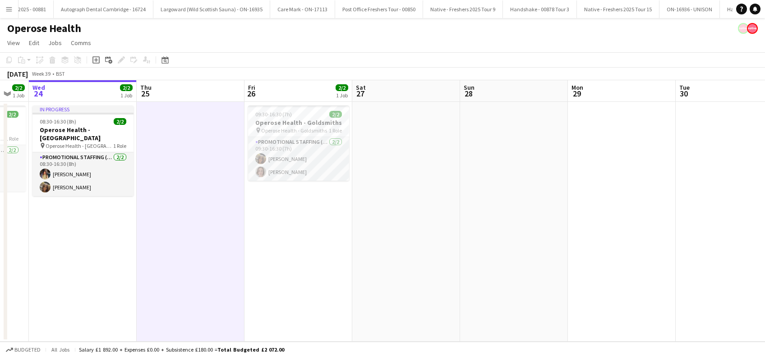
drag, startPoint x: 357, startPoint y: 235, endPoint x: 157, endPoint y: 250, distance: 201.4
click at [157, 250] on app-calendar-viewport "Sun 21 Mon 22 Tue 23 2/2 1 Job Wed 24 2/2 1 Job Thu 25 Fri 26 2/2 1 Job Sat 27 …" at bounding box center [382, 211] width 765 height 262
click at [402, 172] on app-date-cell at bounding box center [406, 222] width 108 height 240
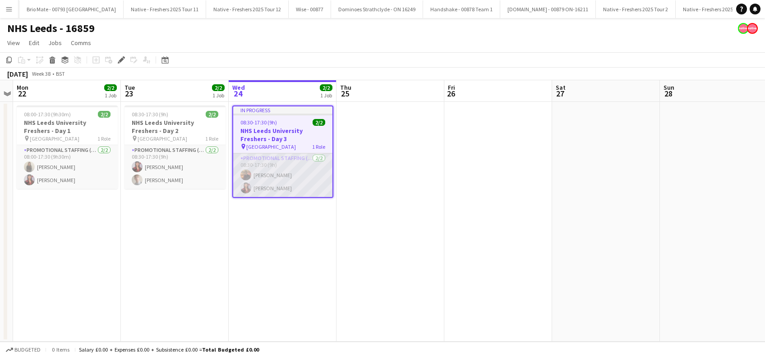
click at [270, 172] on app-card-role "Promotional Staffing (Brand Ambassadors) [DATE] 08:30-17:30 (9h) [PERSON_NAME] …" at bounding box center [282, 175] width 99 height 44
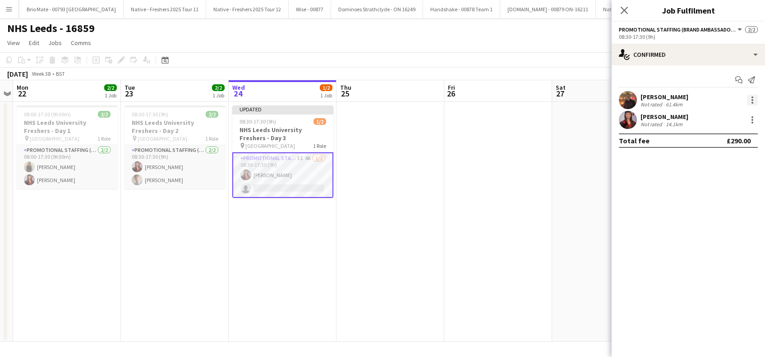
click at [751, 101] on div at bounding box center [752, 100] width 11 height 11
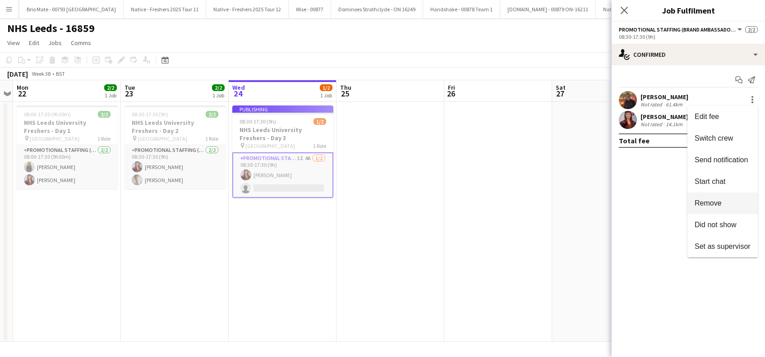
click at [708, 202] on span "Remove" at bounding box center [708, 203] width 27 height 8
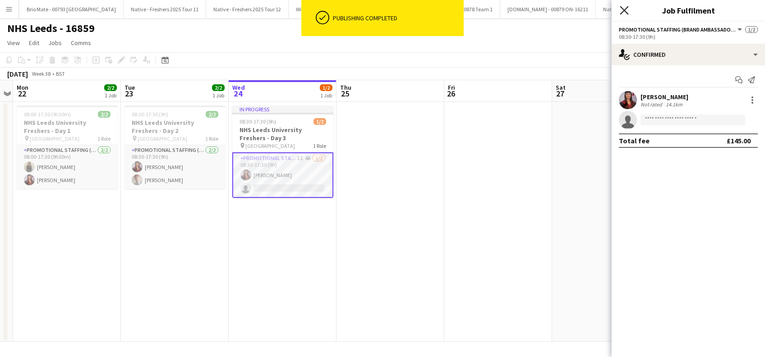
click at [626, 7] on icon "Close pop-in" at bounding box center [624, 10] width 9 height 9
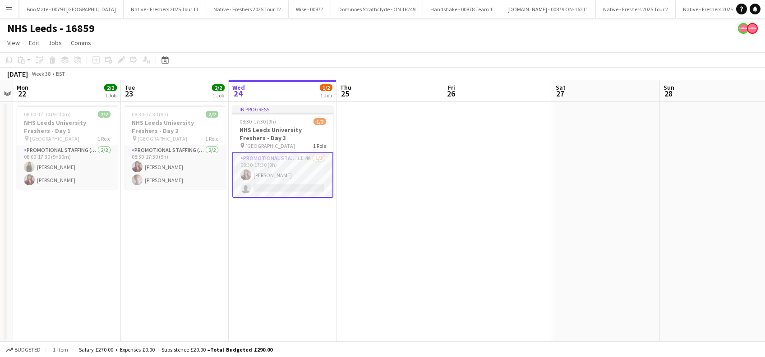
click at [507, 152] on app-date-cell at bounding box center [499, 222] width 108 height 240
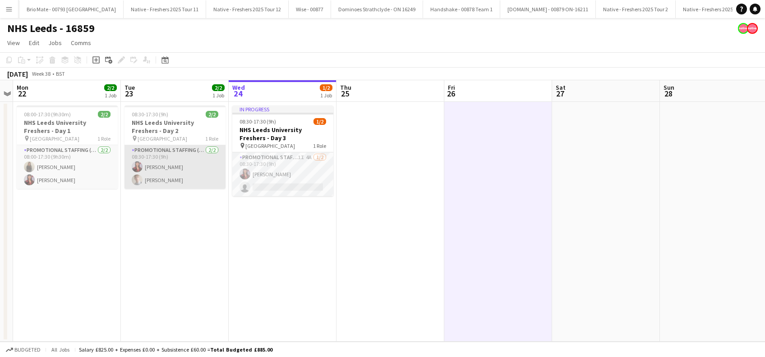
click at [156, 174] on app-card-role "Promotional Staffing (Brand Ambassadors) [DATE] 08:30-17:30 (9h) [PERSON_NAME] …" at bounding box center [175, 167] width 101 height 44
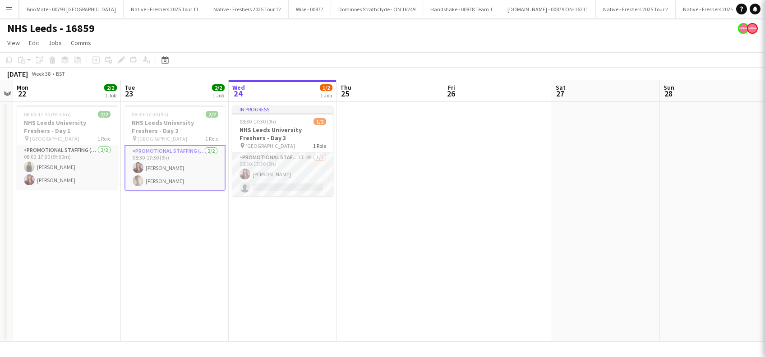
scroll to position [0, 310]
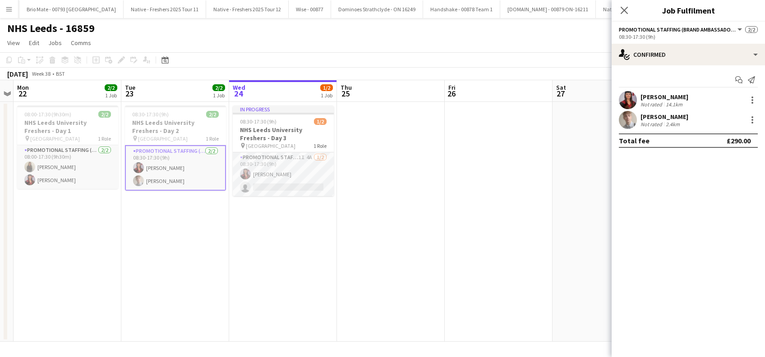
click at [166, 177] on app-card-role "Promotional Staffing (Brand Ambassadors) [DATE] 08:30-17:30 (9h) [PERSON_NAME] …" at bounding box center [175, 168] width 101 height 46
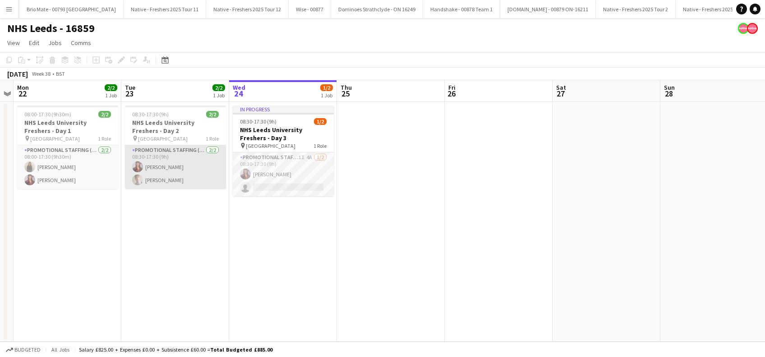
click at [170, 181] on app-card-role "Promotional Staffing (Brand Ambassadors) [DATE] 08:30-17:30 (9h) [PERSON_NAME] …" at bounding box center [175, 167] width 101 height 44
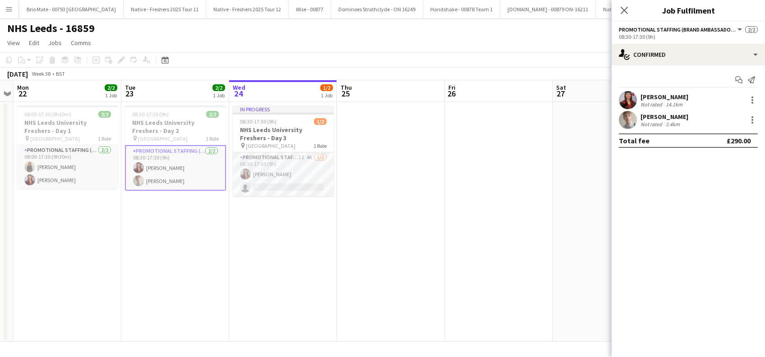
click at [670, 119] on div "[PERSON_NAME]" at bounding box center [665, 117] width 48 height 8
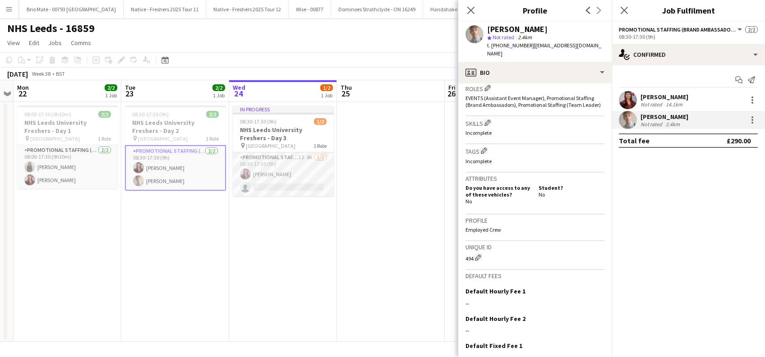
scroll to position [376, 0]
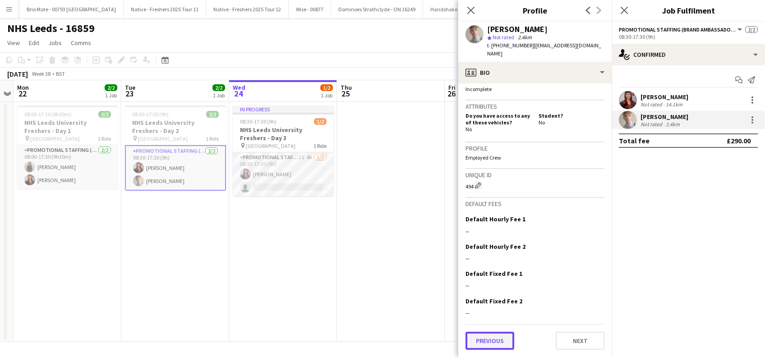
click at [490, 342] on button "Previous" at bounding box center [490, 341] width 49 height 18
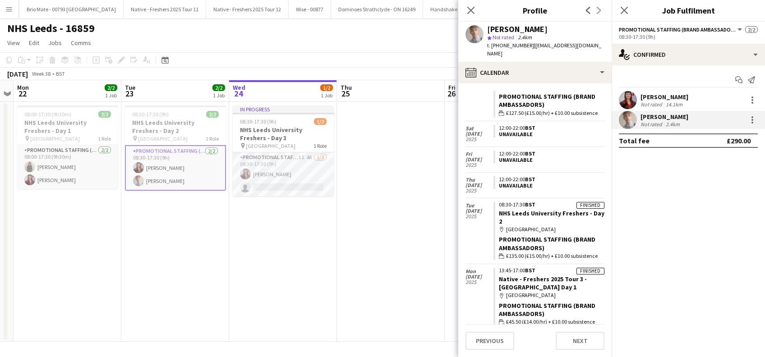
scroll to position [0, 0]
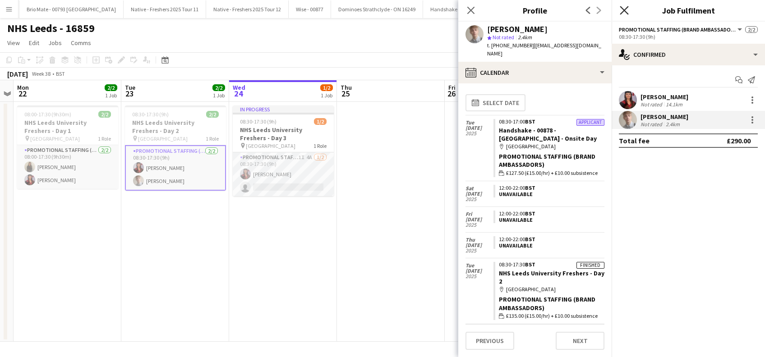
click at [626, 12] on icon at bounding box center [624, 10] width 9 height 9
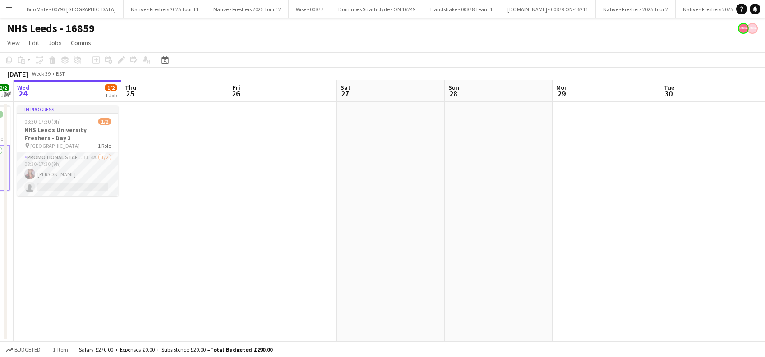
drag, startPoint x: 383, startPoint y: 242, endPoint x: 193, endPoint y: 274, distance: 192.7
click at [193, 274] on app-calendar-viewport "Sun 21 Mon 22 2/2 1 Job Tue 23 2/2 1 Job Wed 24 1/2 1 Job Thu 25 Fri 26 Sat 27 …" at bounding box center [382, 211] width 765 height 262
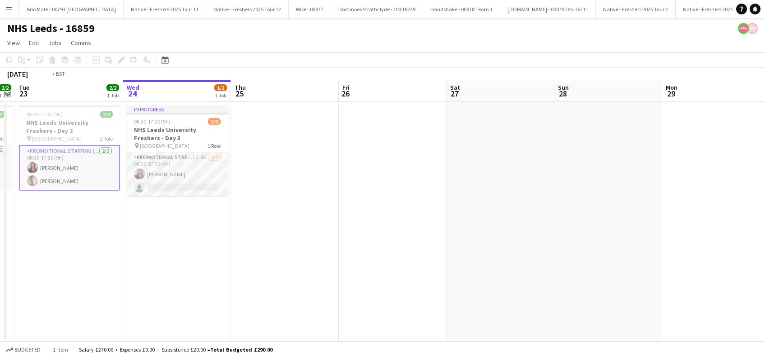
drag, startPoint x: 223, startPoint y: 256, endPoint x: 390, endPoint y: 262, distance: 167.1
click at [418, 265] on app-calendar-viewport "Sun 21 Mon 22 2/2 1 Job Tue 23 2/2 1 Job Wed 24 1/2 1 Job Thu 25 Fri 26 Sat 27 …" at bounding box center [382, 211] width 765 height 262
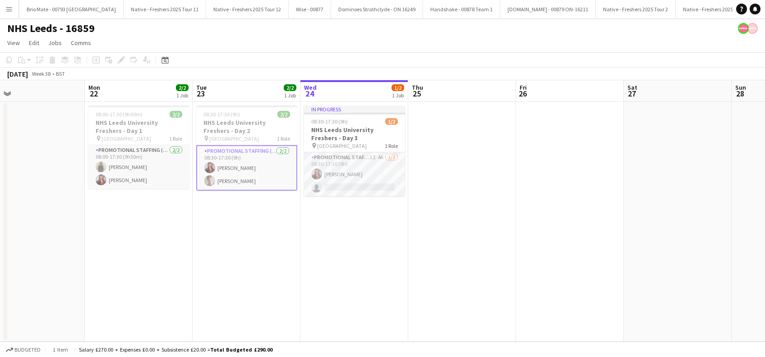
drag, startPoint x: 282, startPoint y: 260, endPoint x: 348, endPoint y: 261, distance: 66.8
click at [348, 261] on app-calendar-viewport "Fri 19 Sat 20 Sun 21 Mon 22 2/2 1 Job Tue 23 2/2 1 Job Wed 24 1/2 1 Job Thu 25 …" at bounding box center [382, 211] width 765 height 262
click at [350, 244] on app-date-cell "In progress 08:30-17:30 (9h) 1/2 NHS Leeds University Freshers - Day 3 pin Leed…" at bounding box center [355, 222] width 108 height 240
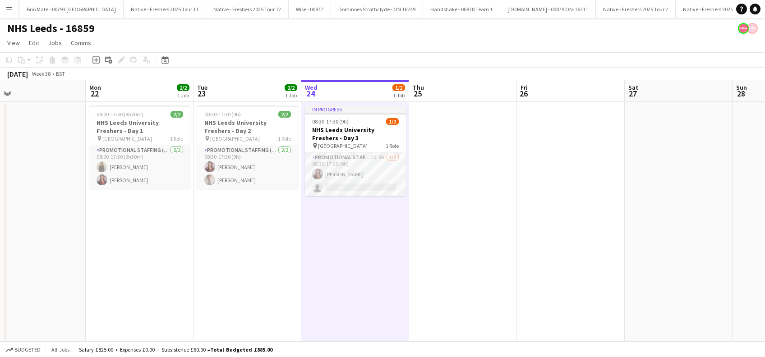
click at [442, 208] on app-date-cell at bounding box center [463, 222] width 108 height 240
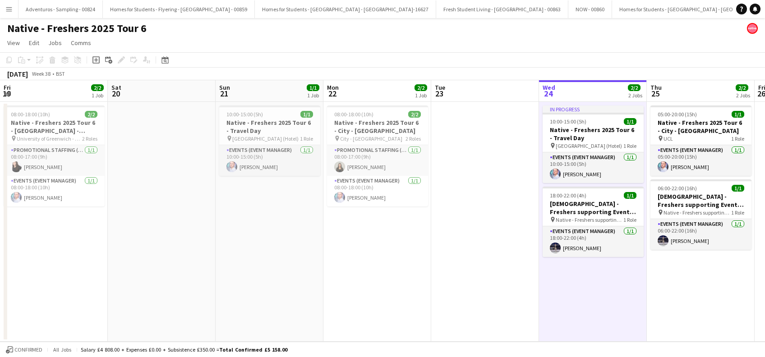
click at [647, 251] on app-date-cell "05:00-20:00 (15h) 1/1 Native - Freshers 2025 Tour 6 - City - [GEOGRAPHIC_DATA] …" at bounding box center [701, 222] width 108 height 240
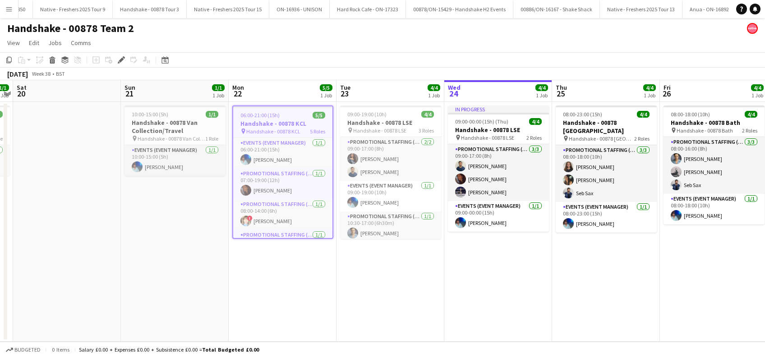
click at [273, 255] on app-date-cell "06:00-21:00 (15h) 5/5 Handshake - 00878 KCL pin Handshake - 00878 KCL 5 Roles E…" at bounding box center [283, 222] width 108 height 240
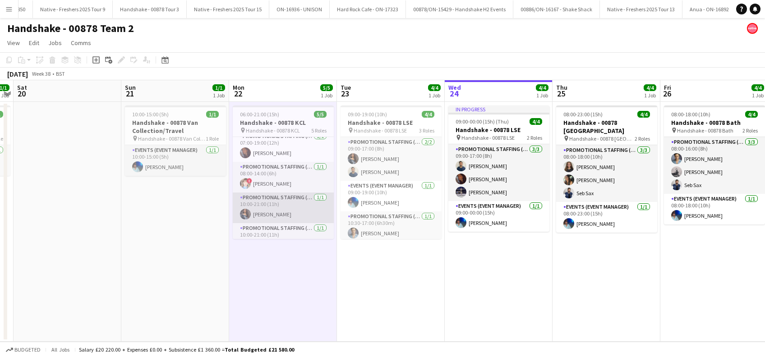
scroll to position [51, 0]
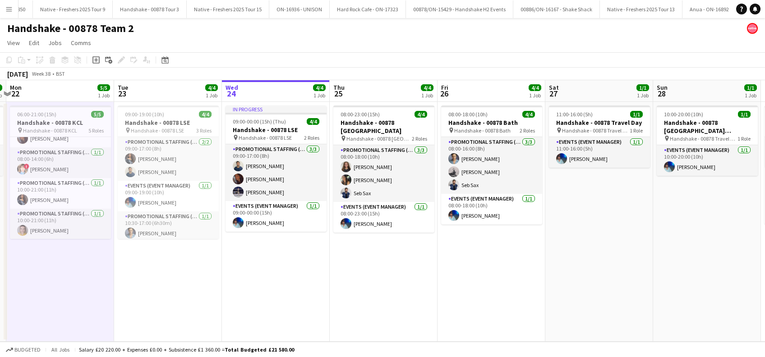
drag, startPoint x: 502, startPoint y: 297, endPoint x: 278, endPoint y: 309, distance: 223.7
click at [278, 309] on app-calendar-viewport "Fri 19 1/1 1 Job Sat 20 Sun 21 1/1 1 Job Mon 22 5/5 1 Job Tue 23 4/4 1 Job Wed …" at bounding box center [382, 211] width 765 height 262
drag, startPoint x: 292, startPoint y: 292, endPoint x: 292, endPoint y: 271, distance: 21.7
click at [292, 292] on app-date-cell "In progress 09:00-00:00 (15h) (Thu) 4/4 Handshake - 00878 LSE pin Handshake - 0…" at bounding box center [276, 222] width 108 height 240
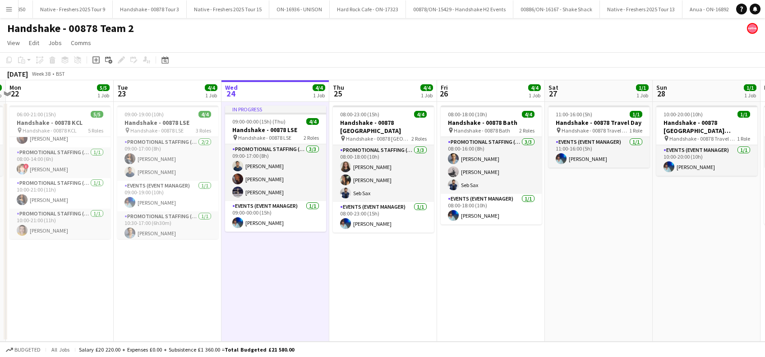
click at [399, 296] on app-date-cell "08:00-23:00 (15h) 4/4 Handshake - 00878 [GEOGRAPHIC_DATA] pin Handshake - 00878…" at bounding box center [383, 222] width 108 height 240
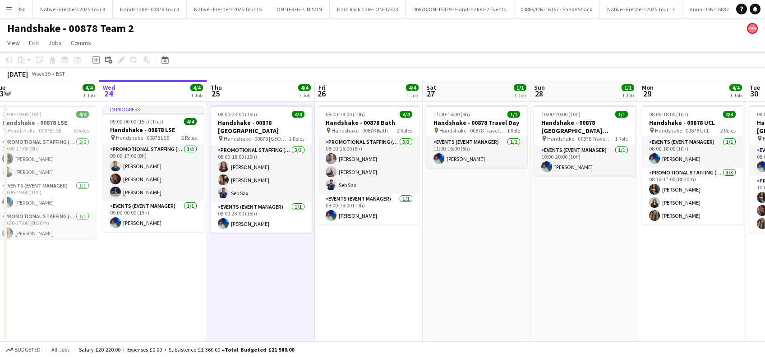
scroll to position [0, 450]
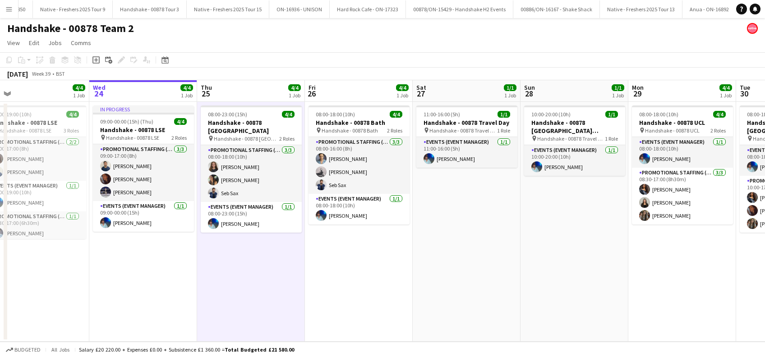
drag, startPoint x: 467, startPoint y: 267, endPoint x: 334, endPoint y: 274, distance: 132.4
click at [334, 274] on app-calendar-viewport "Fri 19 1/1 1 Job Sat 20 Sun 21 1/1 1 Job Mon 22 5/5 1 Job Tue 23 4/4 1 Job Wed …" at bounding box center [382, 211] width 765 height 262
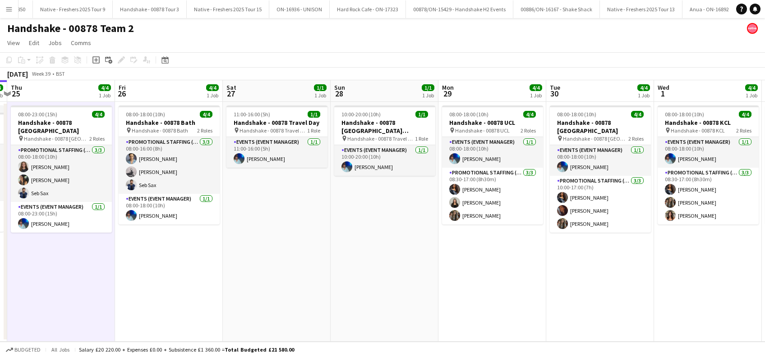
scroll to position [0, 425]
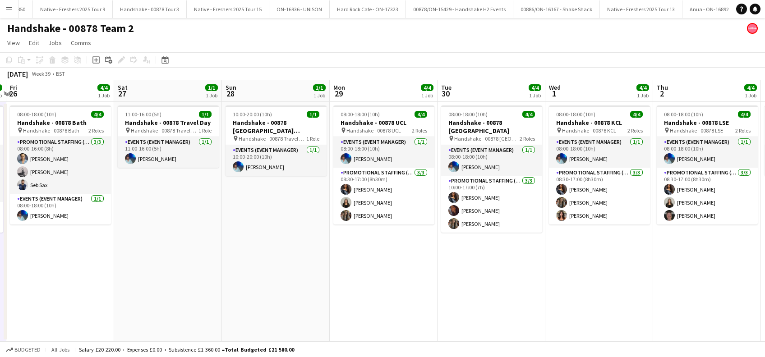
drag, startPoint x: 393, startPoint y: 279, endPoint x: 169, endPoint y: 301, distance: 225.0
click at [169, 301] on app-calendar-viewport "Mon 22 5/5 1 Job Tue 23 4/4 1 Job Wed 24 4/4 1 Job Thu 25 4/4 1 Job Fri 26 4/4 …" at bounding box center [382, 211] width 765 height 262
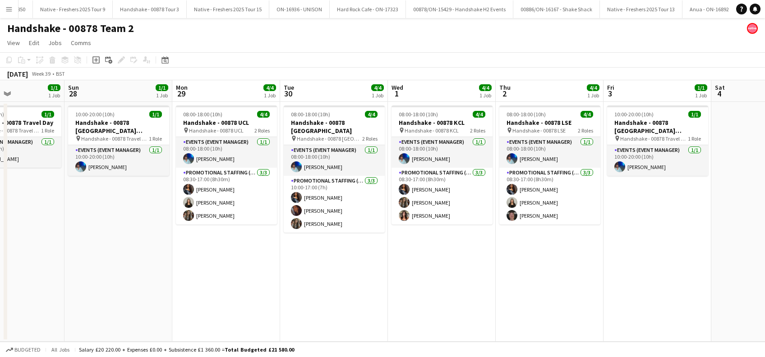
scroll to position [0, 368]
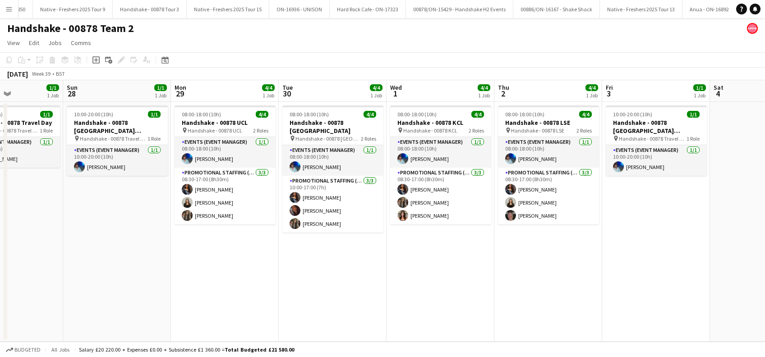
drag, startPoint x: 381, startPoint y: 284, endPoint x: 223, endPoint y: 309, distance: 160.8
click at [223, 309] on app-calendar-viewport "Wed 24 4/4 1 Job Thu 25 4/4 1 Job Fri 26 4/4 1 Job Sat 27 1/1 1 Job Sun 28 1/1 …" at bounding box center [382, 211] width 765 height 262
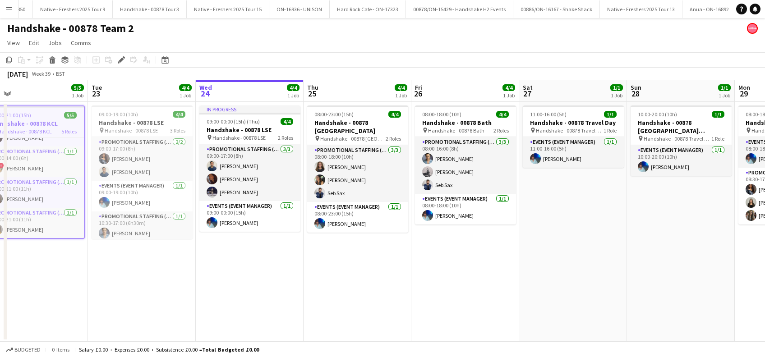
scroll to position [0, 350]
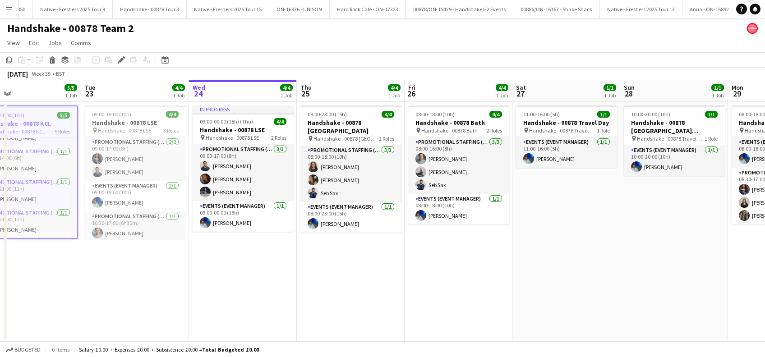
drag, startPoint x: 309, startPoint y: 274, endPoint x: 148, endPoint y: 279, distance: 160.7
click at [148, 279] on app-calendar-viewport "Fri 19 1/1 1 Job Sat 20 Sun 21 1/1 1 Job Mon 22 5/5 1 Job Tue 23 4/4 1 Job Wed …" at bounding box center [382, 211] width 765 height 262
click at [357, 270] on app-date-cell "08:00-23:00 (15h) 4/4 Handshake - 00878 [GEOGRAPHIC_DATA] pin Handshake - 00878…" at bounding box center [351, 222] width 108 height 240
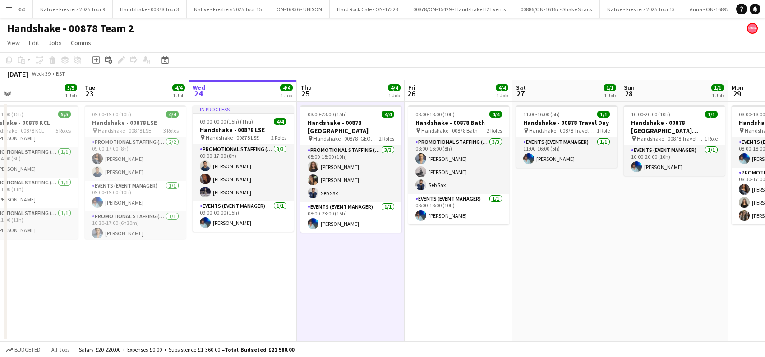
scroll to position [51, 0]
click at [449, 278] on app-date-cell "08:00-18:00 (10h) 4/4 Handshake - 00878 Bath pin Handshake - 00878 Bath 2 Roles…" at bounding box center [459, 222] width 108 height 240
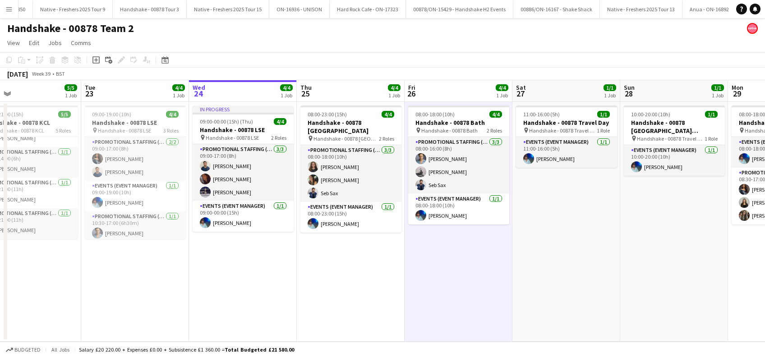
click at [363, 277] on app-date-cell "08:00-23:00 (15h) 4/4 Handshake - 00878 Southampton pin Handshake - 00878 South…" at bounding box center [351, 222] width 108 height 240
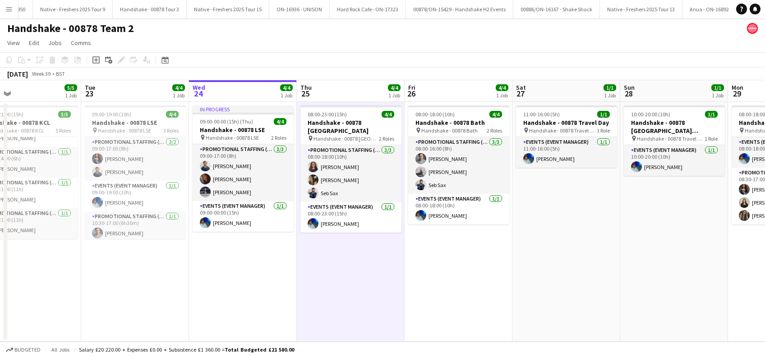
click at [248, 297] on app-date-cell "In progress 09:00-00:00 (15h) (Thu) 4/4 Handshake - 00878 LSE pin Handshake - 0…" at bounding box center [243, 222] width 108 height 240
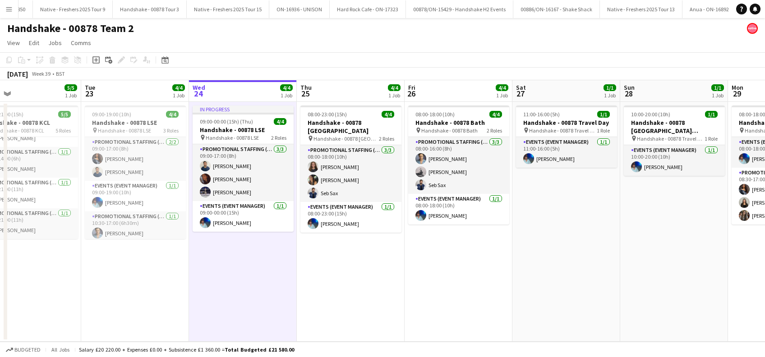
click at [347, 299] on app-date-cell "08:00-23:00 (15h) 4/4 Handshake - 00878 Southampton pin Handshake - 00878 South…" at bounding box center [351, 222] width 108 height 240
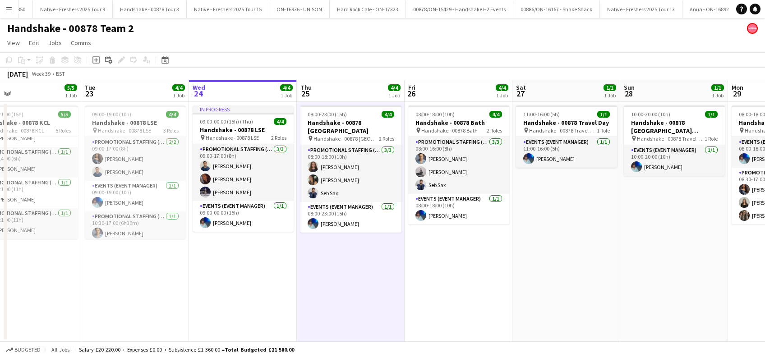
click at [274, 270] on app-date-cell "In progress 09:00-00:00 (15h) (Thu) 4/4 Handshake - 00878 LSE pin Handshake - 0…" at bounding box center [243, 222] width 108 height 240
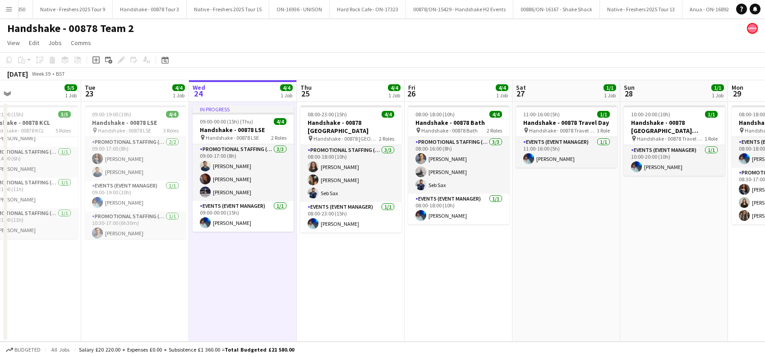
click at [377, 263] on app-date-cell "08:00-23:00 (15h) 4/4 Handshake - 00878 Southampton pin Handshake - 00878 South…" at bounding box center [351, 222] width 108 height 240
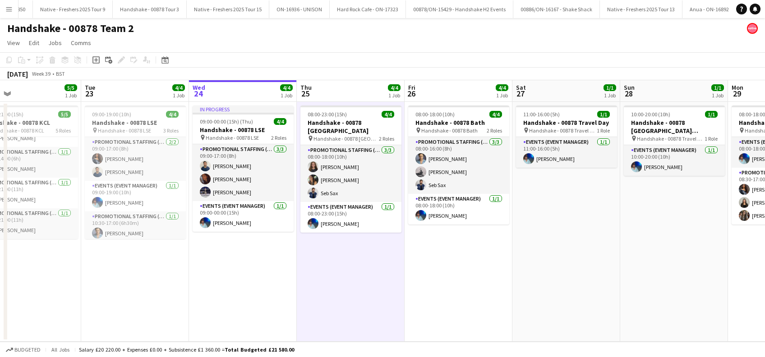
click at [452, 284] on app-date-cell "08:00-18:00 (10h) 4/4 Handshake - 00878 Bath pin Handshake - 00878 Bath 2 Roles…" at bounding box center [459, 222] width 108 height 240
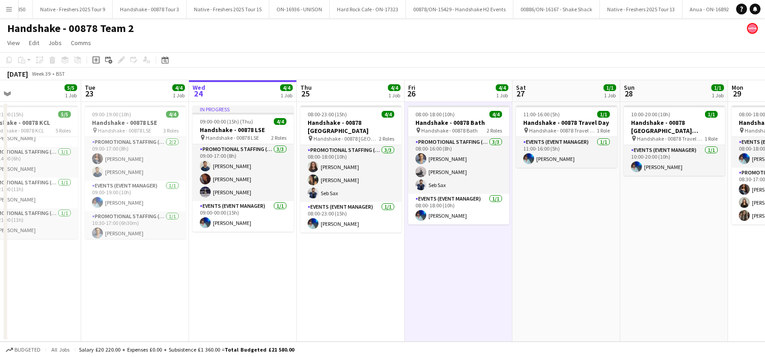
click at [516, 287] on app-date-cell "11:00-16:00 (5h) 1/1 Handshake - 00878 Travel Day pin Handshake - 00878 Travel …" at bounding box center [567, 222] width 108 height 240
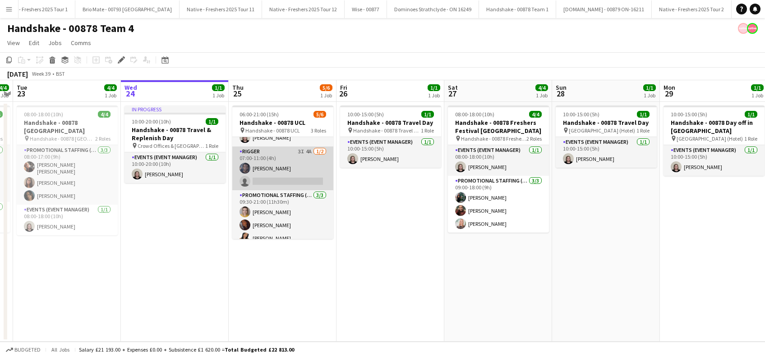
scroll to position [29, 0]
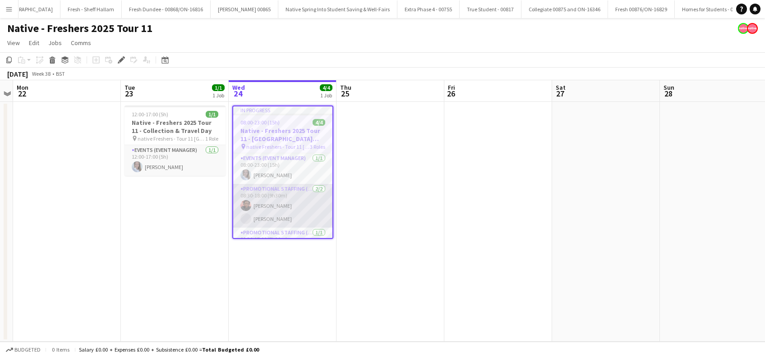
scroll to position [20, 0]
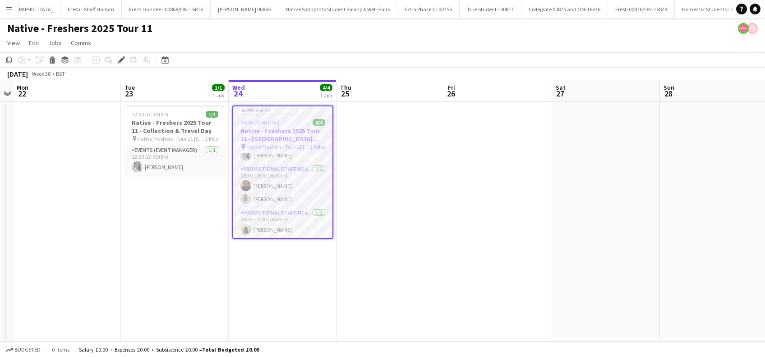
click at [405, 255] on app-date-cell at bounding box center [391, 222] width 108 height 240
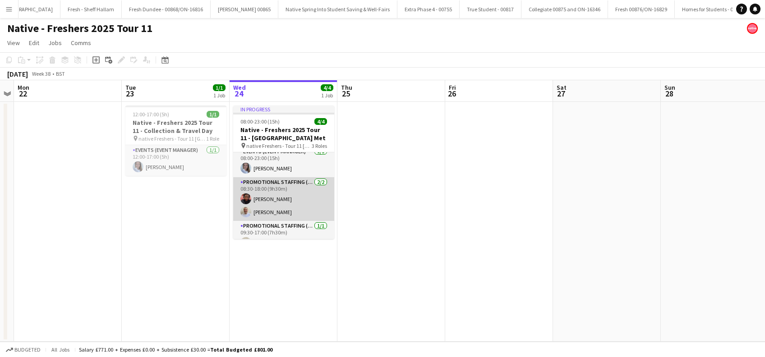
scroll to position [0, 0]
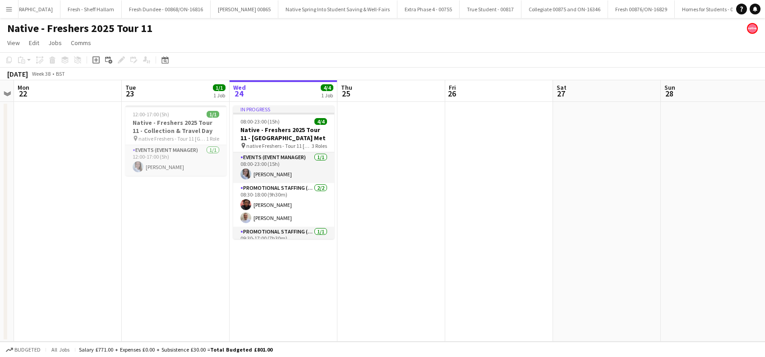
click at [172, 219] on app-date-cell "12:00-17:00 (5h) 1/1 Native - Freshers 2025 Tour 11 - Collection & Travel Day p…" at bounding box center [176, 222] width 108 height 240
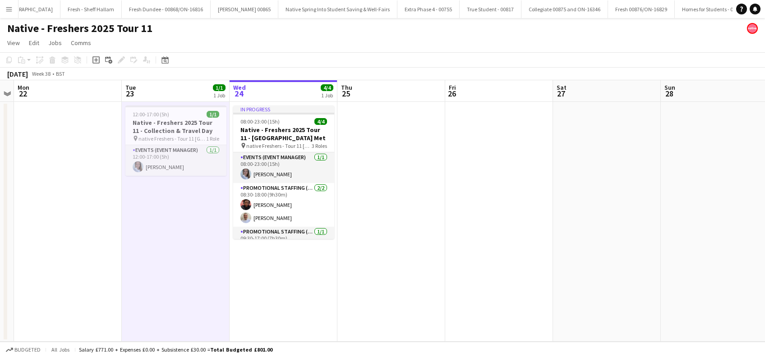
click at [400, 214] on app-date-cell at bounding box center [392, 222] width 108 height 240
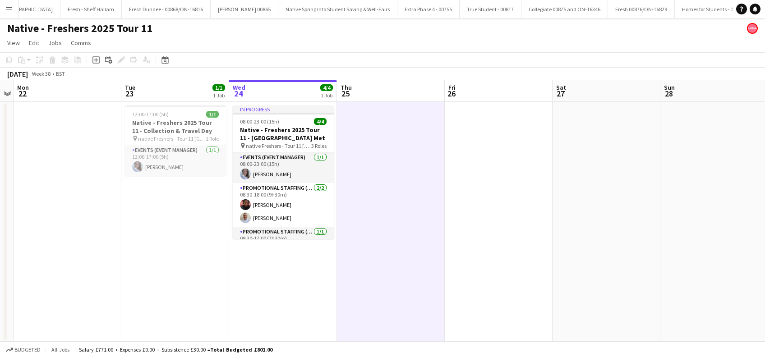
click at [286, 259] on app-date-cell "In progress 08:00-23:00 (15h) 4/4 Native - Freshers 2025 Tour 11 - Cardiff Met …" at bounding box center [283, 222] width 108 height 240
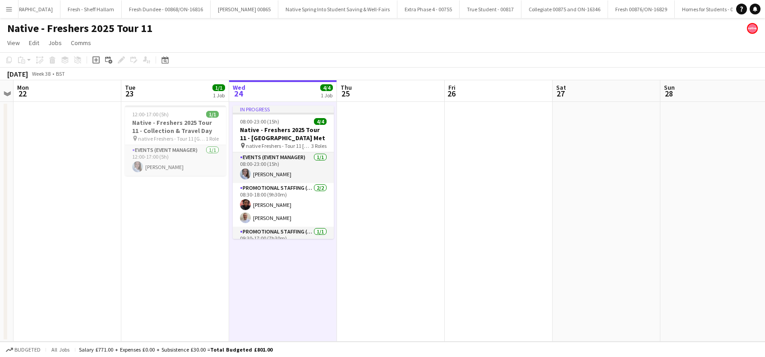
click at [385, 227] on app-date-cell at bounding box center [391, 222] width 108 height 240
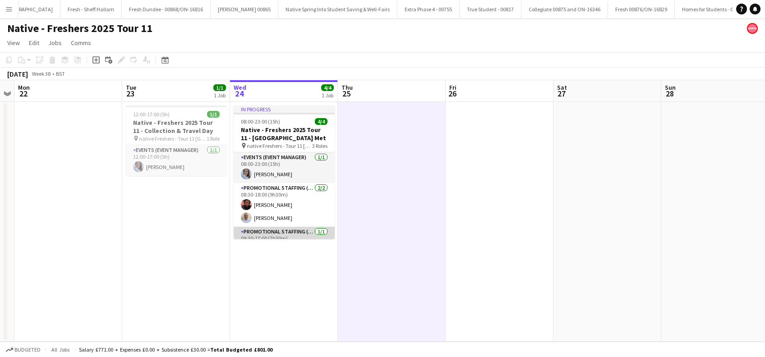
scroll to position [18, 0]
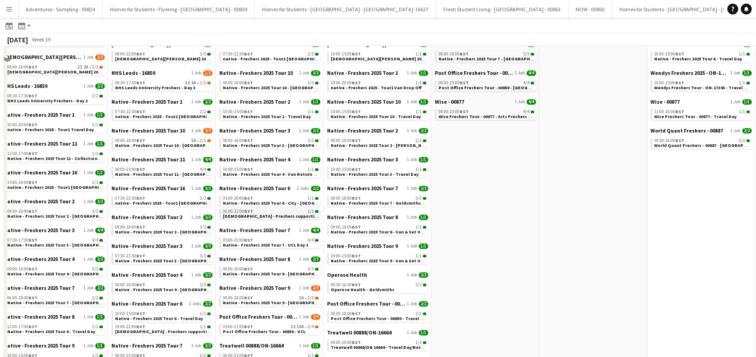
scroll to position [301, 0]
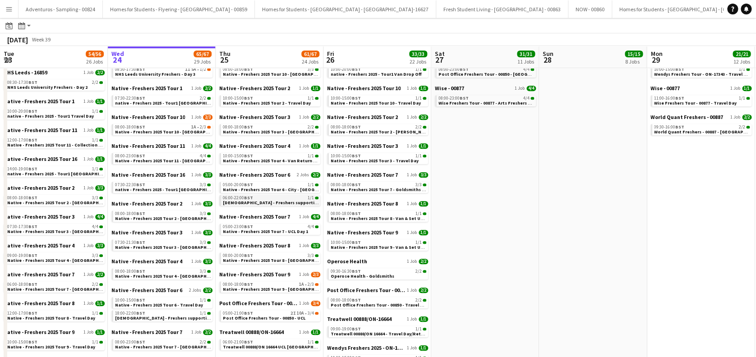
click at [277, 200] on span "[DEMOGRAPHIC_DATA] - Freshers supporting Event Manager/Rigger" at bounding box center [297, 203] width 148 height 6
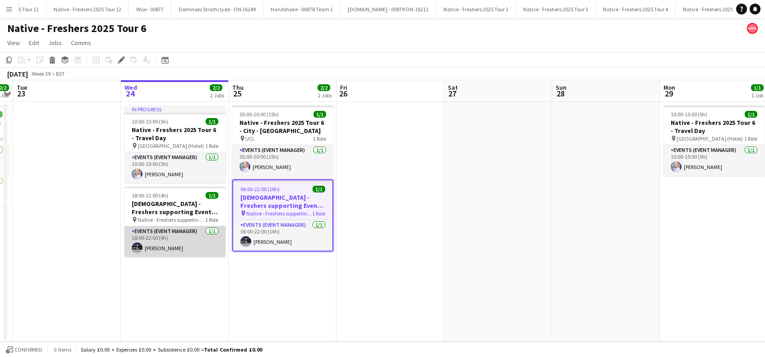
click at [175, 246] on app-card-role "Events (Event Manager) [DATE] 18:00-22:00 (4h) [PERSON_NAME]" at bounding box center [175, 242] width 101 height 31
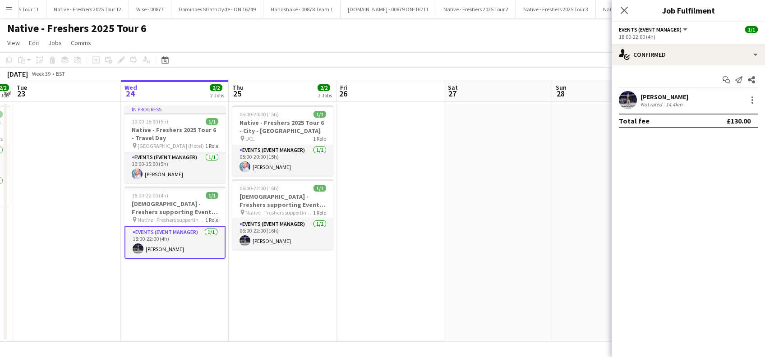
click at [675, 98] on div "[PERSON_NAME]" at bounding box center [665, 97] width 48 height 8
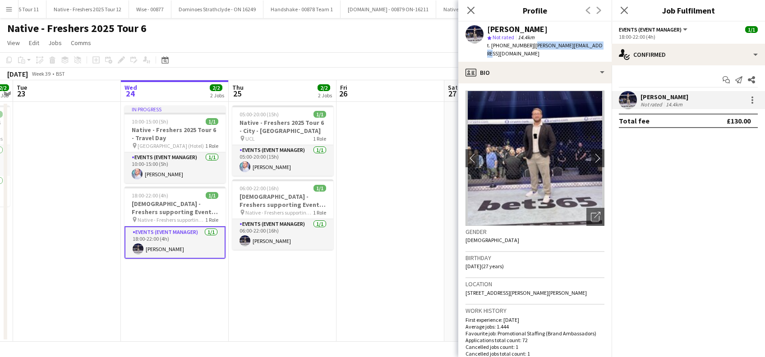
drag, startPoint x: 597, startPoint y: 42, endPoint x: 534, endPoint y: 46, distance: 62.4
click at [534, 46] on div "[PERSON_NAME] star Not rated 14.4km t. [PHONE_NUMBER] | [PERSON_NAME][EMAIL_ADD…" at bounding box center [535, 42] width 153 height 40
click at [557, 46] on span "| [PERSON_NAME][EMAIL_ADDRESS][DOMAIN_NAME]" at bounding box center [545, 49] width 116 height 15
drag, startPoint x: 598, startPoint y: 46, endPoint x: 488, endPoint y: 28, distance: 110.9
click at [488, 28] on div "[PERSON_NAME] star Not rated 14.4km t. [PHONE_NUMBER] | [PERSON_NAME][EMAIL_ADD…" at bounding box center [535, 42] width 153 height 40
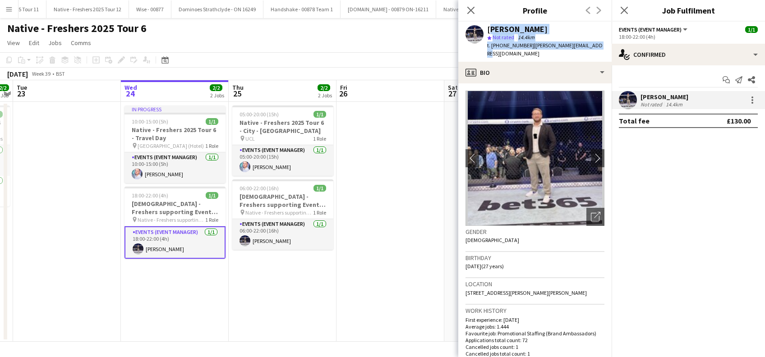
copy div "[PERSON_NAME] star Not rated 14.4km t. [PHONE_NUMBER] | [PERSON_NAME][EMAIL_ADD…"
